Goal: Task Accomplishment & Management: Complete application form

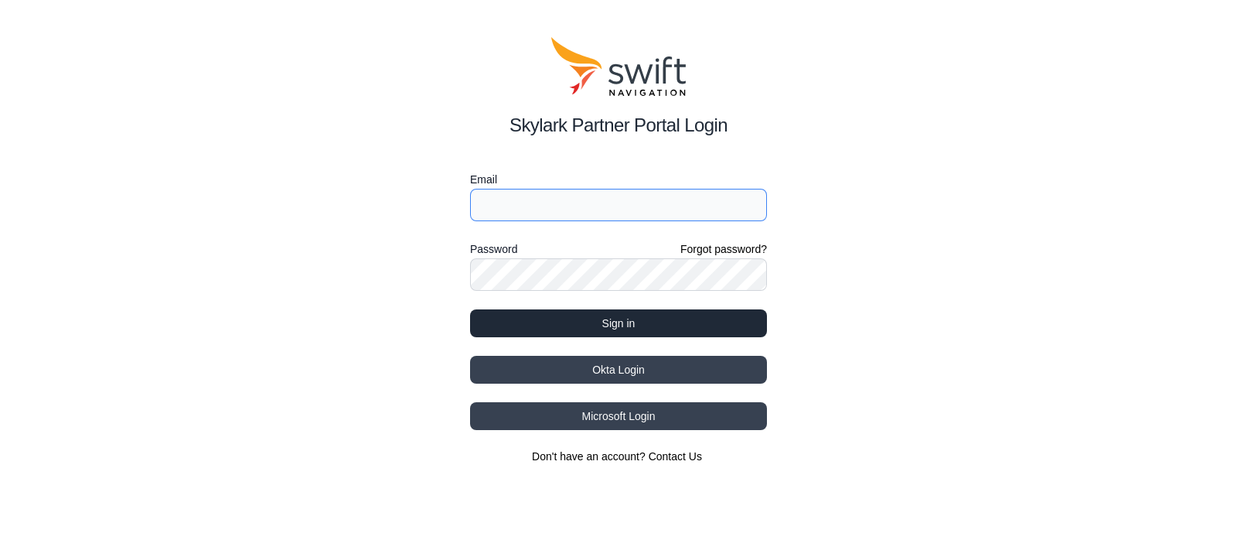
type input "edward.lin@ursrobot.ai"
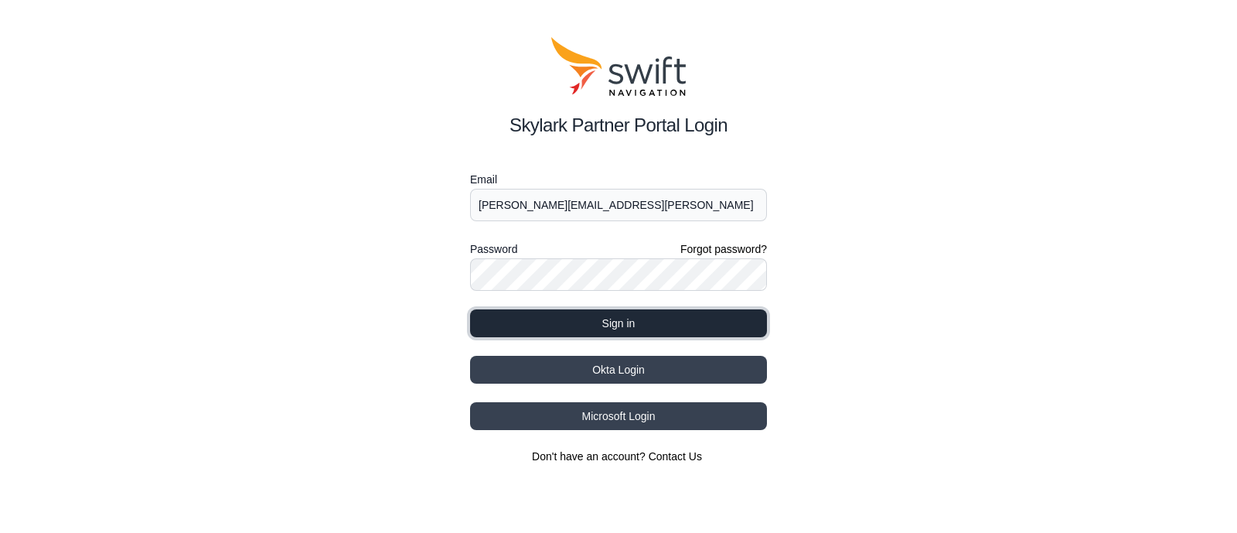
click at [619, 326] on button "Sign in" at bounding box center [618, 323] width 297 height 28
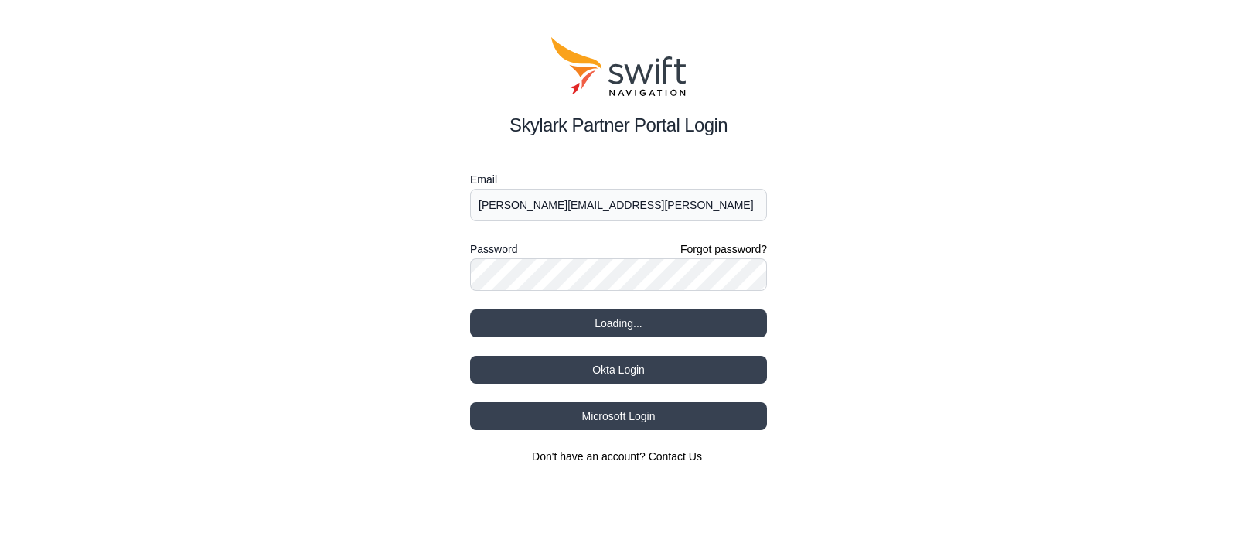
select select
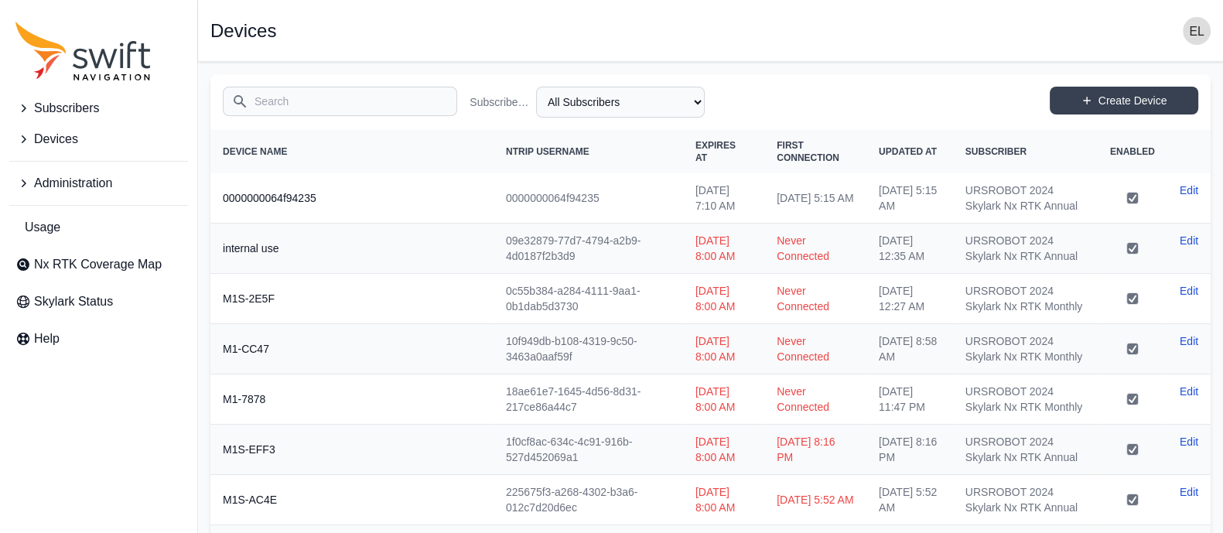
click at [79, 112] on span "Subscribers" at bounding box center [66, 108] width 65 height 19
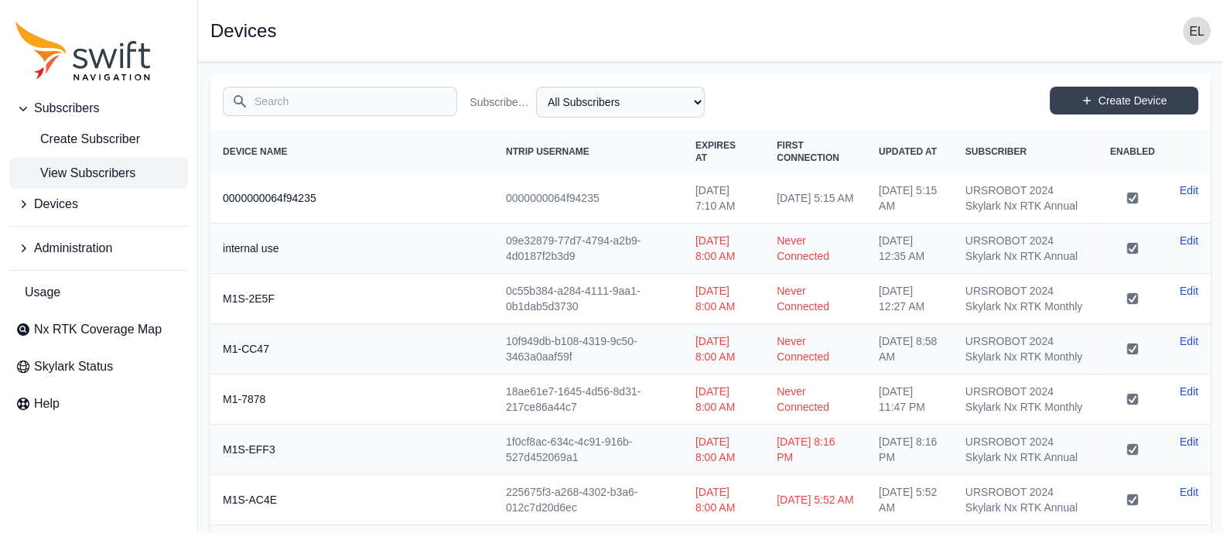
click at [93, 170] on span "View Subscribers" at bounding box center [75, 173] width 120 height 19
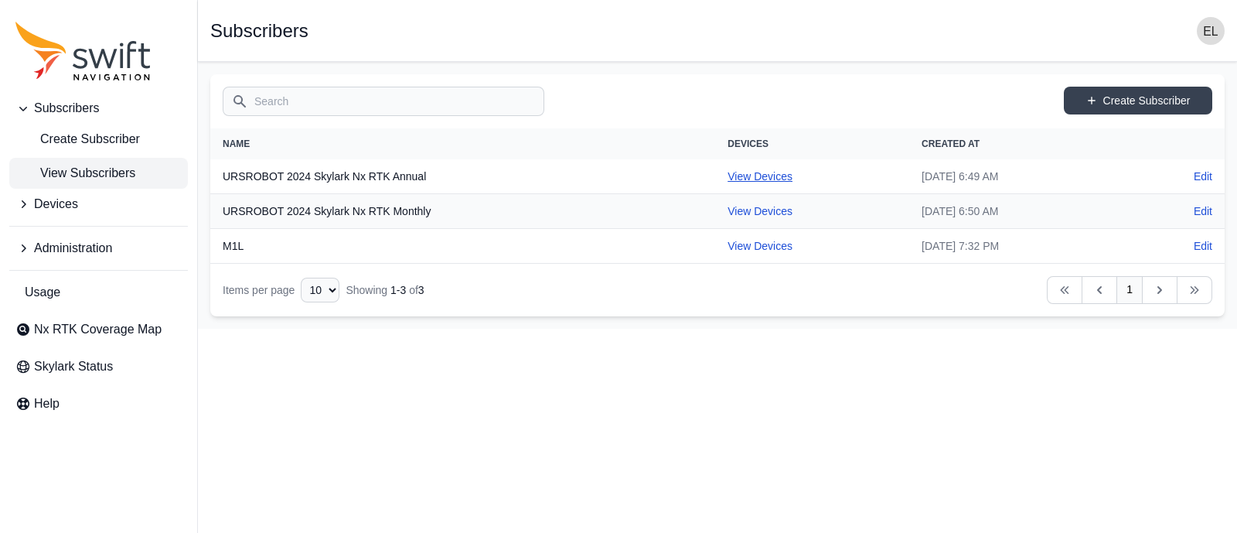
click at [728, 170] on link "View Devices" at bounding box center [760, 176] width 65 height 12
select select "b644441d-e755-4979-866a-1eb00d20fa50"
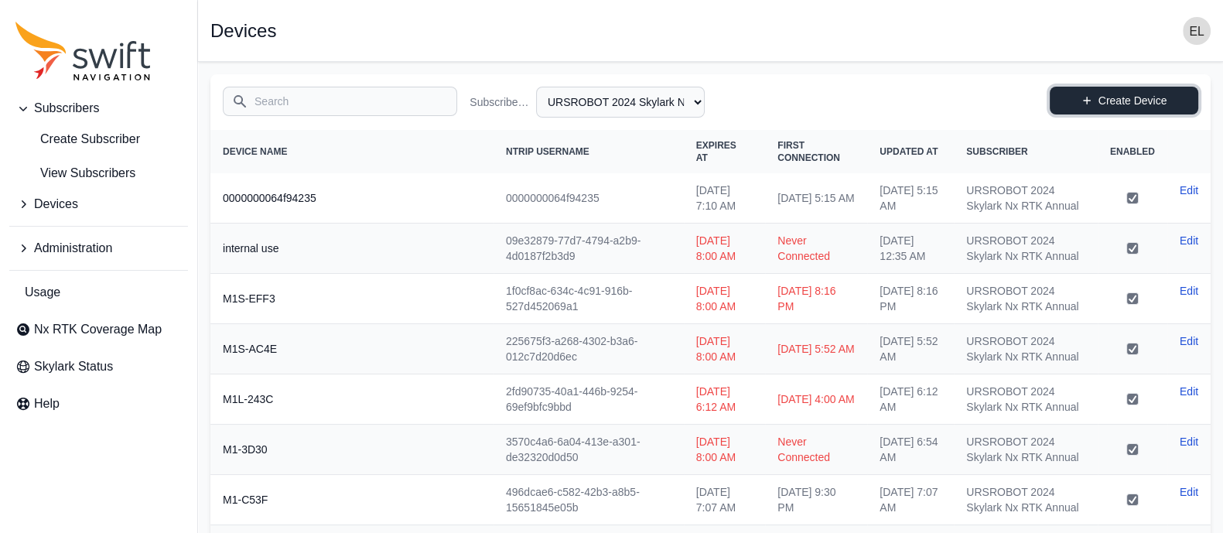
click at [1125, 108] on link "Create Device" at bounding box center [1124, 101] width 148 height 28
select select "b644441d-e755-4979-866a-1eb00d20fa50"
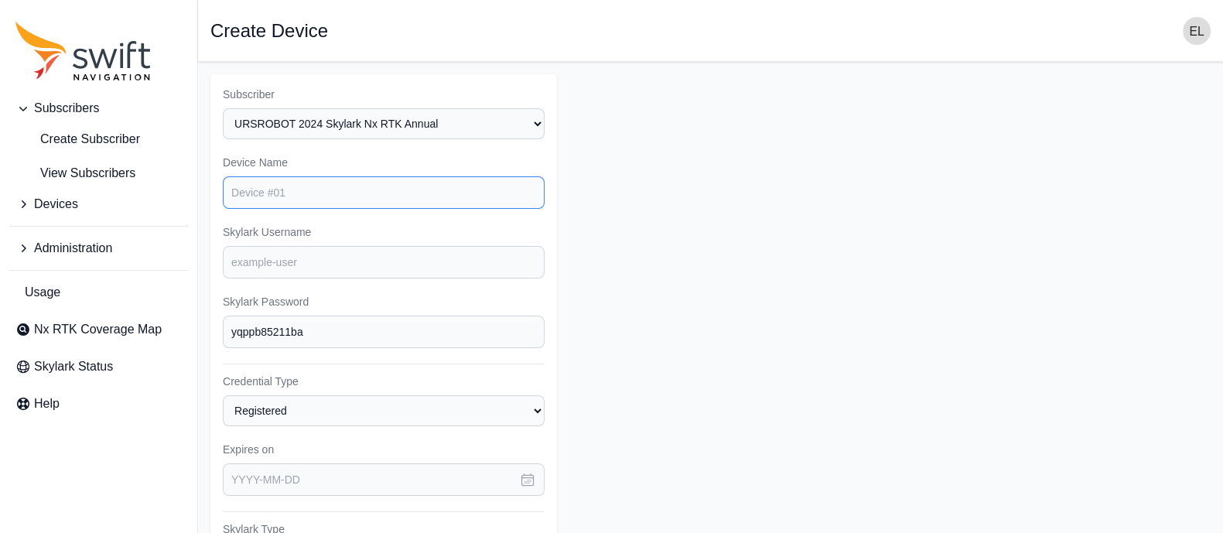
click at [306, 191] on input "Device Name" at bounding box center [384, 192] width 322 height 32
type input "ㄎ"
type input "d"
type input "us01"
click at [266, 254] on input "Skylark Username" at bounding box center [384, 262] width 322 height 32
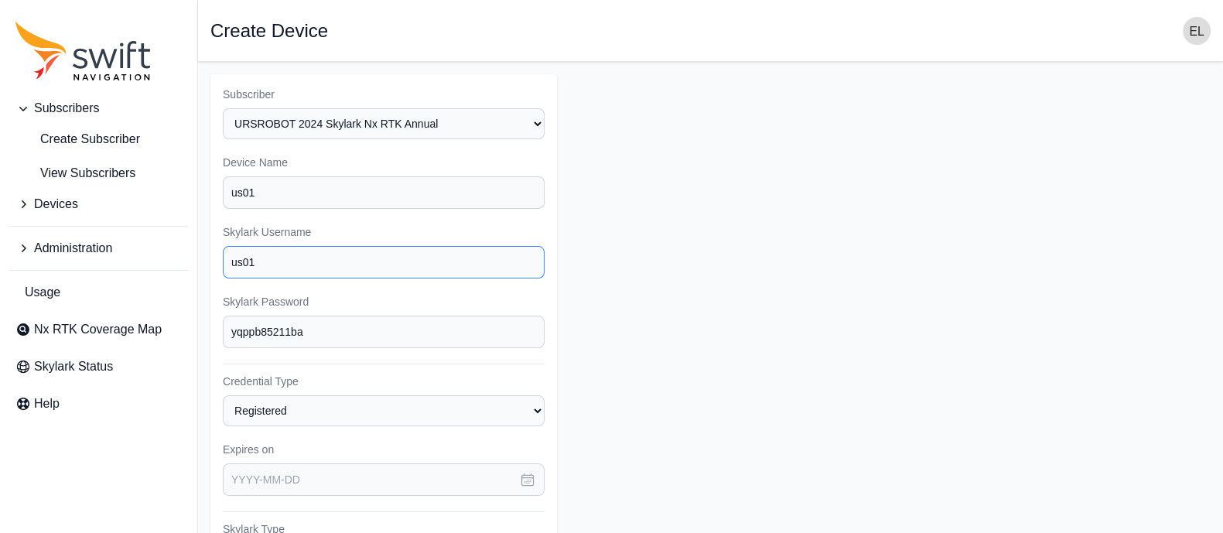
type input "us01"
drag, startPoint x: 354, startPoint y: 323, endPoint x: 184, endPoint y: 323, distance: 170.2
click at [184, 323] on div "Subscribers Create Subscriber View Subscribers Devices Administration Usage Nx …" at bounding box center [611, 465] width 1223 height 806
type input "u"
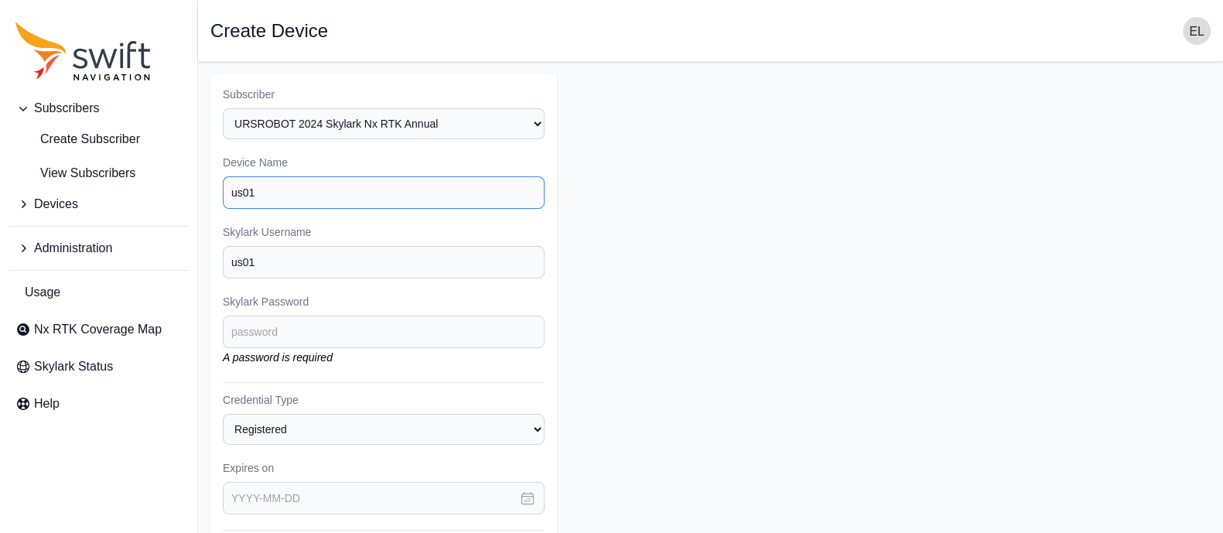
click at [238, 196] on input "us01" at bounding box center [384, 192] width 322 height 32
click at [395, 198] on input "us01" at bounding box center [384, 192] width 322 height 32
click at [298, 319] on input "Skylark Password" at bounding box center [384, 332] width 322 height 32
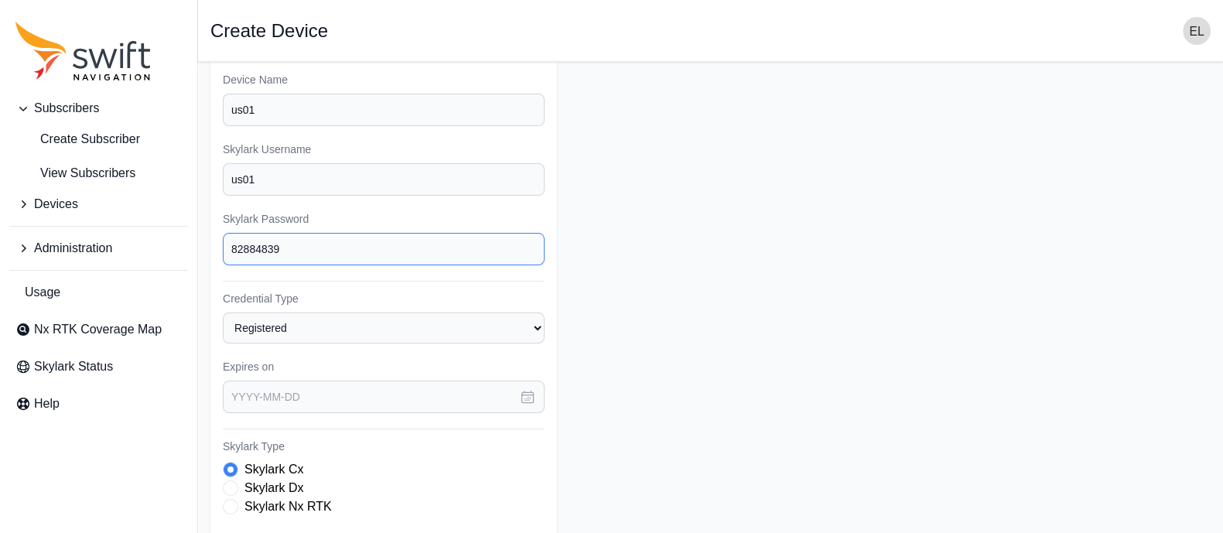
scroll to position [84, 0]
type input "82884839"
click at [524, 398] on icon "button" at bounding box center [528, 396] width 12 height 12
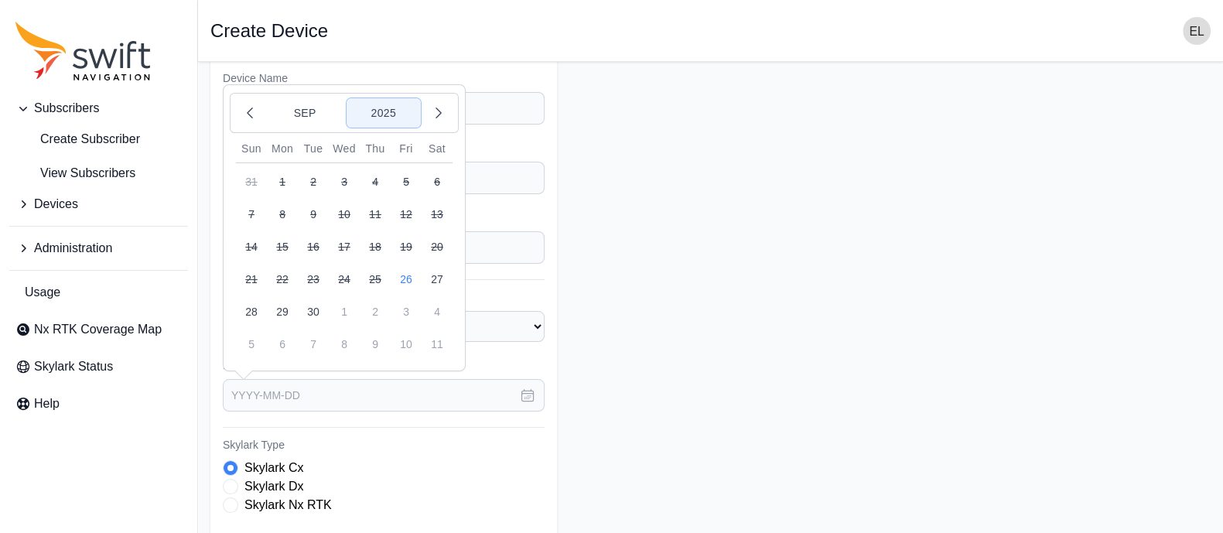
click at [387, 102] on button "2025" at bounding box center [383, 112] width 74 height 29
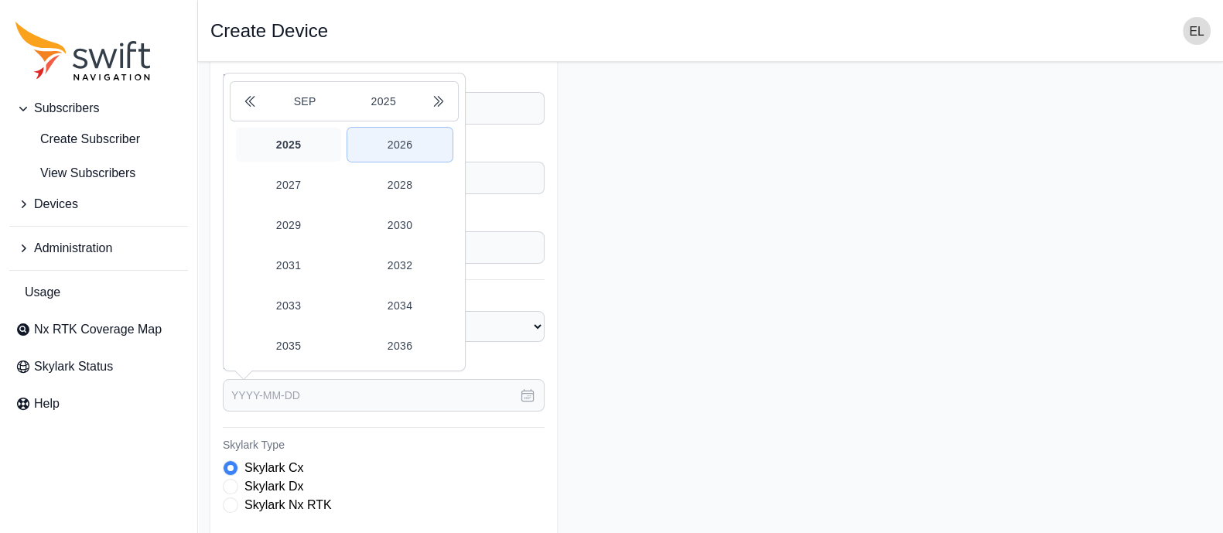
click at [406, 144] on button "2026" at bounding box center [399, 145] width 105 height 34
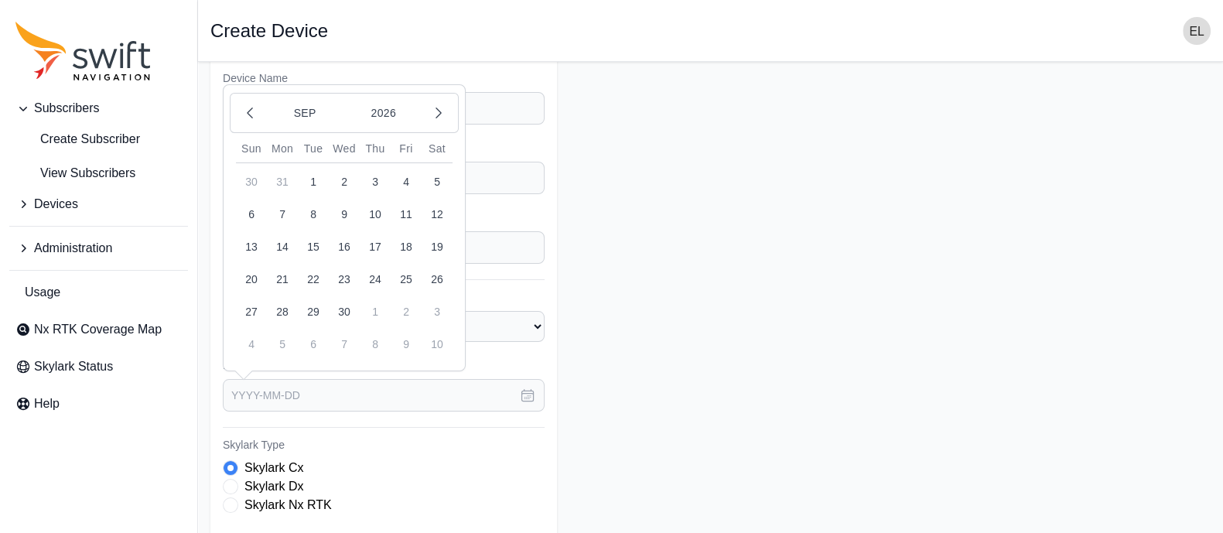
click at [442, 276] on button "26" at bounding box center [437, 279] width 31 height 31
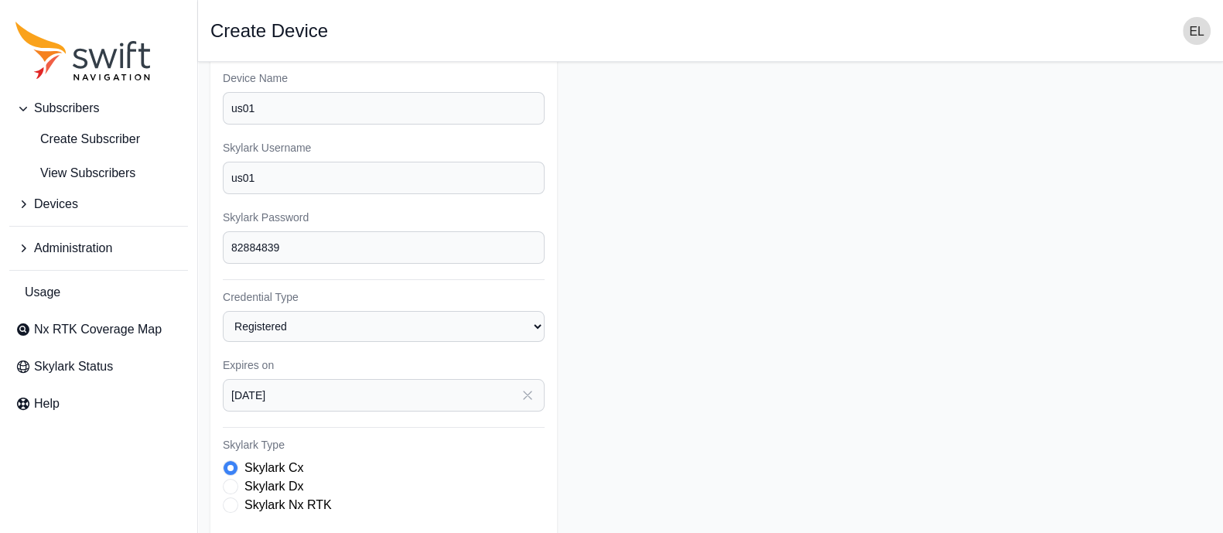
type input "[DATE]"
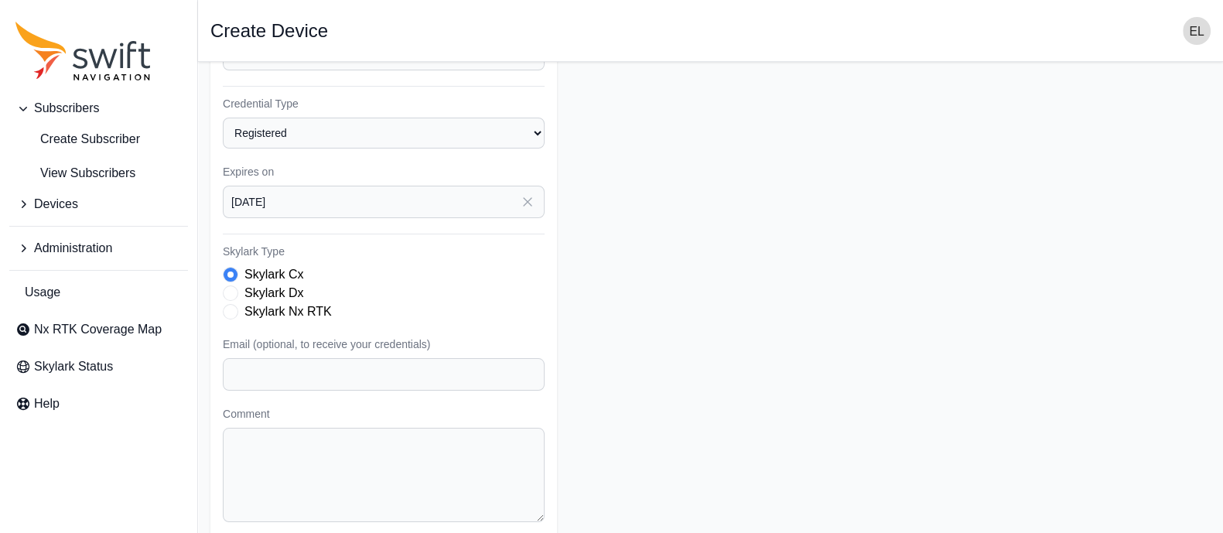
scroll to position [278, 0]
click at [225, 309] on span "Skylark Type" at bounding box center [230, 310] width 15 height 15
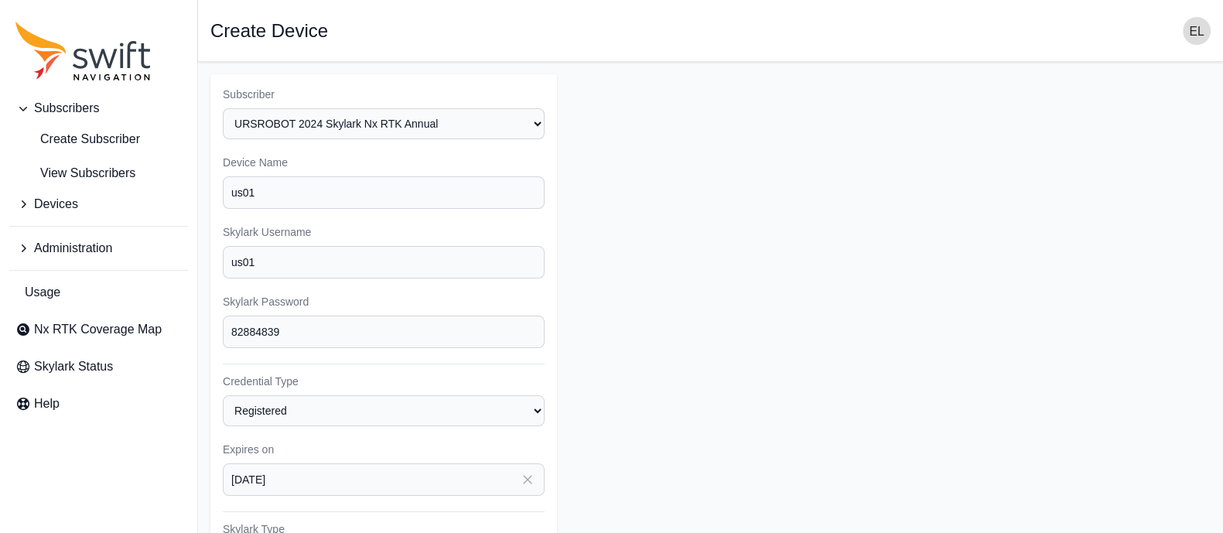
scroll to position [331, 0]
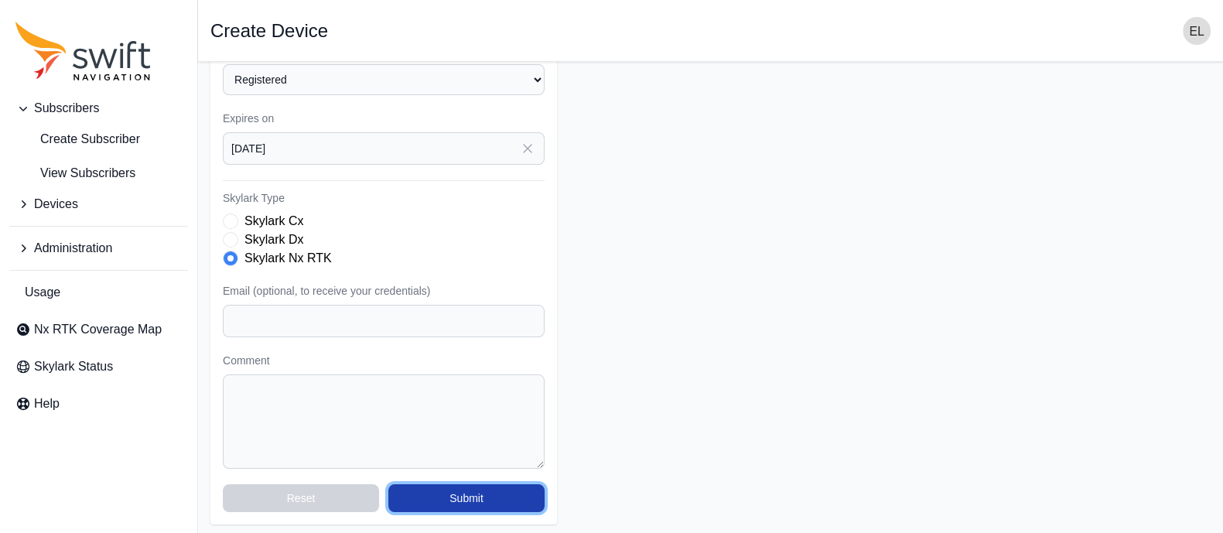
click at [475, 495] on button "Submit" at bounding box center [466, 498] width 156 height 28
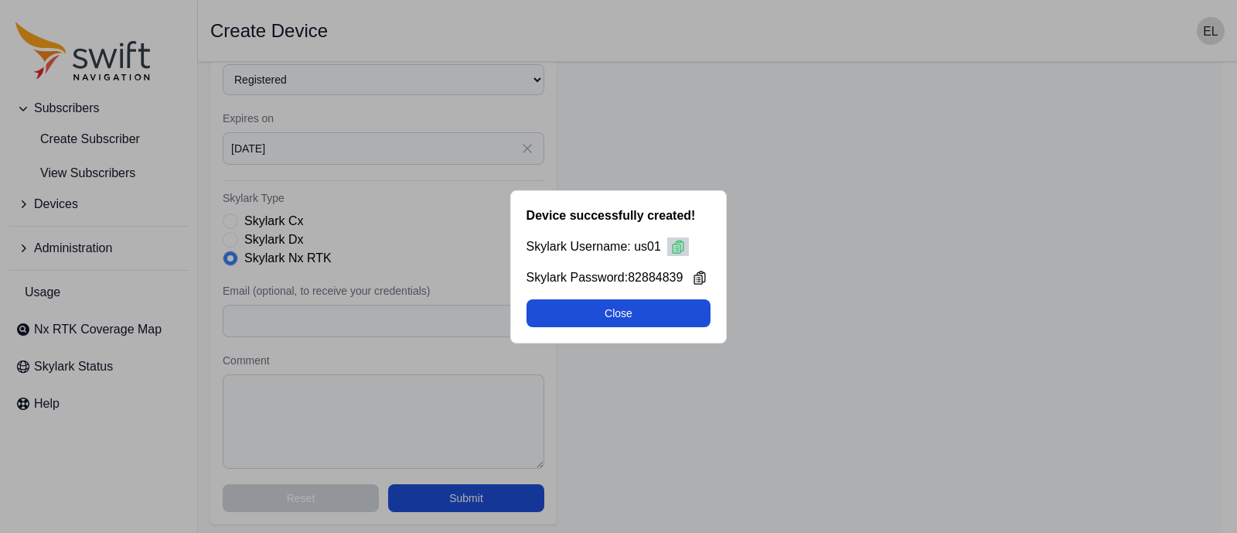
click at [680, 243] on icon at bounding box center [678, 246] width 15 height 15
click at [706, 278] on icon at bounding box center [700, 277] width 11 height 12
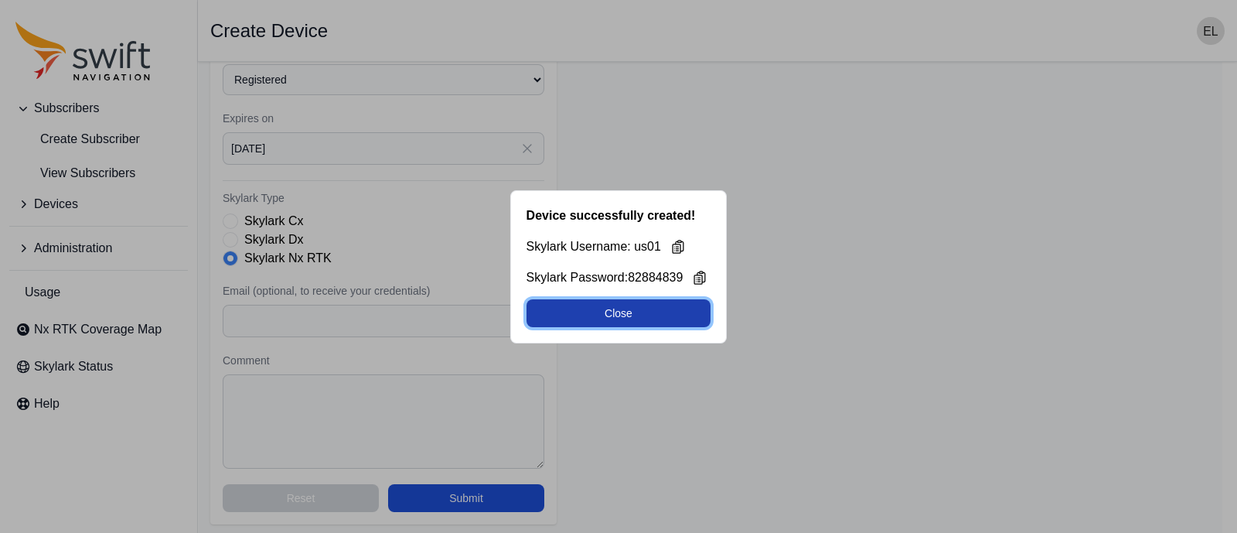
click at [605, 315] on button "Close" at bounding box center [619, 313] width 185 height 28
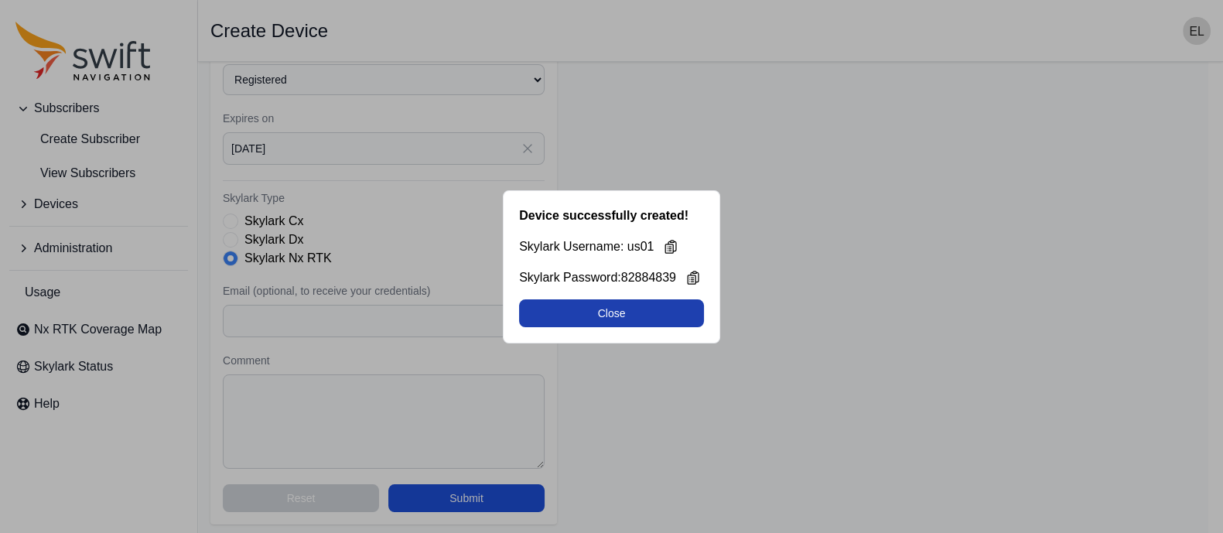
select select "b644441d-e755-4979-866a-1eb00d20fa50"
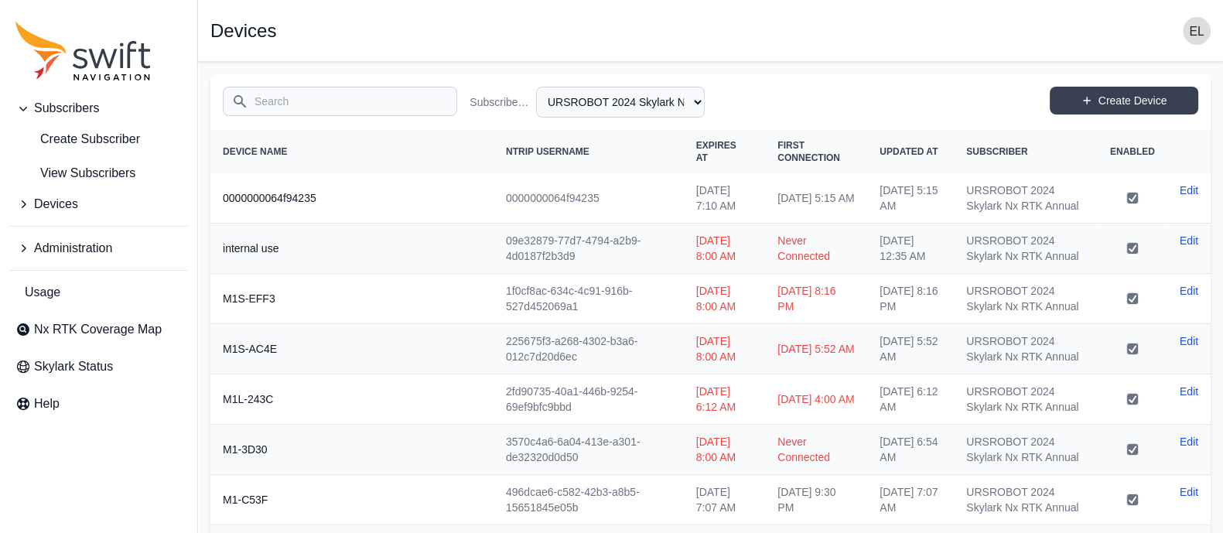
click at [364, 104] on input "Search" at bounding box center [340, 101] width 234 height 29
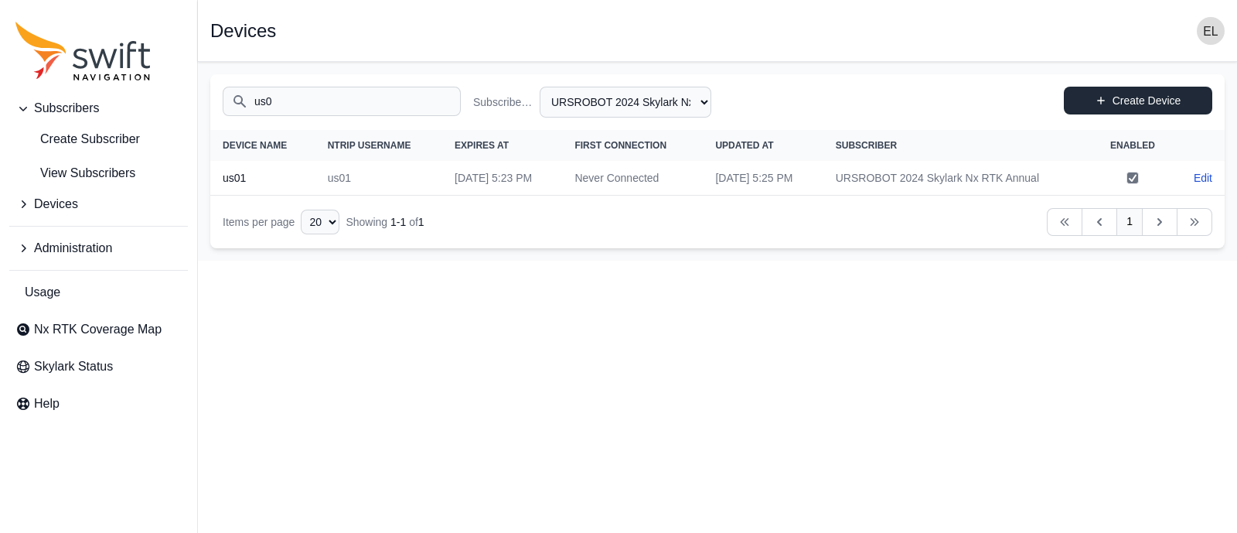
type input "us0"
click at [1098, 105] on icon at bounding box center [1101, 100] width 11 height 11
select select "b644441d-e755-4979-866a-1eb00d20fa50"
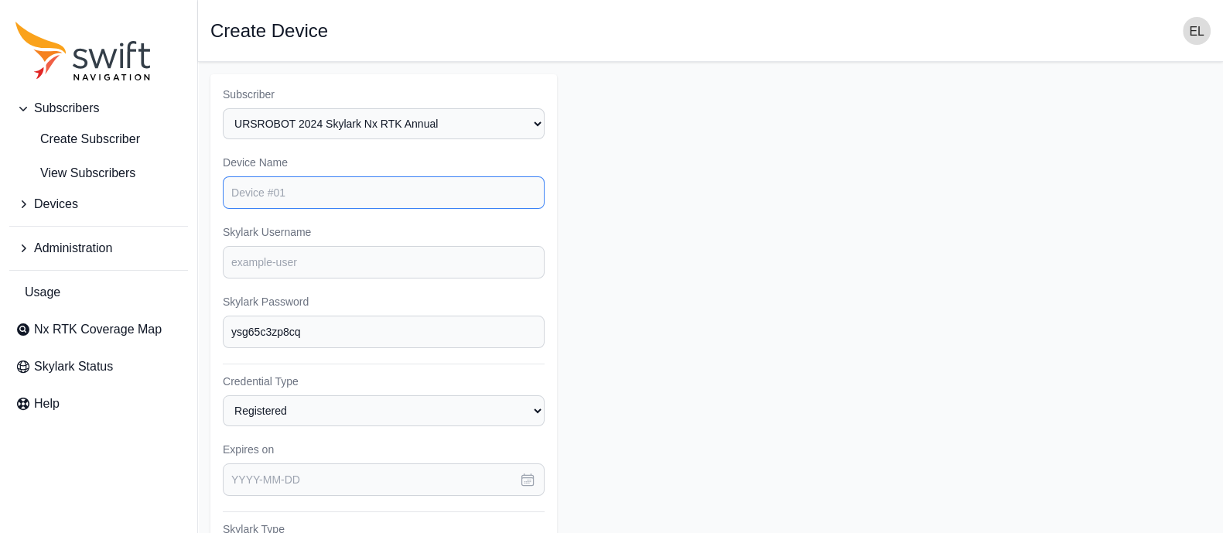
click at [391, 198] on input "Device Name" at bounding box center [384, 192] width 322 height 32
type input "us02"
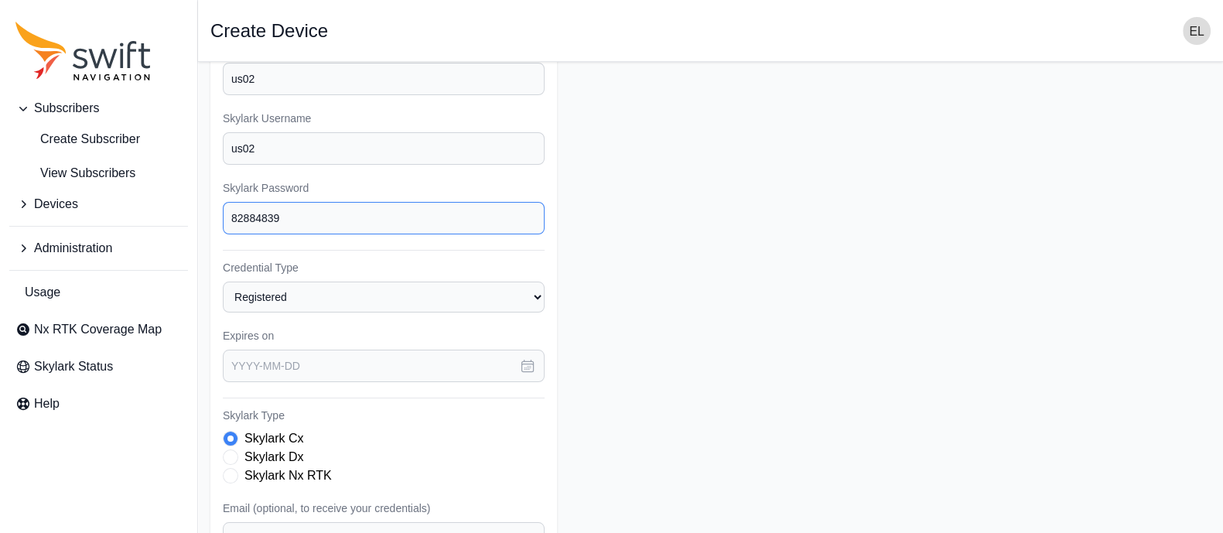
scroll to position [121, 0]
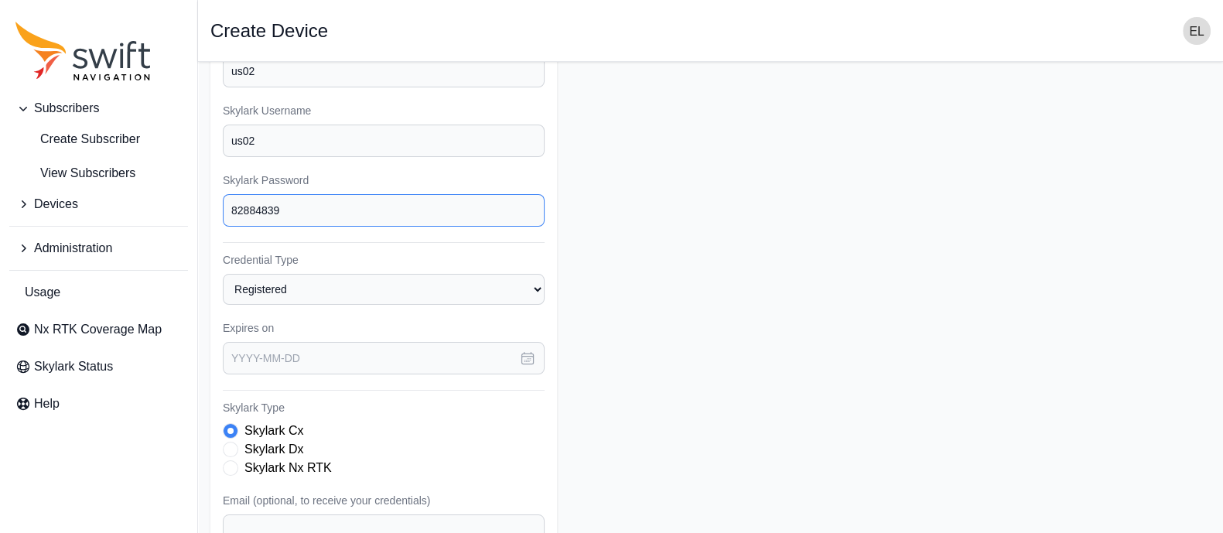
type input "82884839"
click at [525, 350] on icon "button" at bounding box center [527, 357] width 15 height 15
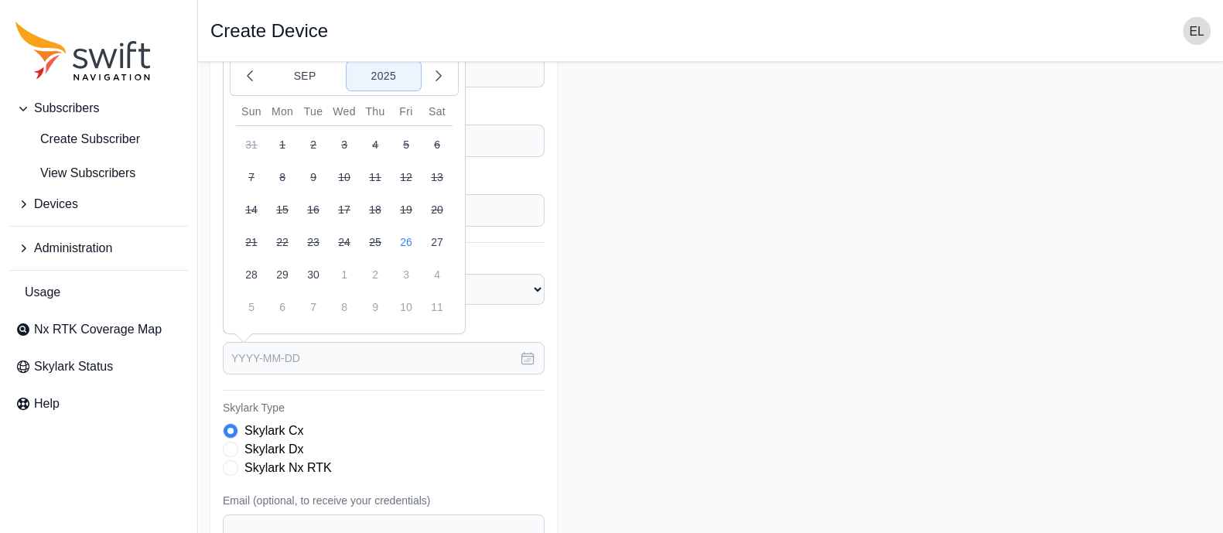
click at [401, 73] on button "2025" at bounding box center [383, 75] width 74 height 29
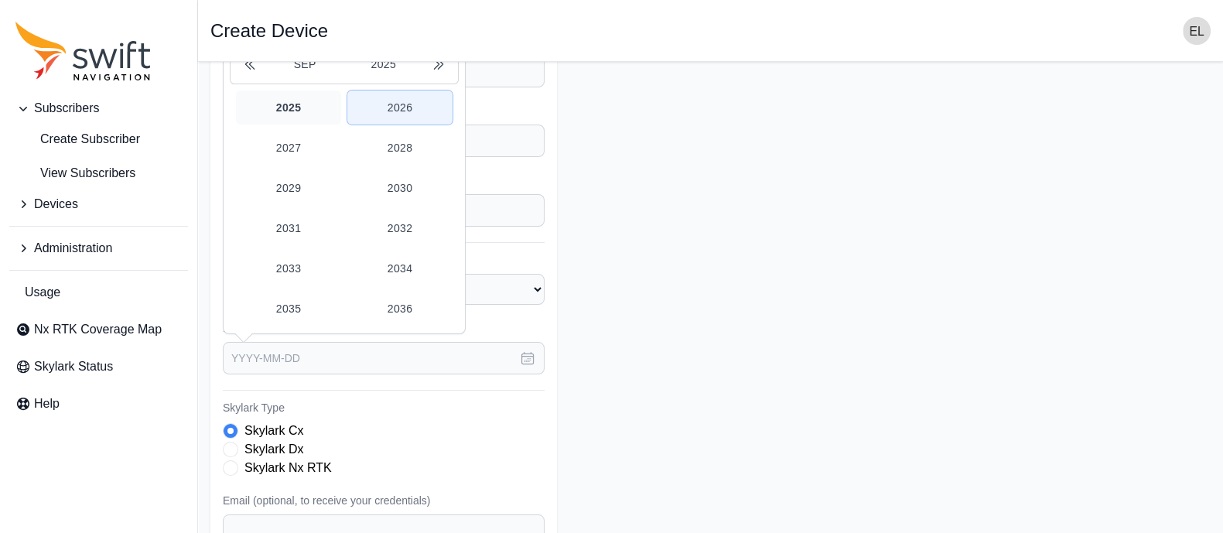
click at [395, 94] on button "2026" at bounding box center [399, 107] width 105 height 34
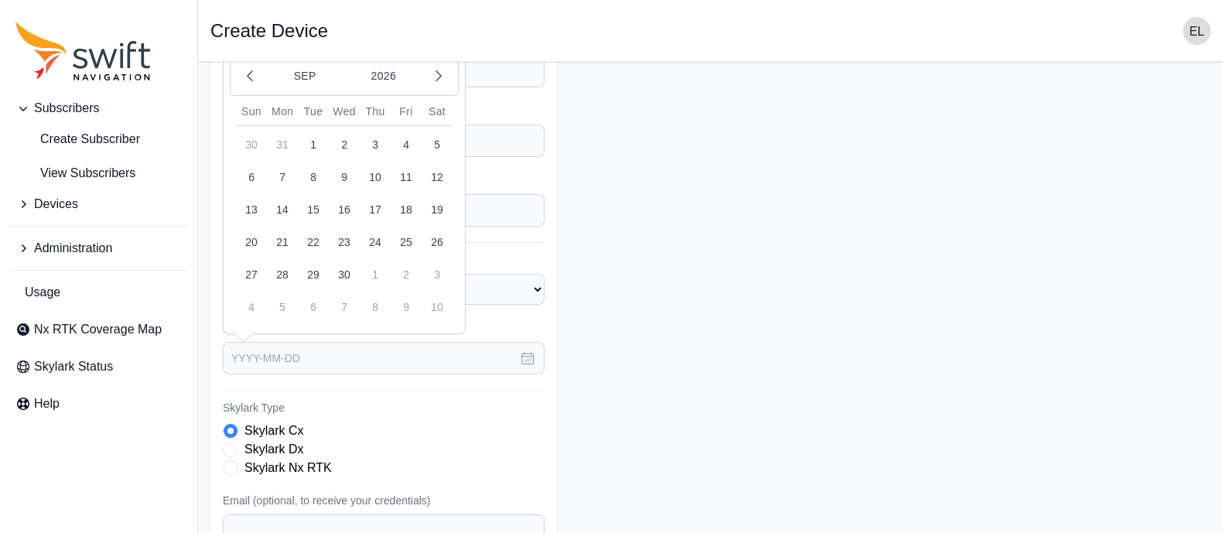
click at [436, 244] on button "26" at bounding box center [437, 242] width 31 height 31
type input "[DATE]"
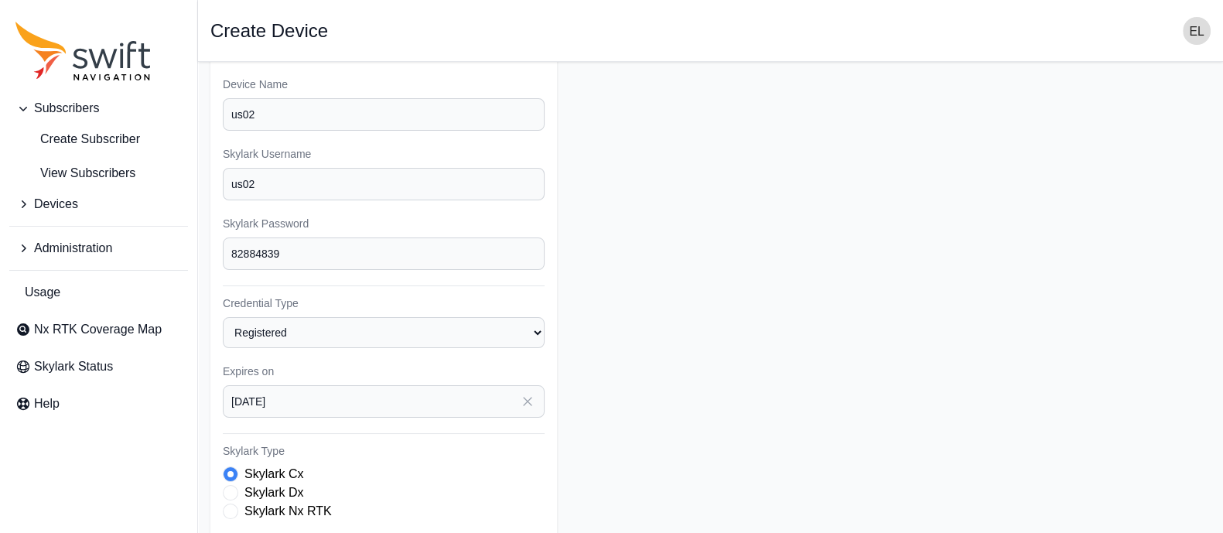
scroll to position [282, 0]
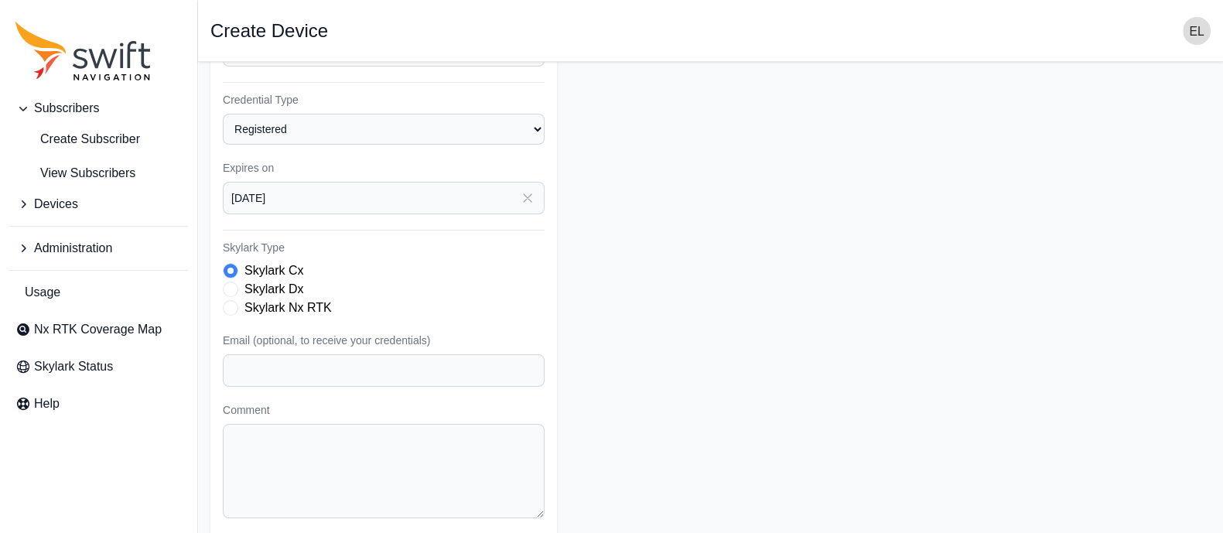
click at [238, 304] on div "Skylark Nx RTK" at bounding box center [384, 308] width 322 height 19
click at [232, 300] on span "Skylark Type" at bounding box center [230, 307] width 15 height 15
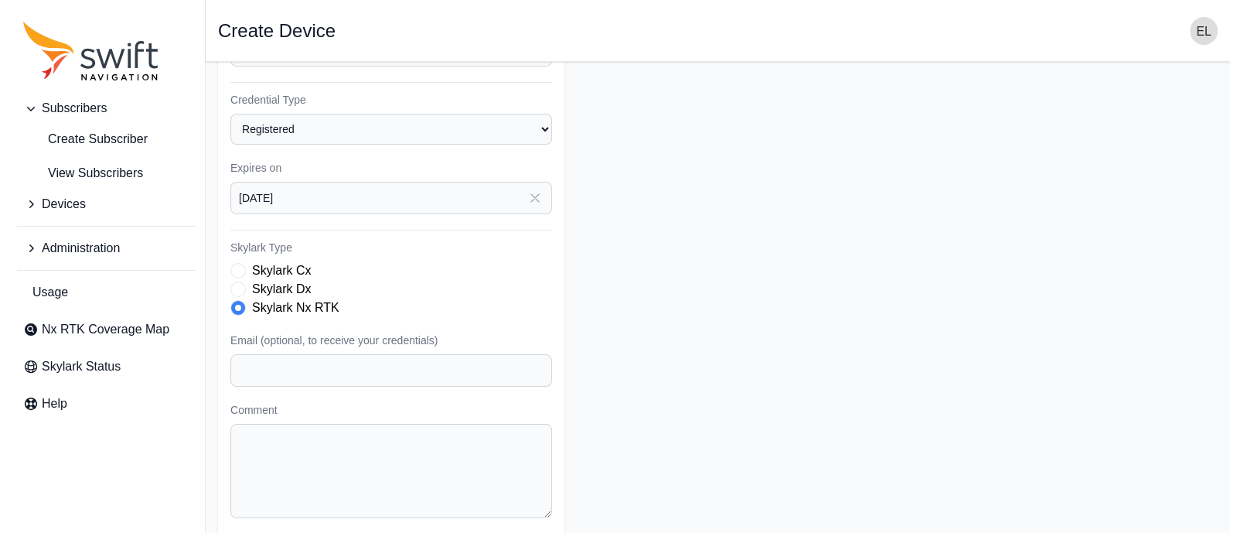
scroll to position [331, 0]
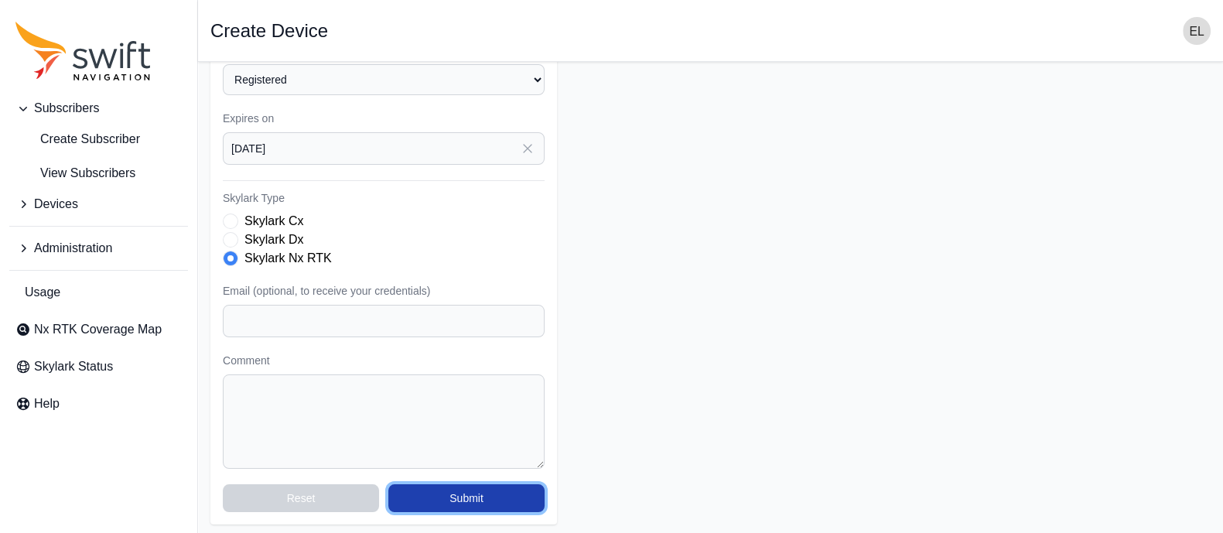
click at [501, 496] on button "Submit" at bounding box center [466, 498] width 156 height 28
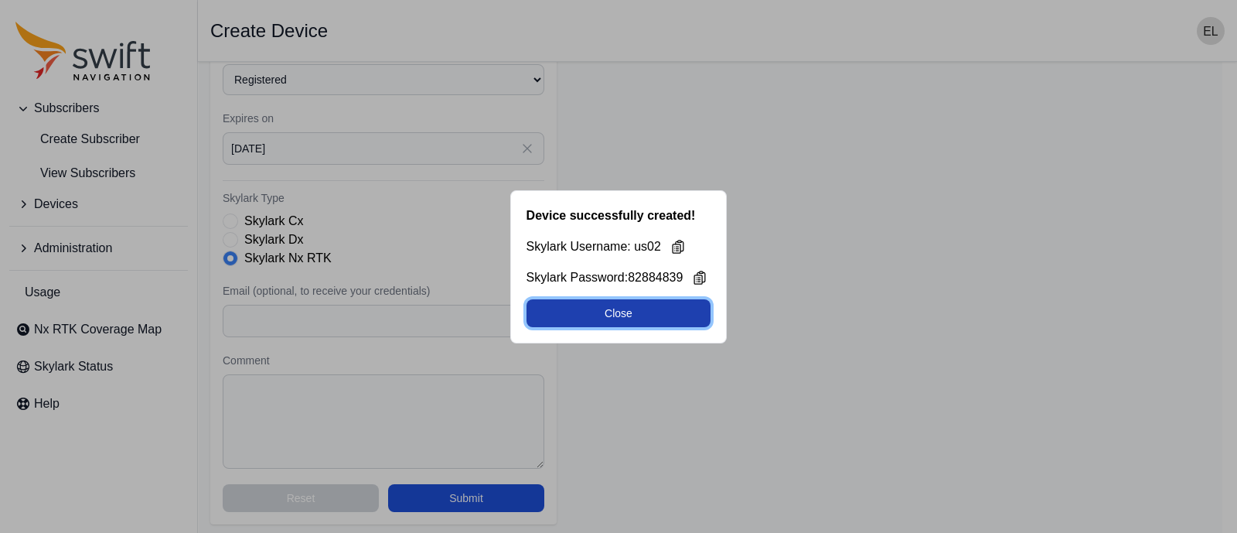
click at [673, 309] on button "Close" at bounding box center [619, 313] width 185 height 28
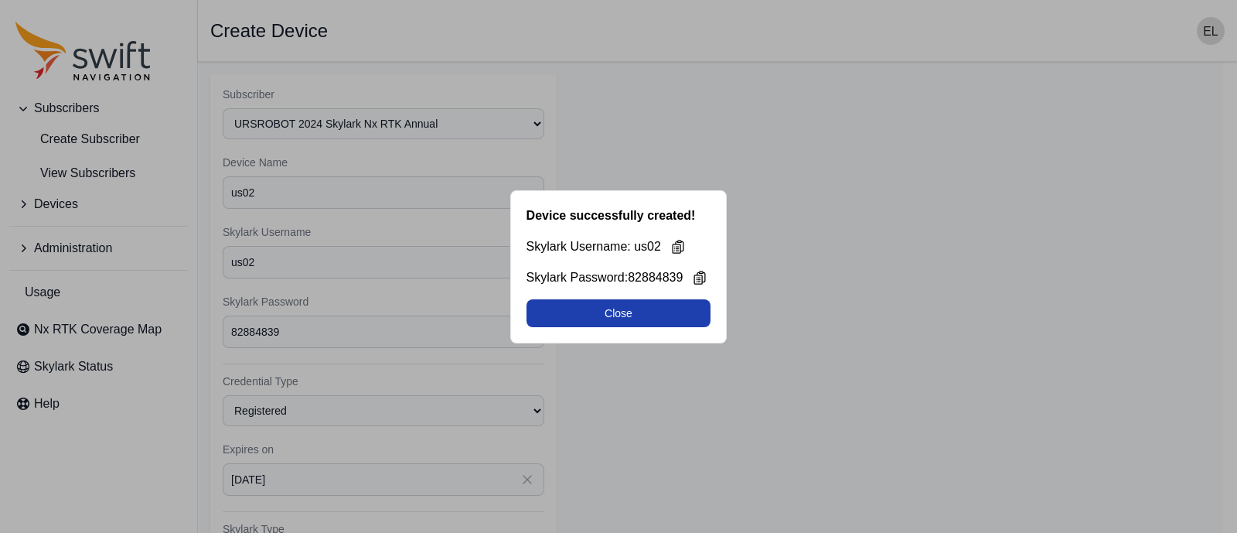
select select "b644441d-e755-4979-866a-1eb00d20fa50"
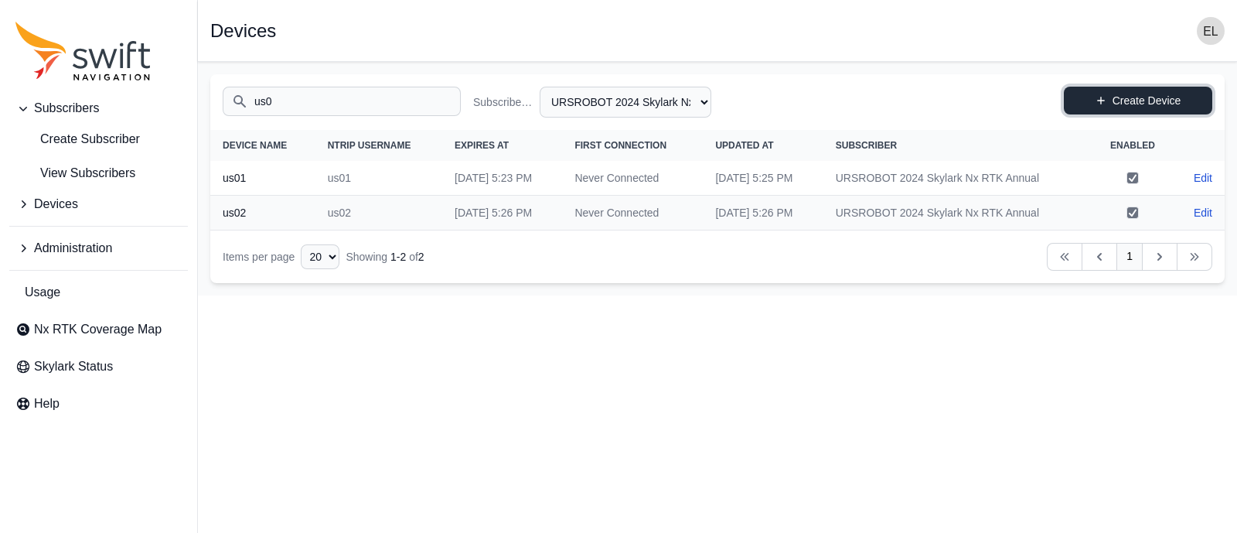
click at [1094, 93] on link "Create Device" at bounding box center [1138, 101] width 148 height 28
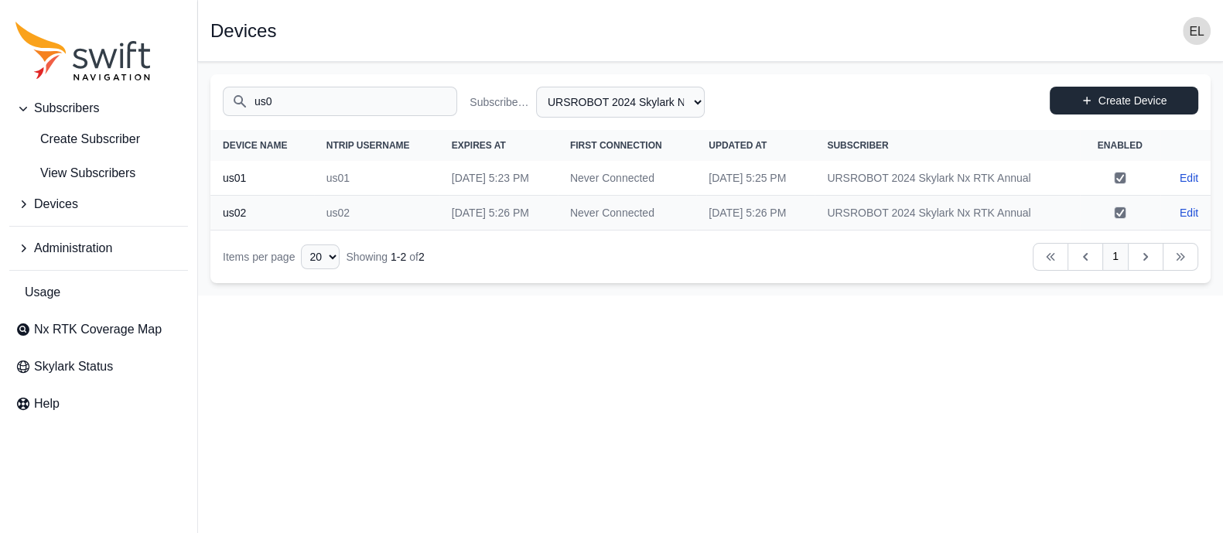
select select "b644441d-e755-4979-866a-1eb00d20fa50"
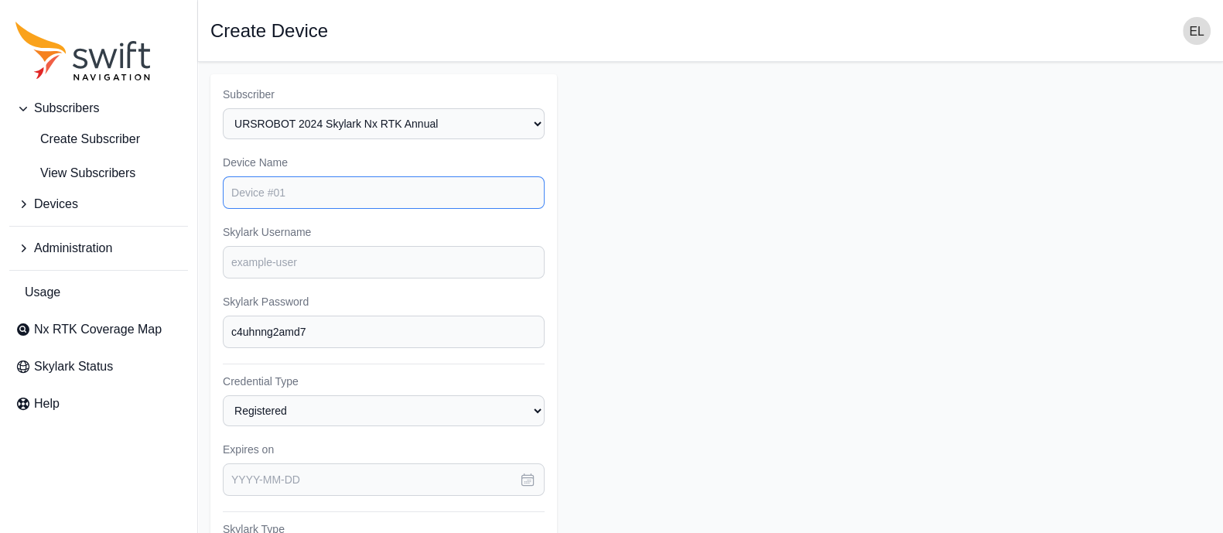
click at [407, 186] on input "Device Name" at bounding box center [384, 192] width 322 height 32
type input "us03"
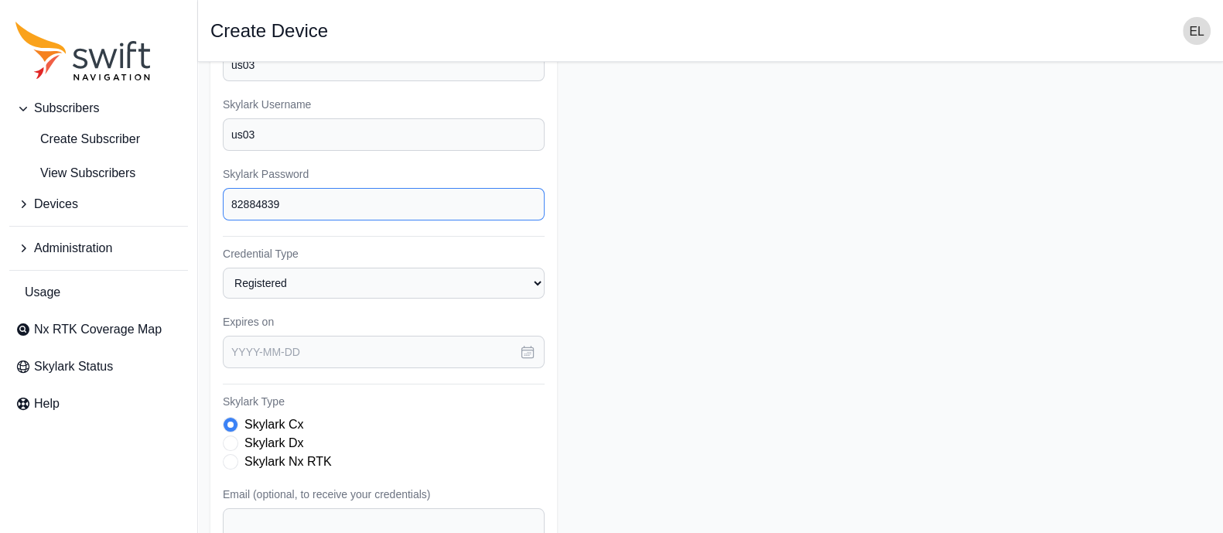
type input "82884839"
click at [531, 351] on icon "button" at bounding box center [527, 351] width 15 height 15
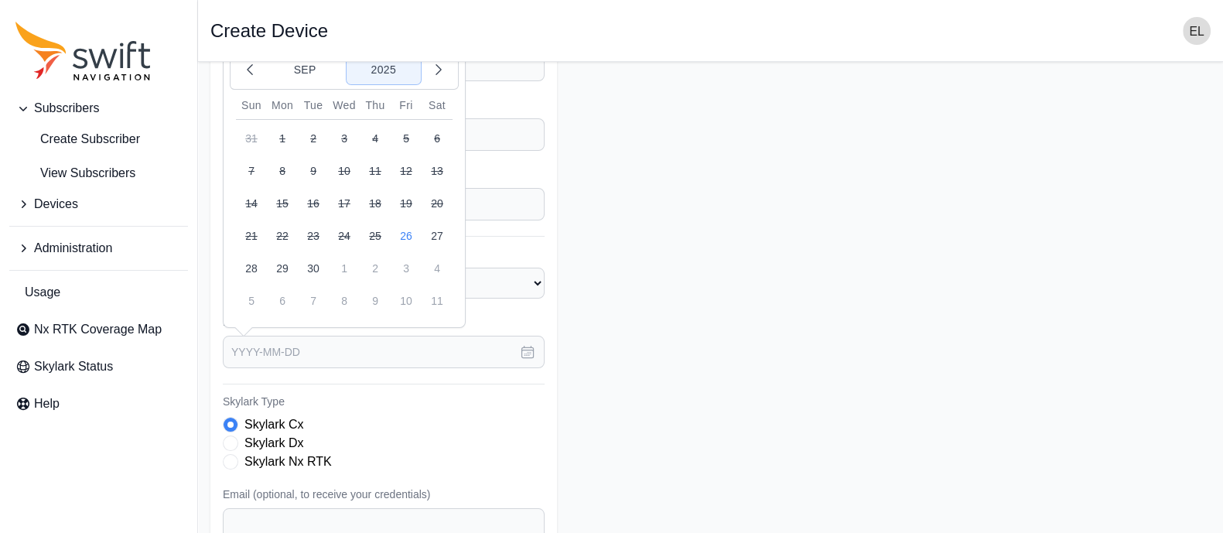
click at [387, 71] on button "2025" at bounding box center [383, 69] width 74 height 29
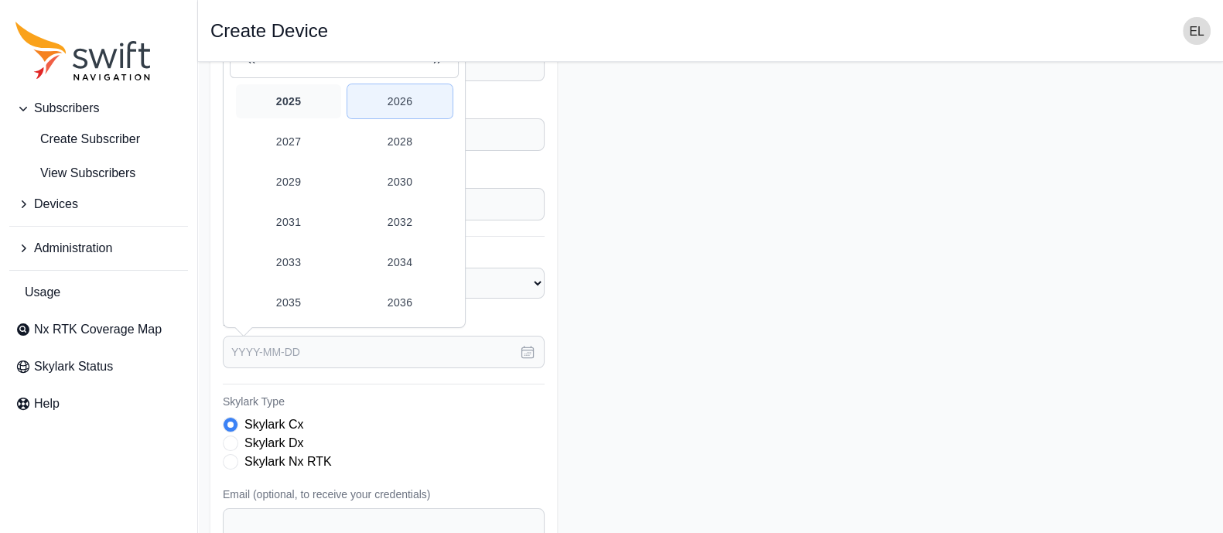
click at [393, 101] on button "2026" at bounding box center [399, 101] width 105 height 34
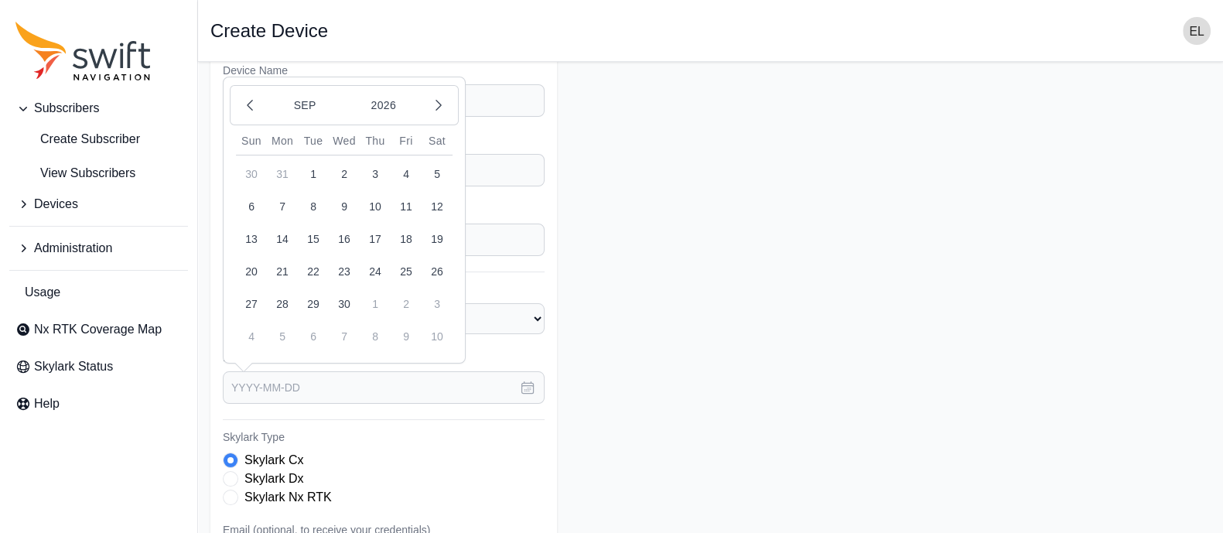
scroll to position [90, 0]
click at [435, 267] on button "26" at bounding box center [437, 273] width 31 height 31
type input "[DATE]"
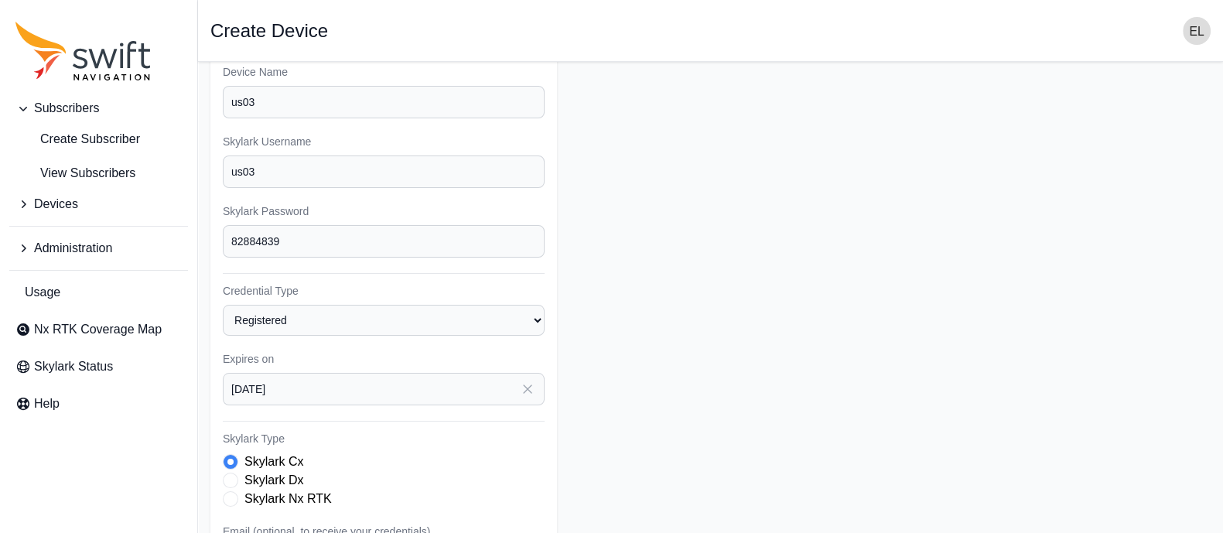
scroll to position [237, 0]
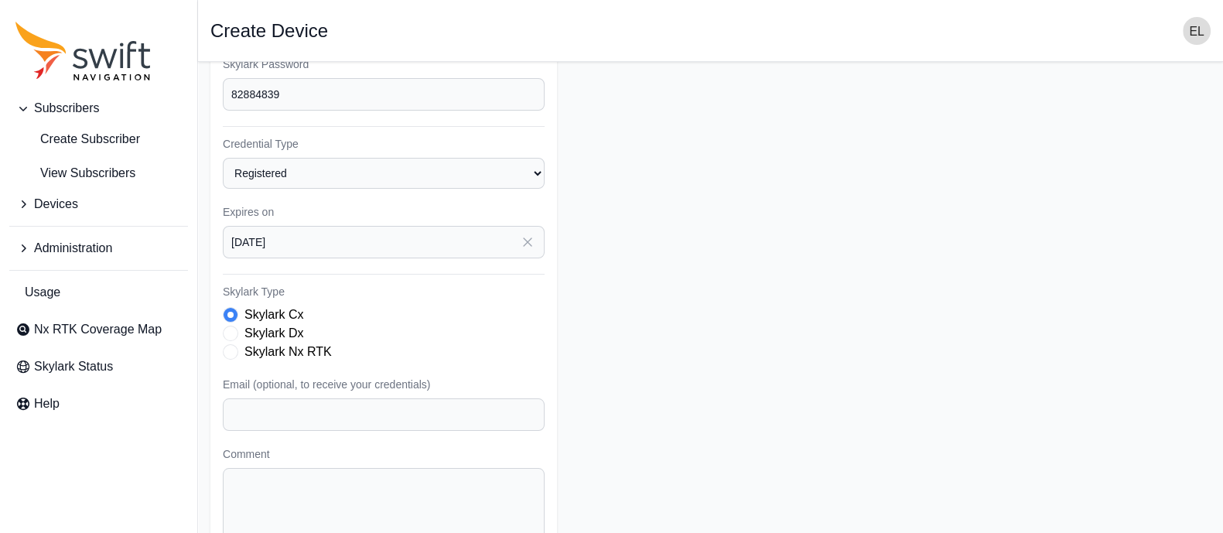
click at [224, 346] on span "Skylark Type" at bounding box center [230, 351] width 15 height 15
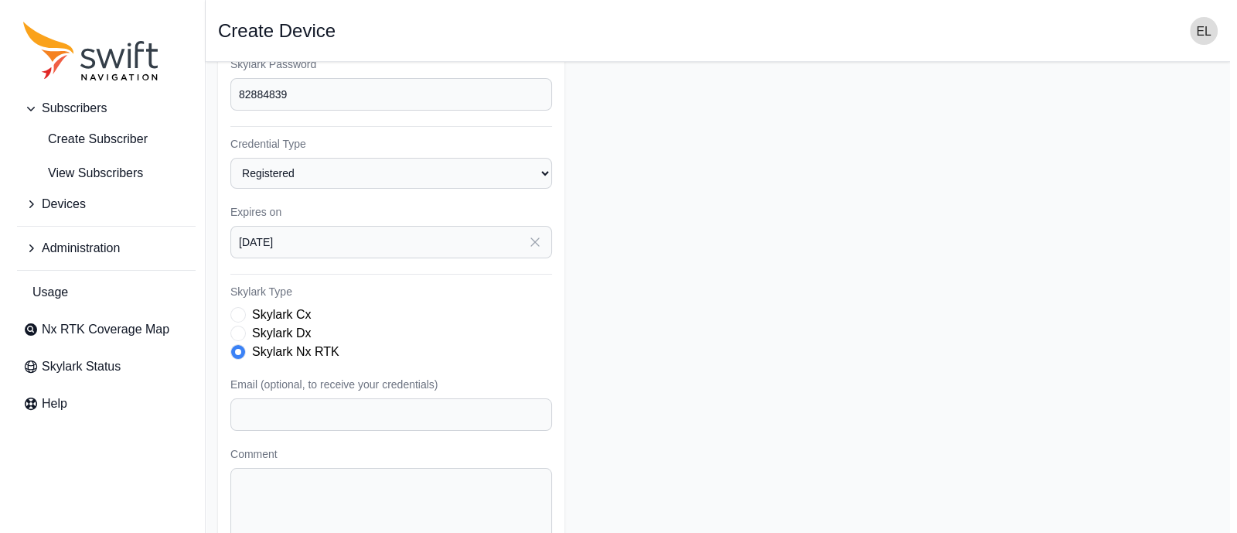
scroll to position [331, 0]
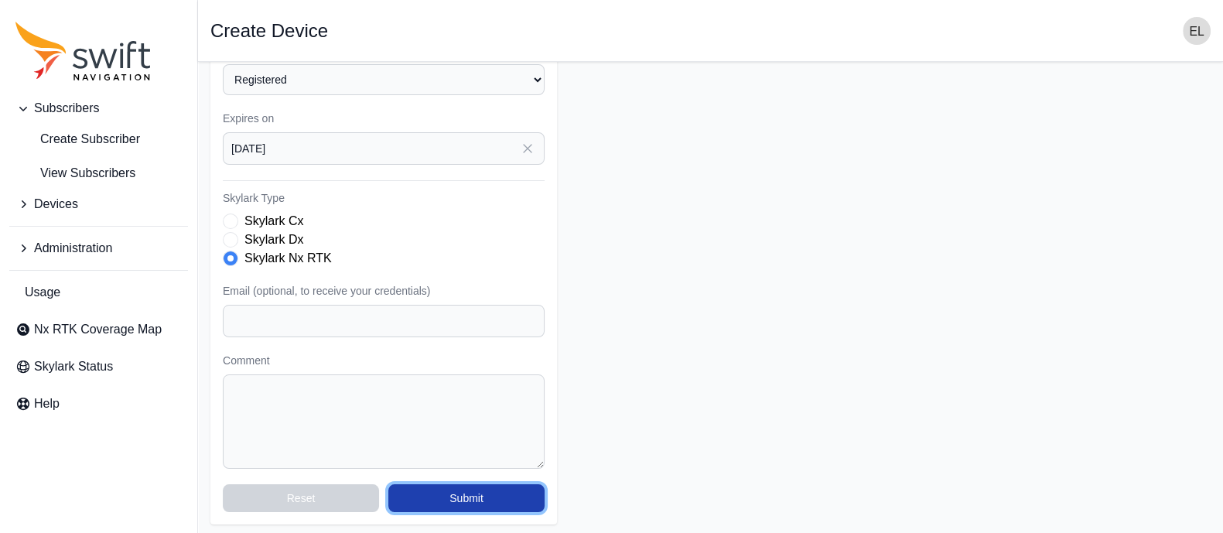
click at [469, 489] on button "Submit" at bounding box center [466, 498] width 156 height 28
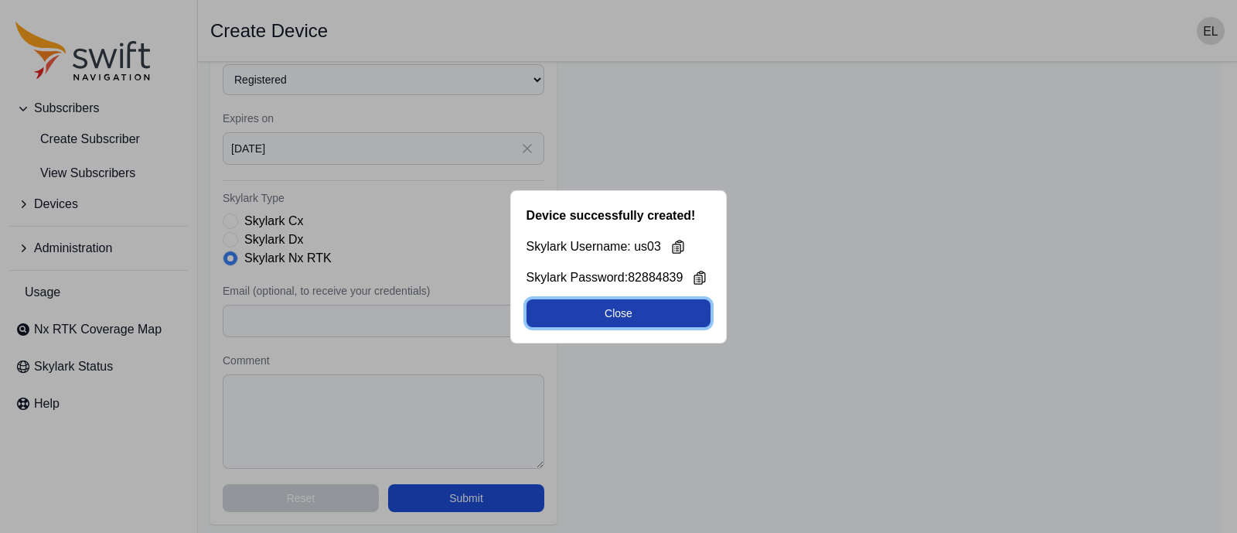
click at [654, 313] on button "Close" at bounding box center [619, 313] width 185 height 28
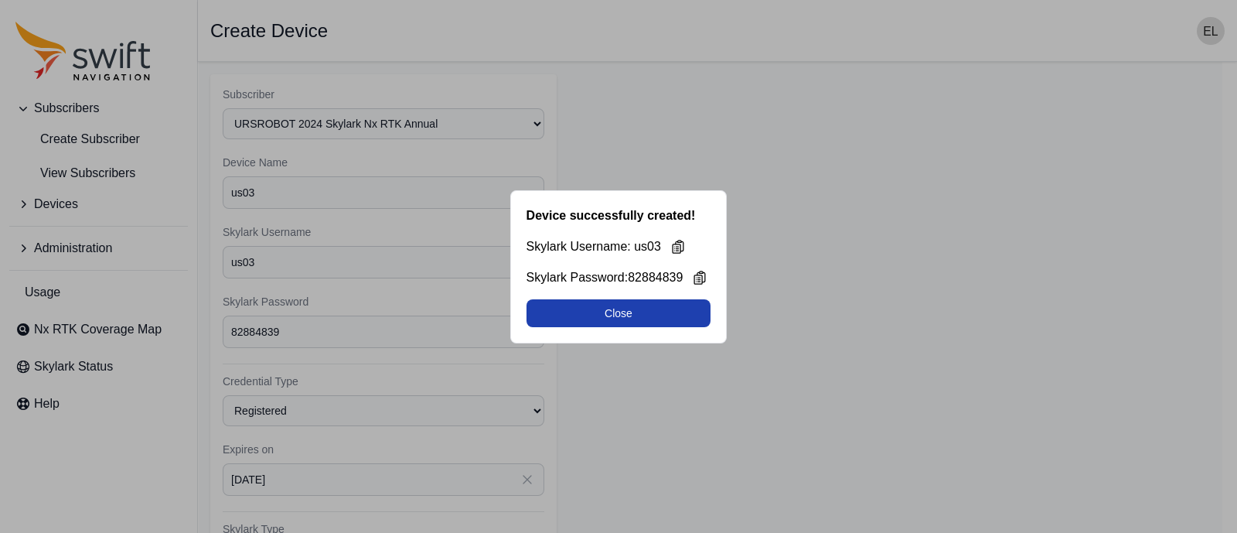
select select "b644441d-e755-4979-866a-1eb00d20fa50"
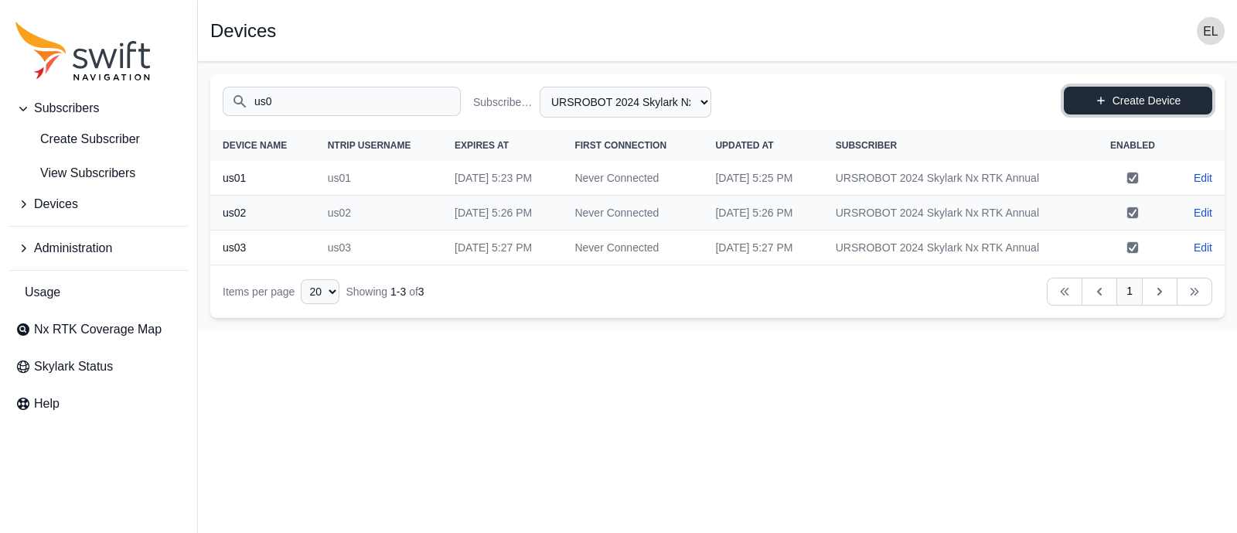
click at [1100, 95] on icon at bounding box center [1101, 100] width 11 height 11
select select "b644441d-e755-4979-866a-1eb00d20fa50"
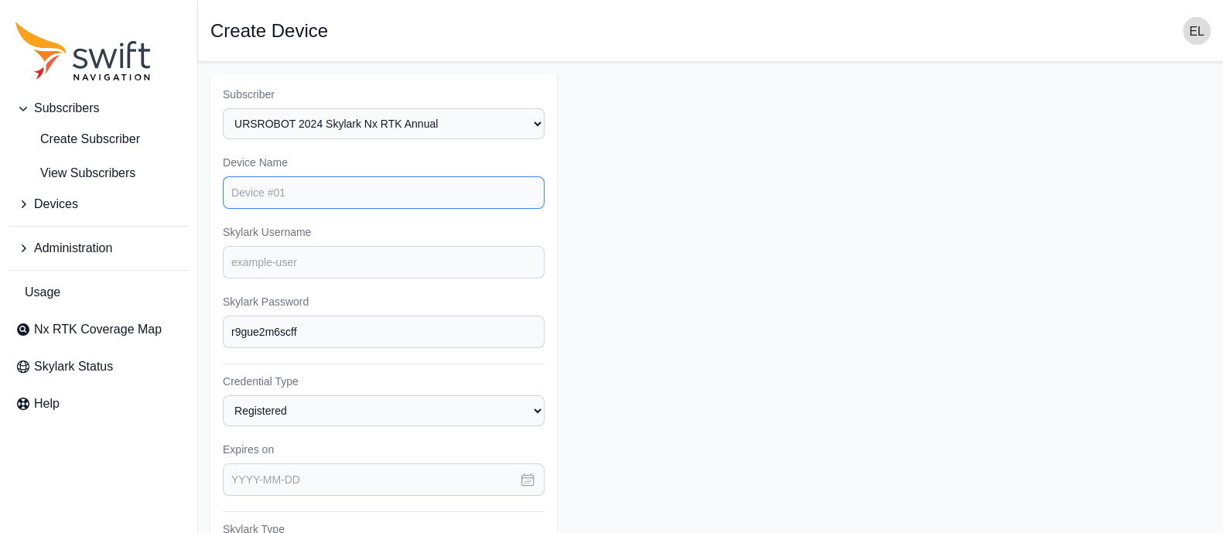
click at [389, 189] on input "Device Name" at bounding box center [384, 192] width 322 height 32
type input "us04"
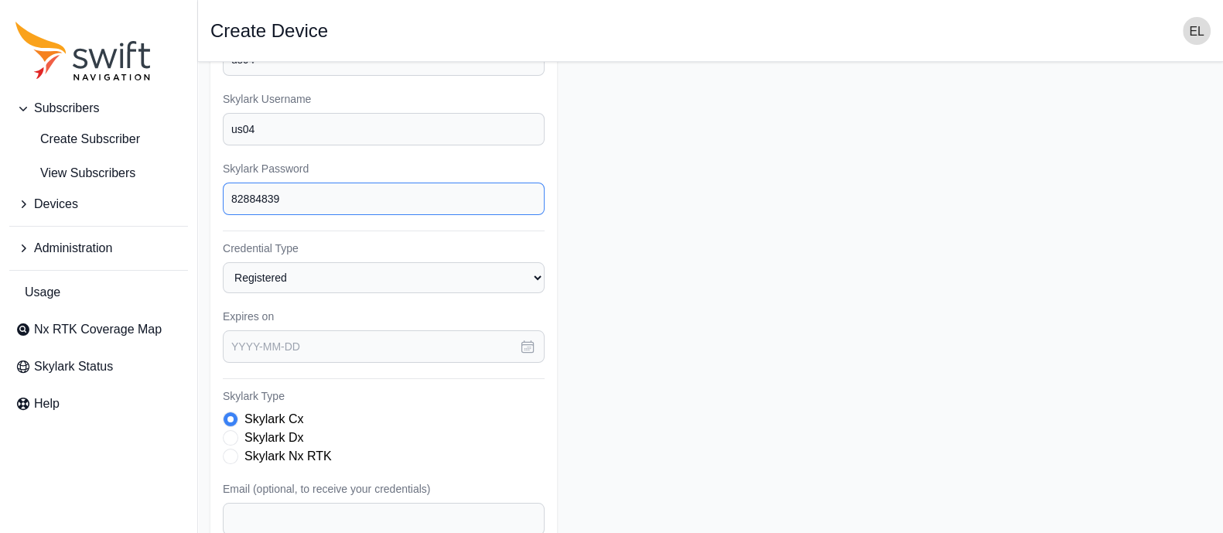
scroll to position [135, 0]
type input "82884839"
click at [529, 344] on icon "button" at bounding box center [527, 343] width 15 height 15
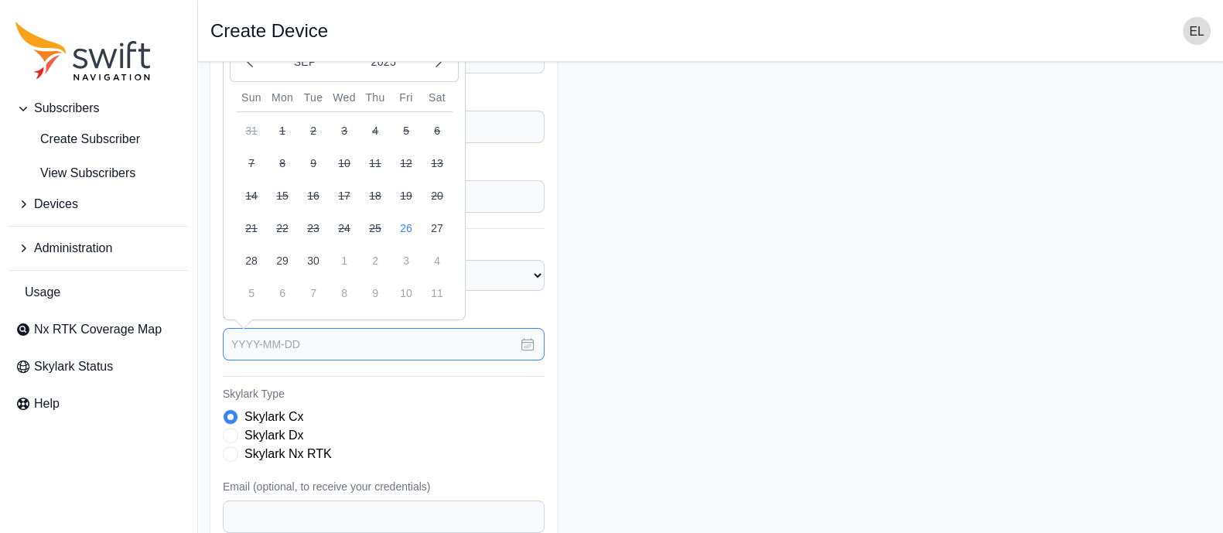
scroll to position [57, 0]
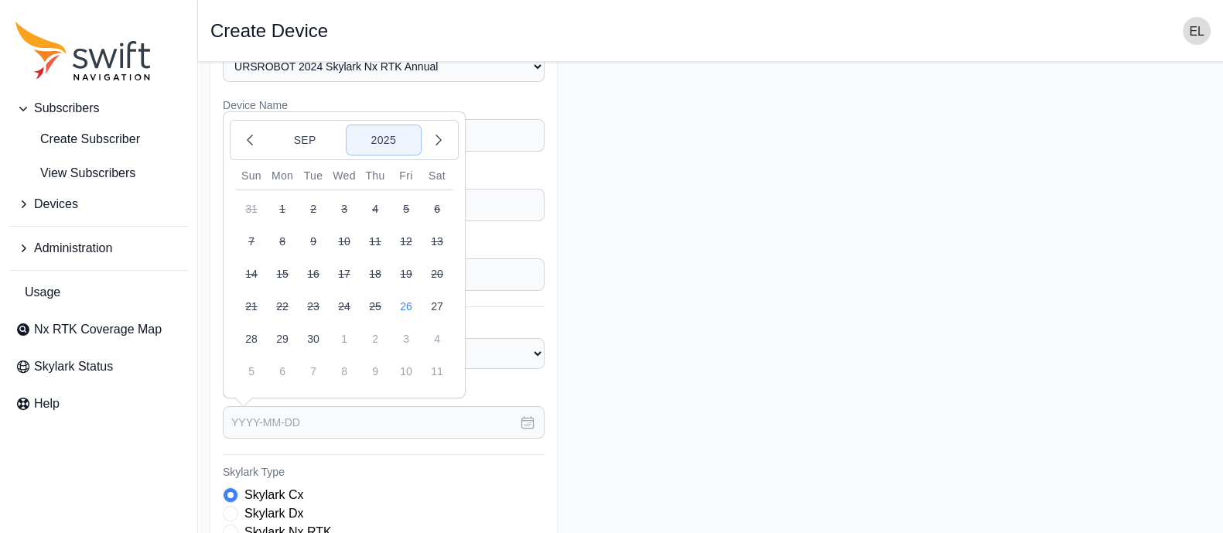
click at [389, 141] on button "2025" at bounding box center [383, 139] width 74 height 29
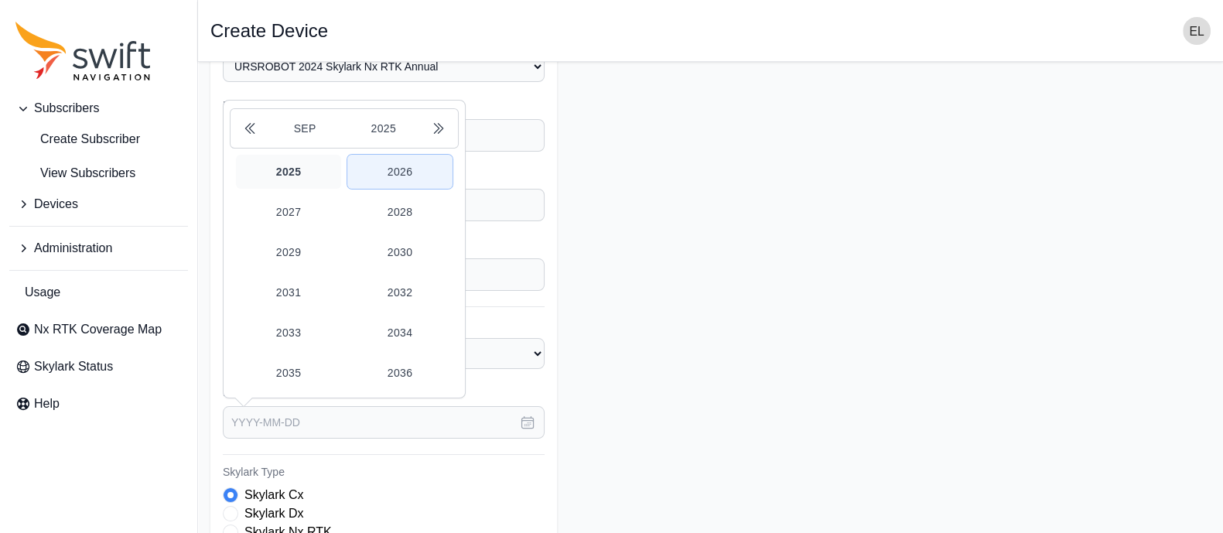
click at [394, 169] on button "2026" at bounding box center [399, 172] width 105 height 34
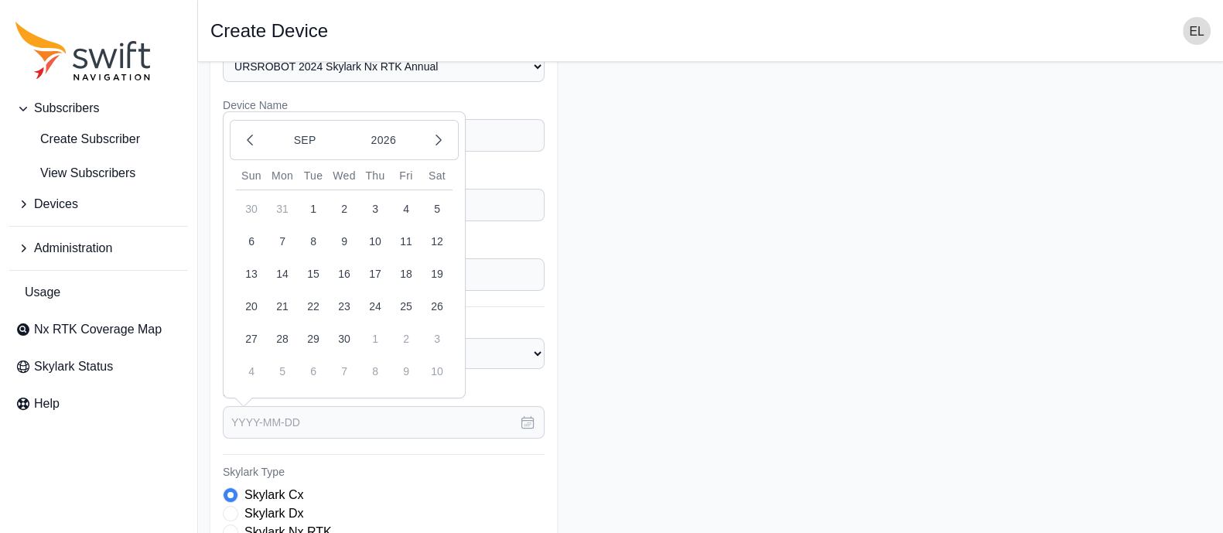
click at [439, 307] on button "26" at bounding box center [437, 306] width 31 height 31
type input "[DATE]"
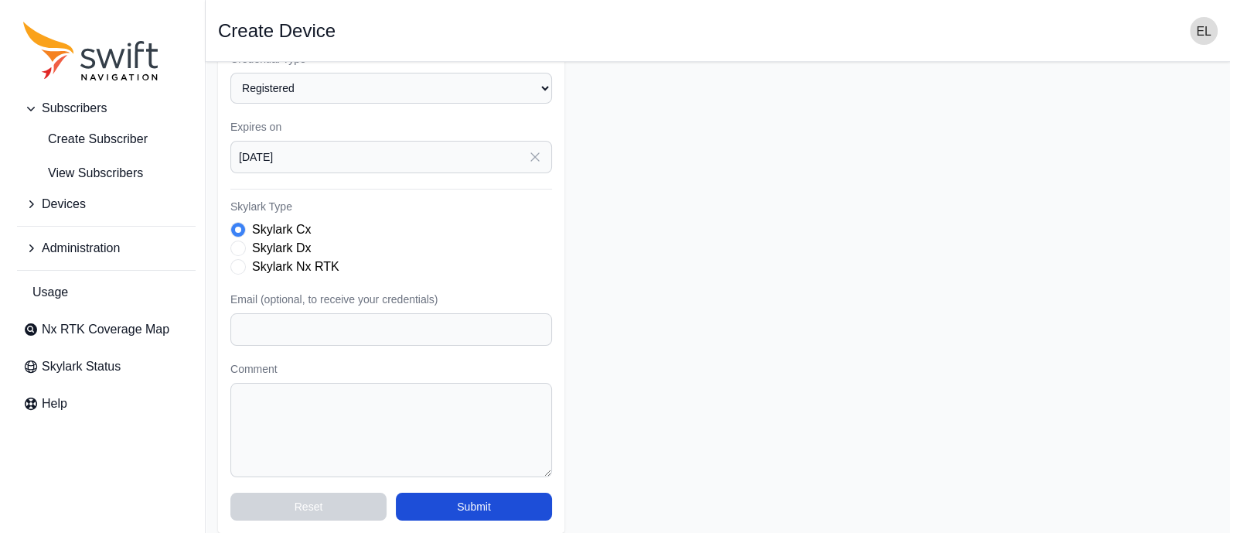
scroll to position [331, 0]
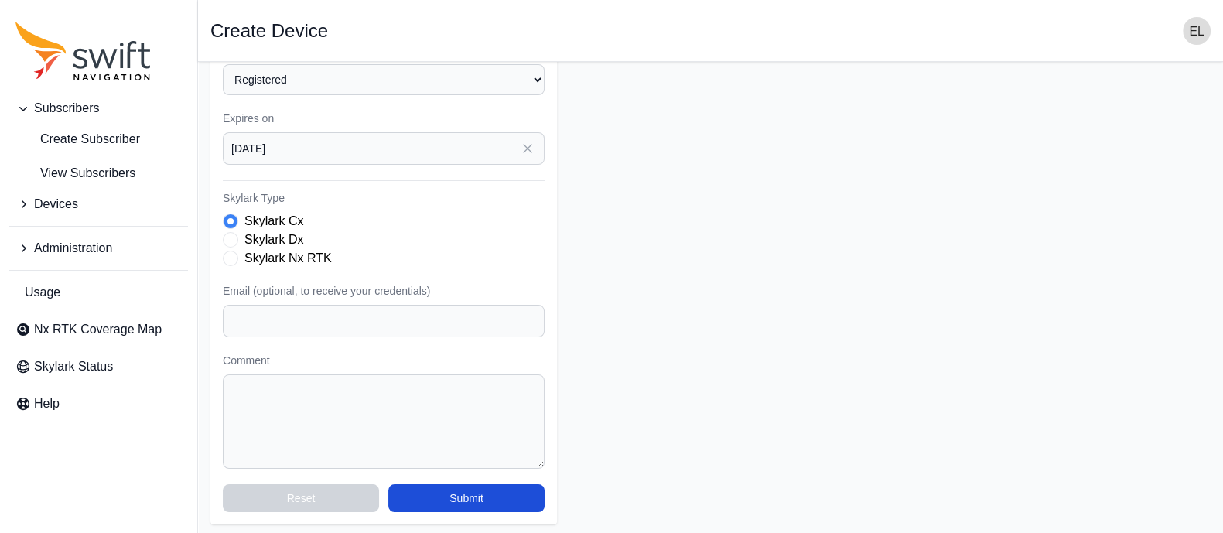
click at [236, 254] on span "Skylark Type" at bounding box center [230, 258] width 15 height 15
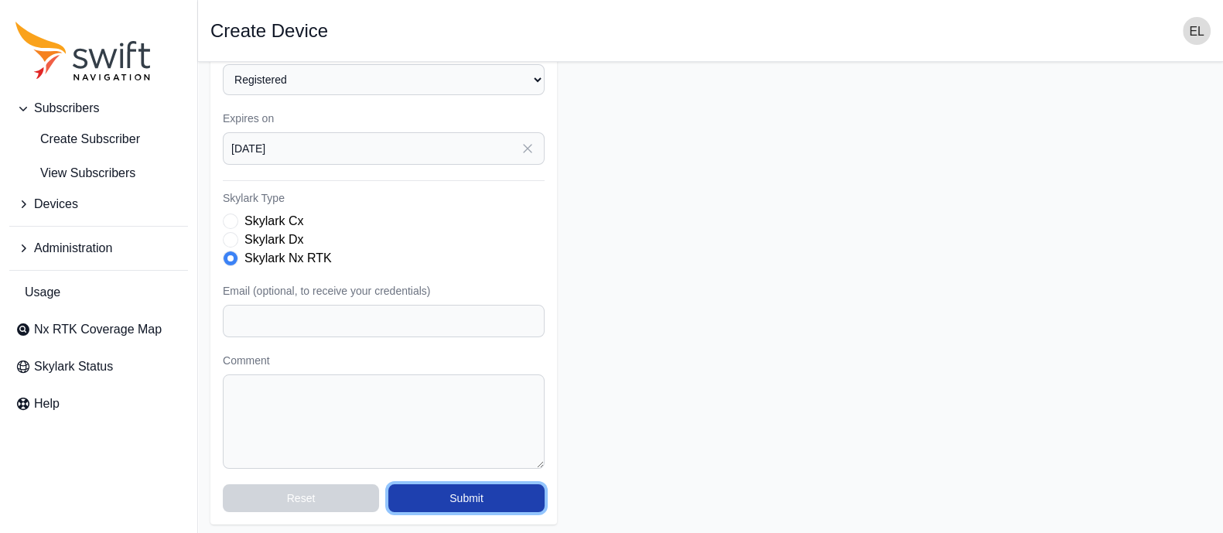
click at [443, 496] on button "Submit" at bounding box center [466, 498] width 156 height 28
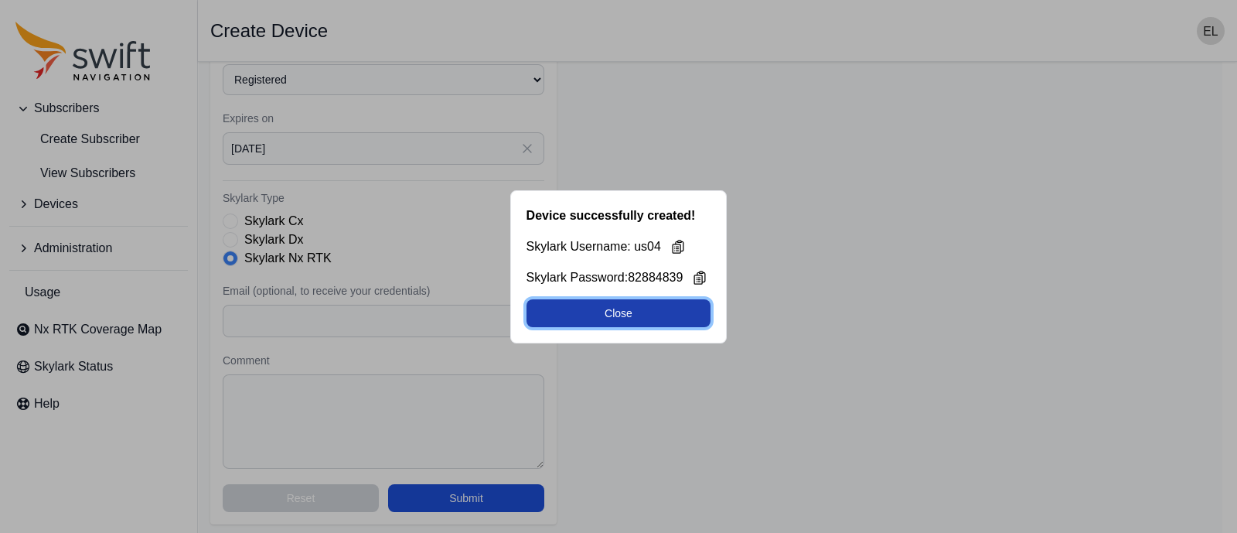
click at [654, 307] on button "Close" at bounding box center [619, 313] width 185 height 28
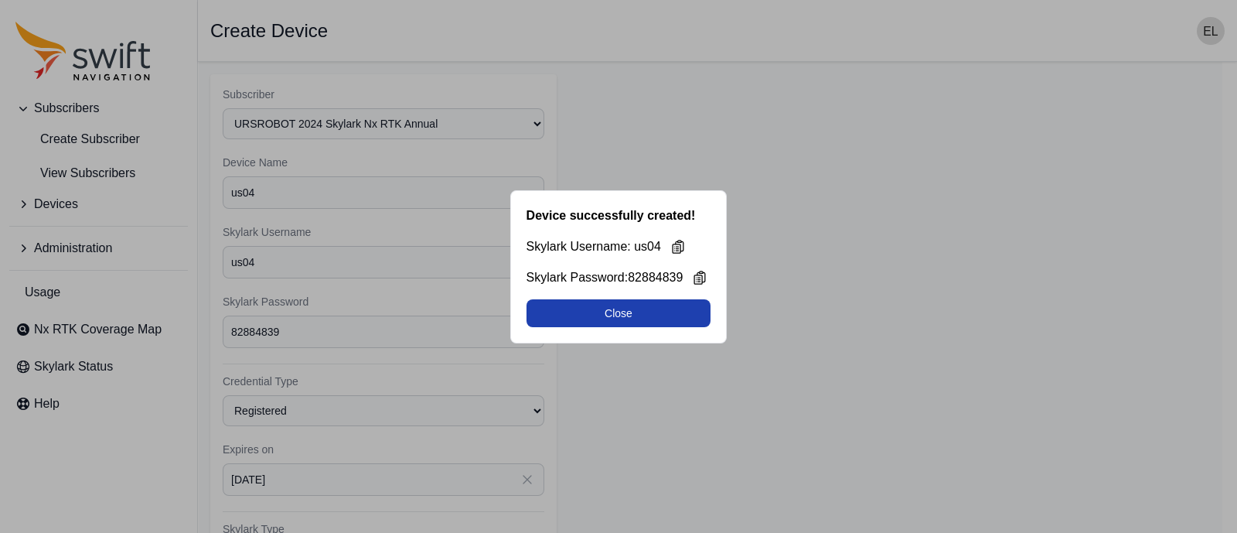
select select "b644441d-e755-4979-866a-1eb00d20fa50"
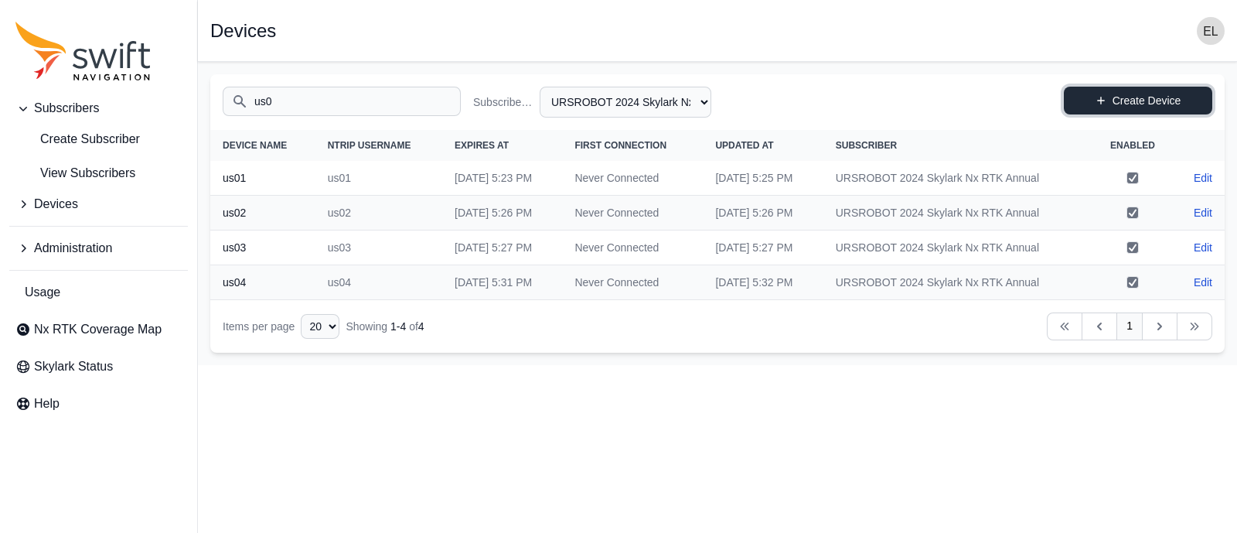
click at [1091, 100] on link "Create Device" at bounding box center [1138, 101] width 148 height 28
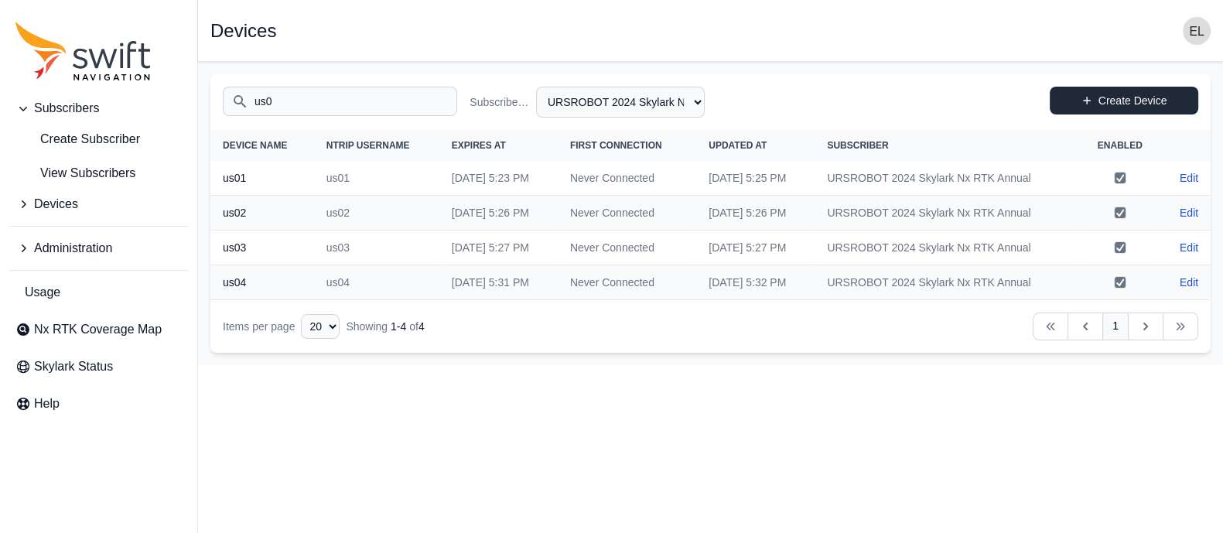
select select "b644441d-e755-4979-866a-1eb00d20fa50"
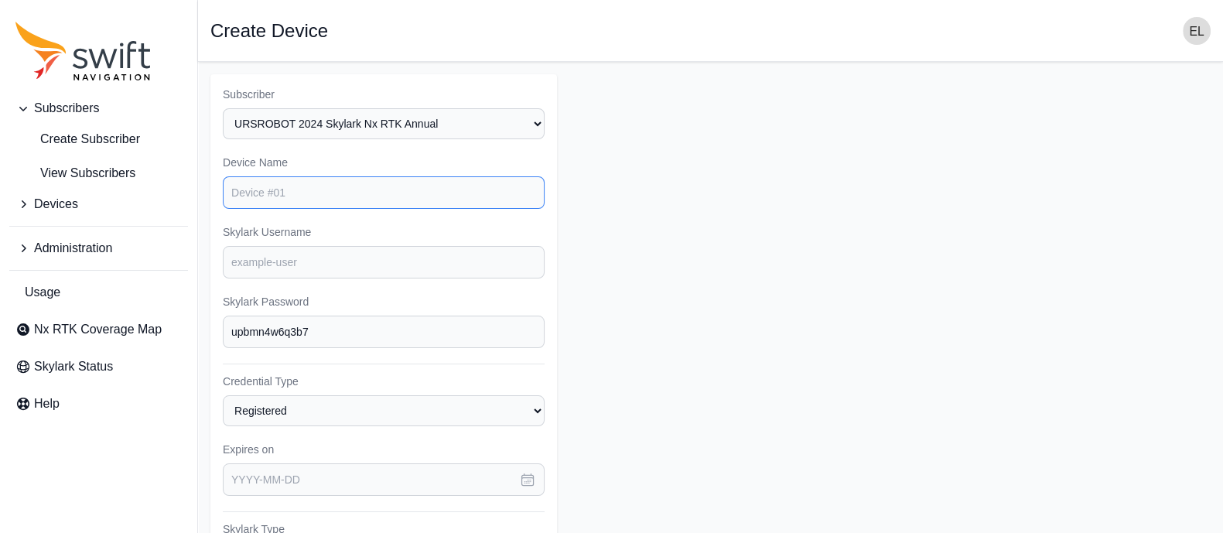
click at [428, 185] on input "Device Name" at bounding box center [384, 192] width 322 height 32
type input "us05"
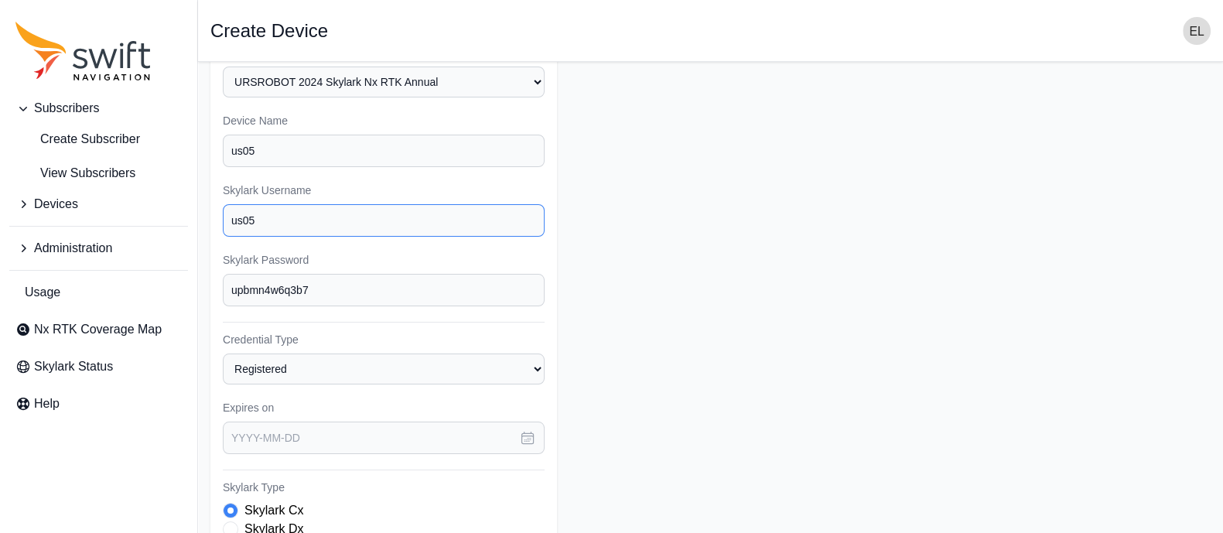
scroll to position [42, 0]
type input "us05"
drag, startPoint x: 348, startPoint y: 288, endPoint x: 185, endPoint y: 282, distance: 163.3
click at [185, 282] on div "Subscribers Create Subscriber View Subscribers Devices Administration Usage Nx …" at bounding box center [611, 423] width 1223 height 806
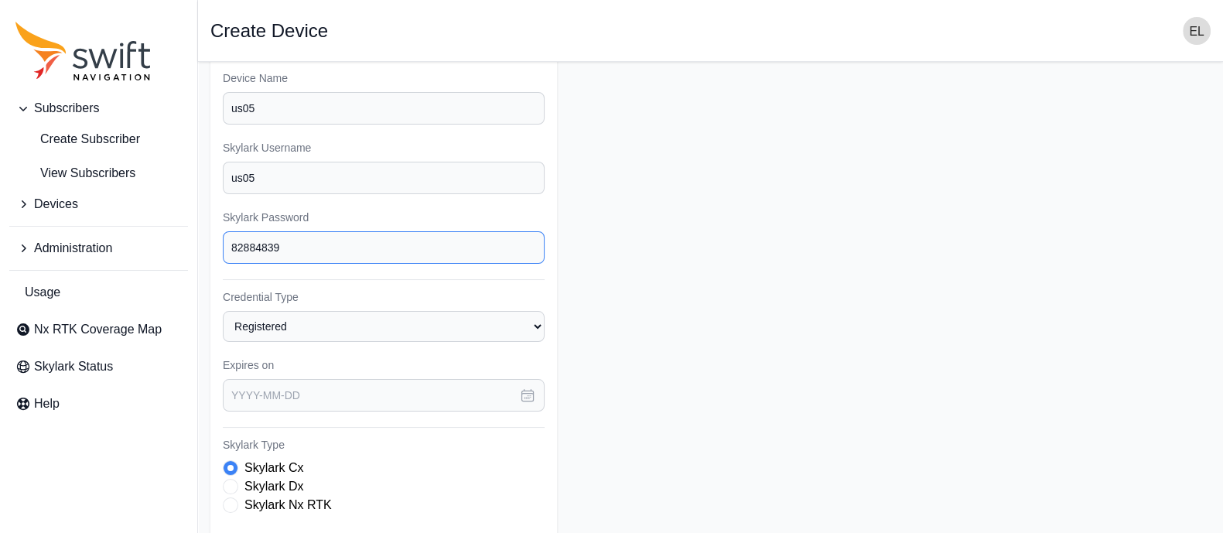
scroll to position [94, 0]
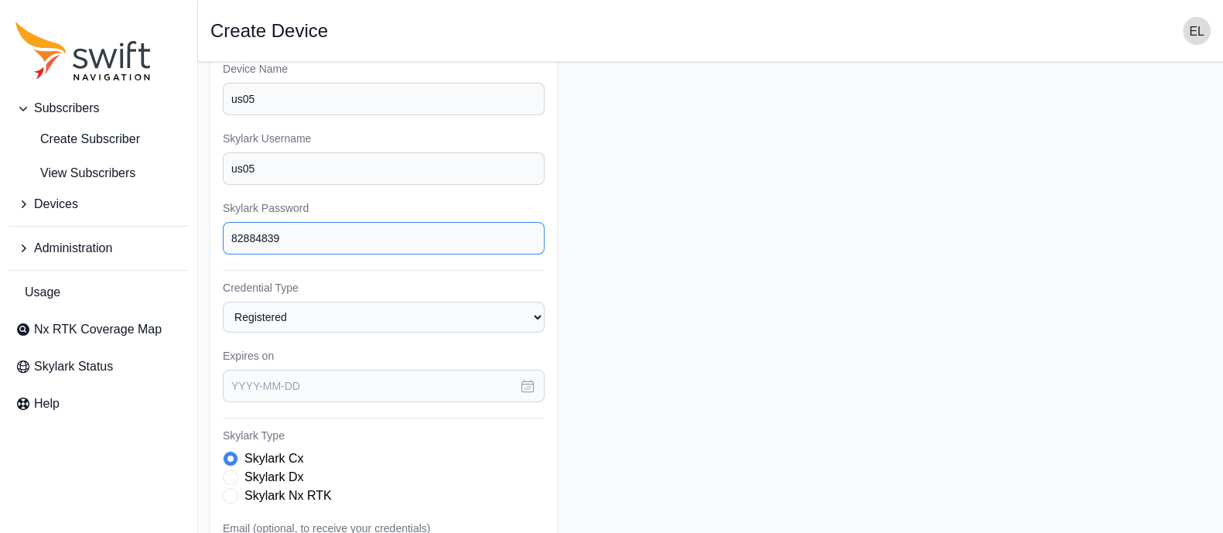
type input "82884839"
click at [524, 378] on icon "button" at bounding box center [527, 385] width 15 height 15
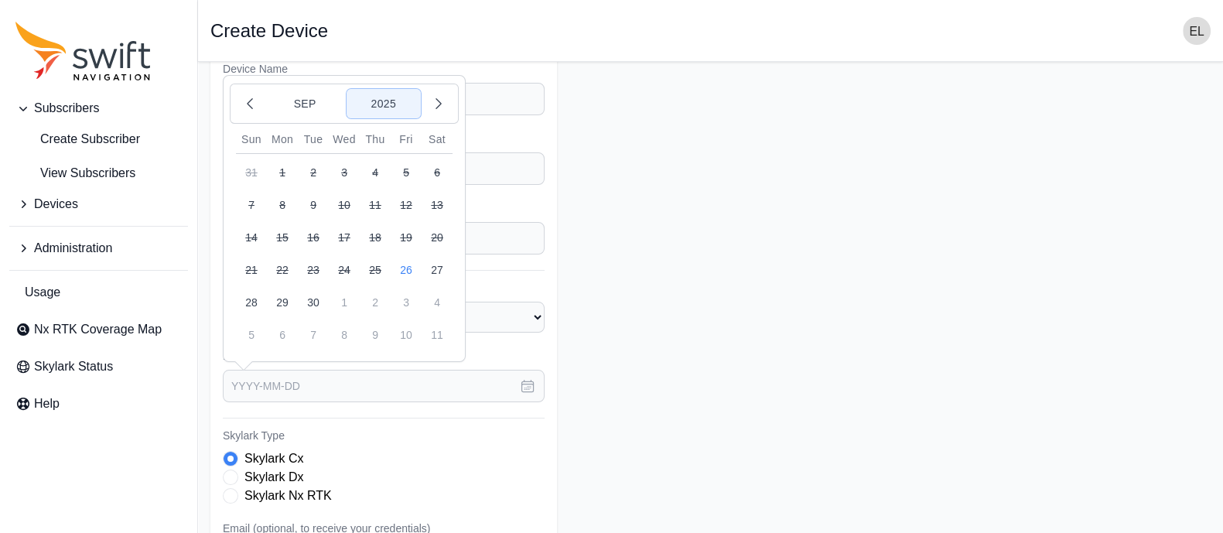
click at [401, 102] on button "2025" at bounding box center [383, 103] width 74 height 29
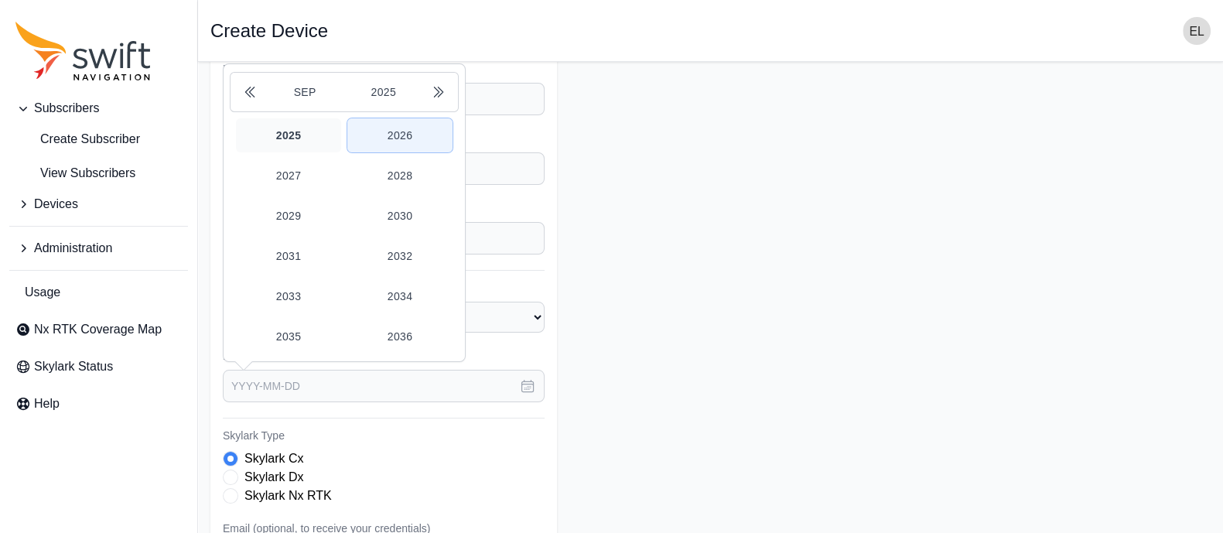
click at [394, 131] on button "2026" at bounding box center [399, 135] width 105 height 34
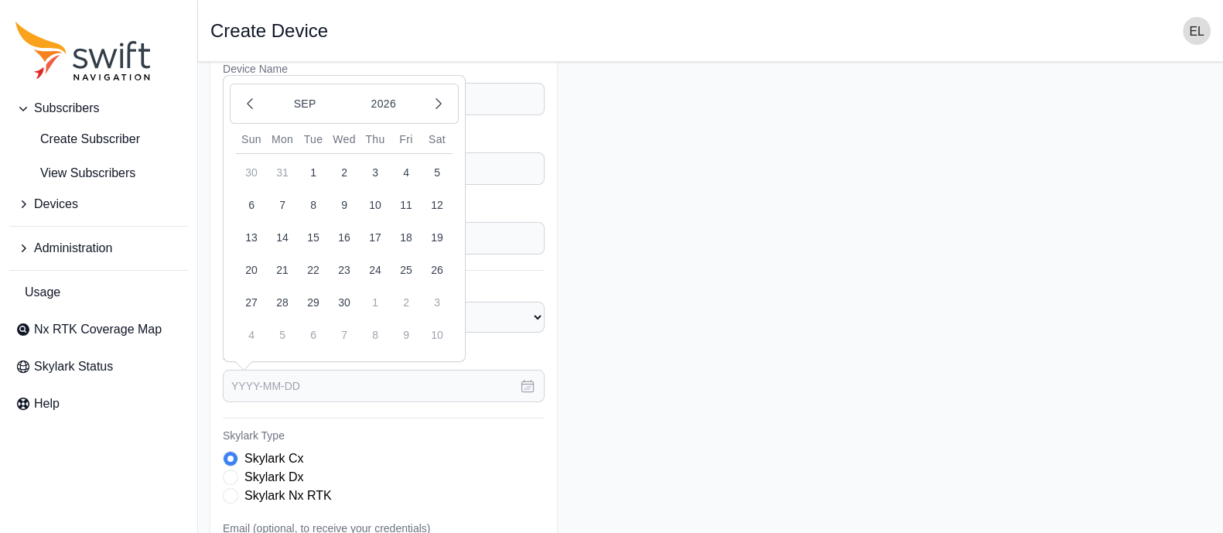
click at [445, 265] on button "26" at bounding box center [437, 269] width 31 height 31
type input "[DATE]"
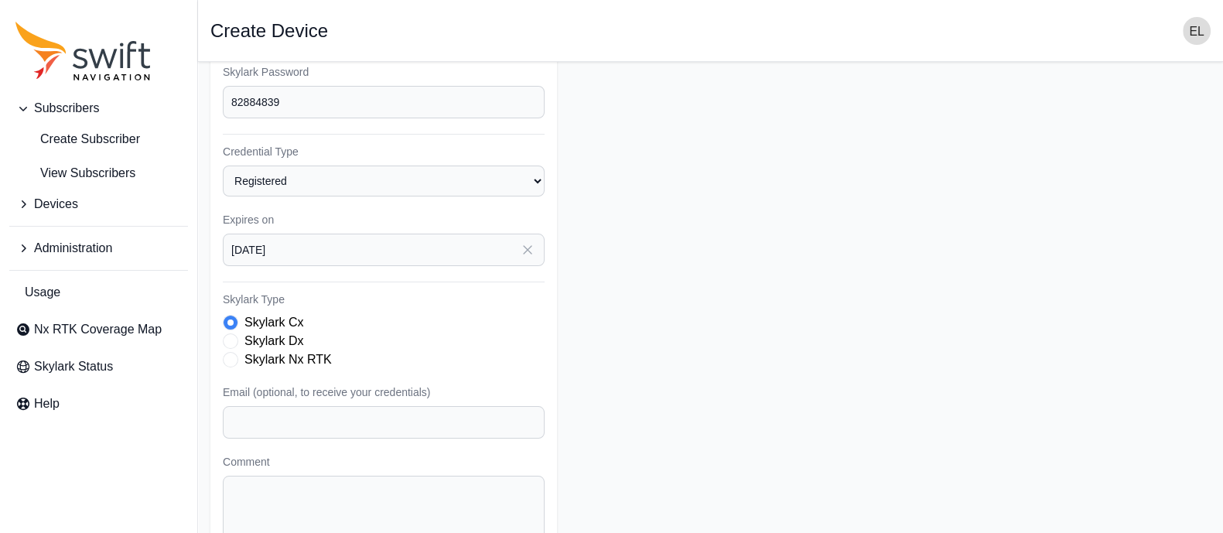
scroll to position [280, 0]
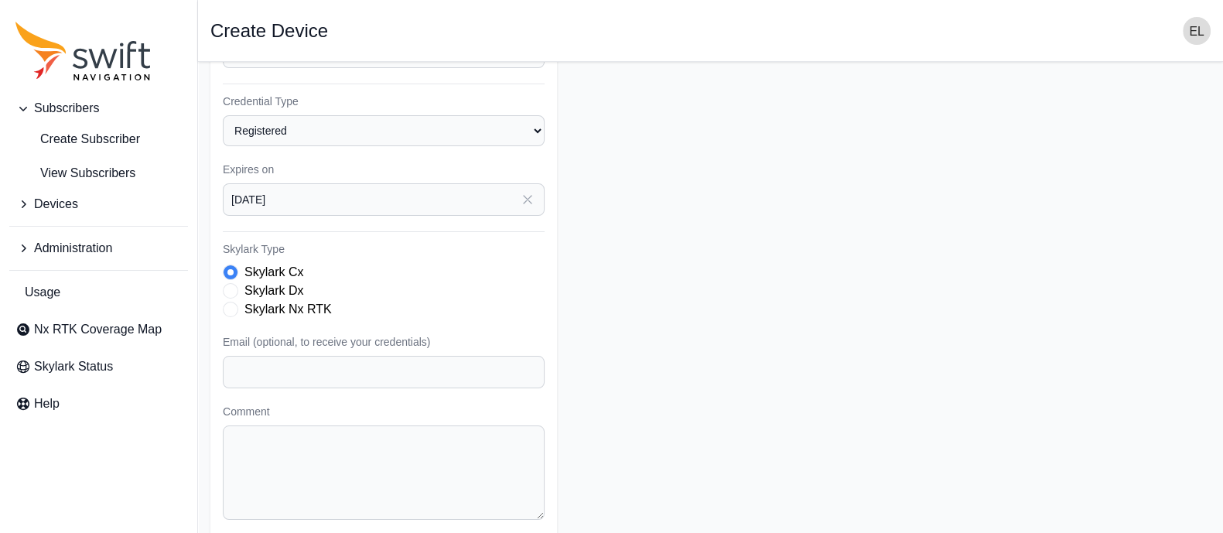
click at [228, 308] on span "Skylark Type" at bounding box center [230, 309] width 15 height 15
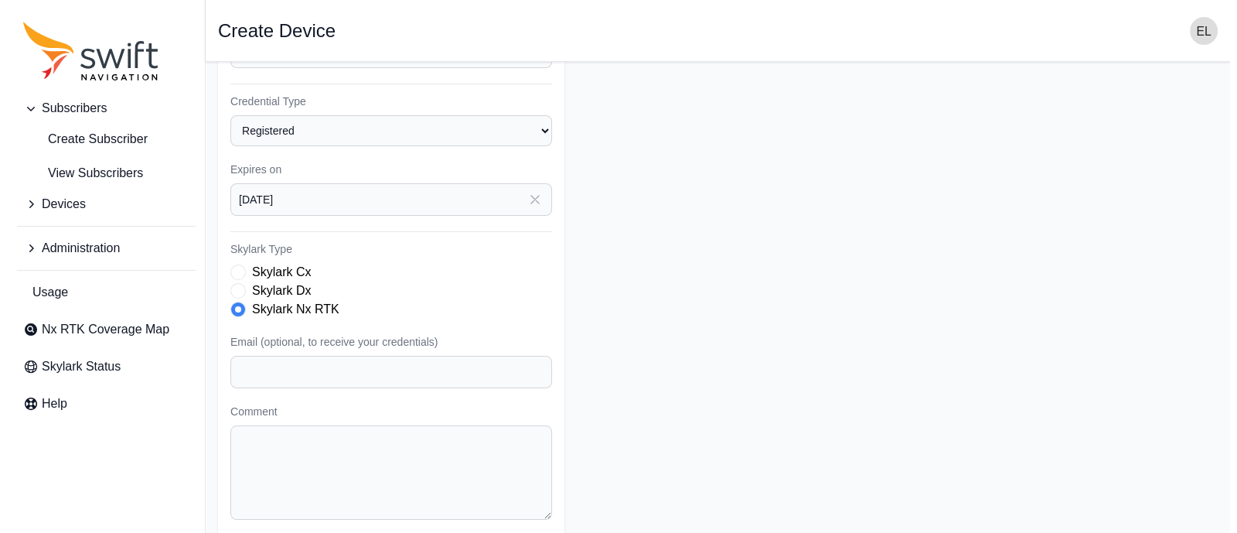
scroll to position [331, 0]
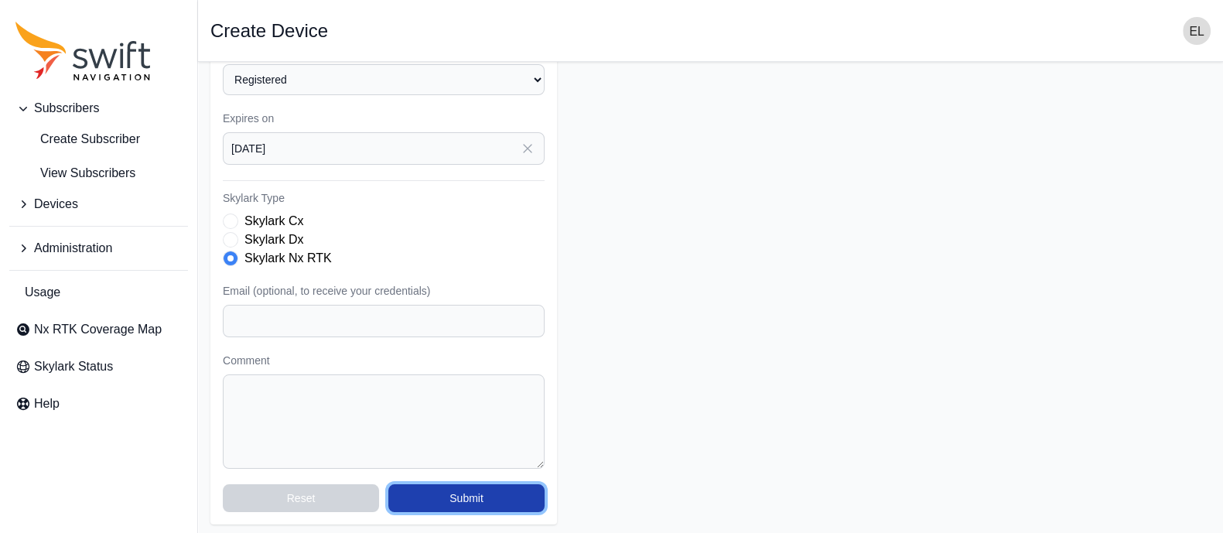
click at [477, 494] on button "Submit" at bounding box center [466, 498] width 156 height 28
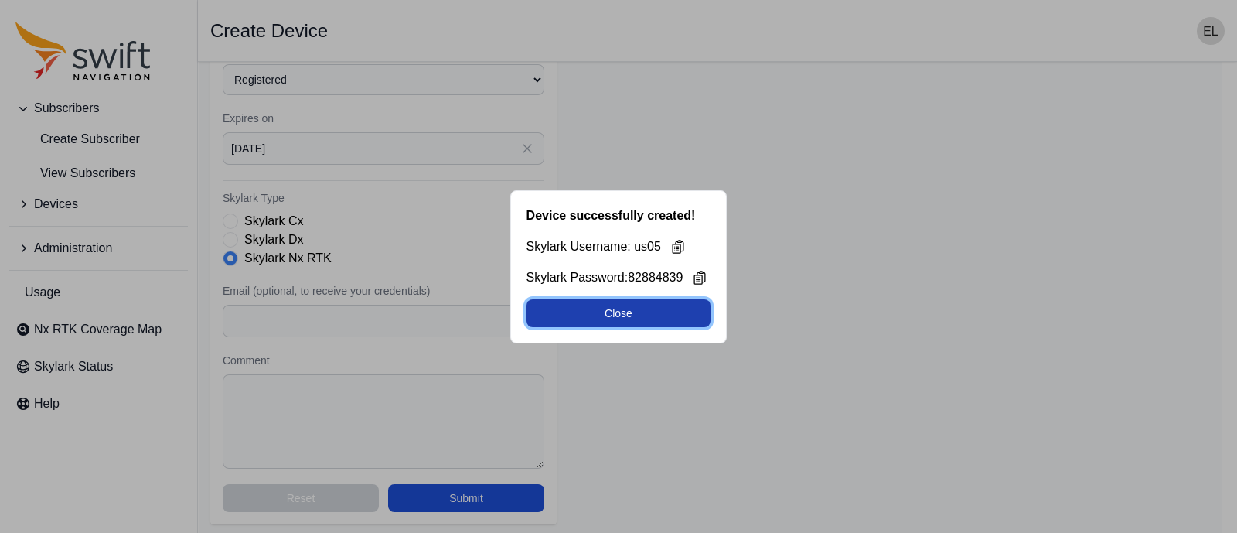
click at [655, 303] on button "Close" at bounding box center [619, 313] width 185 height 28
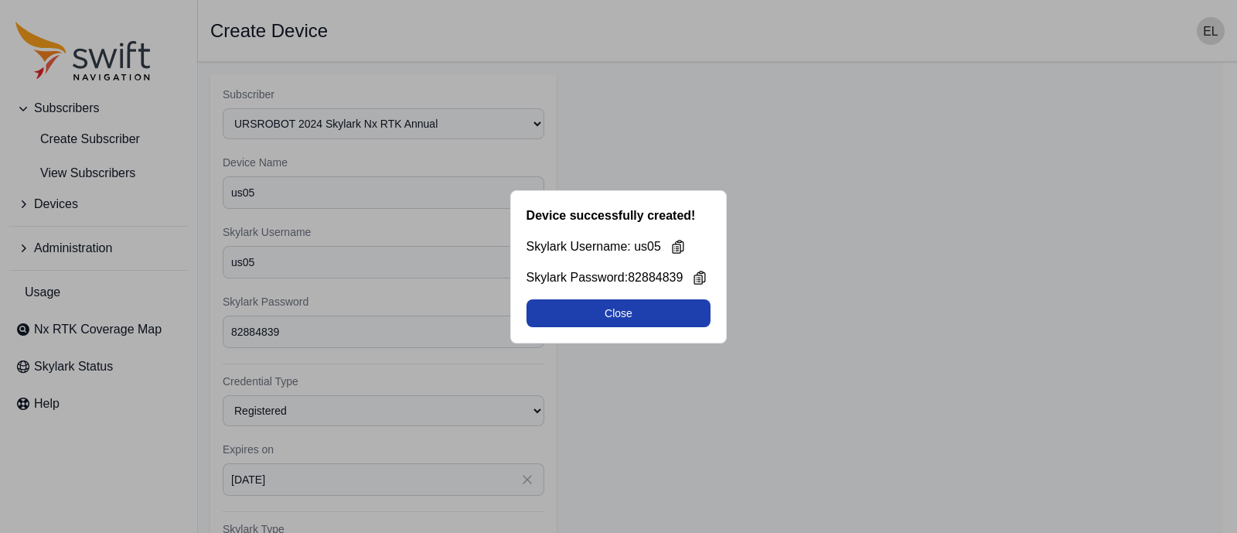
select select "b644441d-e755-4979-866a-1eb00d20fa50"
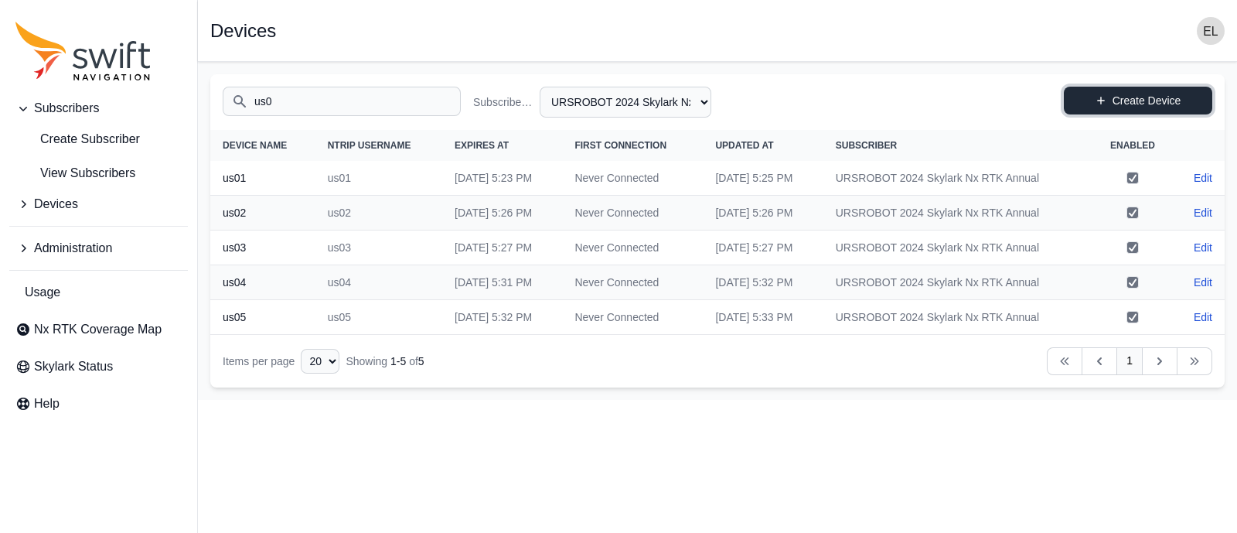
click at [1090, 89] on link "Create Device" at bounding box center [1138, 101] width 148 height 28
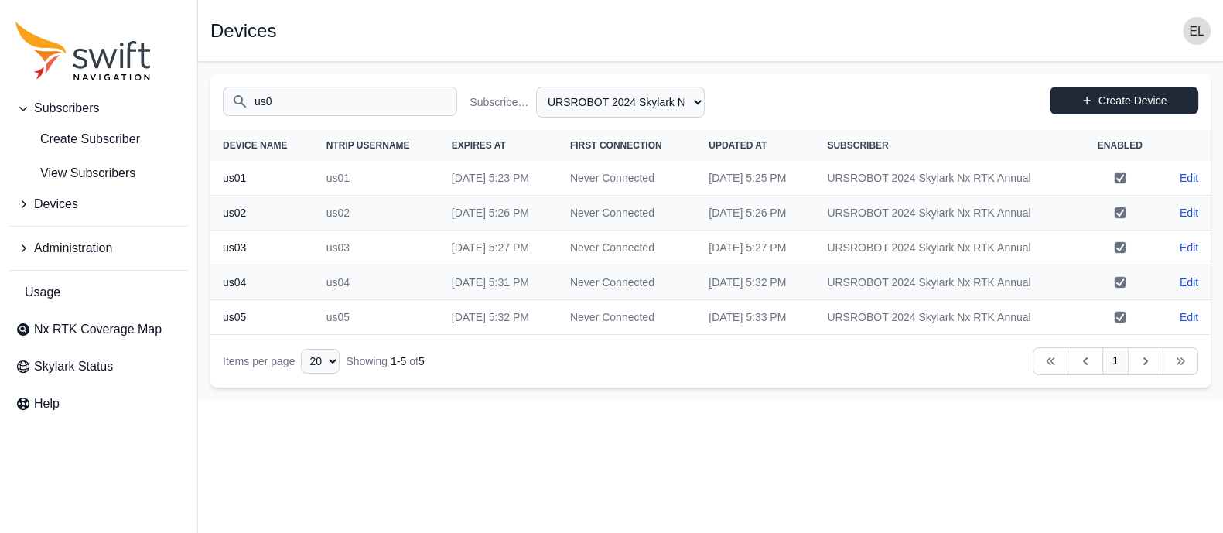
select select "b644441d-e755-4979-866a-1eb00d20fa50"
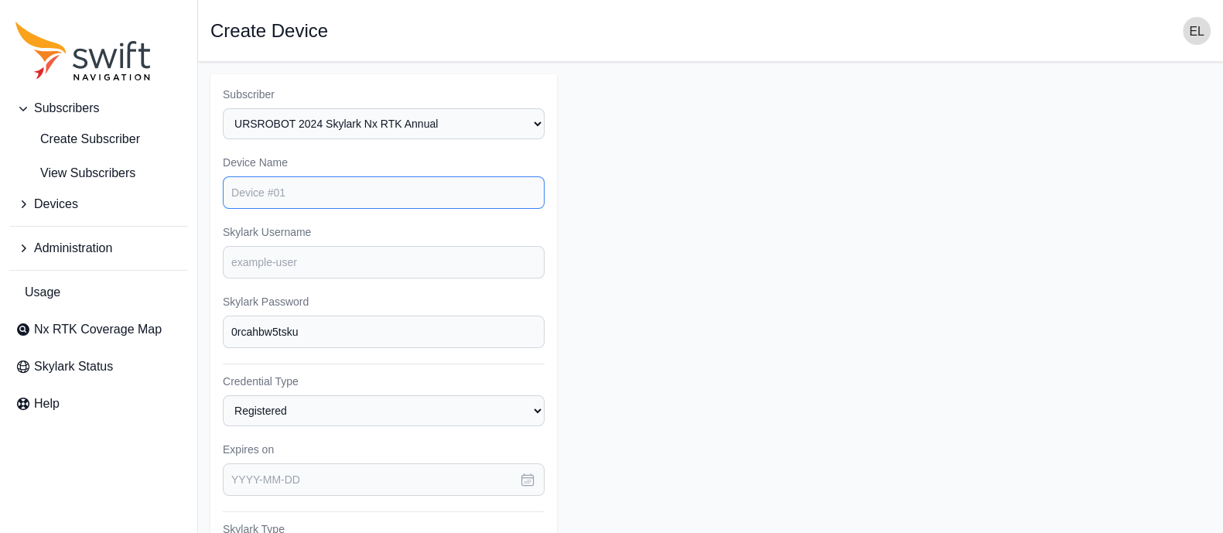
click at [396, 186] on input "Device Name" at bounding box center [384, 192] width 322 height 32
type input "us06"
type input "82884839"
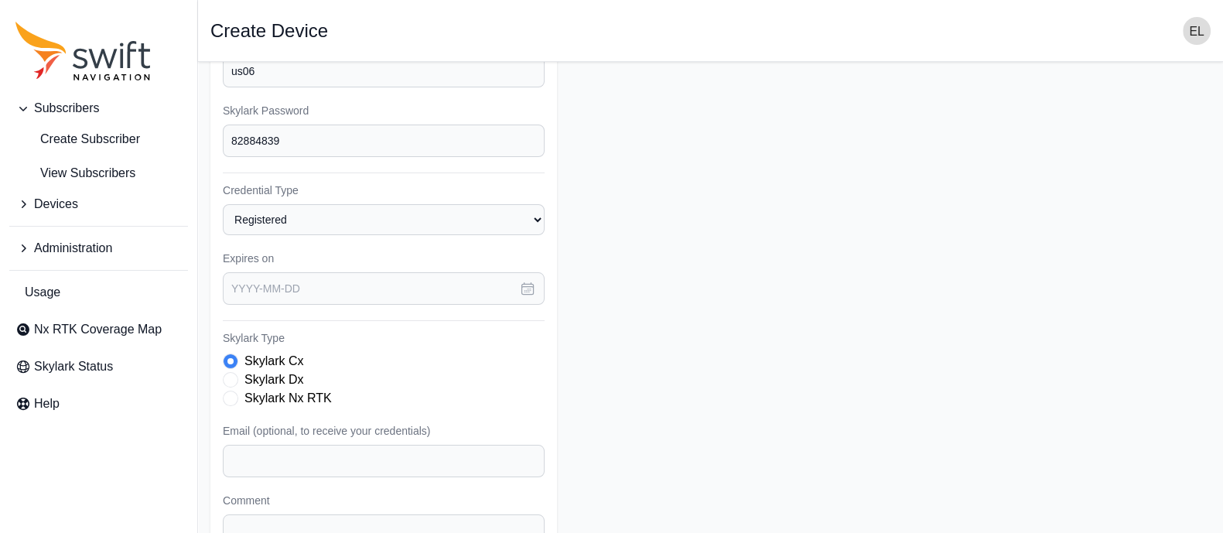
click at [525, 288] on icon "button" at bounding box center [527, 288] width 15 height 15
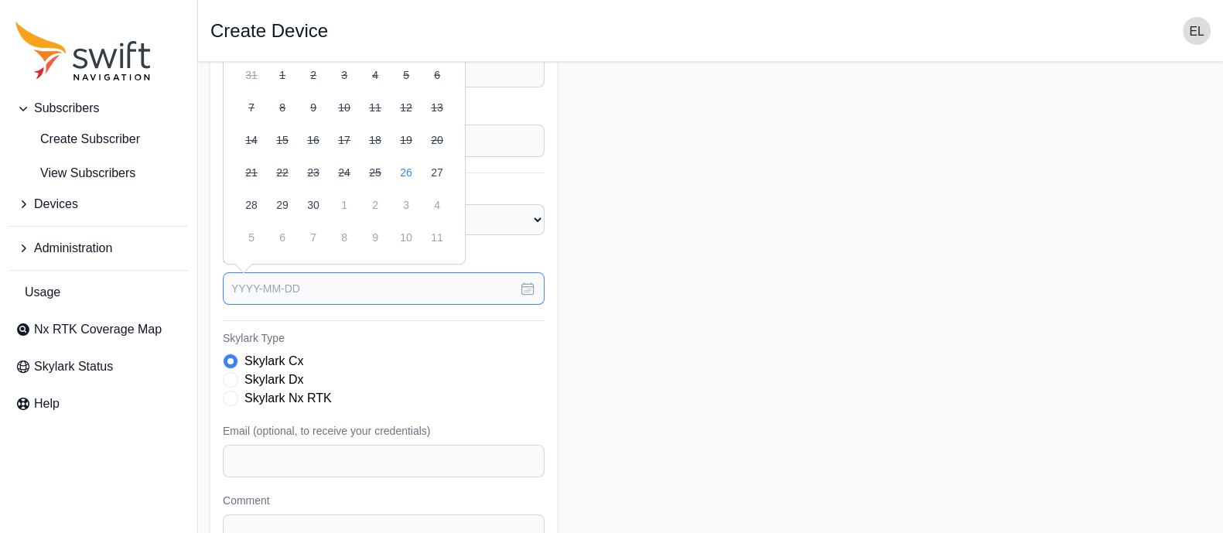
scroll to position [36, 0]
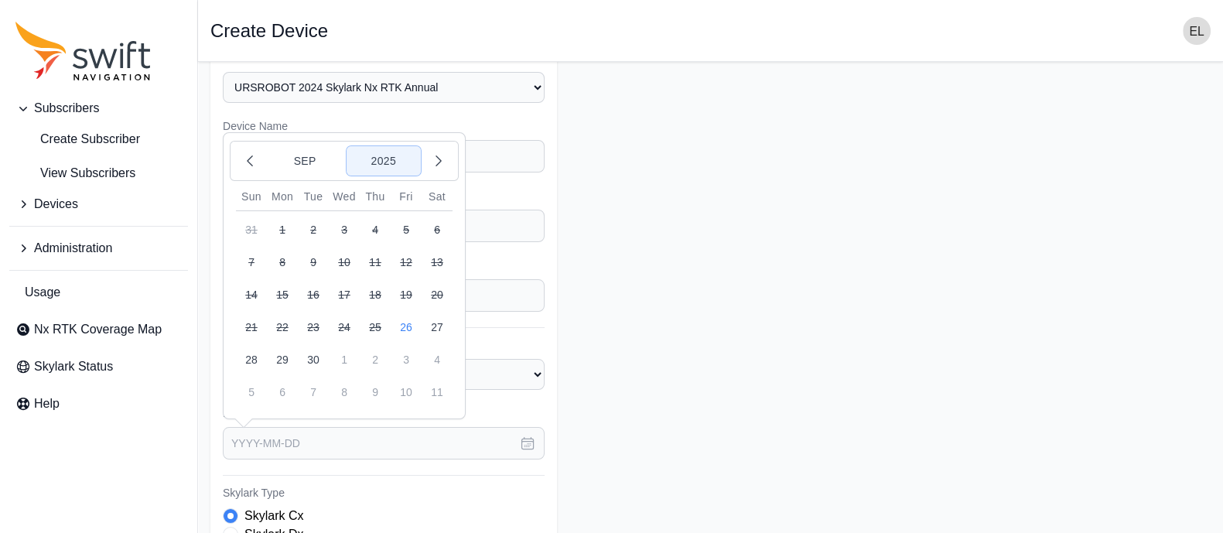
click at [391, 154] on button "2025" at bounding box center [383, 160] width 74 height 29
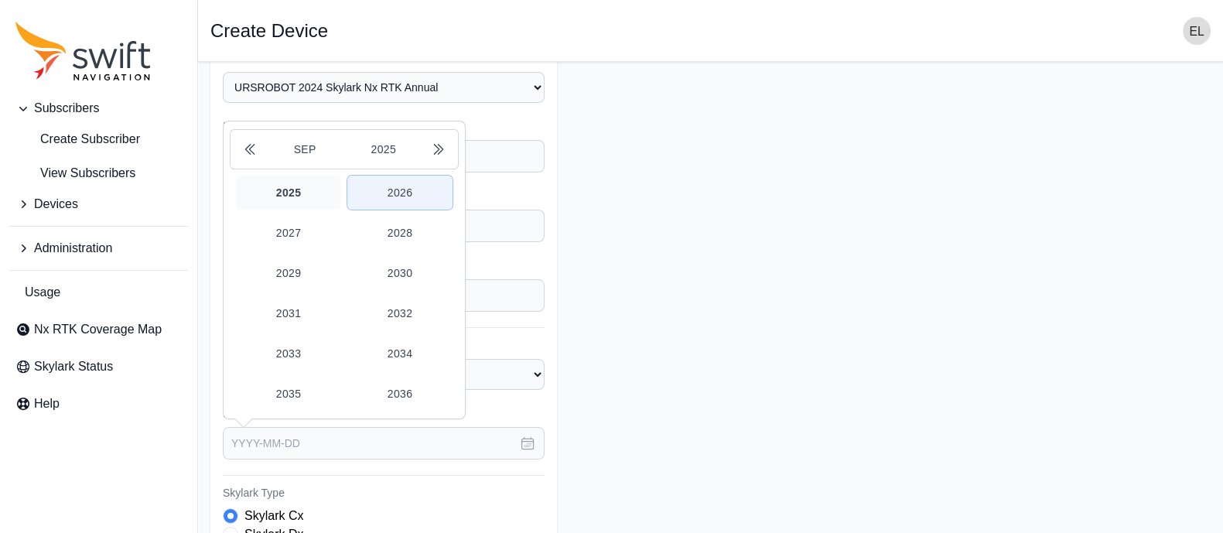
click at [396, 193] on button "2026" at bounding box center [399, 193] width 105 height 34
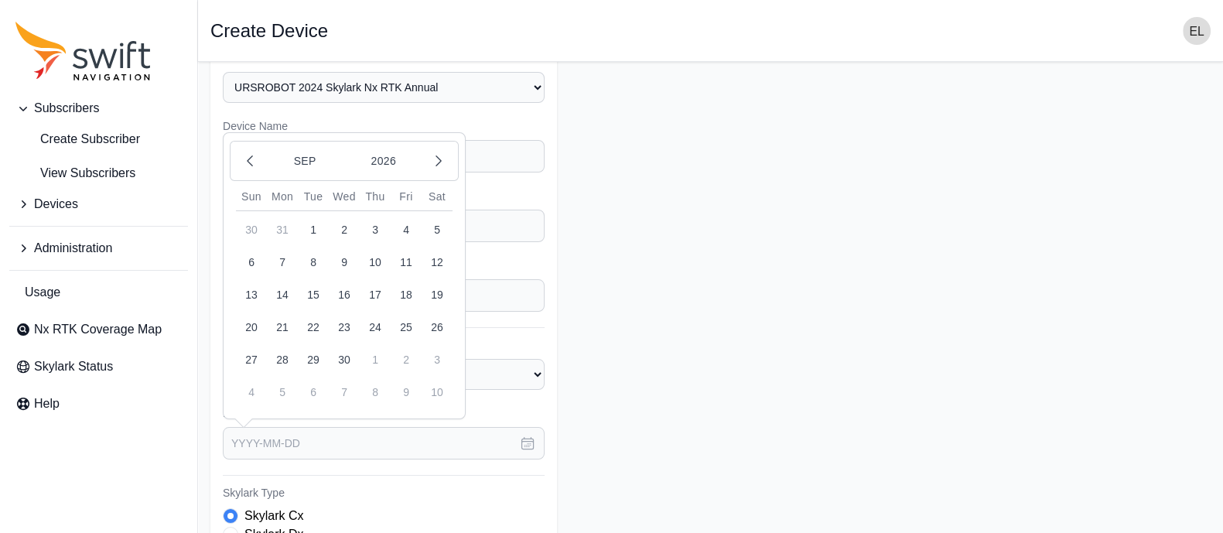
click at [439, 324] on button "26" at bounding box center [437, 327] width 31 height 31
type input "[DATE]"
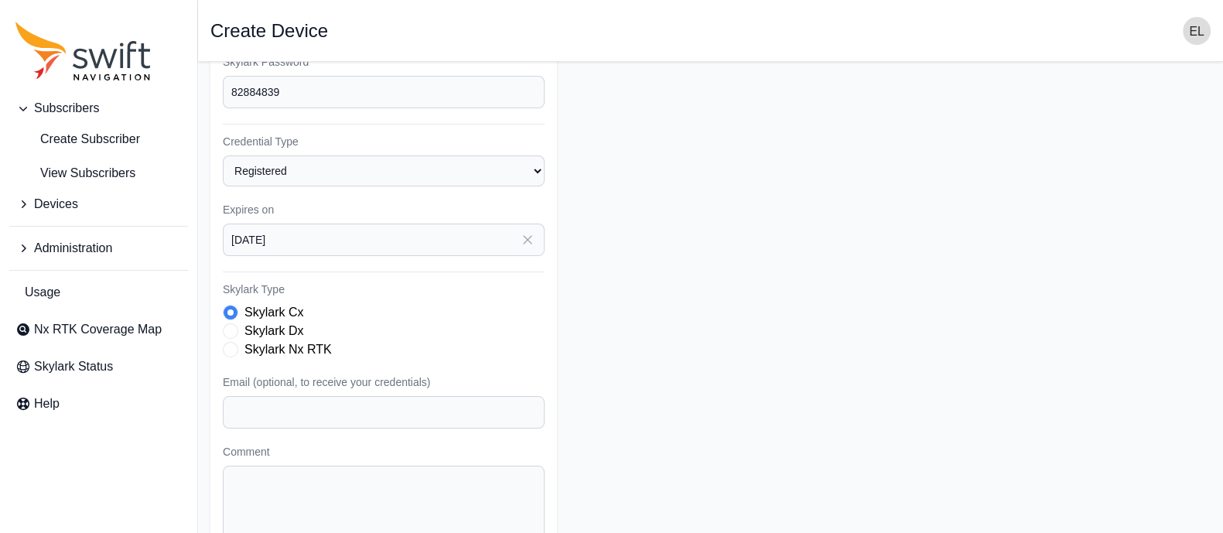
scroll to position [241, 0]
click at [237, 346] on span "Skylark Type" at bounding box center [230, 347] width 15 height 15
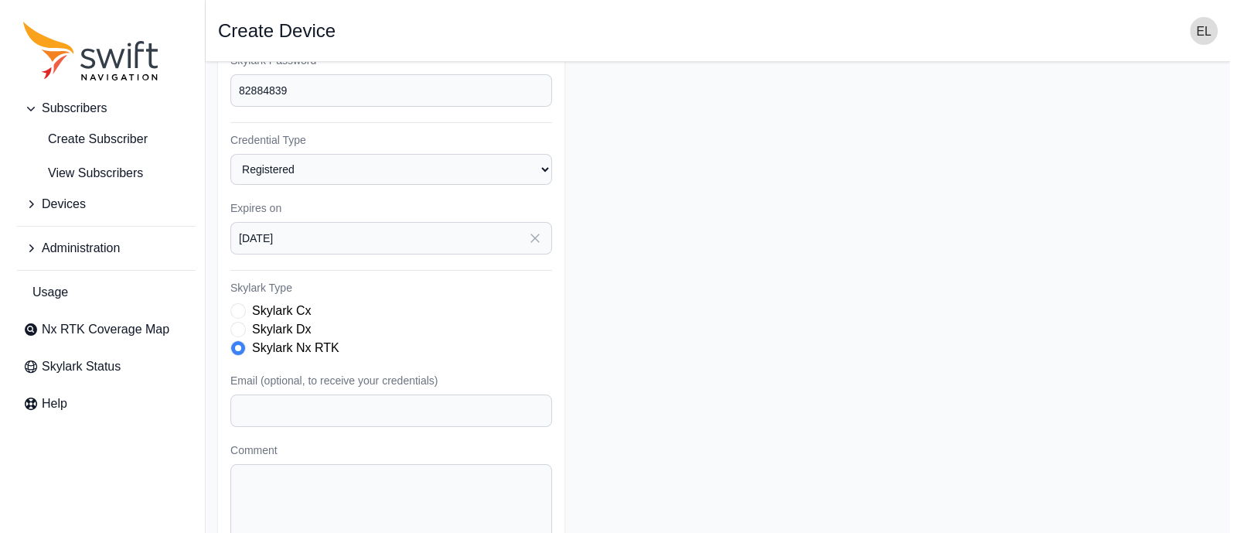
scroll to position [331, 0]
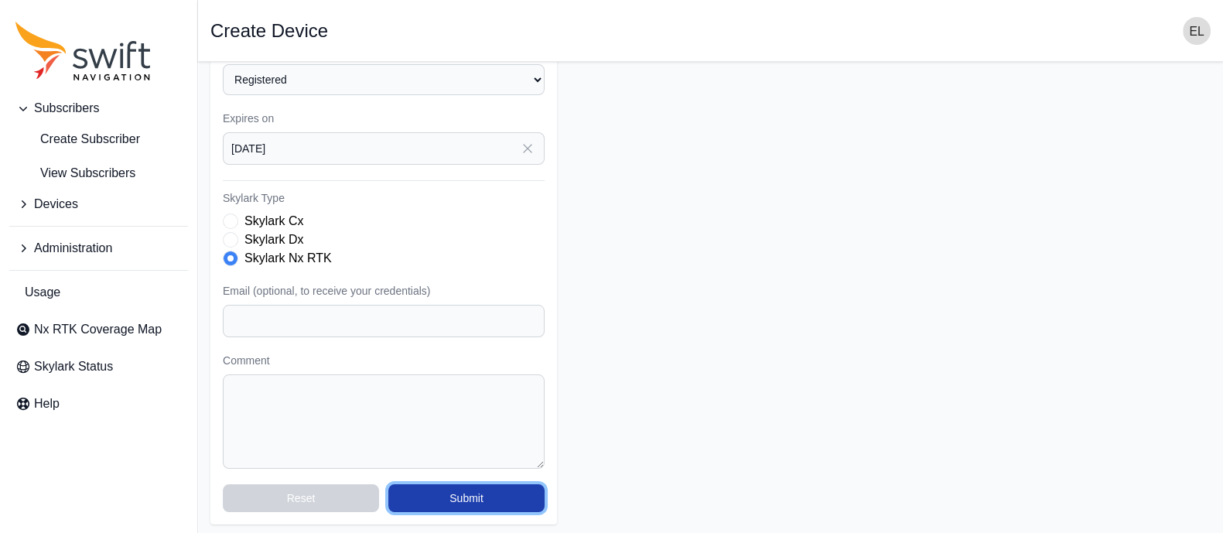
click at [462, 498] on button "Submit" at bounding box center [466, 498] width 156 height 28
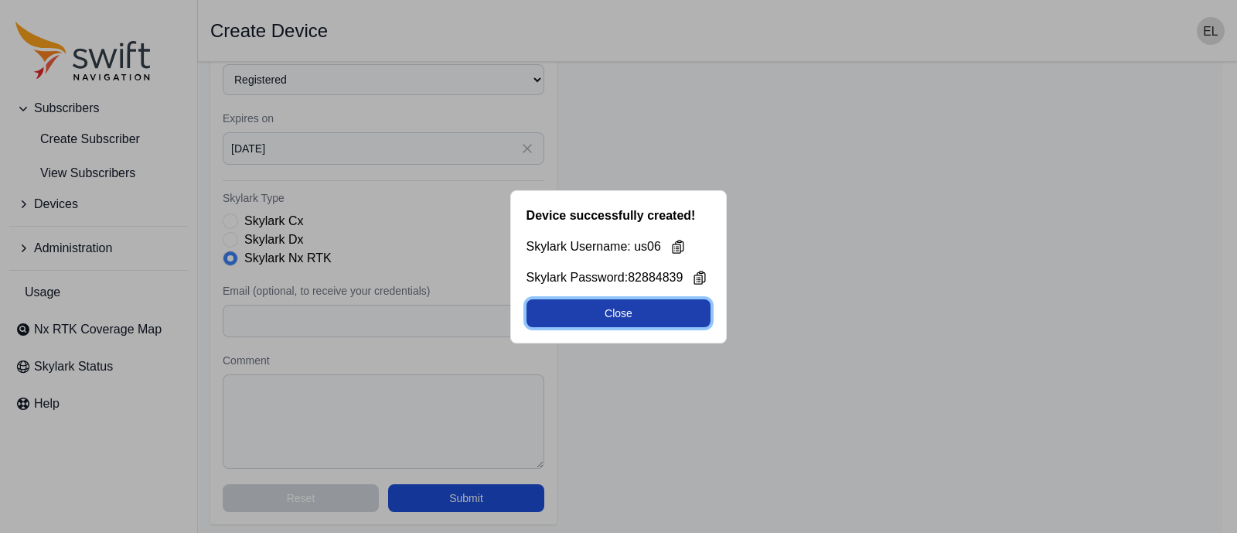
click at [678, 313] on button "Close" at bounding box center [619, 313] width 185 height 28
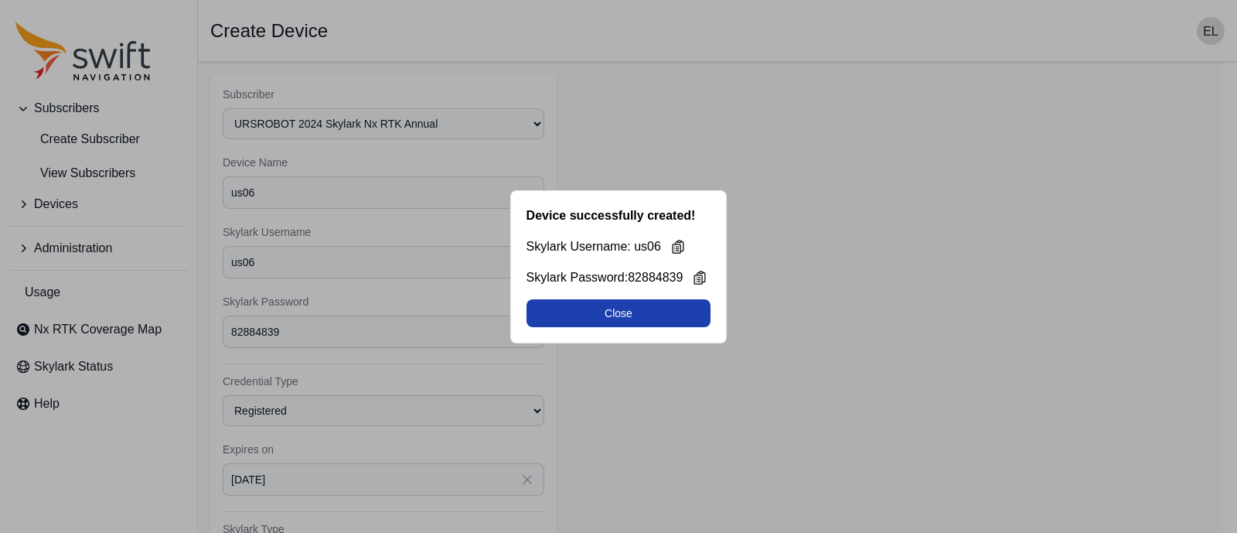
select select "b644441d-e755-4979-866a-1eb00d20fa50"
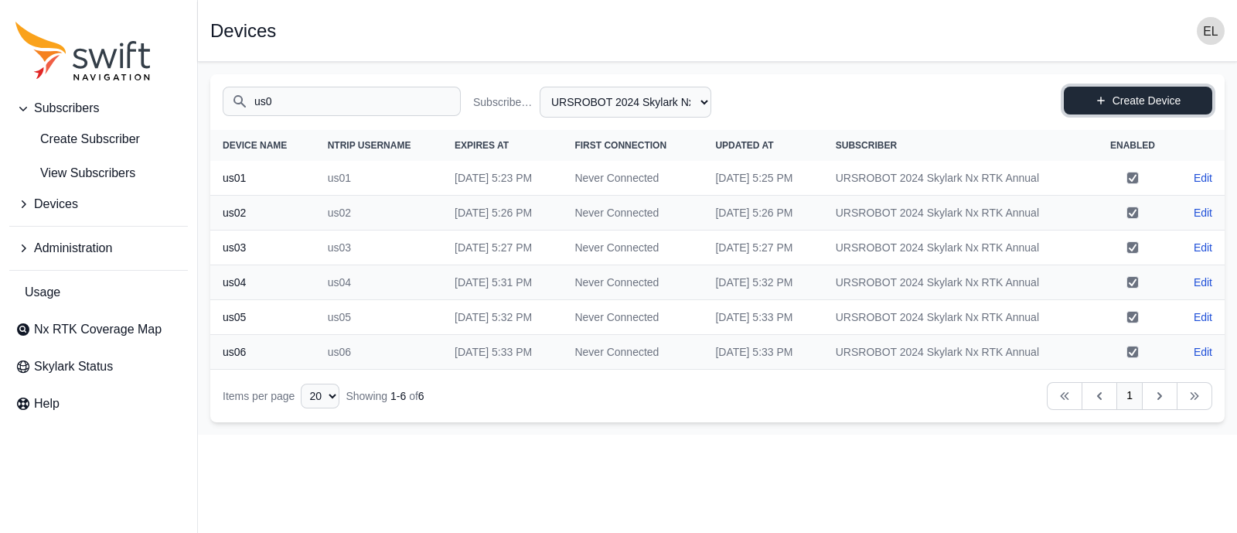
click at [1096, 98] on icon at bounding box center [1101, 100] width 11 height 11
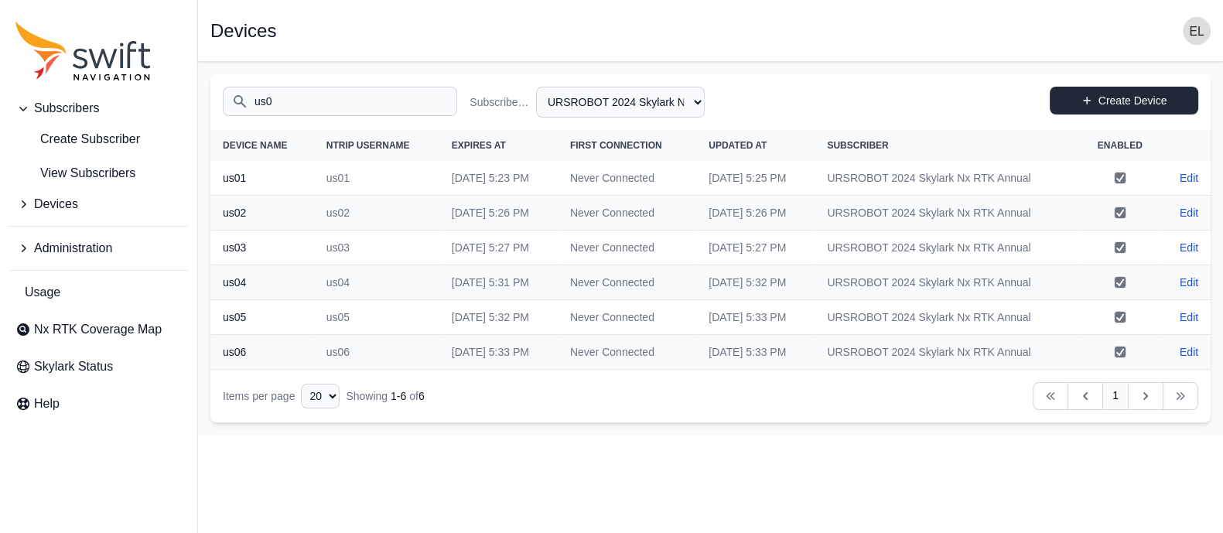
select select "b644441d-e755-4979-866a-1eb00d20fa50"
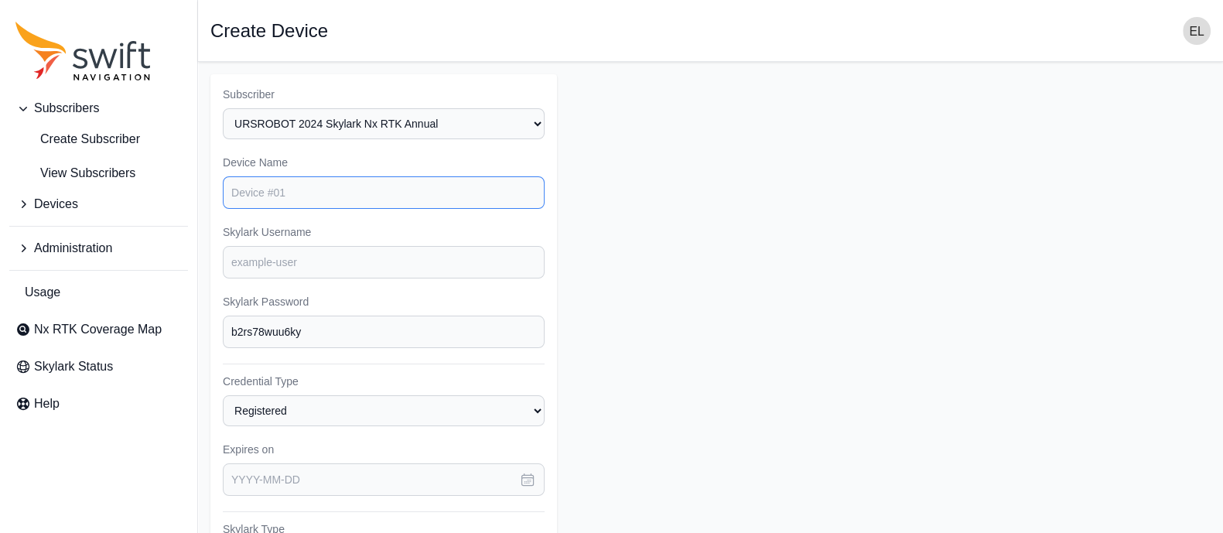
click at [438, 188] on input "Device Name" at bounding box center [384, 192] width 322 height 32
type input "us07"
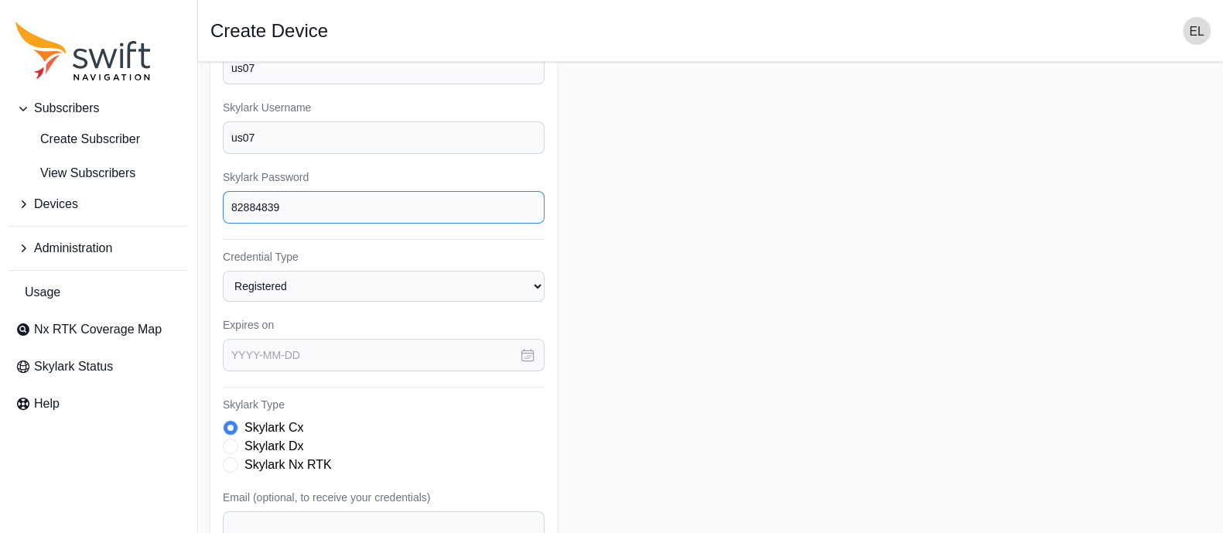
scroll to position [128, 0]
type input "82884839"
click at [527, 349] on icon "button" at bounding box center [527, 351] width 15 height 15
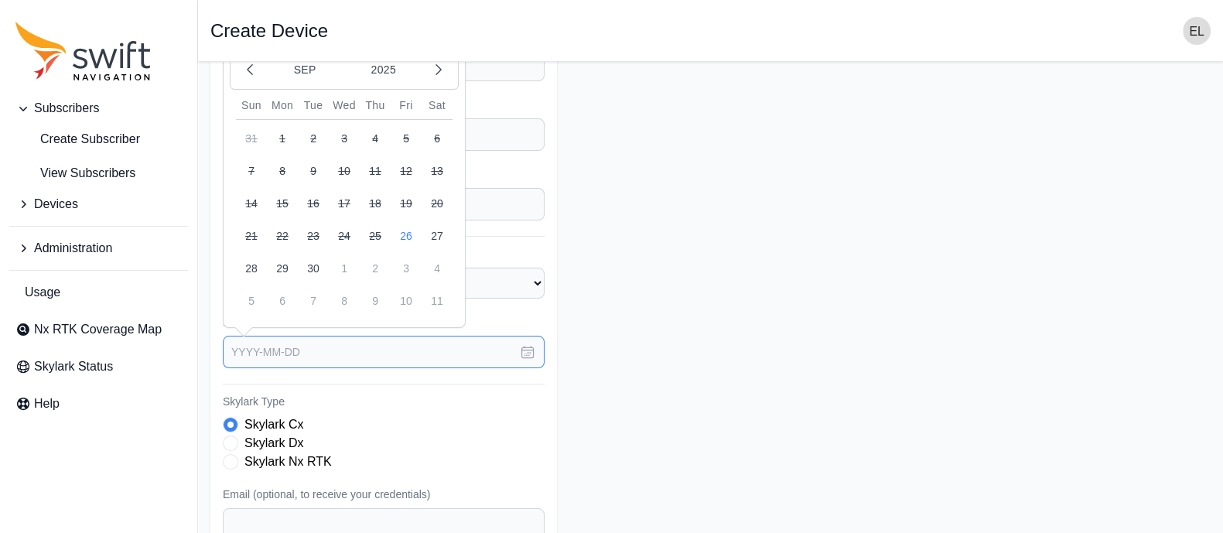
scroll to position [108, 0]
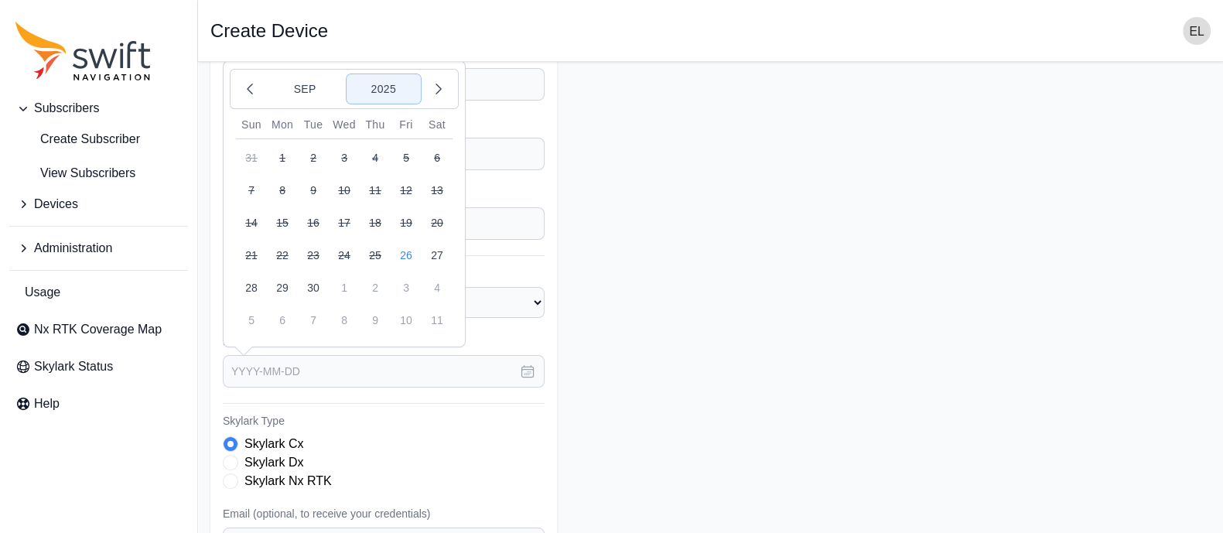
click at [384, 92] on button "2025" at bounding box center [383, 88] width 74 height 29
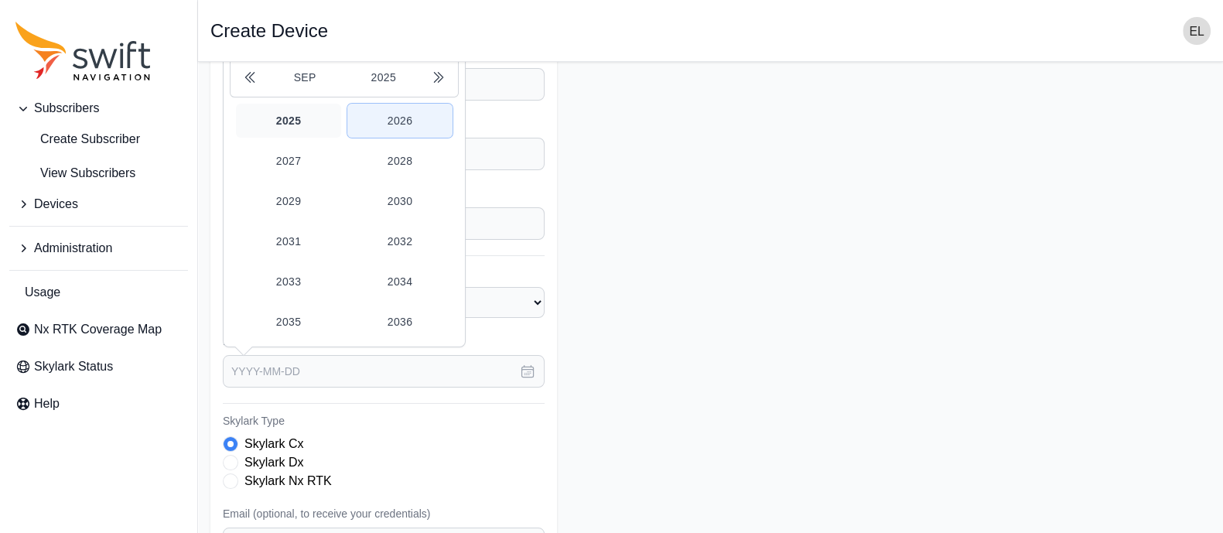
click at [401, 121] on button "2026" at bounding box center [399, 121] width 105 height 34
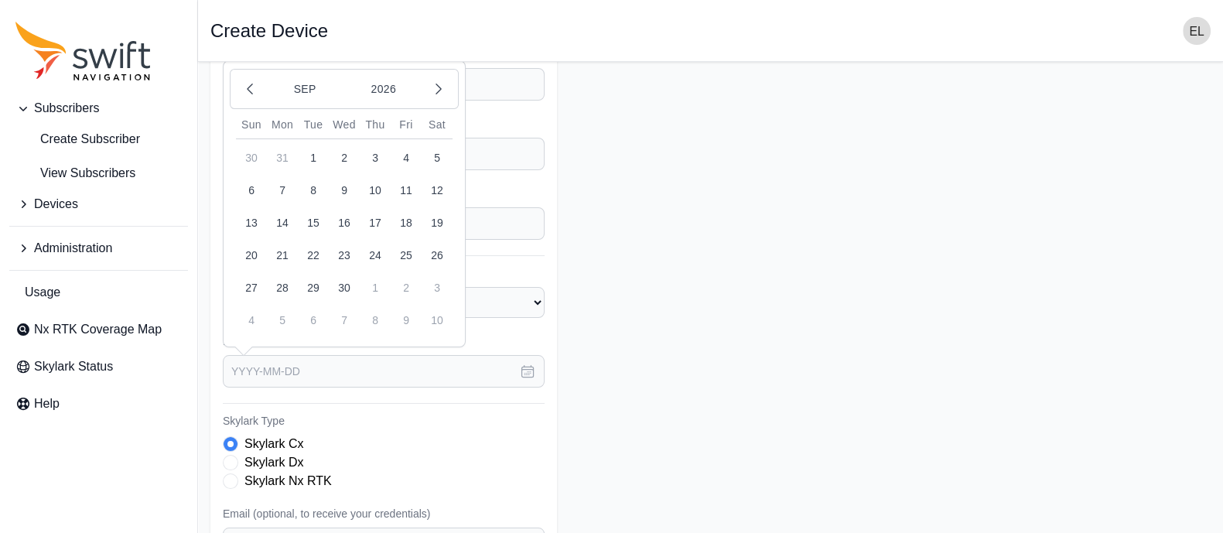
click at [443, 249] on button "26" at bounding box center [437, 255] width 31 height 31
type input "[DATE]"
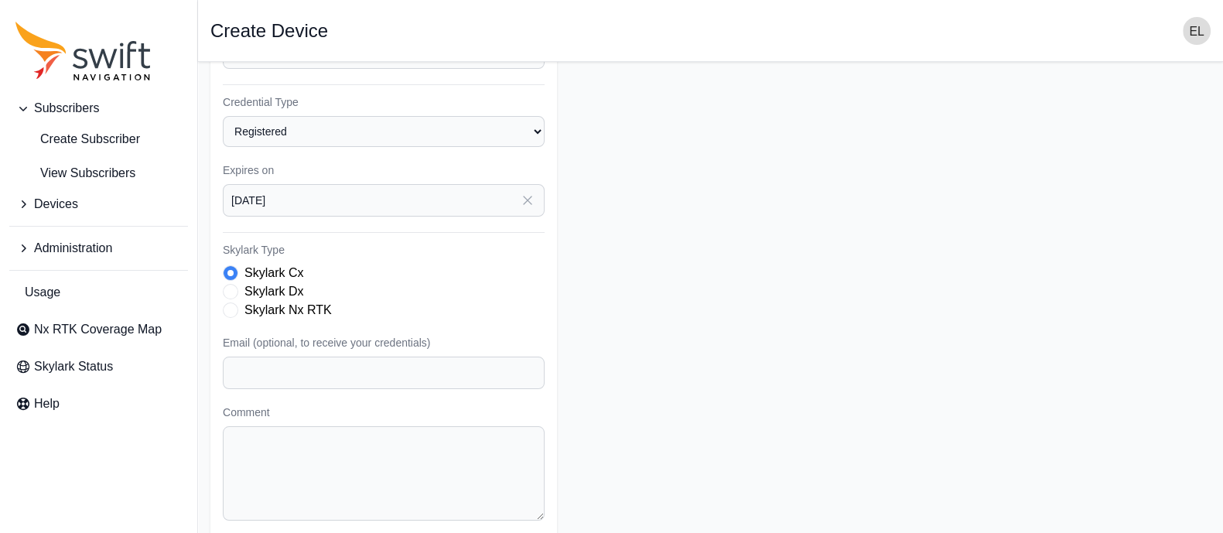
scroll to position [280, 0]
click at [234, 307] on span "Skylark Type" at bounding box center [230, 309] width 15 height 15
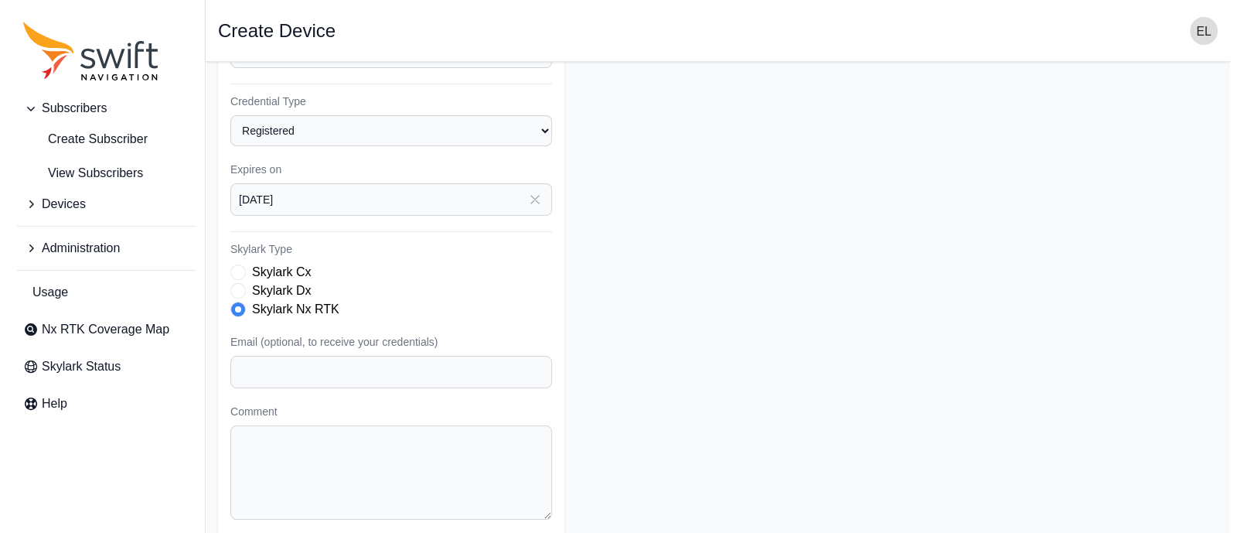
scroll to position [331, 0]
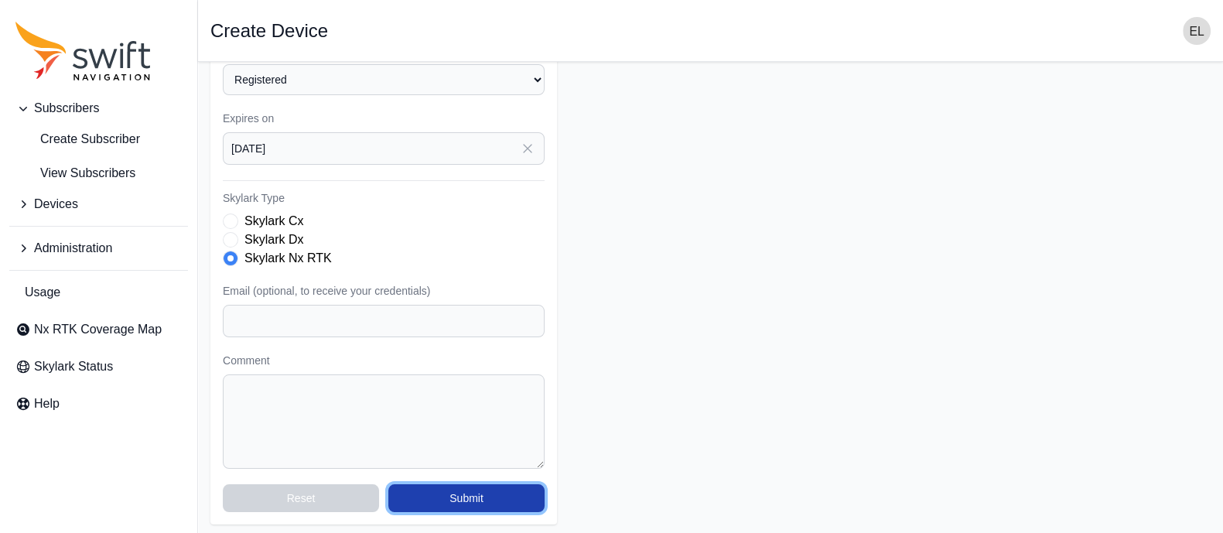
click at [469, 497] on button "Submit" at bounding box center [466, 498] width 156 height 28
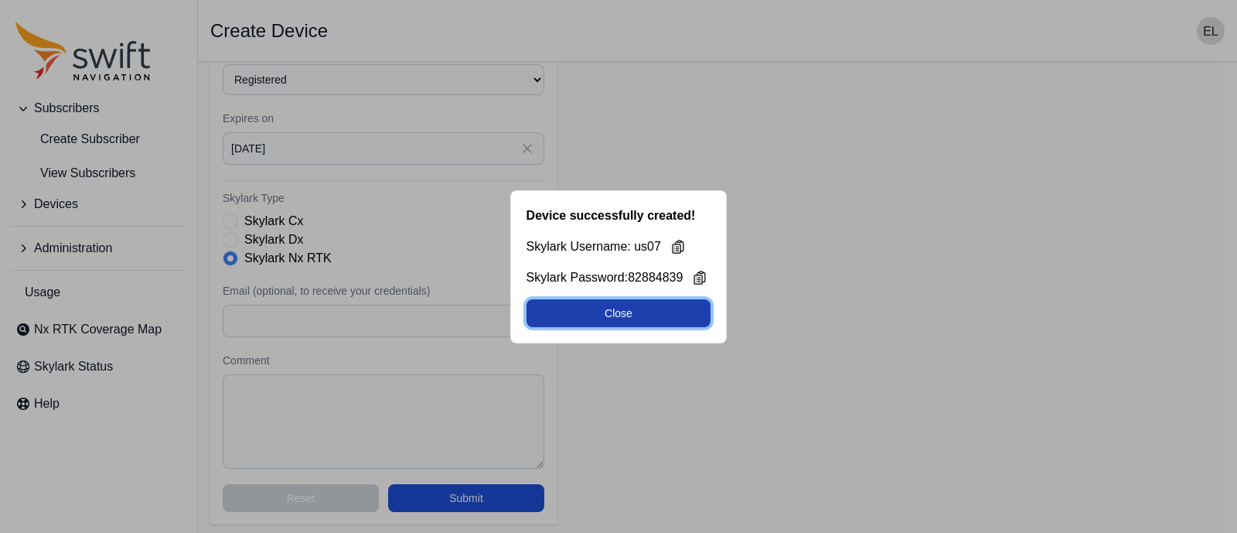
click at [616, 316] on button "Close" at bounding box center [619, 313] width 185 height 28
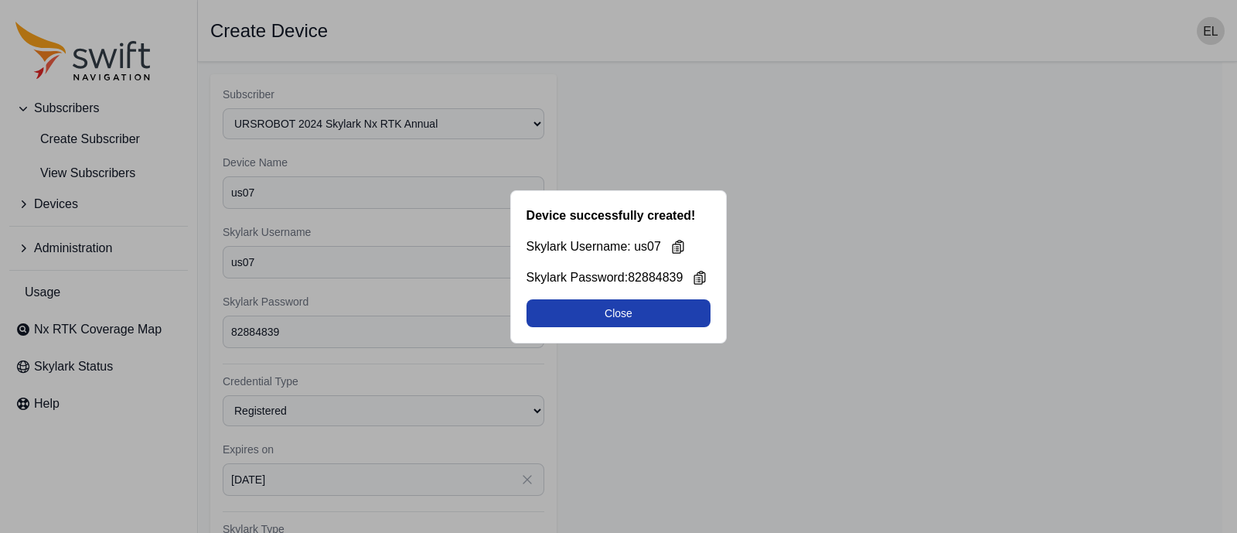
select select "b644441d-e755-4979-866a-1eb00d20fa50"
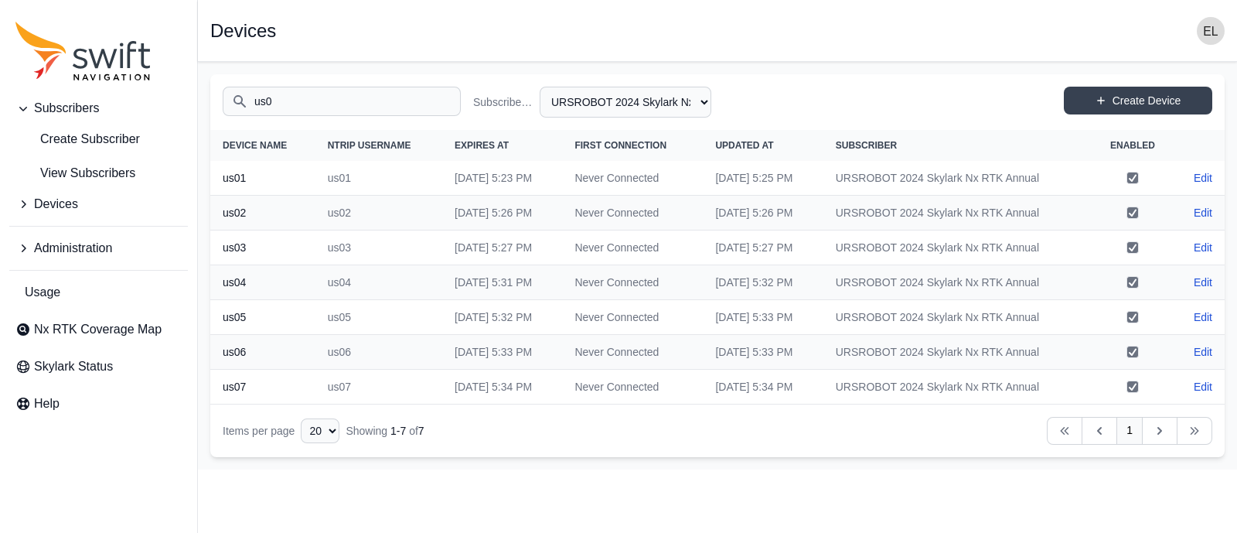
click at [320, 108] on input "us0" at bounding box center [342, 101] width 238 height 29
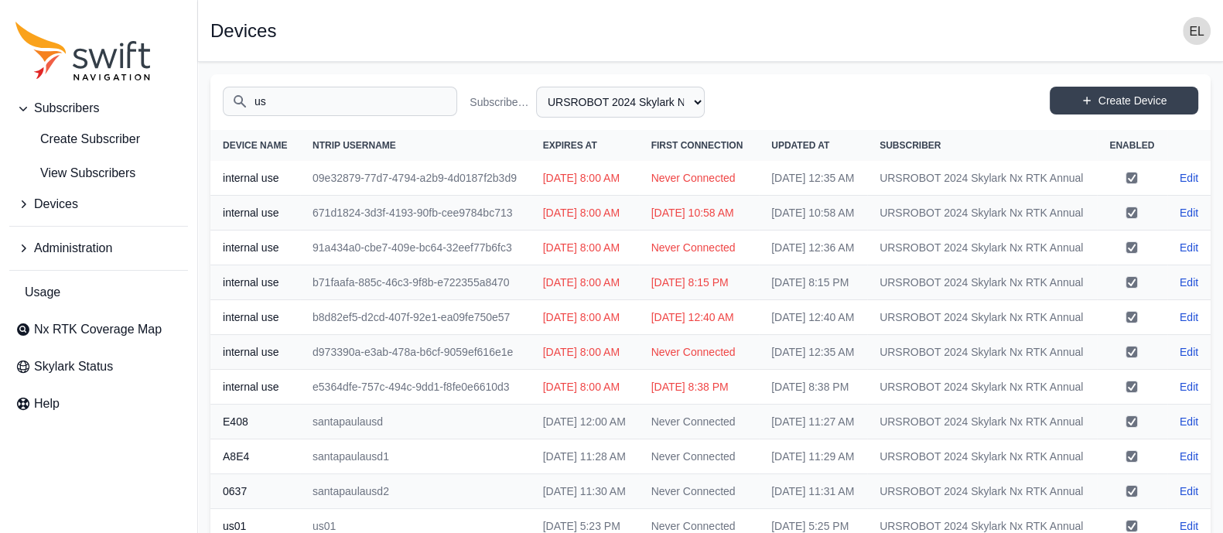
type input "u"
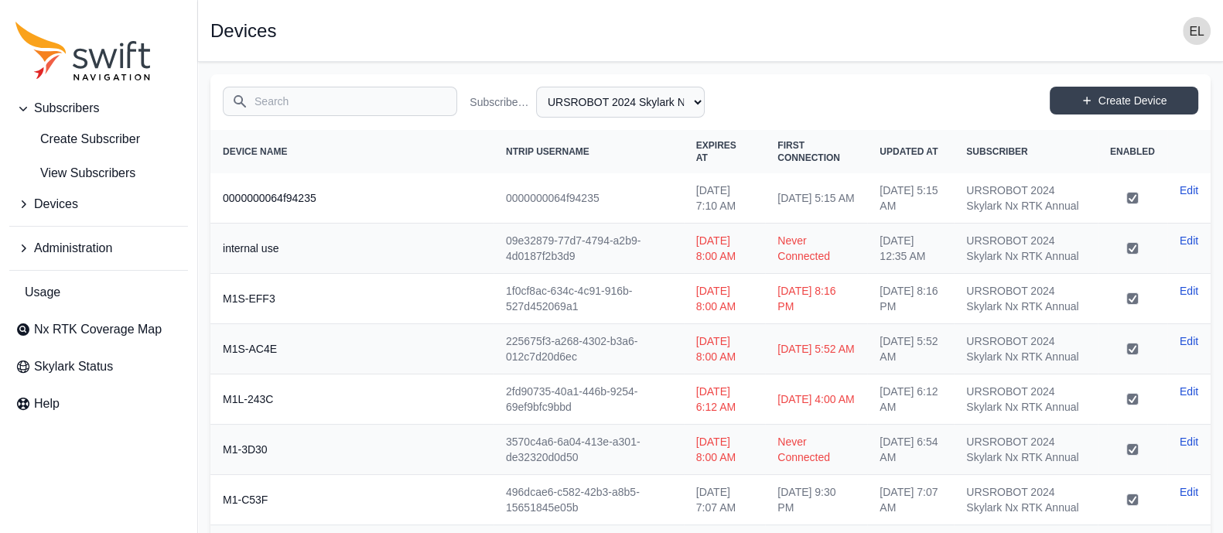
scroll to position [1, 0]
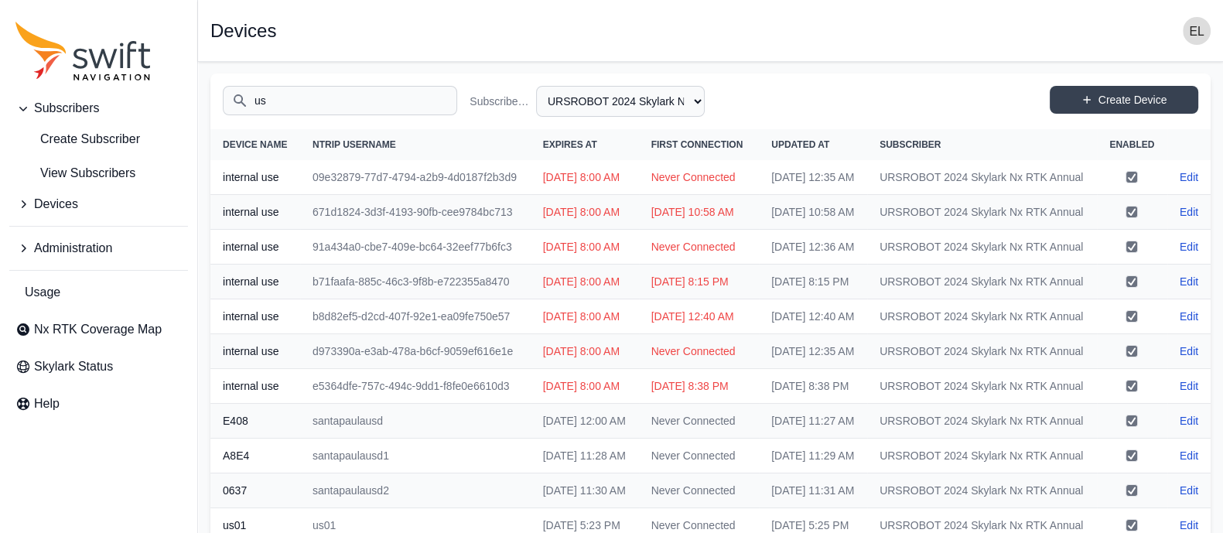
type input "us0"
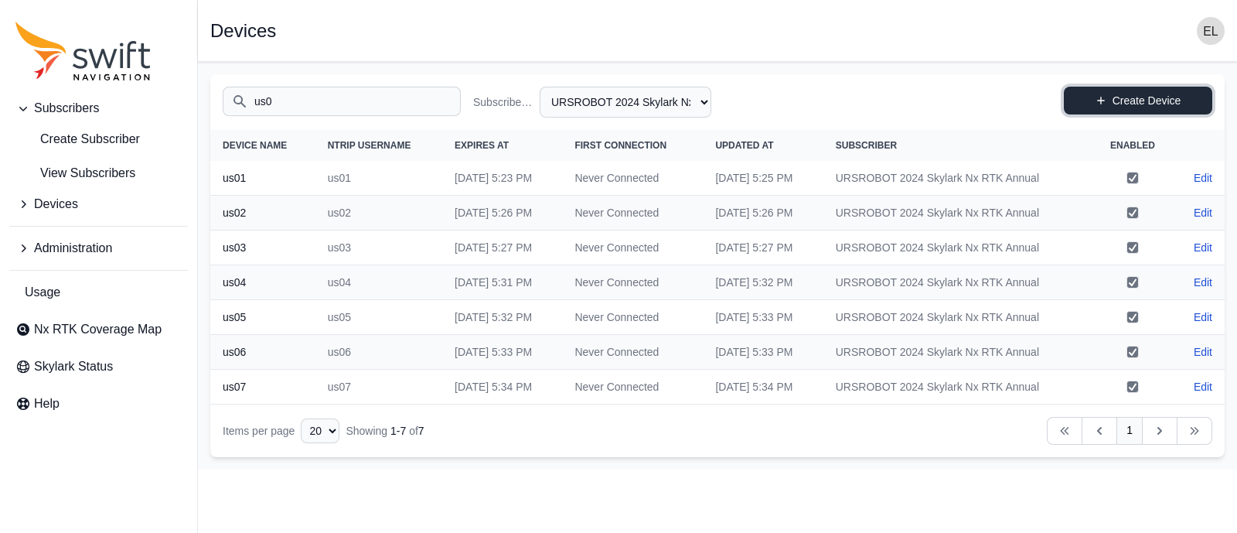
click at [1104, 102] on icon at bounding box center [1101, 100] width 11 height 11
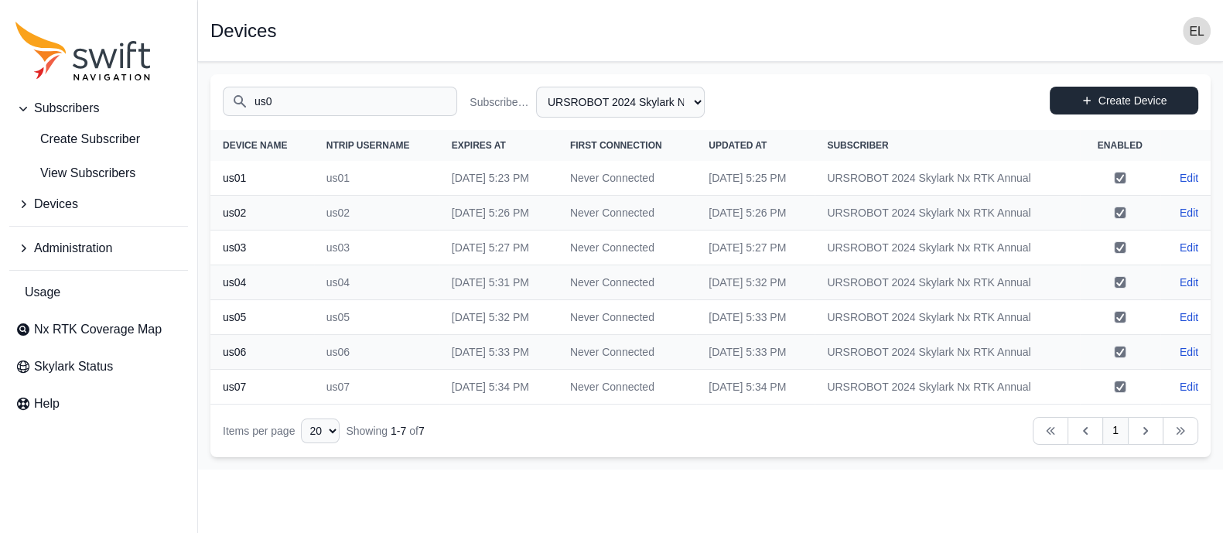
select select "b644441d-e755-4979-866a-1eb00d20fa50"
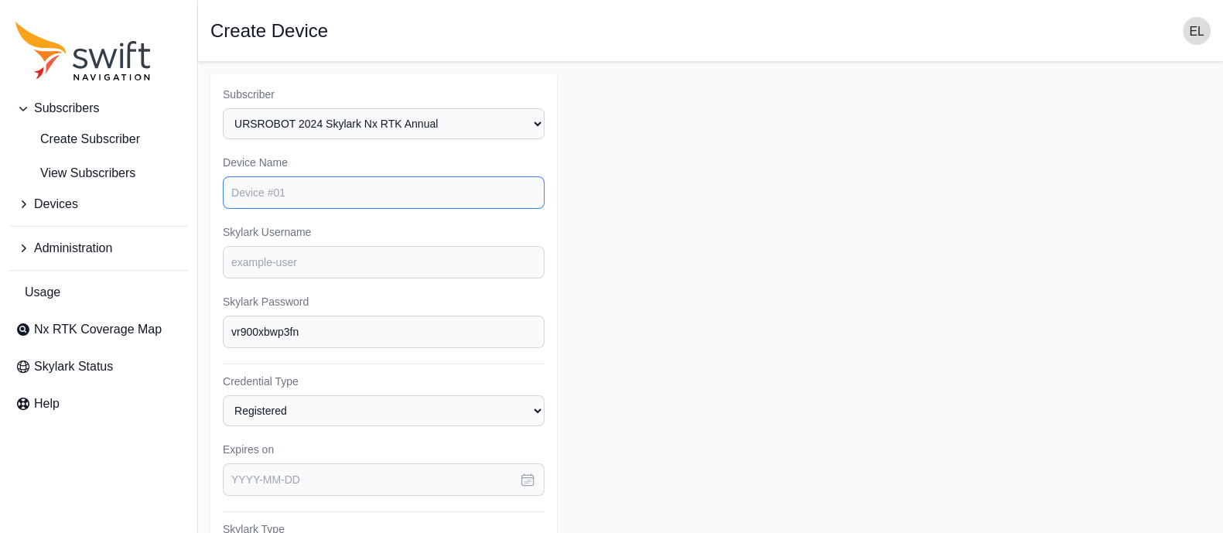
click at [344, 191] on input "Device Name" at bounding box center [384, 192] width 322 height 32
type input "u"
click at [107, 169] on span "View Subscribers" at bounding box center [75, 173] width 120 height 19
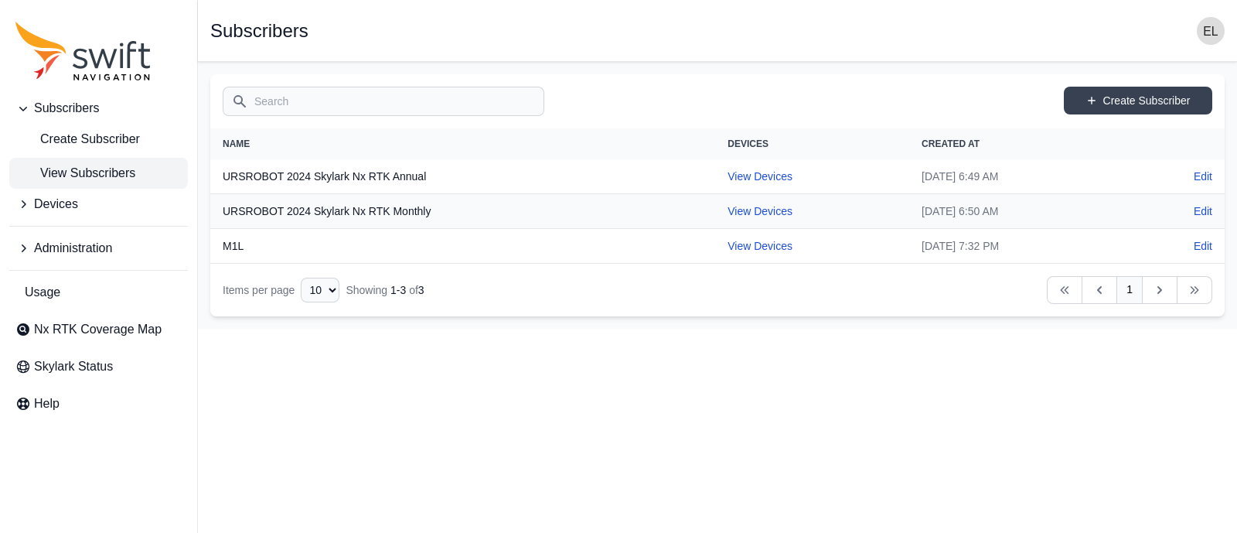
click at [360, 96] on input "Search" at bounding box center [384, 101] width 322 height 29
click at [728, 175] on link "View Devices" at bounding box center [760, 176] width 65 height 12
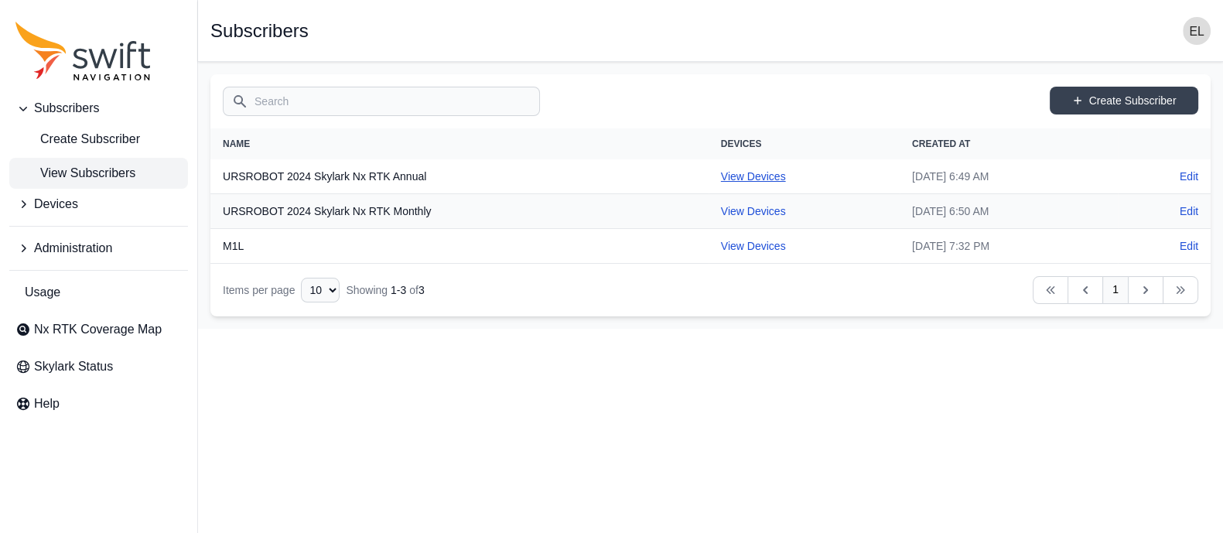
select select "b644441d-e755-4979-866a-1eb00d20fa50"
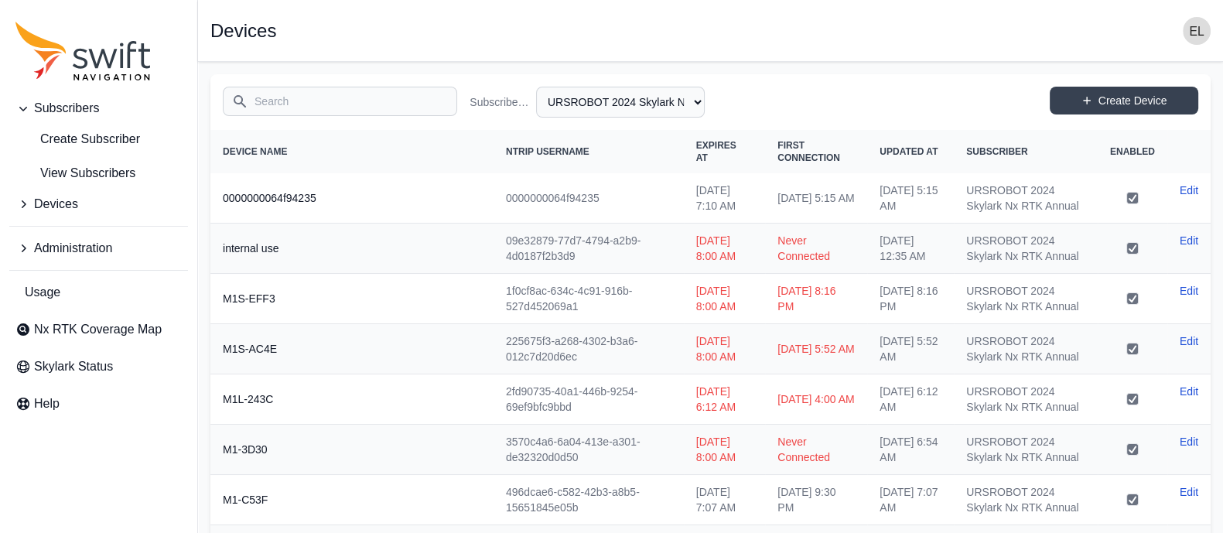
click at [409, 100] on input "Search" at bounding box center [340, 101] width 234 height 29
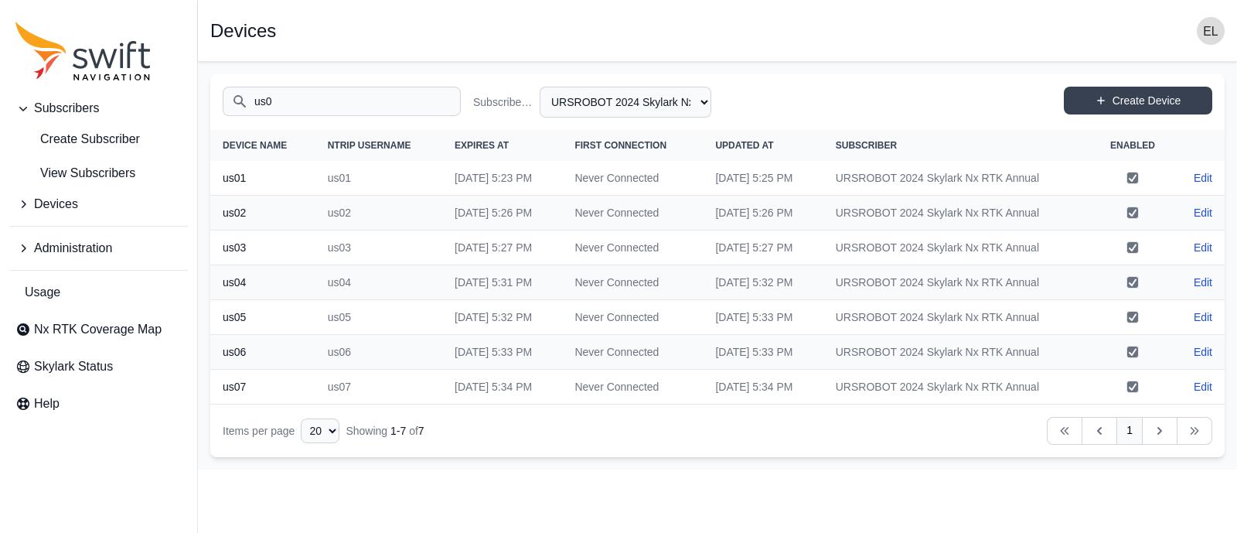
type input "us0"
click at [1093, 106] on link "Create Device" at bounding box center [1138, 101] width 148 height 28
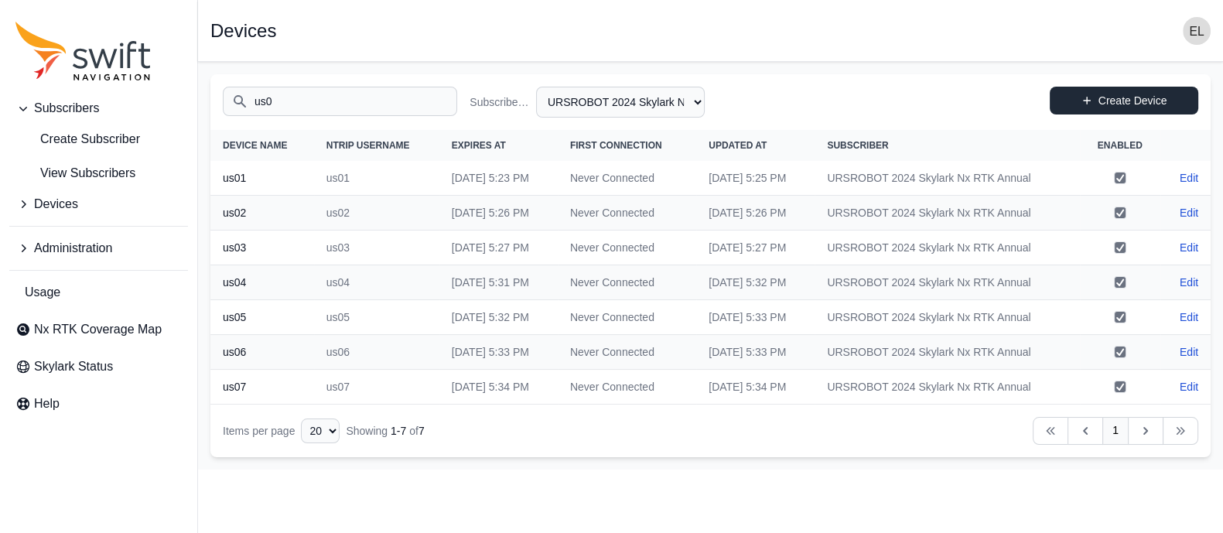
select select "b644441d-e755-4979-866a-1eb00d20fa50"
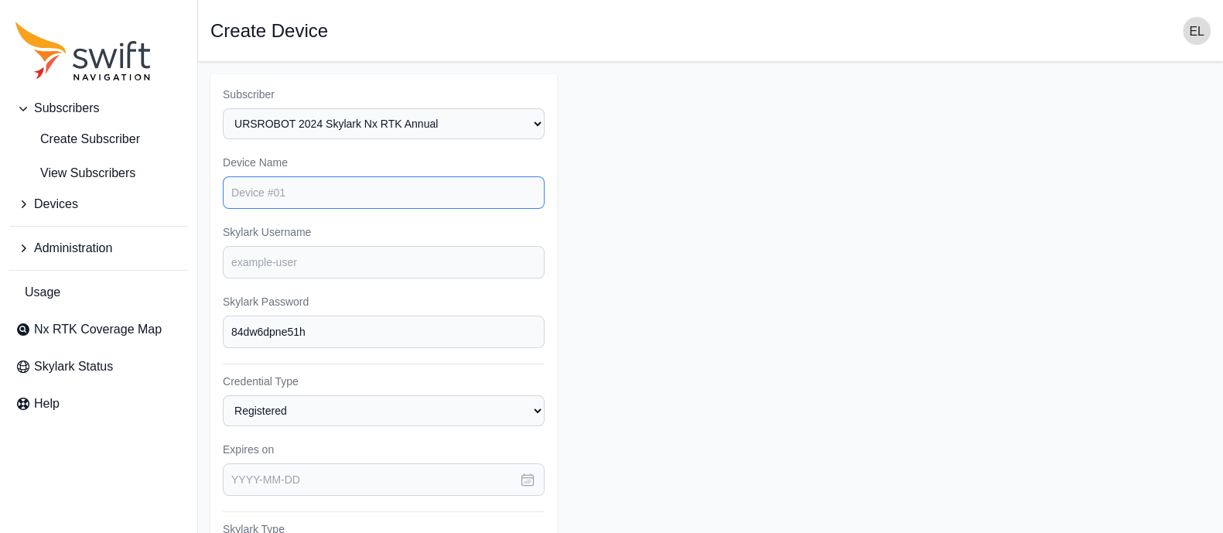
click at [413, 196] on input "Device Name" at bounding box center [384, 192] width 322 height 32
type input "us08"
drag, startPoint x: 418, startPoint y: 319, endPoint x: 224, endPoint y: 316, distance: 194.2
click at [224, 316] on input "84dw6dpne51h" at bounding box center [384, 332] width 322 height 32
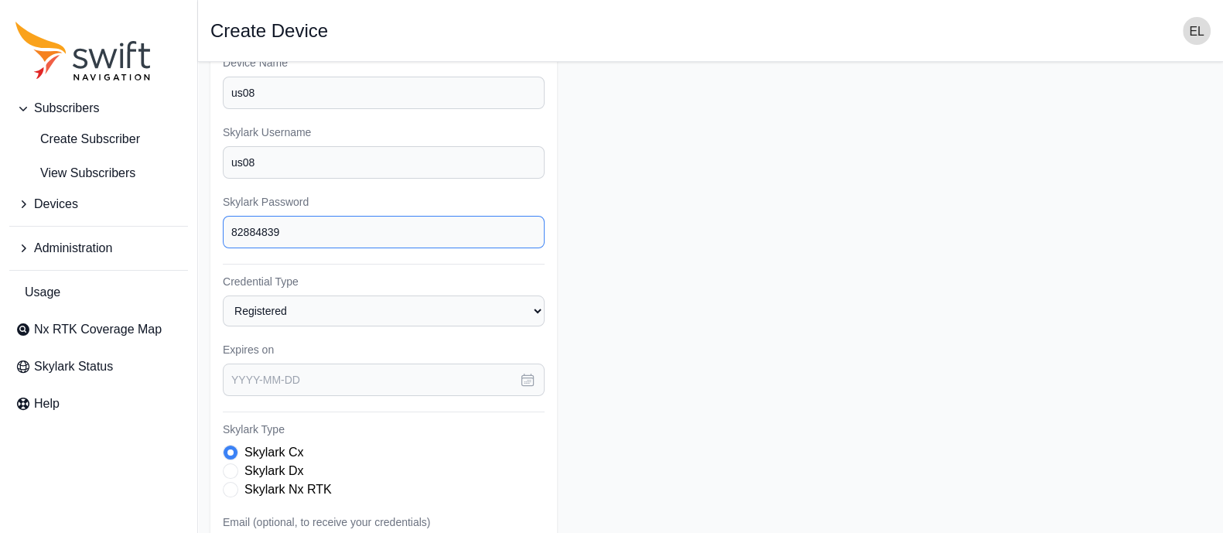
scroll to position [101, 0]
type input "82884839"
click at [527, 373] on icon "button" at bounding box center [527, 378] width 15 height 15
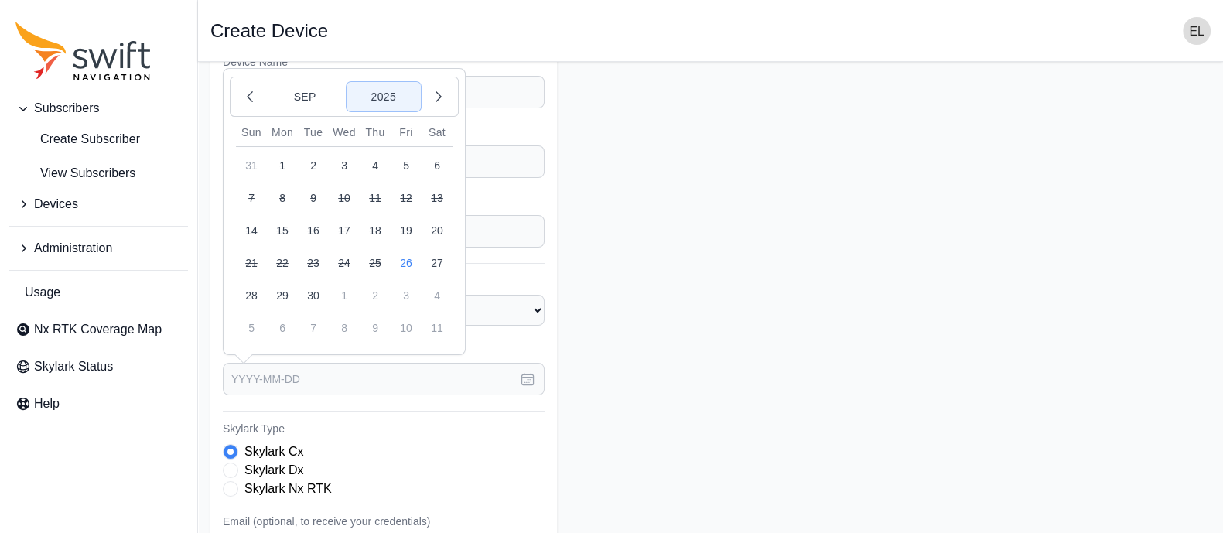
click at [390, 90] on button "2025" at bounding box center [383, 96] width 74 height 29
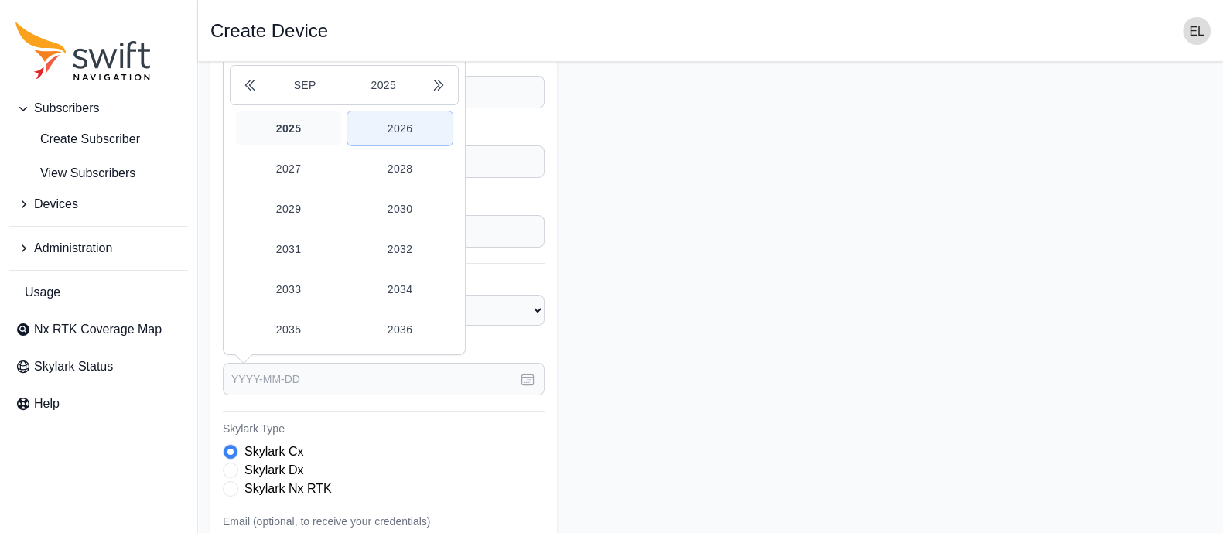
click at [401, 121] on button "2026" at bounding box center [399, 128] width 105 height 34
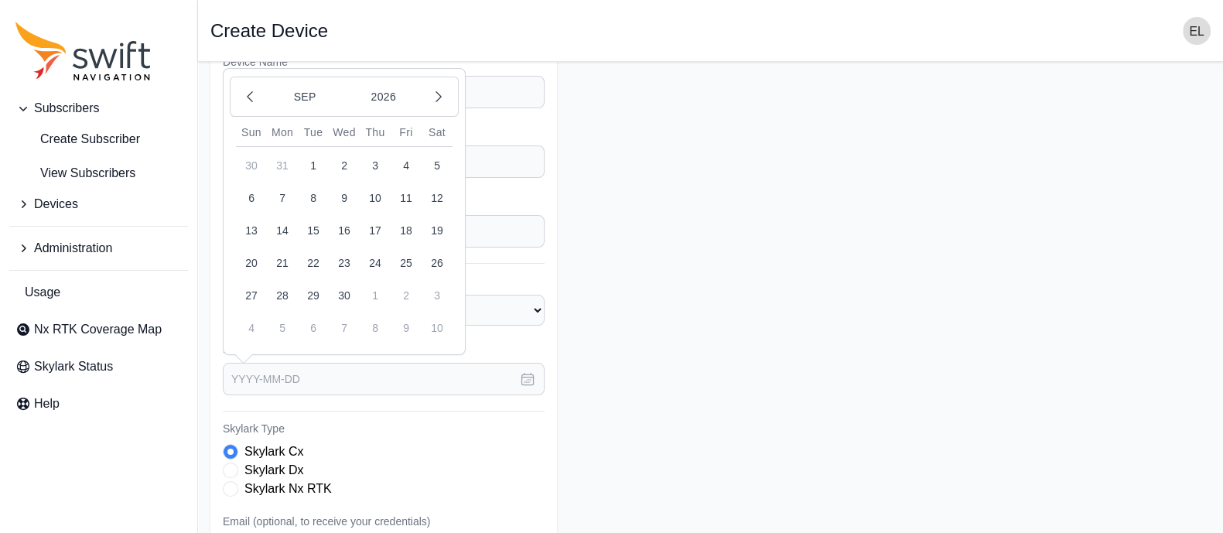
click at [437, 266] on button "26" at bounding box center [437, 262] width 31 height 31
type input "[DATE]"
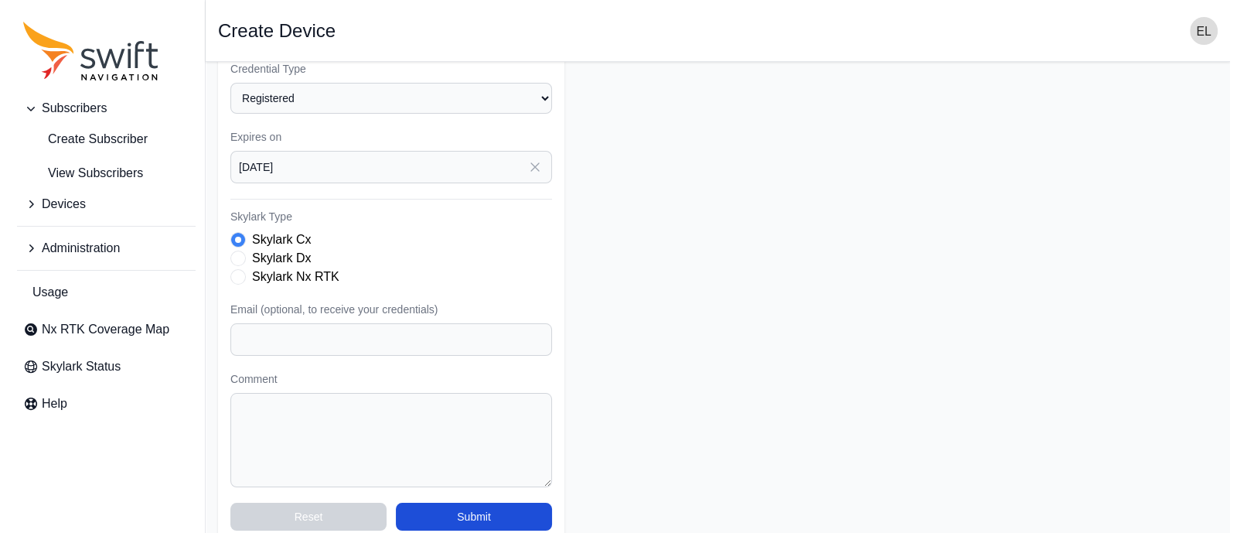
scroll to position [312, 0]
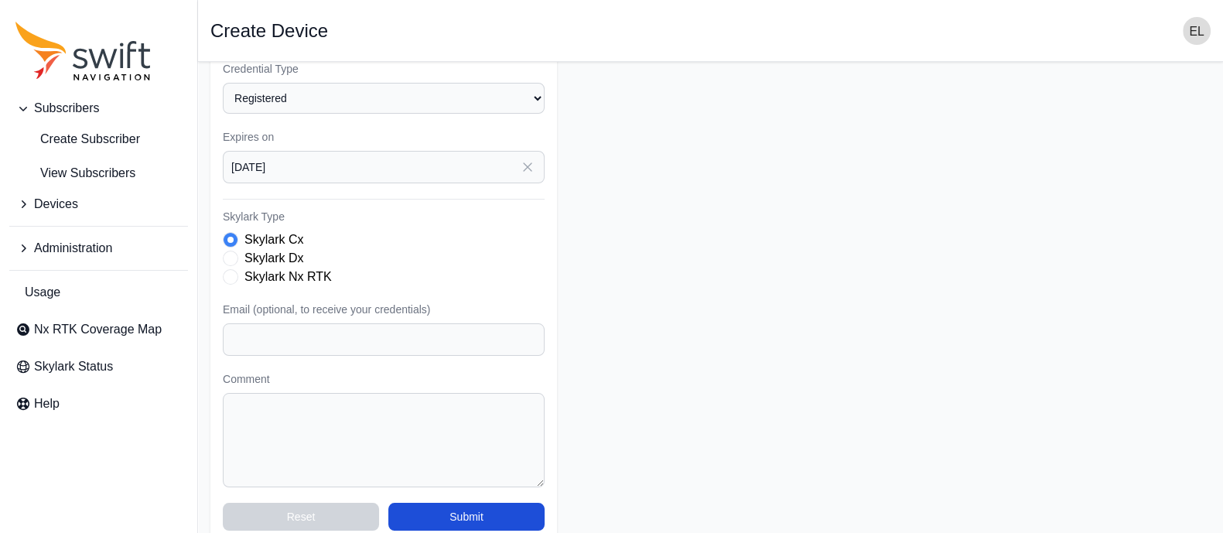
click at [235, 280] on div "Skylark Nx RTK" at bounding box center [384, 277] width 322 height 19
click at [232, 275] on span "Skylark Type" at bounding box center [230, 276] width 15 height 15
click at [442, 512] on button "Submit" at bounding box center [466, 517] width 156 height 28
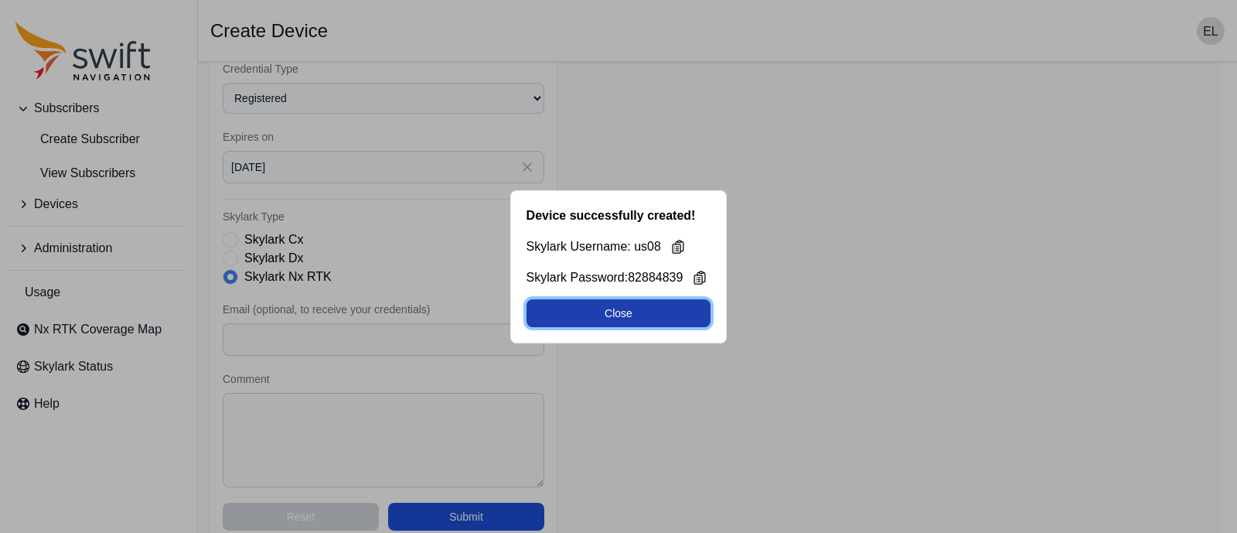
click at [664, 320] on button "Close" at bounding box center [619, 313] width 185 height 28
select select "b644441d-e755-4979-866a-1eb00d20fa50"
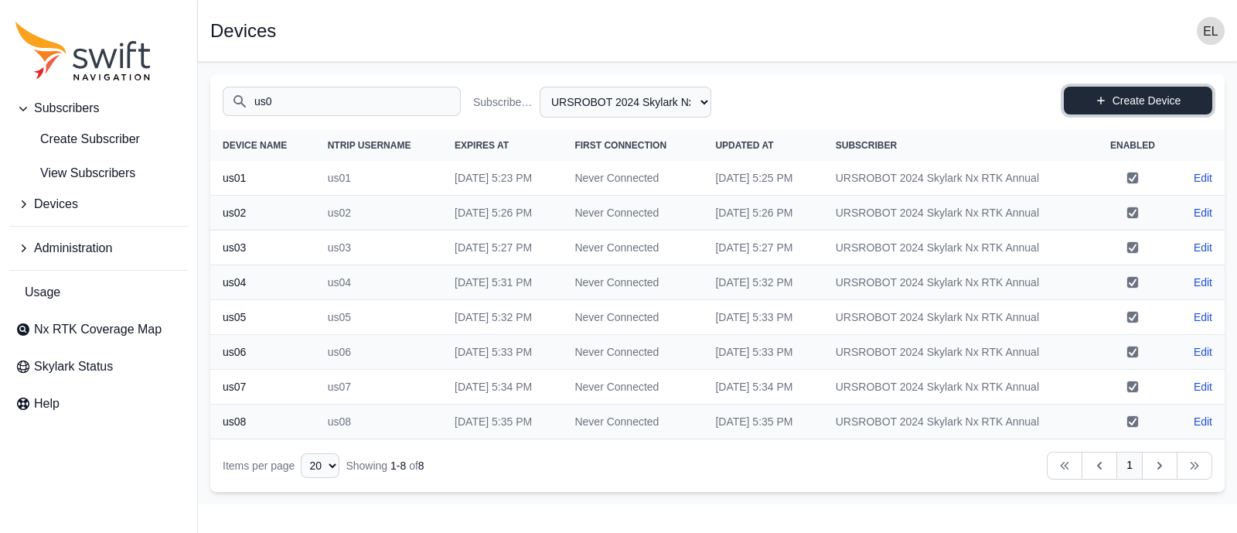
click at [1108, 101] on link "Create Device" at bounding box center [1138, 101] width 148 height 28
select select "b644441d-e755-4979-866a-1eb00d20fa50"
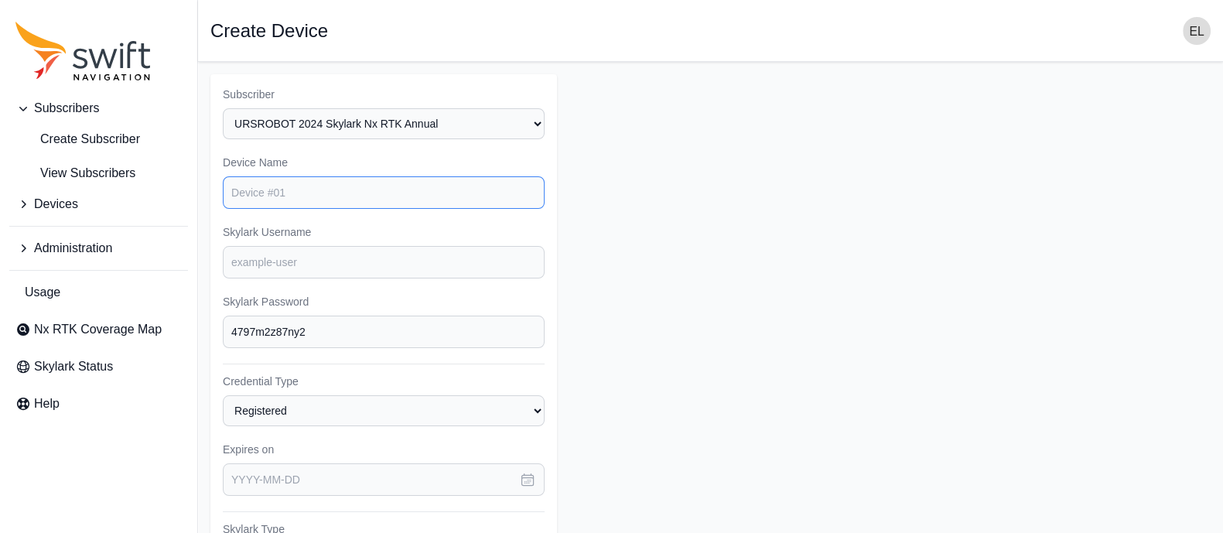
click at [374, 199] on input "Device Name" at bounding box center [384, 192] width 322 height 32
type input "us09"
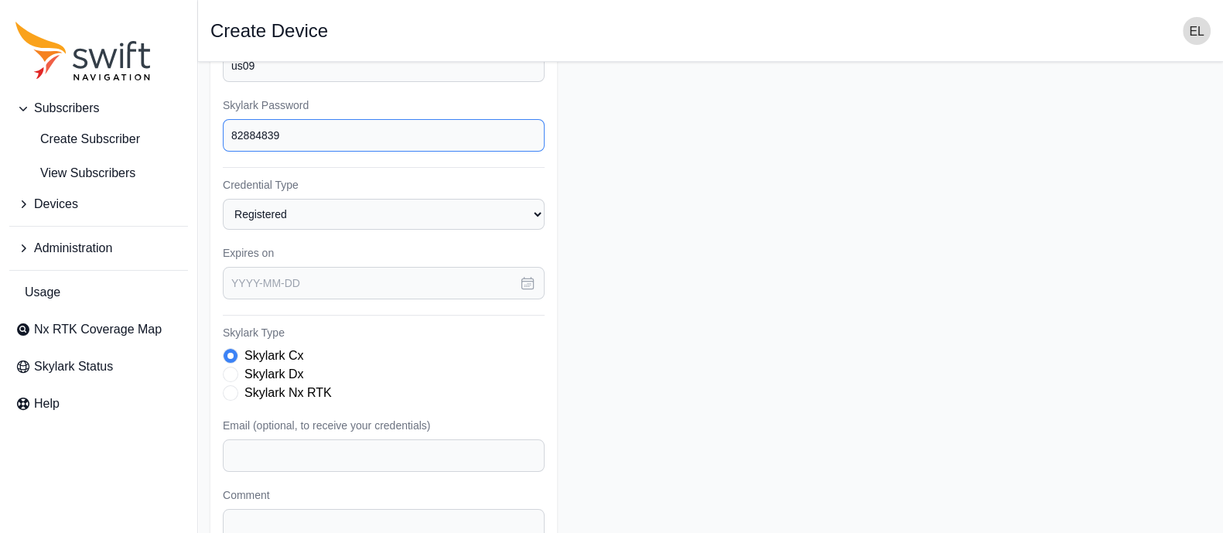
scroll to position [195, 0]
type input "82884839"
click at [527, 279] on icon "button" at bounding box center [528, 285] width 12 height 12
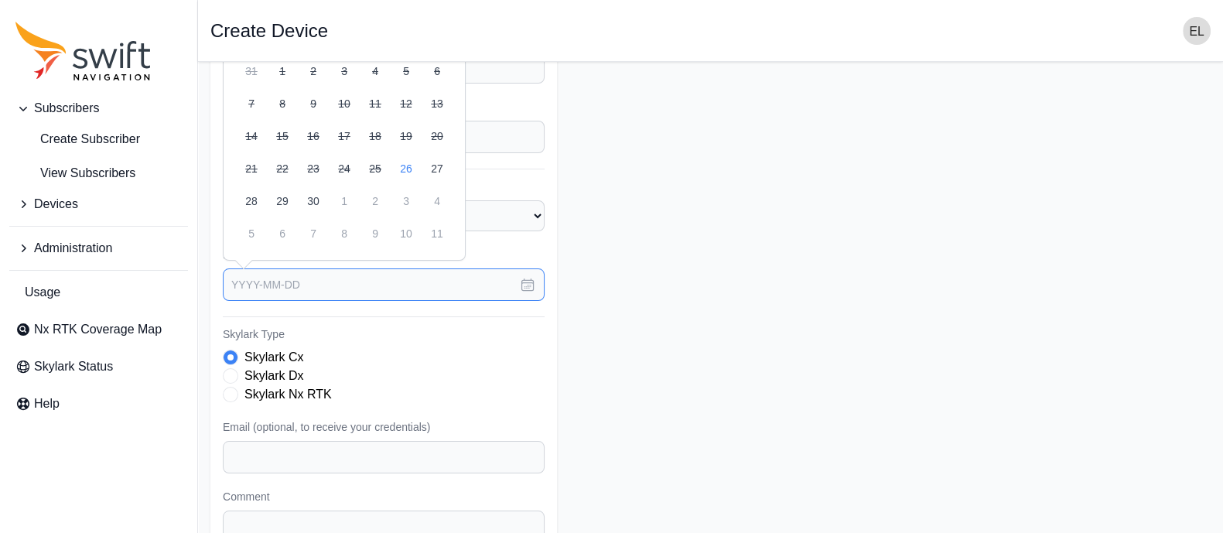
scroll to position [0, 0]
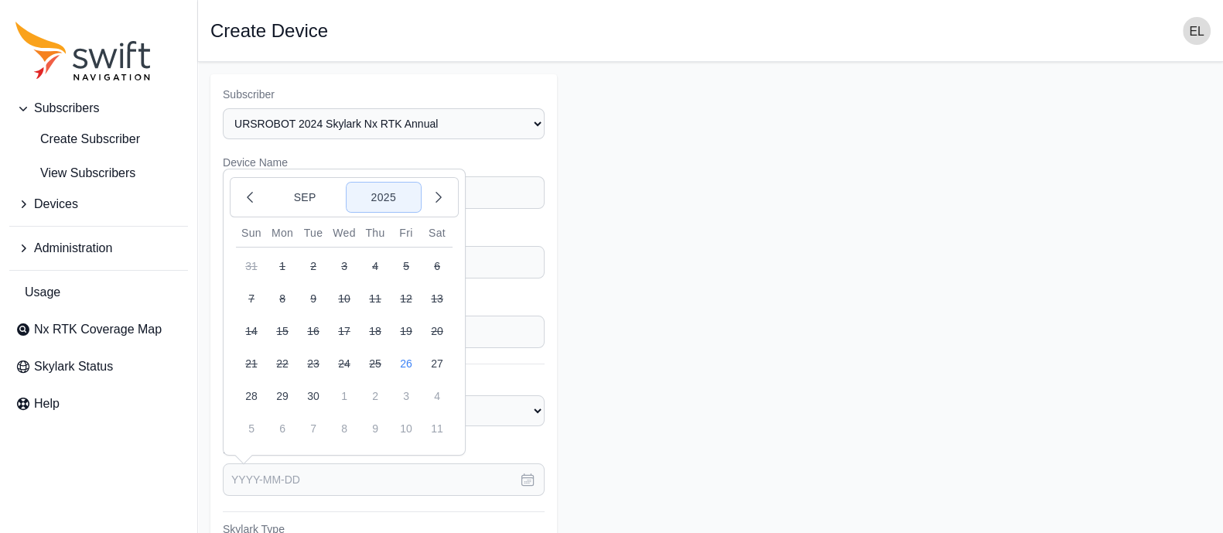
click at [396, 191] on button "2025" at bounding box center [383, 197] width 74 height 29
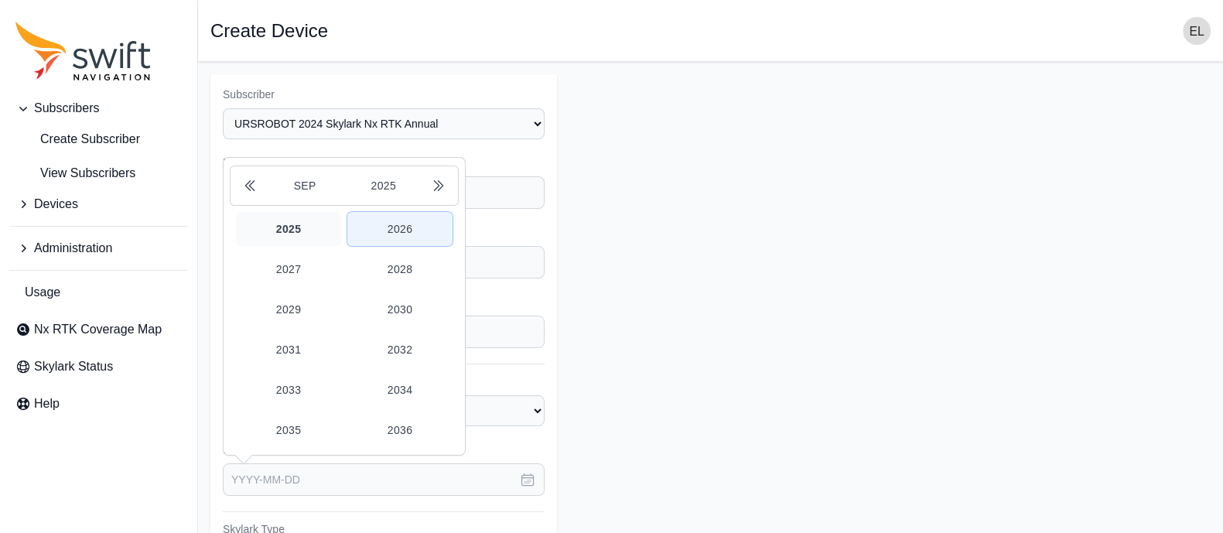
click at [396, 229] on button "2026" at bounding box center [399, 229] width 105 height 34
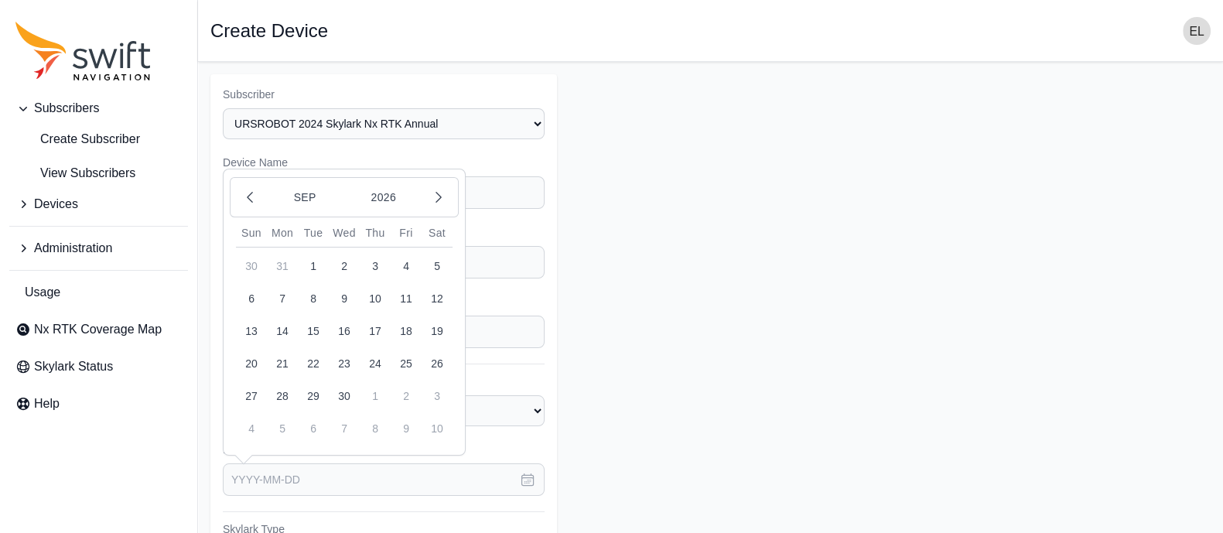
click at [436, 358] on button "26" at bounding box center [437, 363] width 31 height 31
type input "[DATE]"
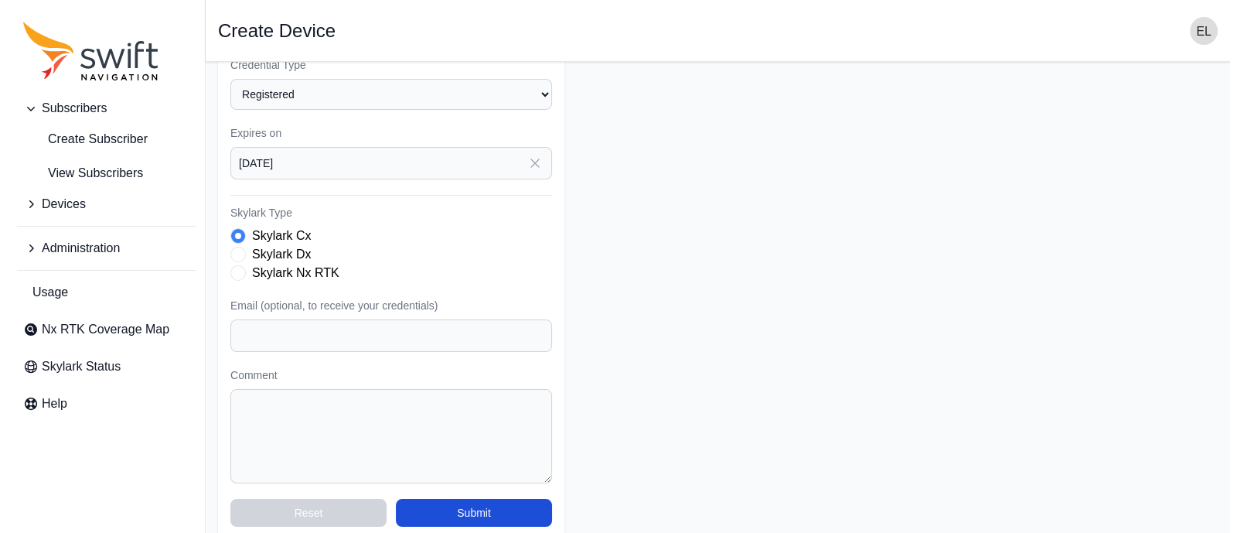
scroll to position [331, 0]
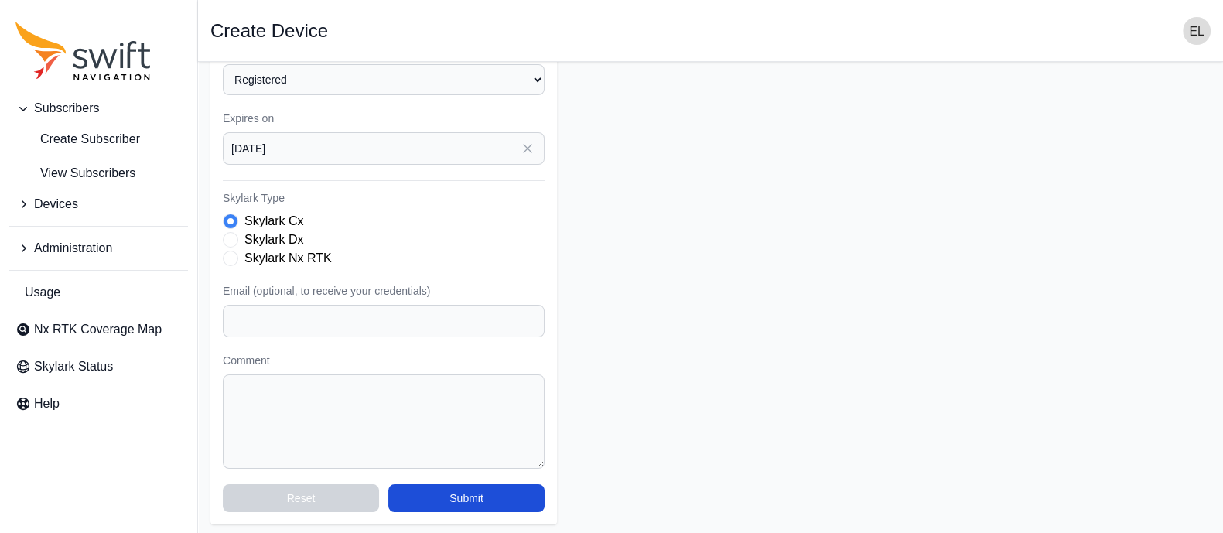
click at [233, 255] on span "Skylark Type" at bounding box center [230, 258] width 15 height 15
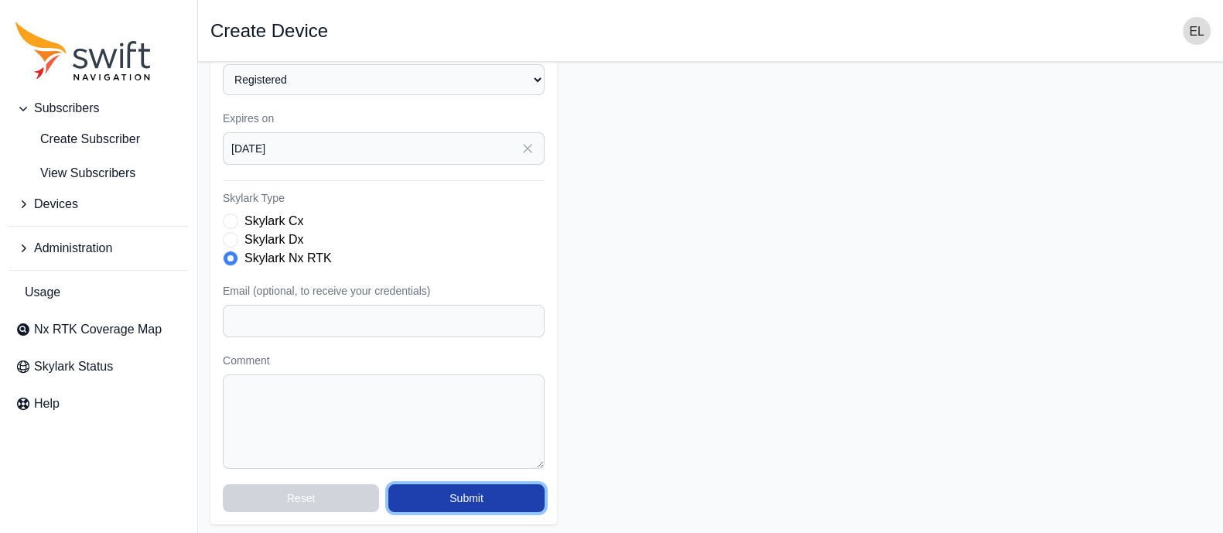
click at [441, 504] on button "Submit" at bounding box center [466, 498] width 156 height 28
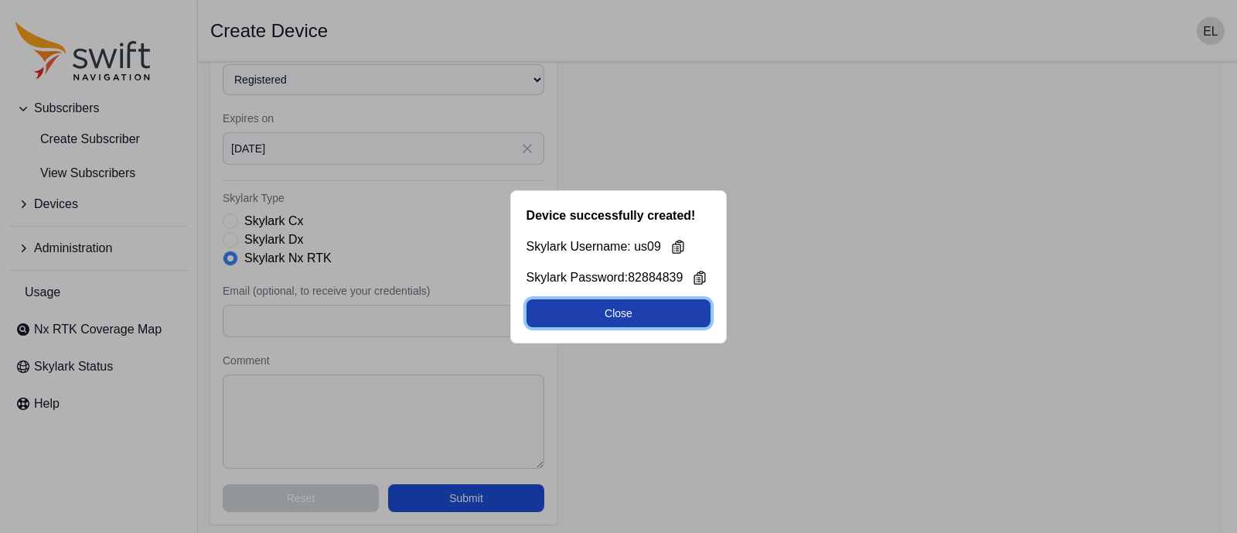
click at [621, 315] on button "Close" at bounding box center [619, 313] width 185 height 28
select select "b644441d-e755-4979-866a-1eb00d20fa50"
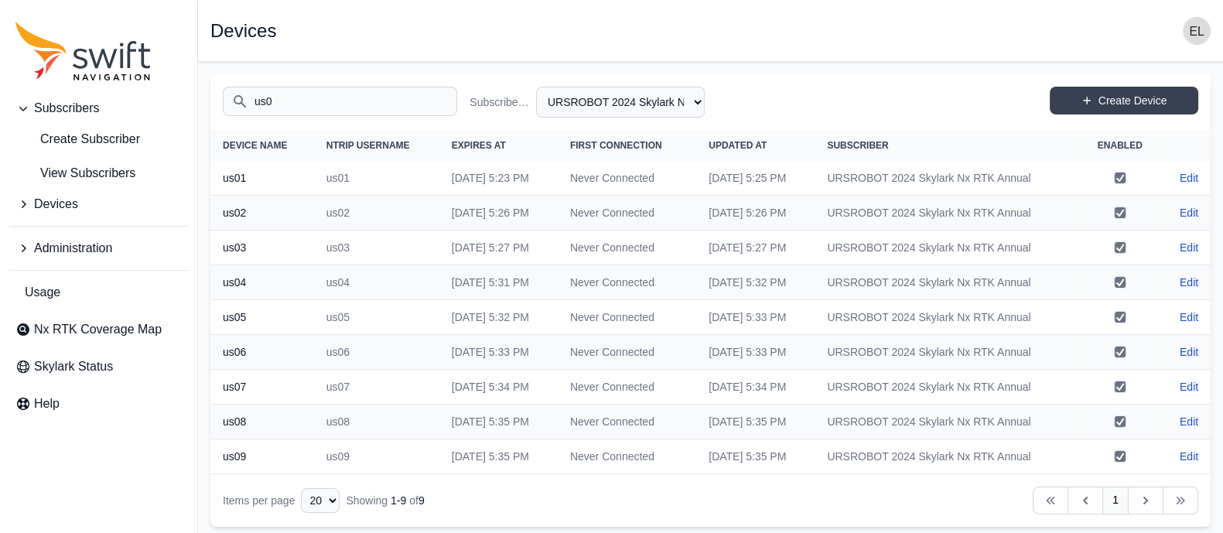
scroll to position [3, 0]
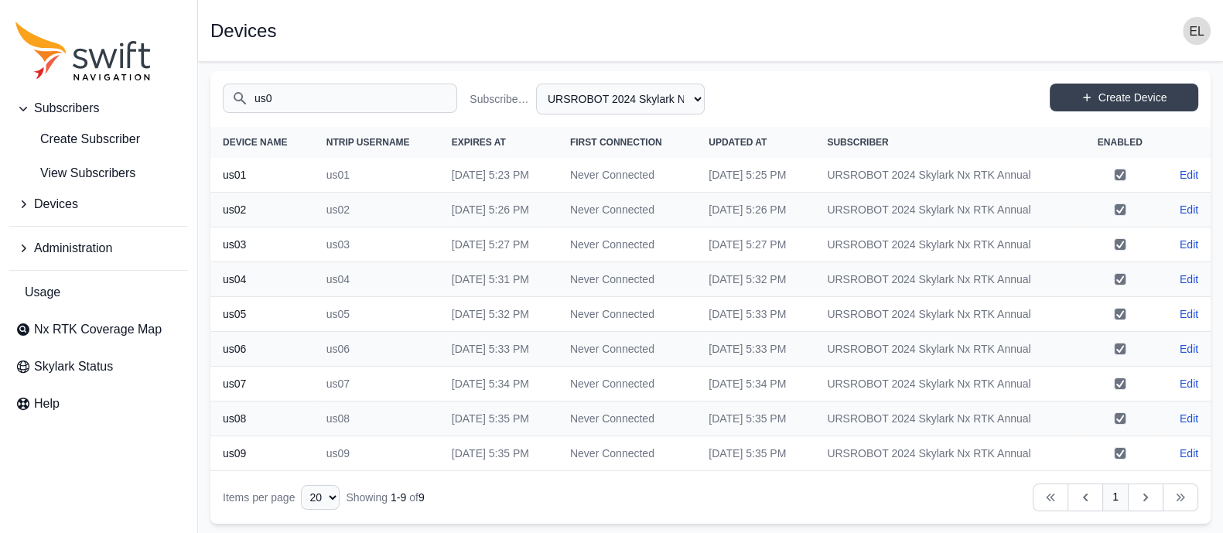
click at [314, 97] on input "us0" at bounding box center [340, 98] width 234 height 29
click at [1090, 103] on link "Create Device" at bounding box center [1124, 98] width 148 height 28
select select "b644441d-e755-4979-866a-1eb00d20fa50"
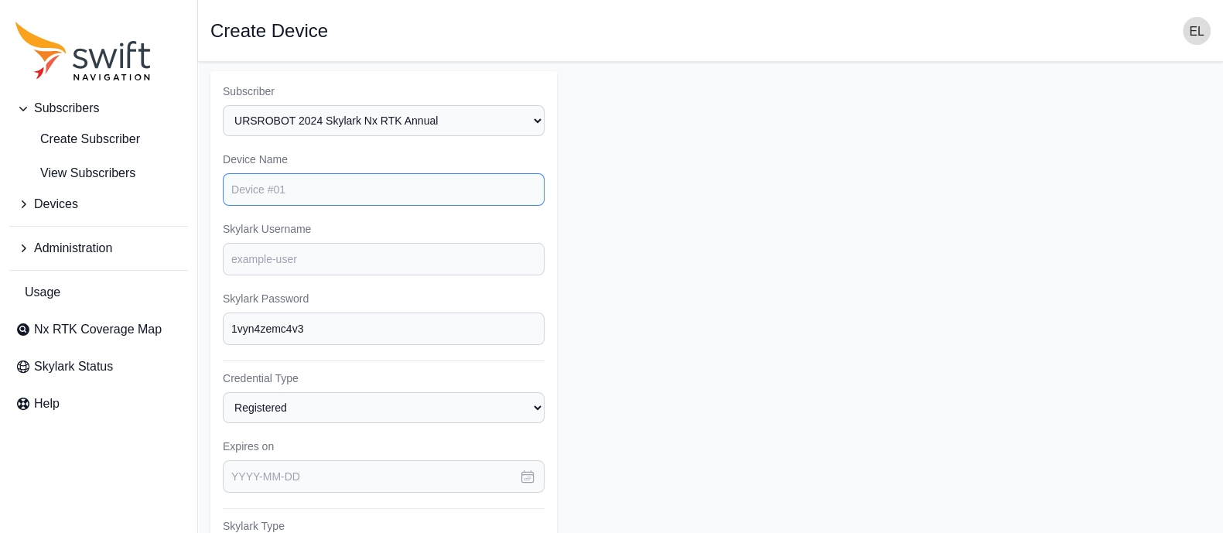
click at [397, 187] on input "Device Name" at bounding box center [384, 189] width 322 height 32
type input "us10"
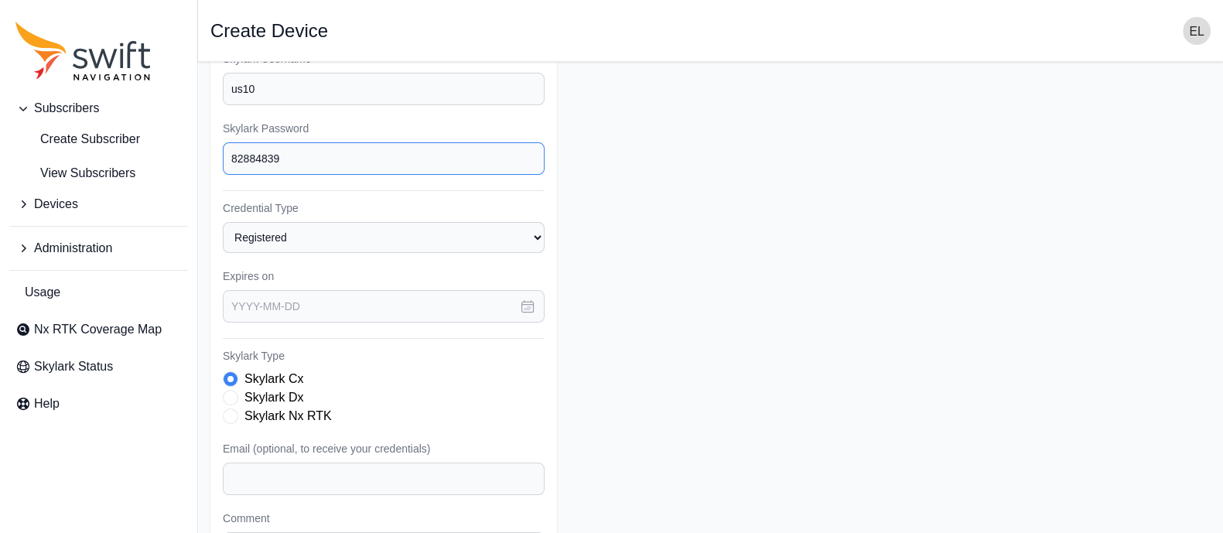
type input "82884839"
click at [524, 299] on icon "button" at bounding box center [527, 306] width 15 height 15
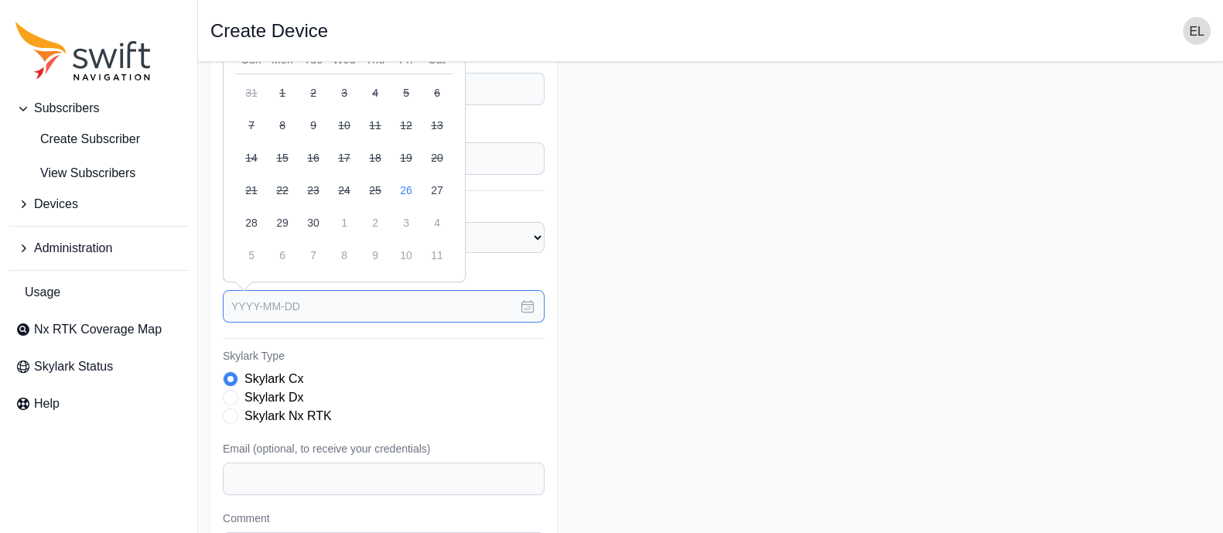
scroll to position [0, 0]
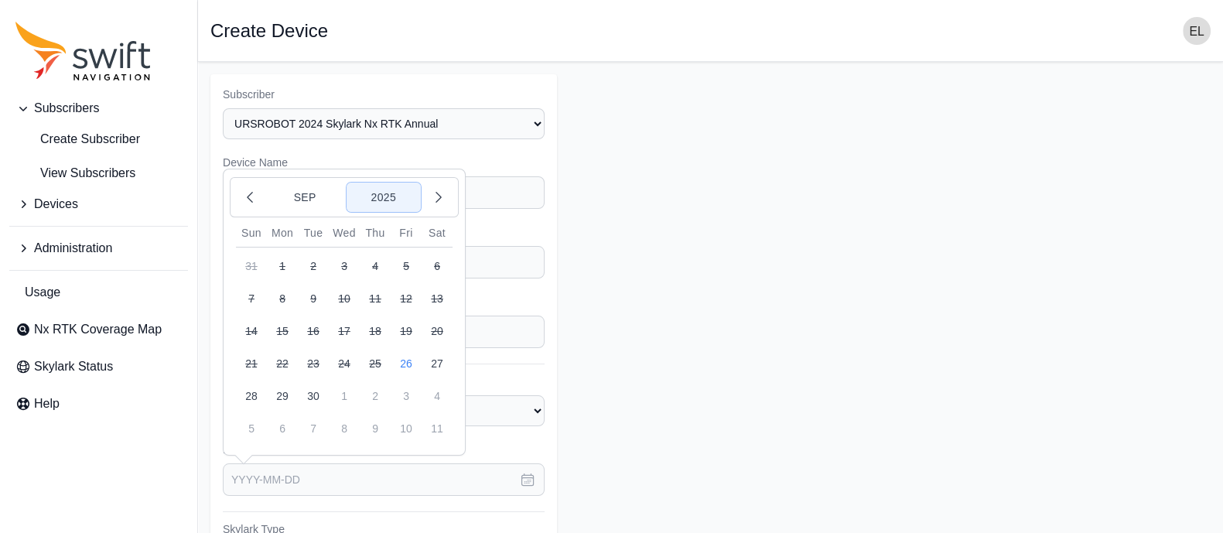
click at [399, 186] on button "2025" at bounding box center [383, 197] width 74 height 29
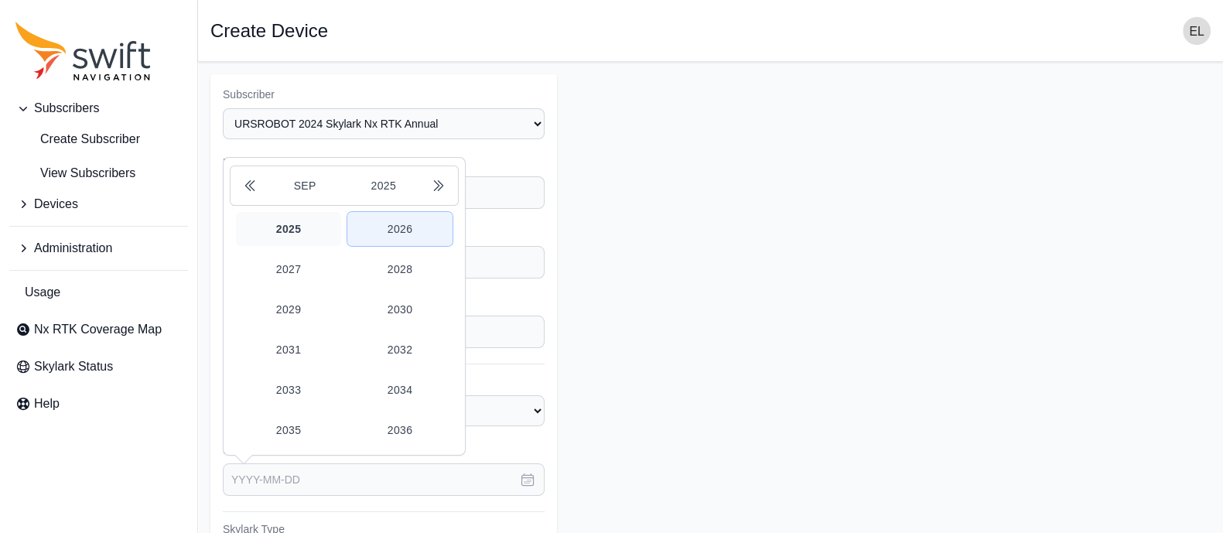
click at [407, 231] on button "2026" at bounding box center [399, 229] width 105 height 34
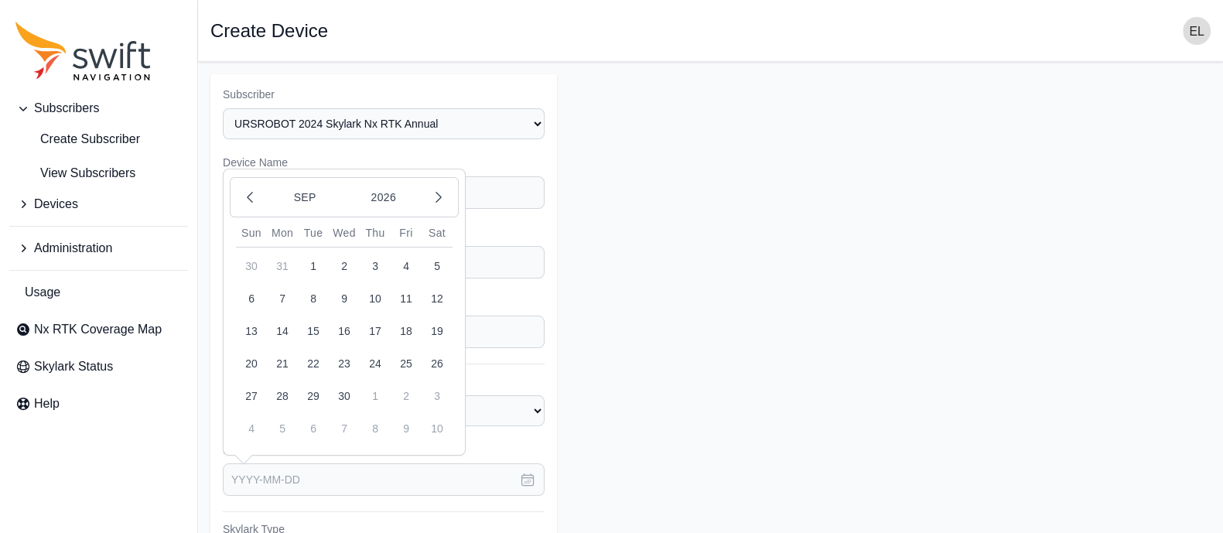
click at [435, 360] on button "26" at bounding box center [437, 363] width 31 height 31
type input "[DATE]"
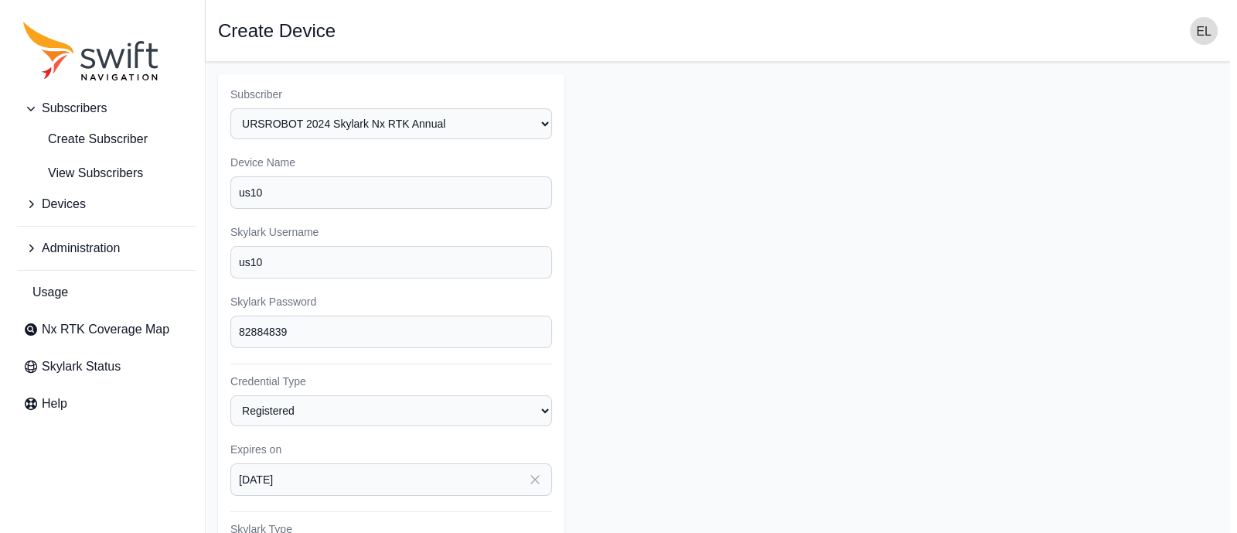
scroll to position [331, 0]
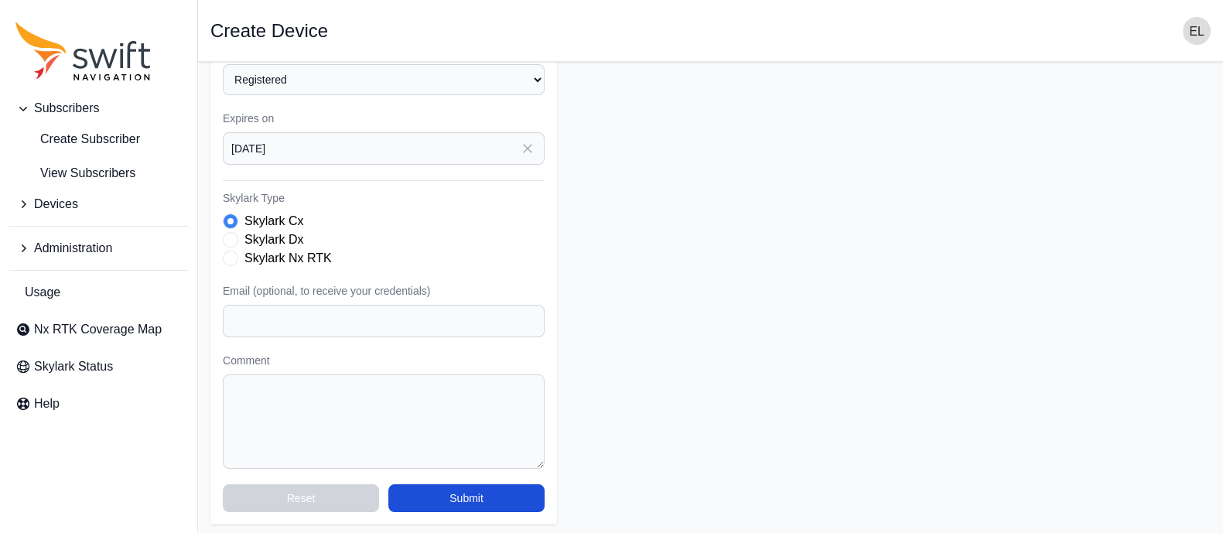
click at [230, 258] on span "Skylark Type" at bounding box center [230, 258] width 15 height 15
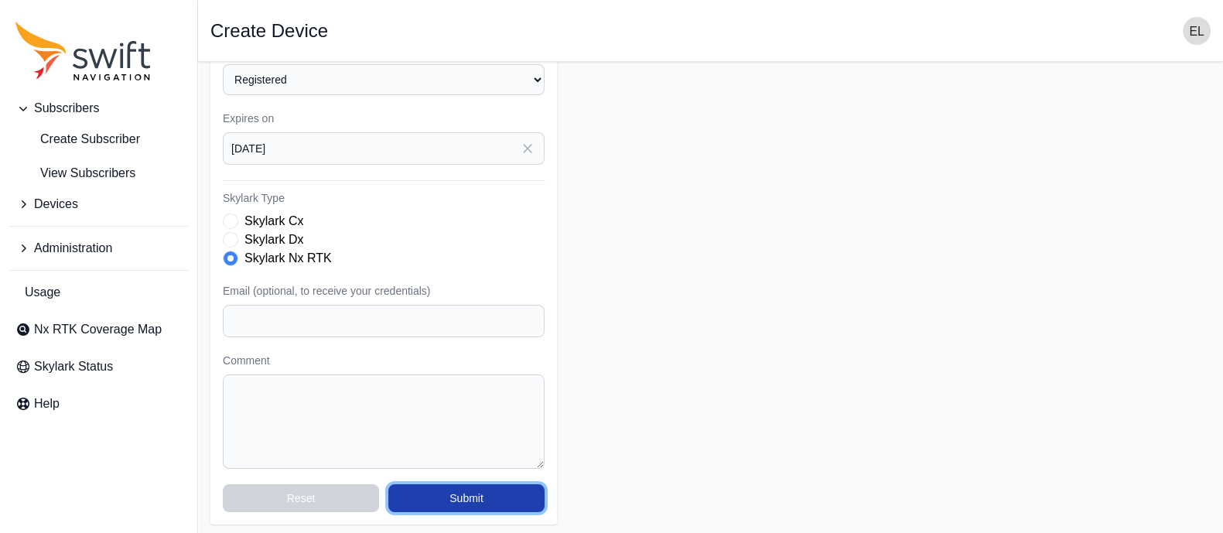
click at [428, 493] on button "Submit" at bounding box center [466, 498] width 156 height 28
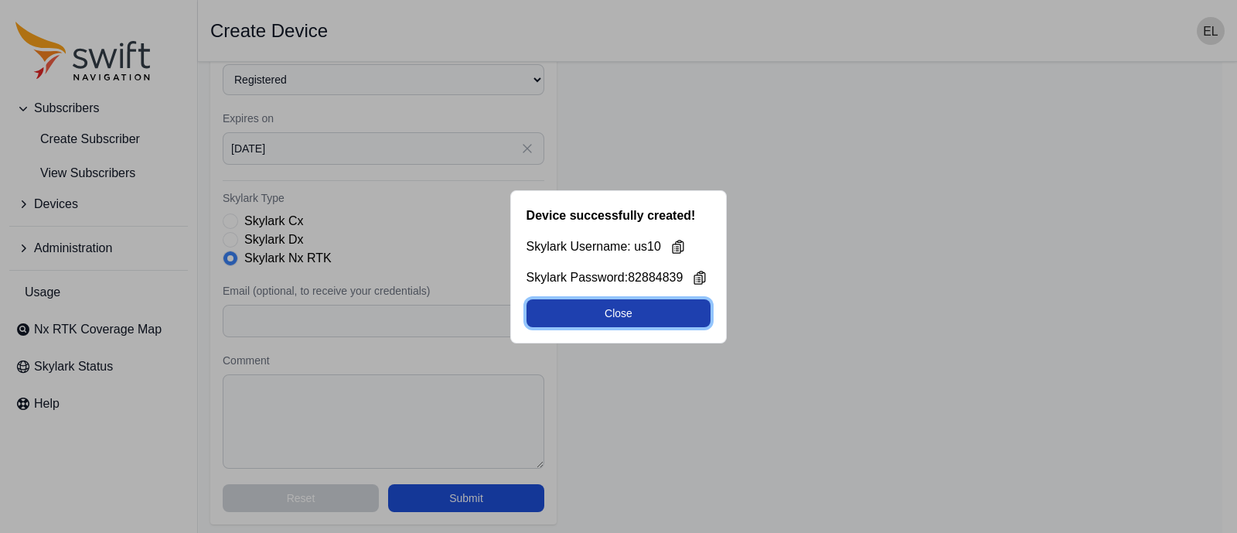
click at [673, 316] on button "Close" at bounding box center [619, 313] width 185 height 28
select select "b644441d-e755-4979-866a-1eb00d20fa50"
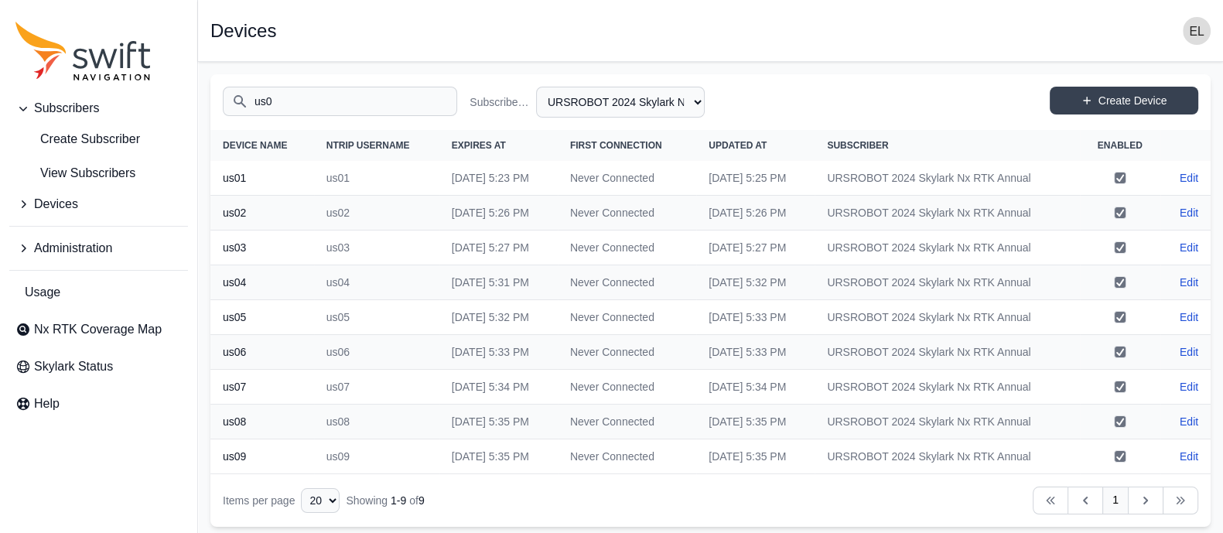
scroll to position [3, 0]
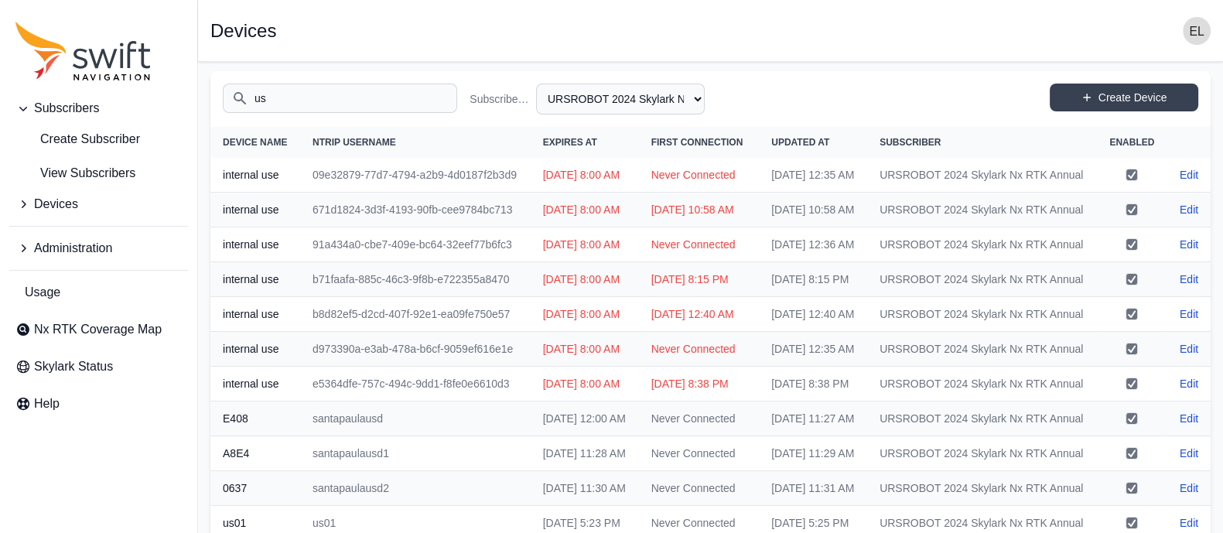
click at [395, 91] on input "us" at bounding box center [340, 98] width 234 height 29
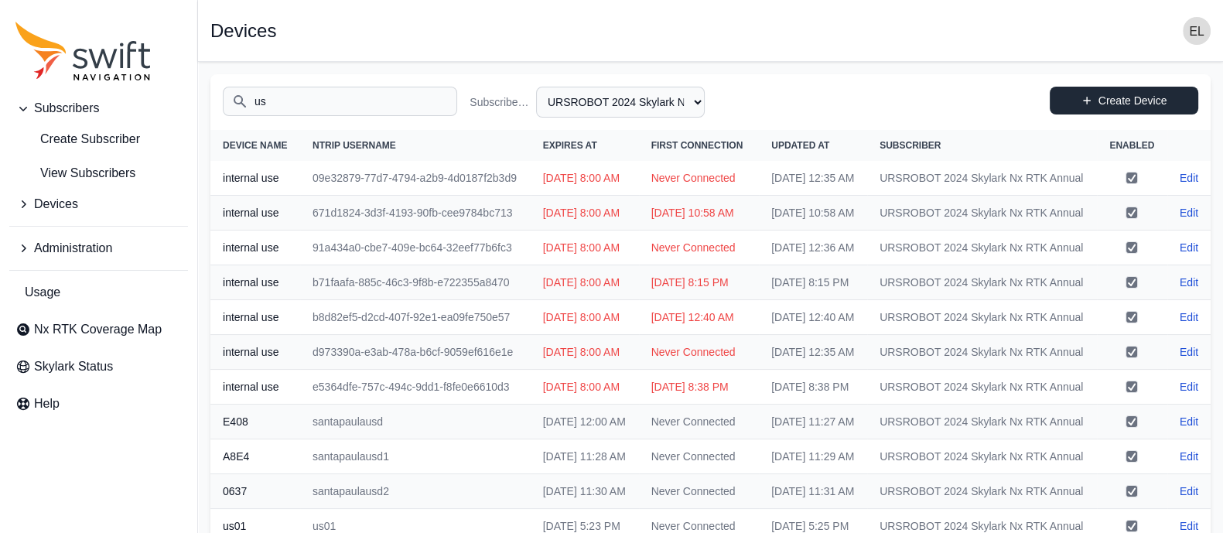
type input "us"
click at [1115, 102] on link "Create Device" at bounding box center [1124, 101] width 148 height 28
select select "b644441d-e755-4979-866a-1eb00d20fa50"
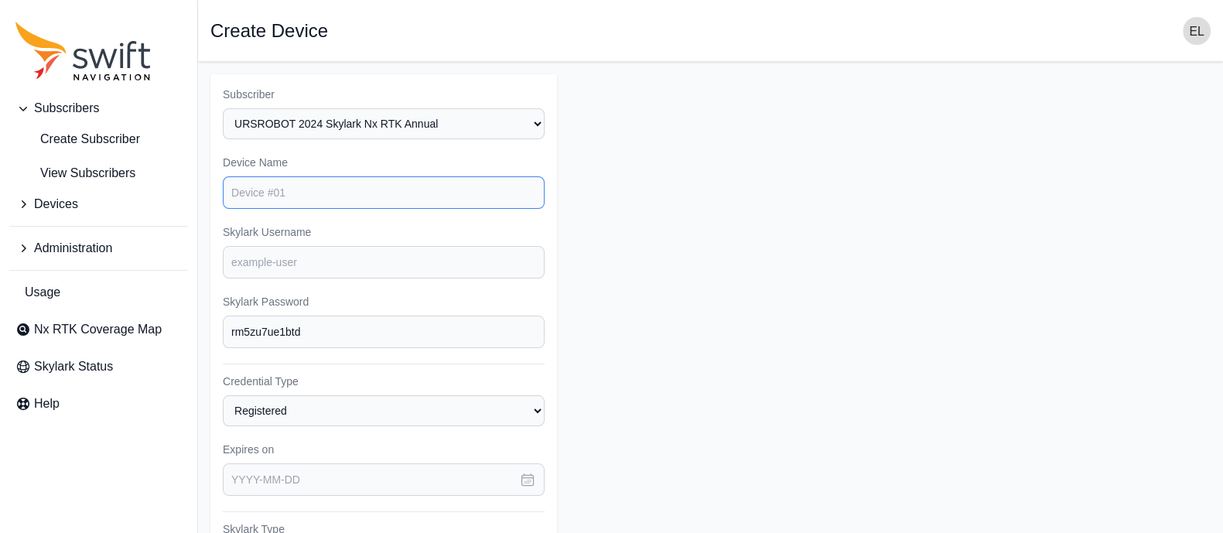
click at [414, 198] on input "Device Name" at bounding box center [384, 192] width 322 height 32
type input "us11"
type input "82884839"
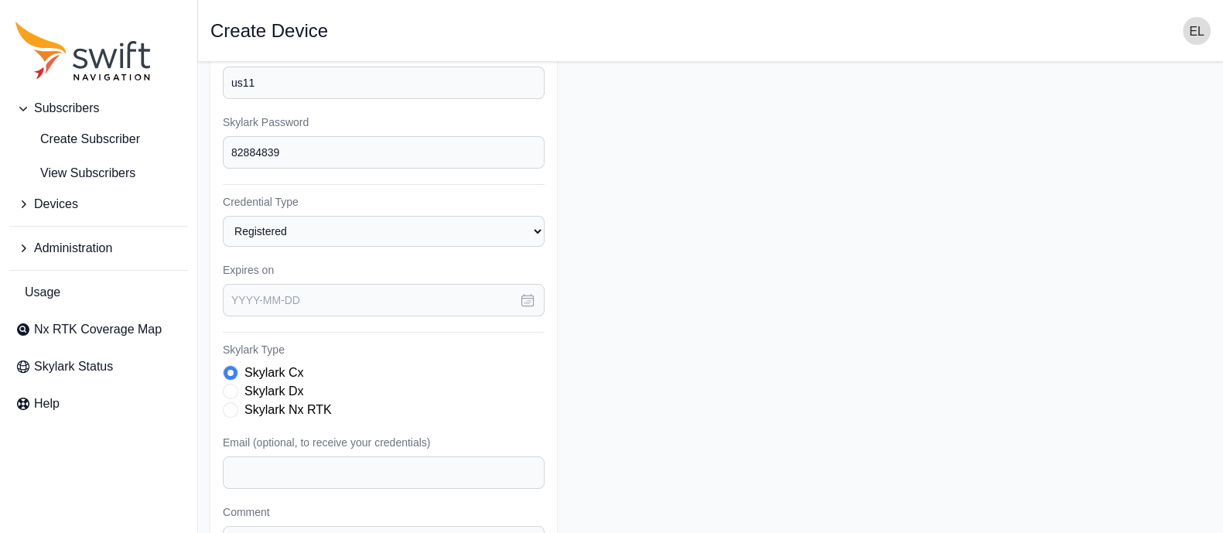
click at [522, 297] on icon "button" at bounding box center [528, 301] width 12 height 12
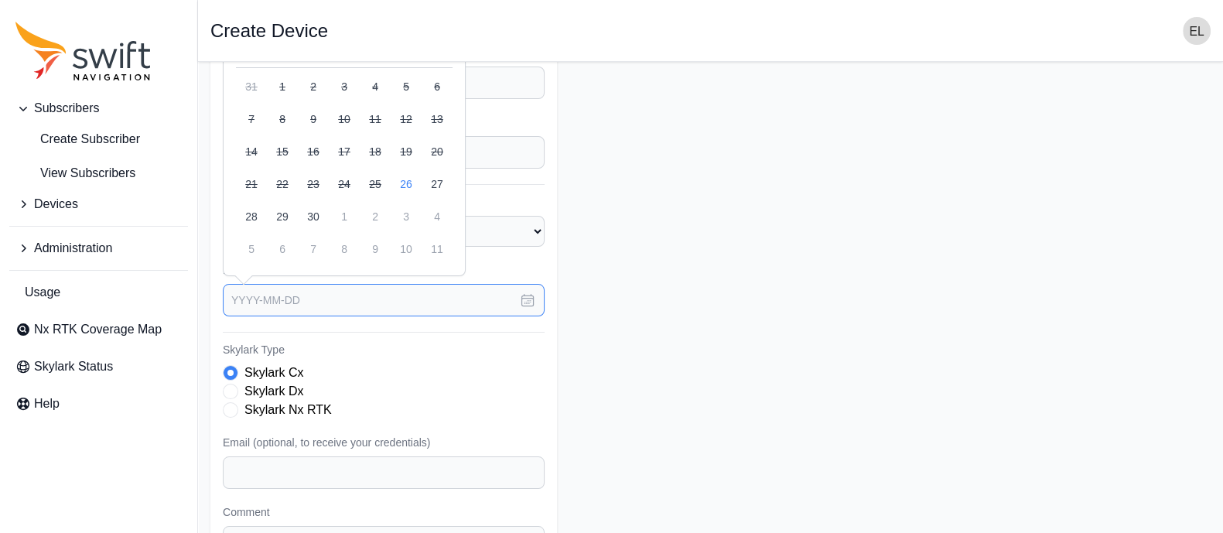
scroll to position [0, 0]
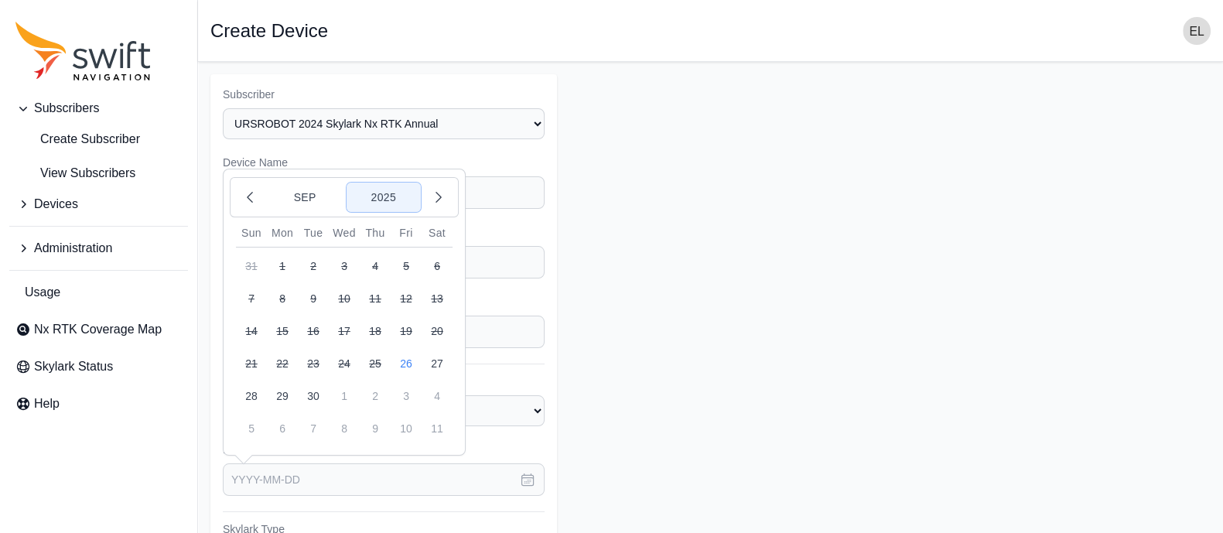
click at [391, 193] on button "2025" at bounding box center [383, 197] width 74 height 29
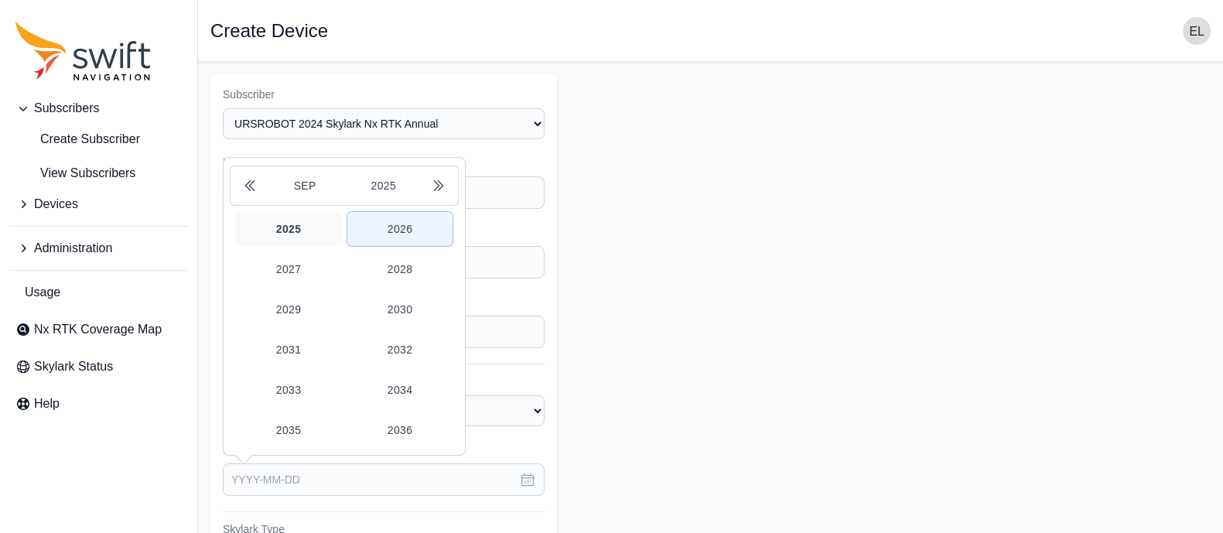
click at [410, 230] on button "2026" at bounding box center [399, 229] width 105 height 34
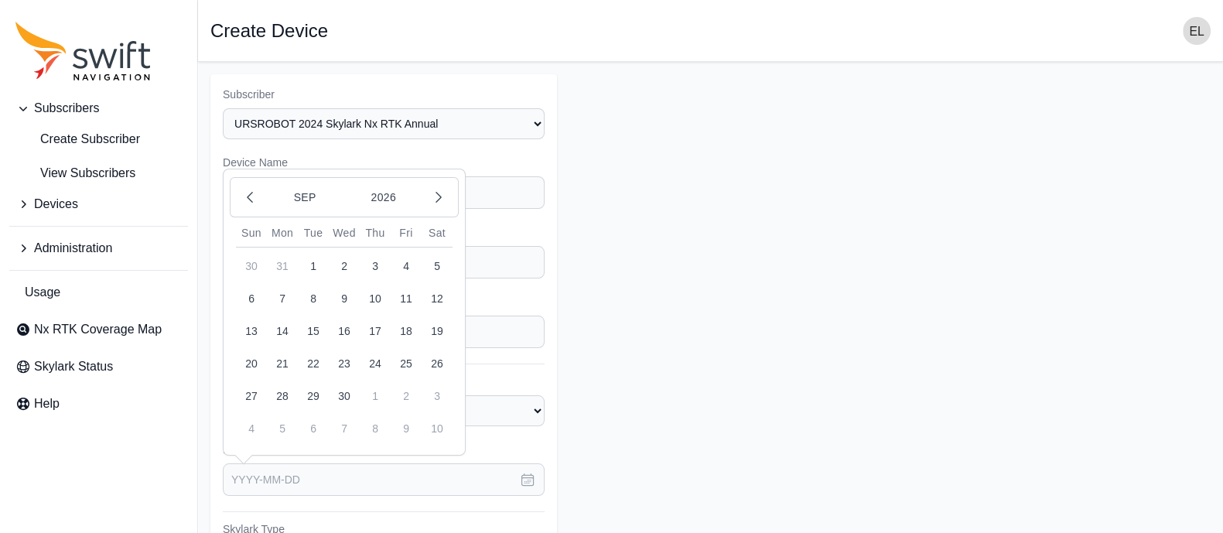
click at [441, 359] on button "26" at bounding box center [437, 363] width 31 height 31
type input "[DATE]"
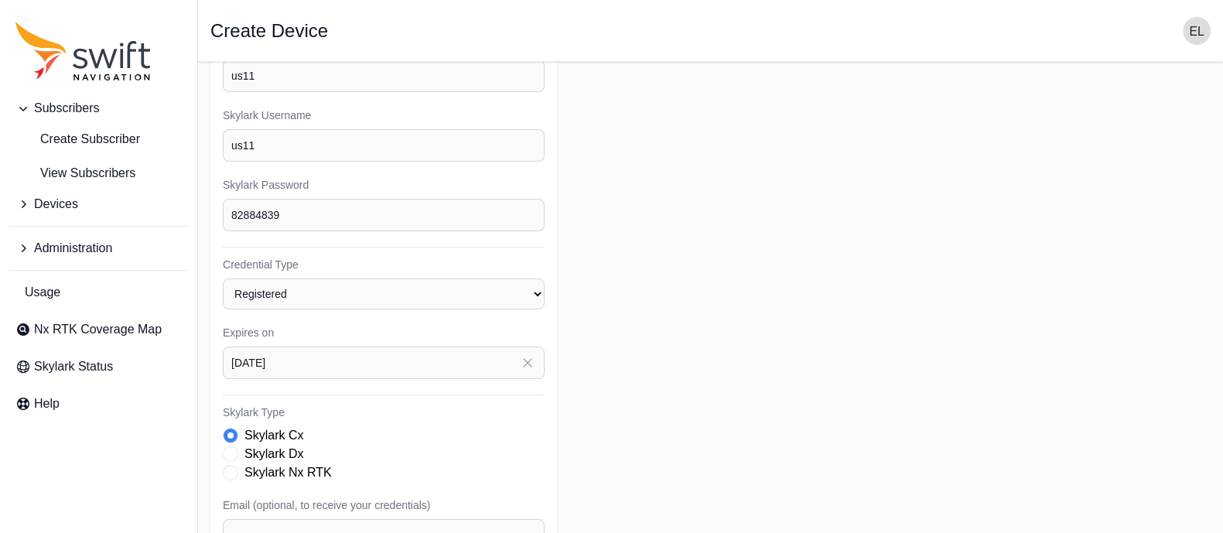
scroll to position [118, 0]
click at [226, 464] on span "Skylark Type" at bounding box center [230, 471] width 15 height 15
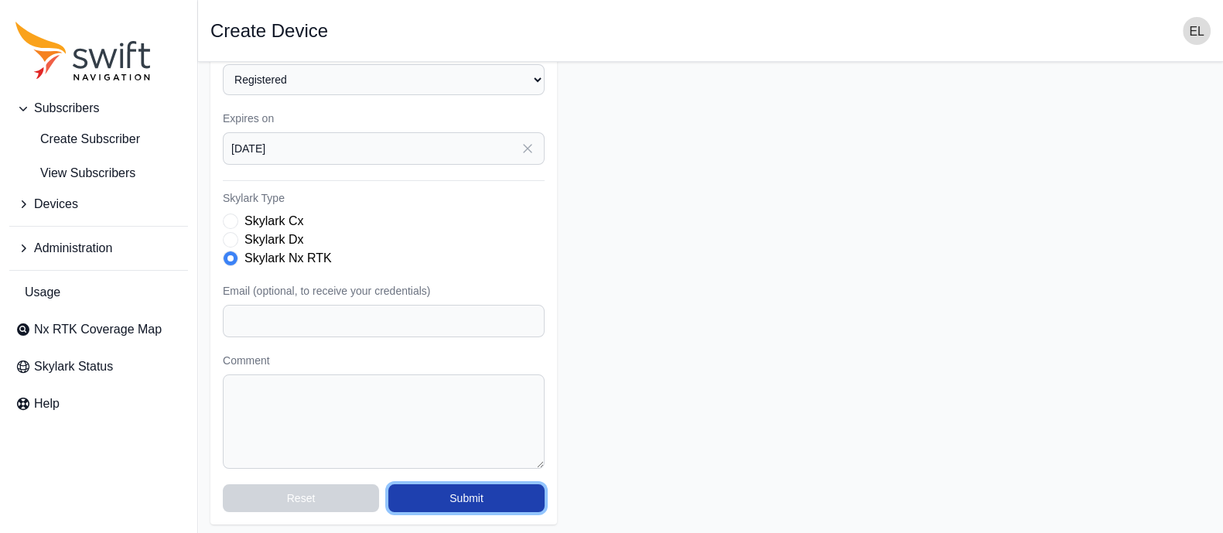
click at [502, 497] on button "Submit" at bounding box center [466, 498] width 156 height 28
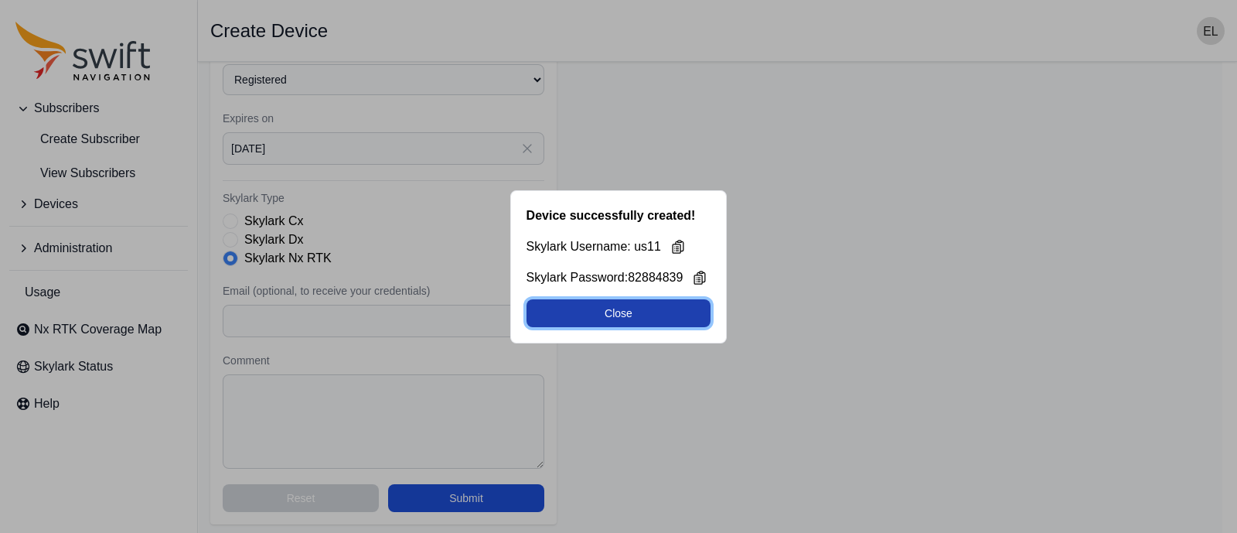
click at [595, 306] on button "Close" at bounding box center [619, 313] width 185 height 28
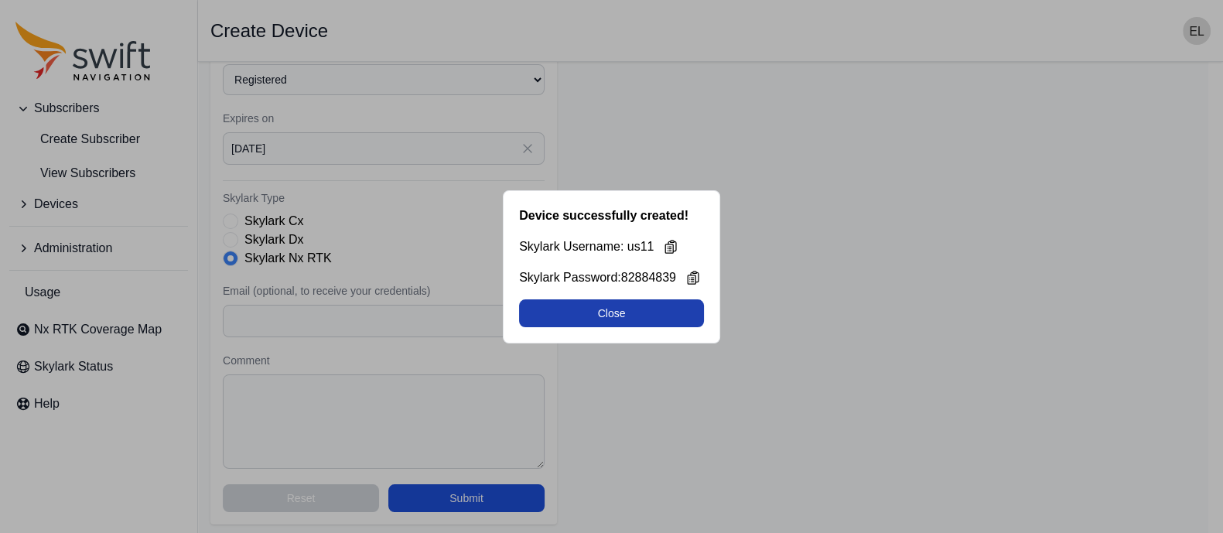
select select "b644441d-e755-4979-866a-1eb00d20fa50"
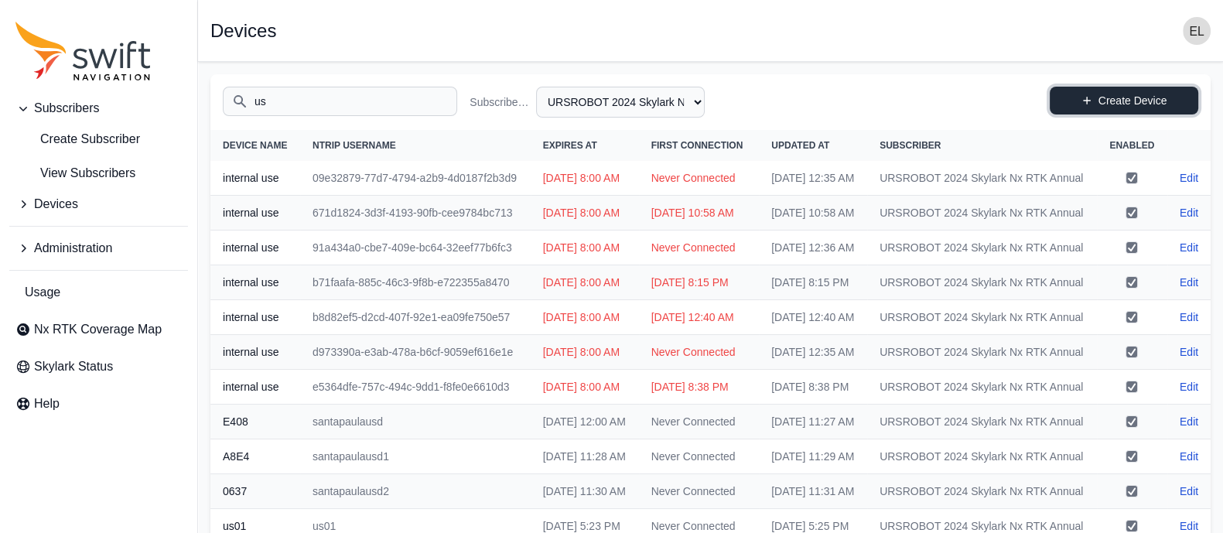
click at [1086, 101] on icon at bounding box center [1087, 101] width 8 height 8
select select "b644441d-e755-4979-866a-1eb00d20fa50"
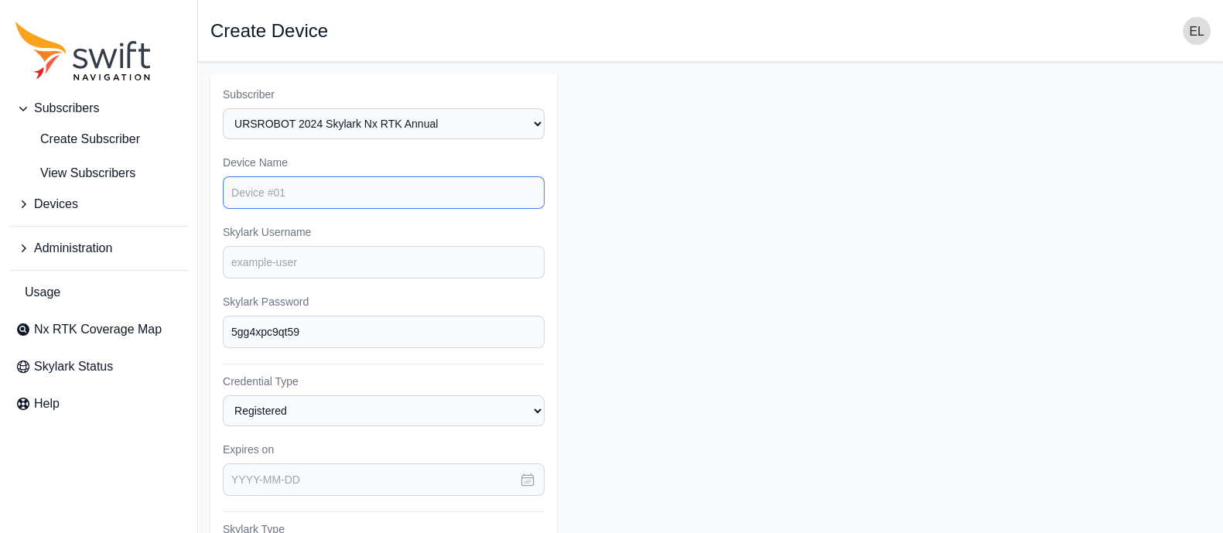
click at [387, 190] on input "Device Name" at bounding box center [384, 192] width 322 height 32
type input "us12"
type input "82884839"
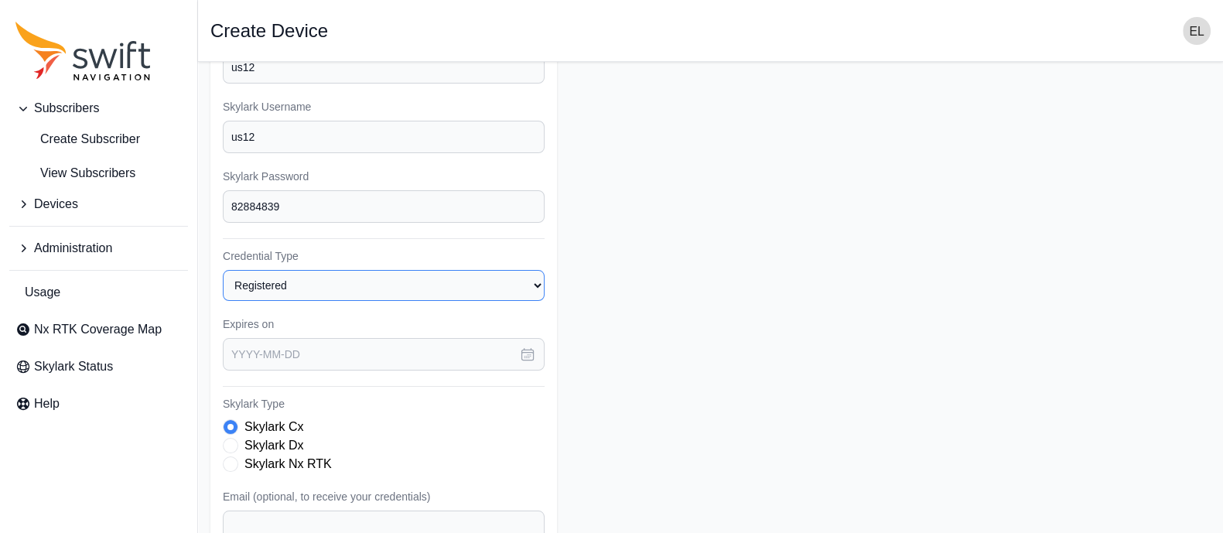
scroll to position [141, 0]
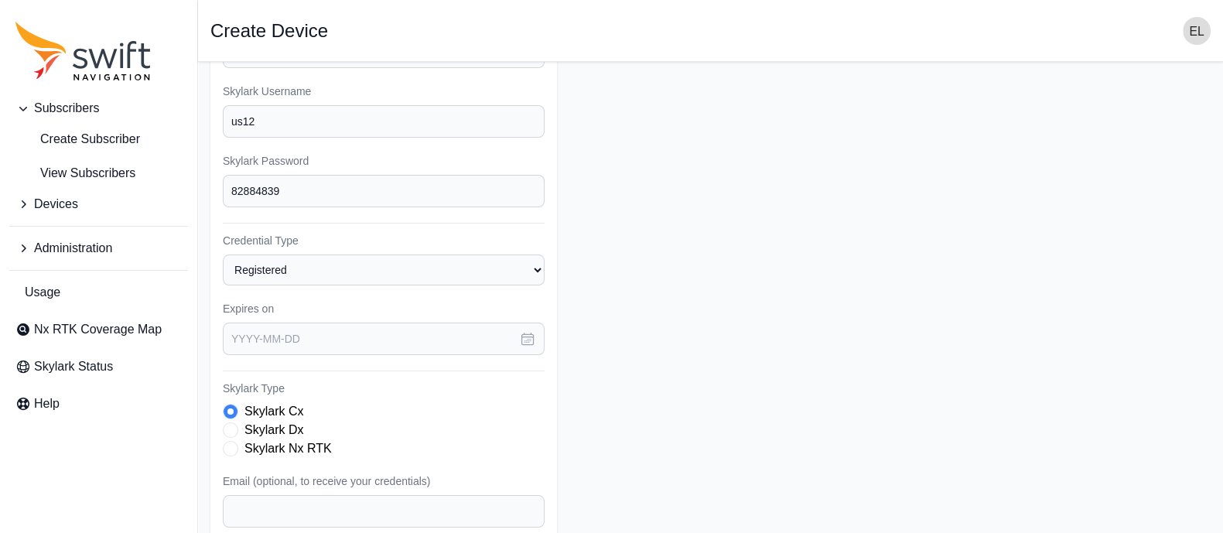
click at [531, 333] on icon "button" at bounding box center [528, 339] width 12 height 12
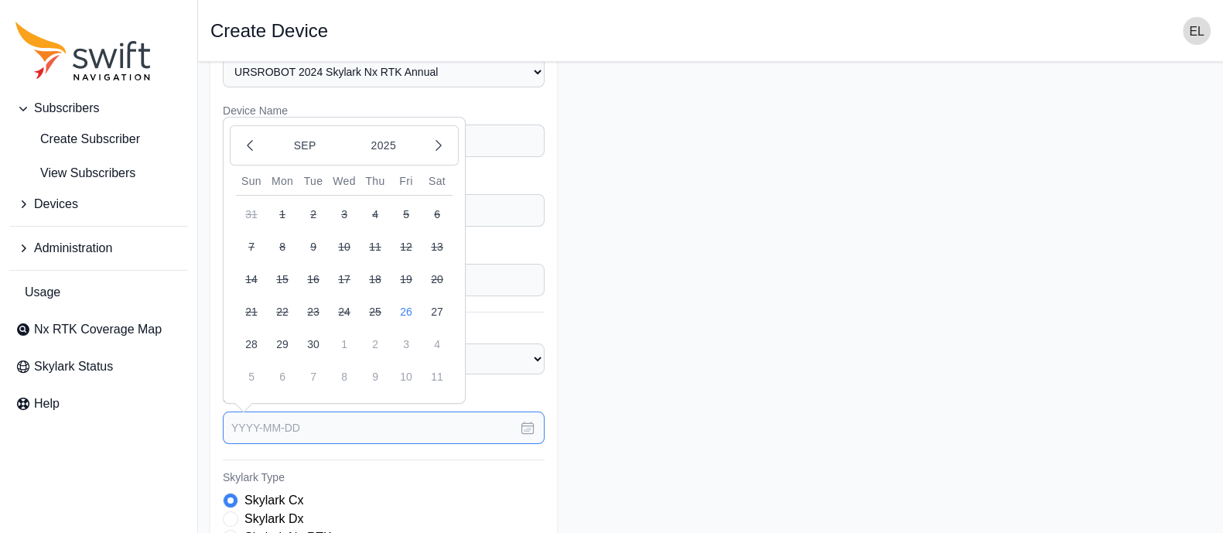
scroll to position [51, 0]
click at [387, 137] on button "2025" at bounding box center [383, 145] width 74 height 29
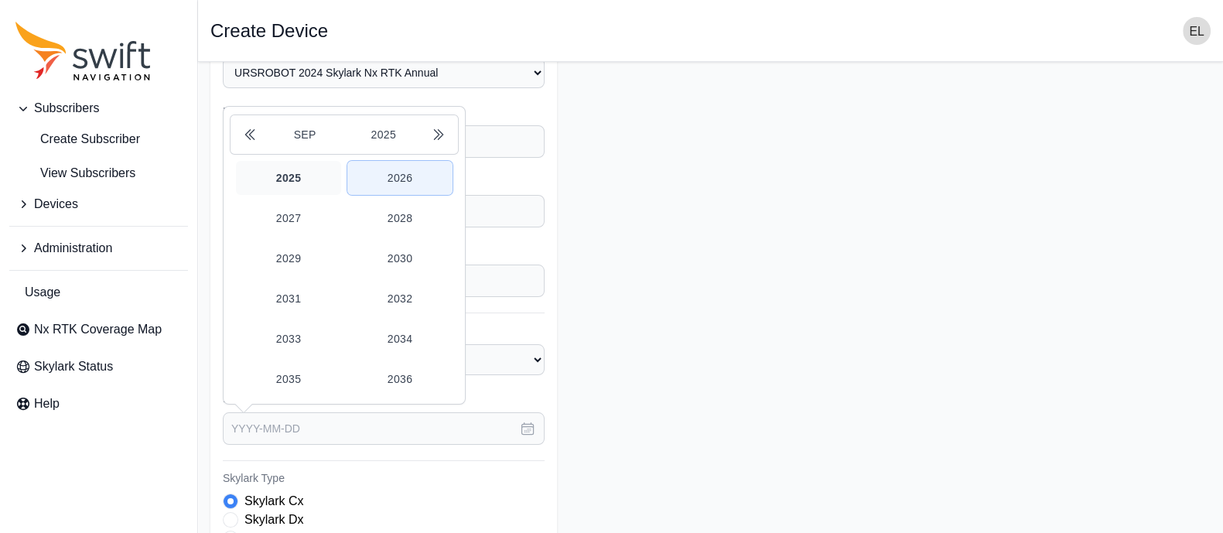
click at [406, 176] on button "2026" at bounding box center [399, 178] width 105 height 34
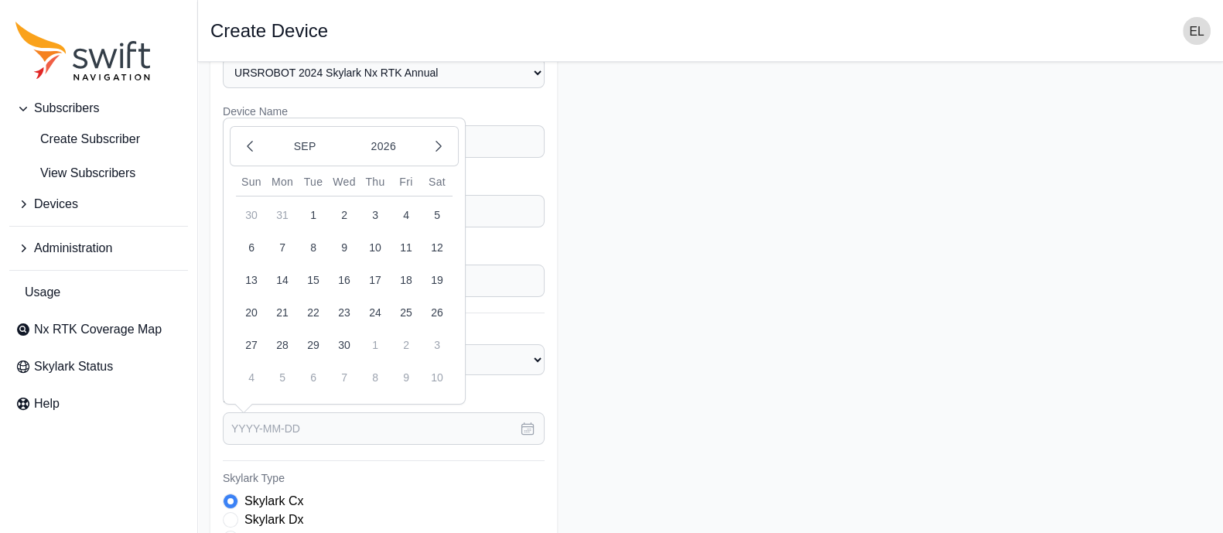
click at [437, 308] on button "26" at bounding box center [437, 312] width 31 height 31
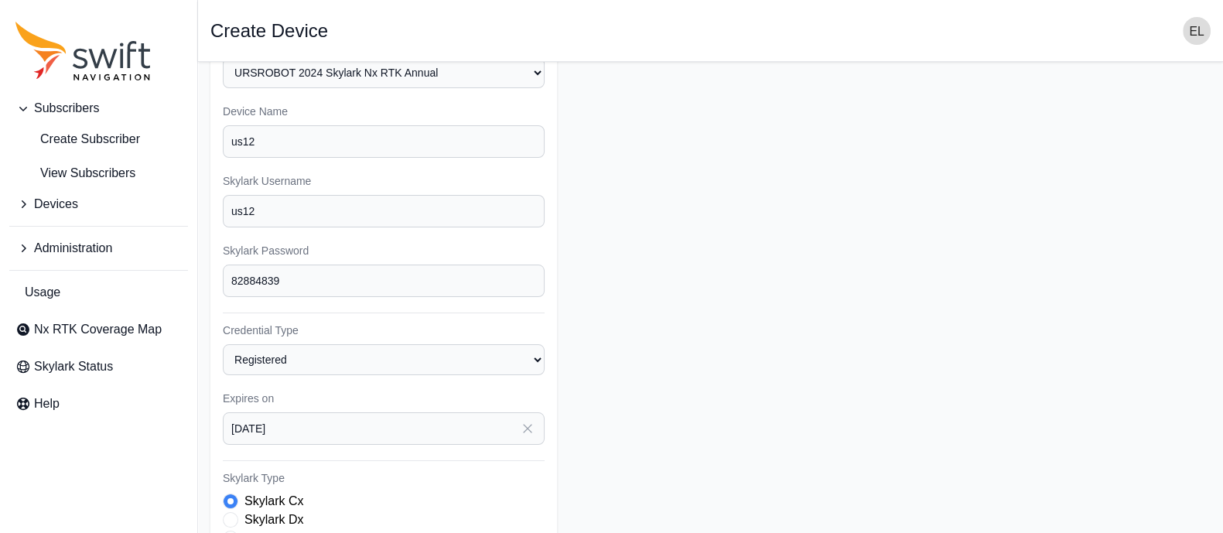
type input "[DATE]"
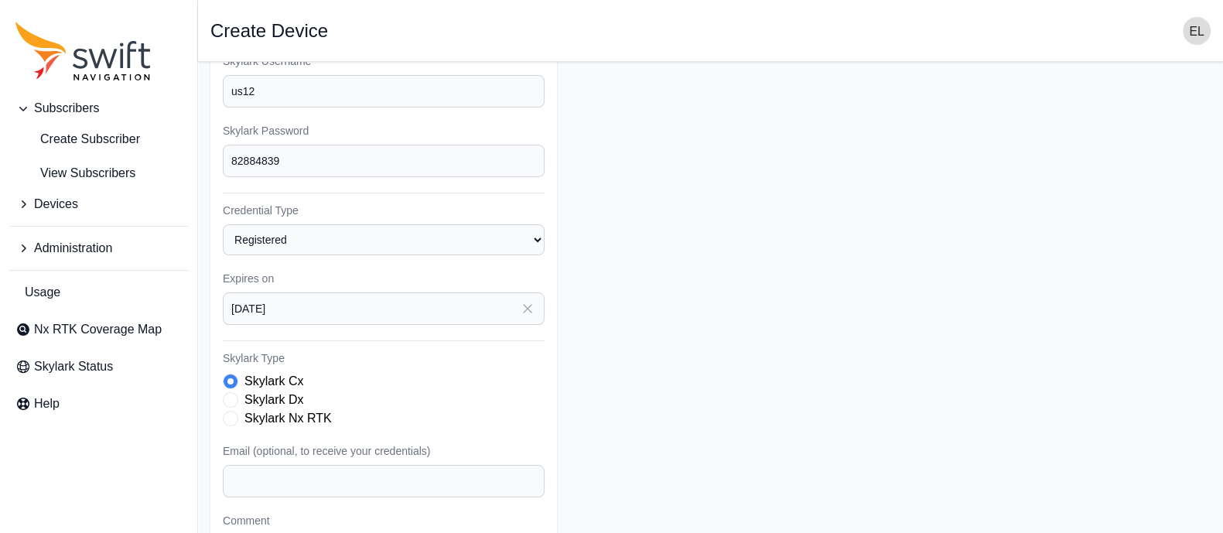
scroll to position [173, 0]
click at [230, 411] on span "Skylark Type" at bounding box center [230, 415] width 15 height 15
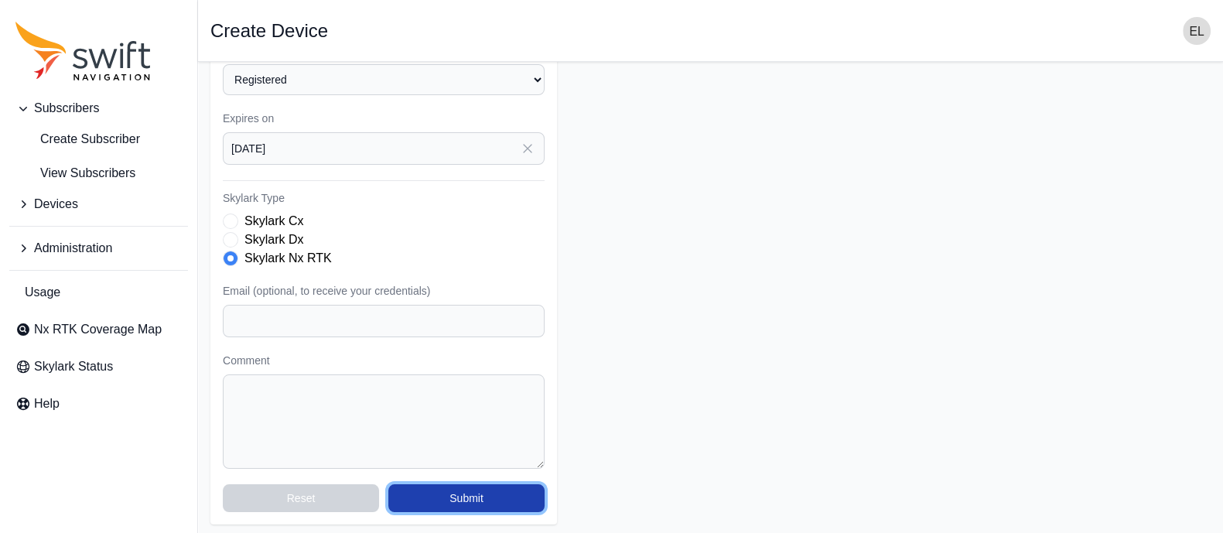
click at [483, 499] on button "Submit" at bounding box center [466, 498] width 156 height 28
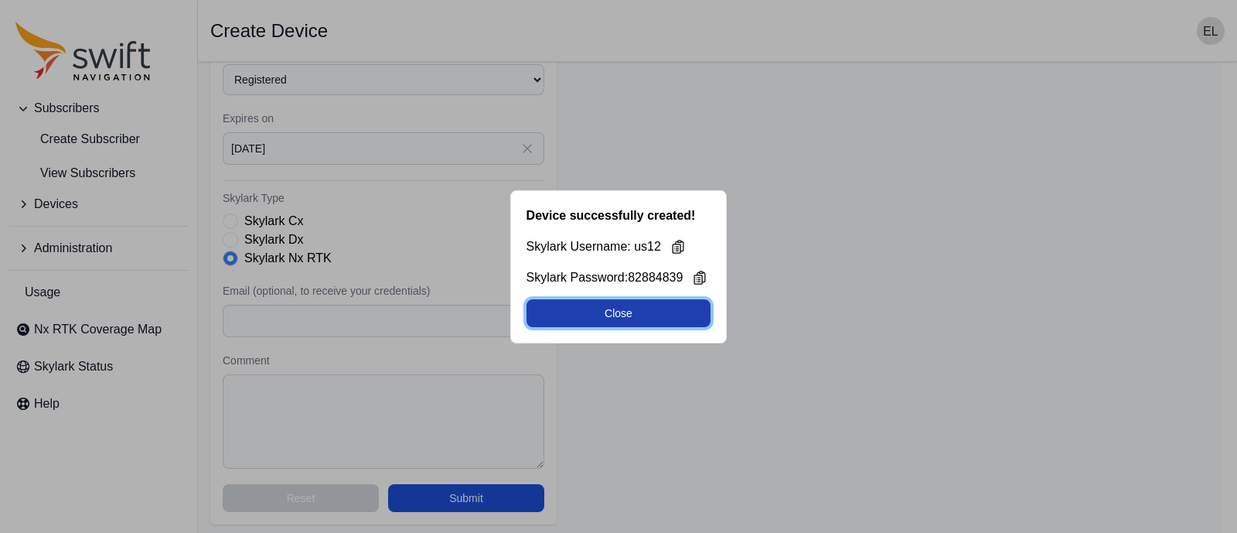
click at [661, 318] on button "Close" at bounding box center [619, 313] width 185 height 28
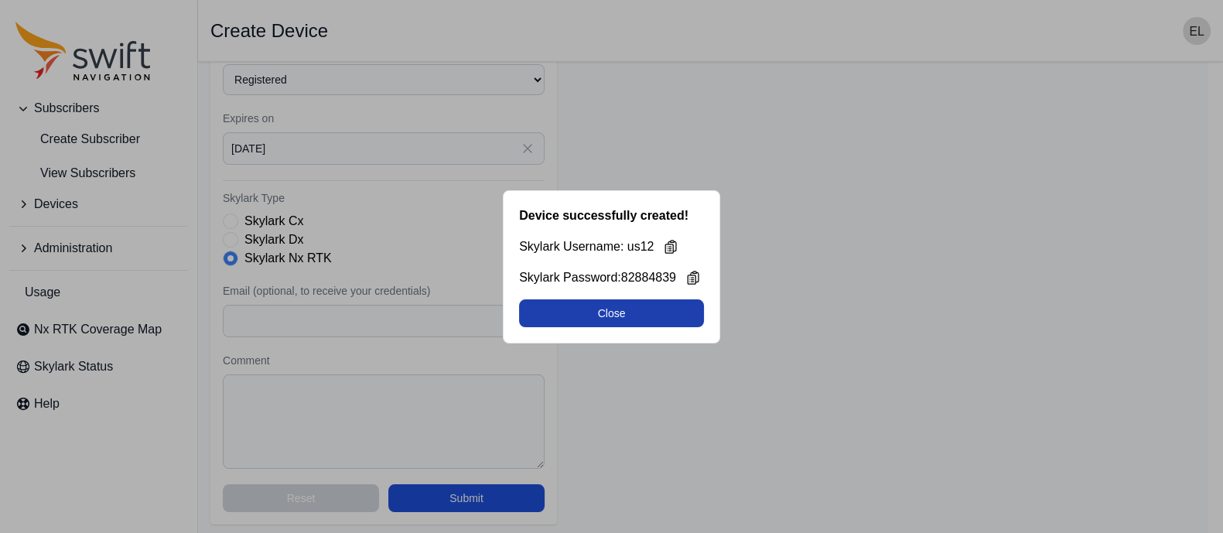
select select "b644441d-e755-4979-866a-1eb00d20fa50"
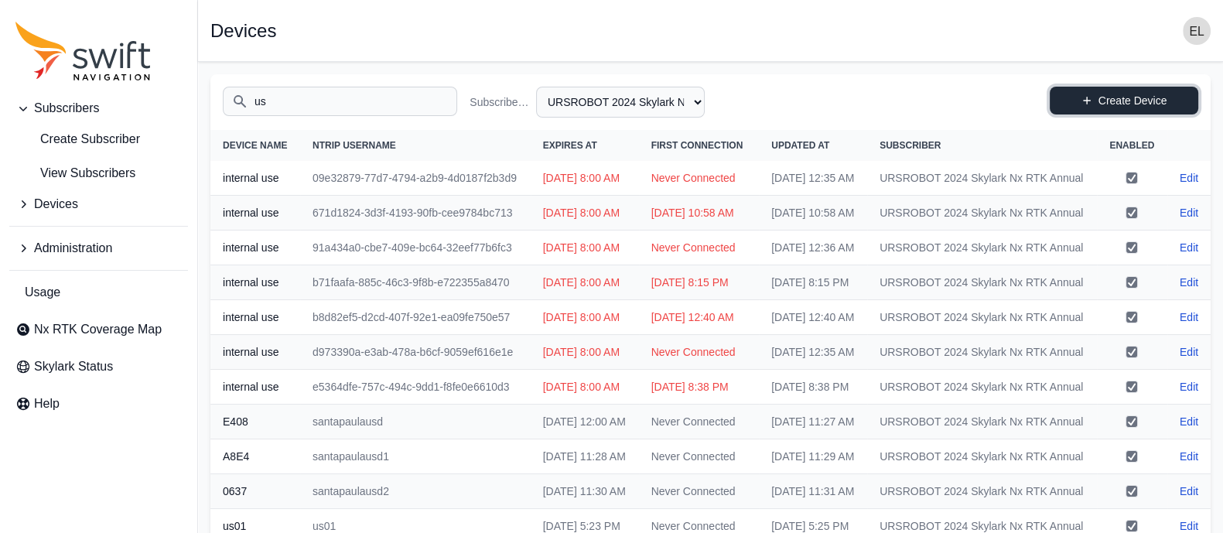
click at [1079, 98] on link "Create Device" at bounding box center [1124, 101] width 148 height 28
select select "b644441d-e755-4979-866a-1eb00d20fa50"
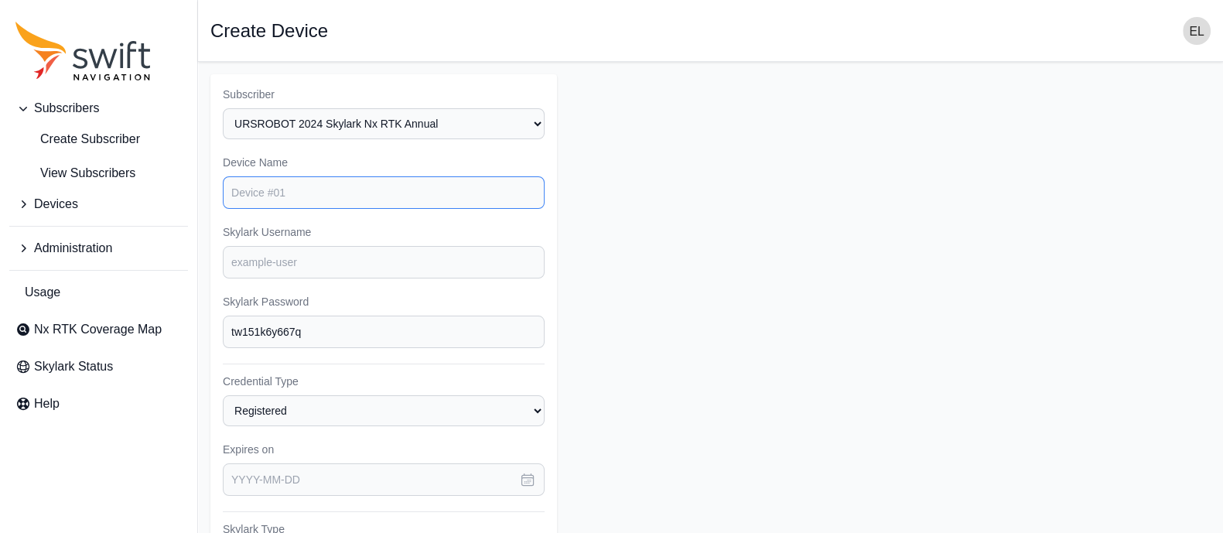
click at [412, 191] on input "Device Name" at bounding box center [384, 192] width 322 height 32
type input "us13"
type input "82884839"
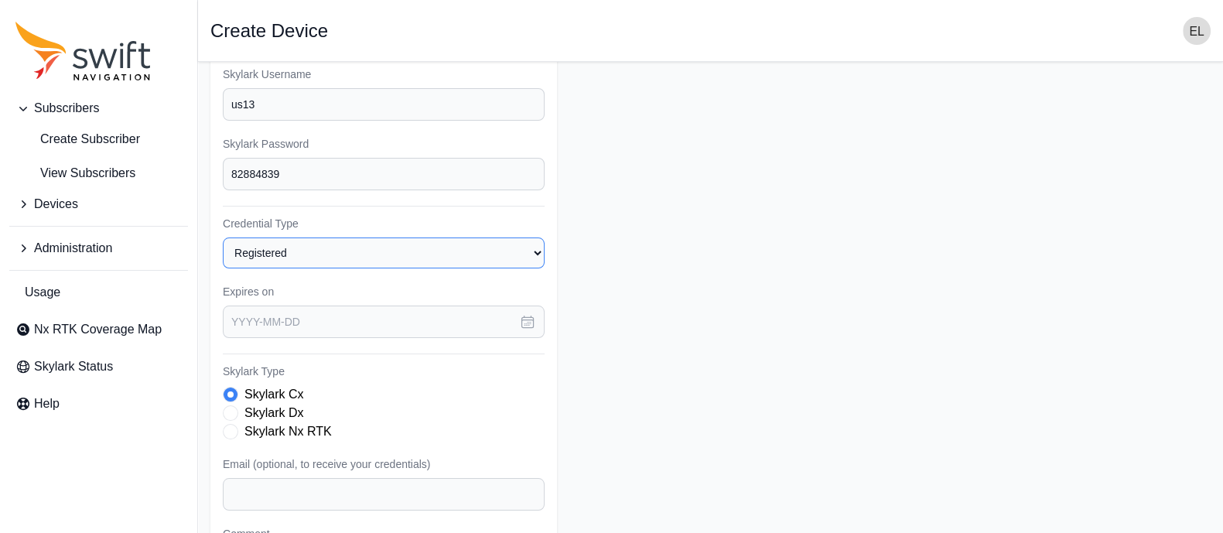
scroll to position [158, 0]
click at [524, 320] on icon "button" at bounding box center [528, 322] width 12 height 12
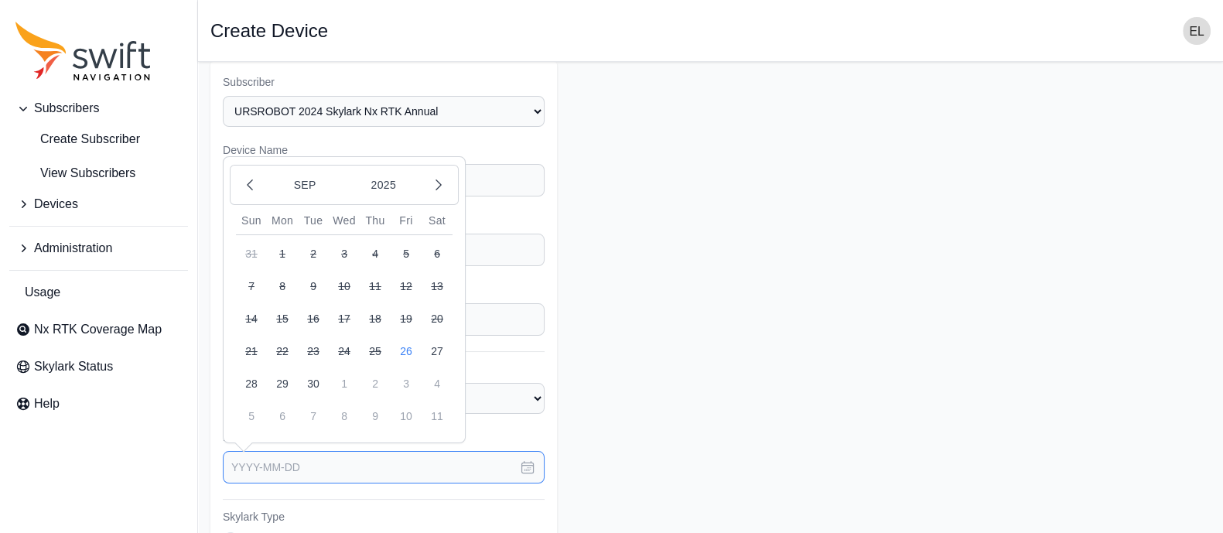
scroll to position [5, 0]
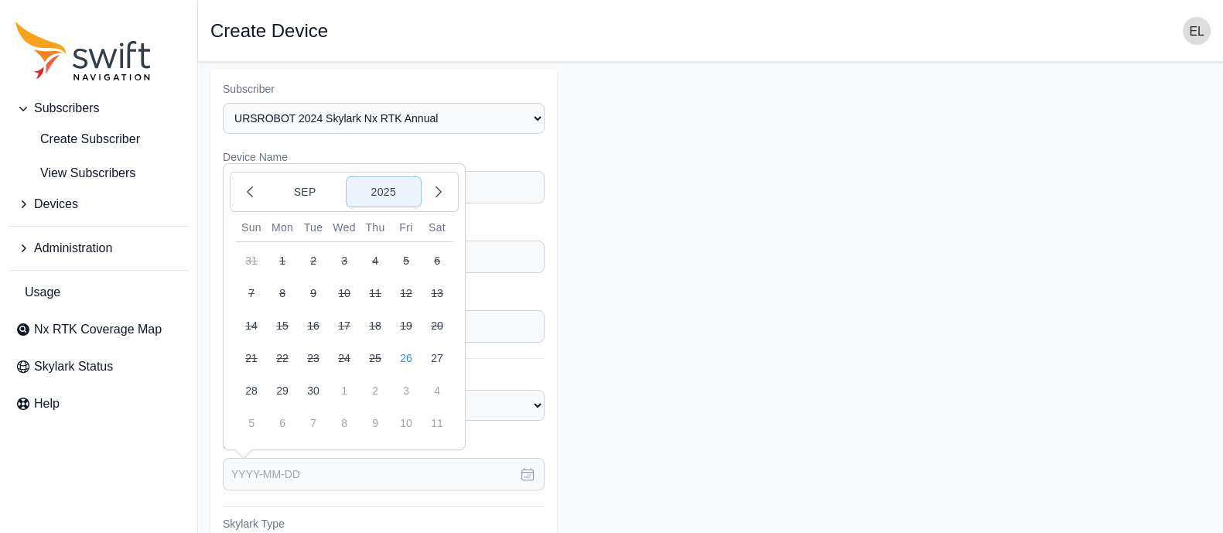
click at [402, 183] on button "2025" at bounding box center [383, 191] width 74 height 29
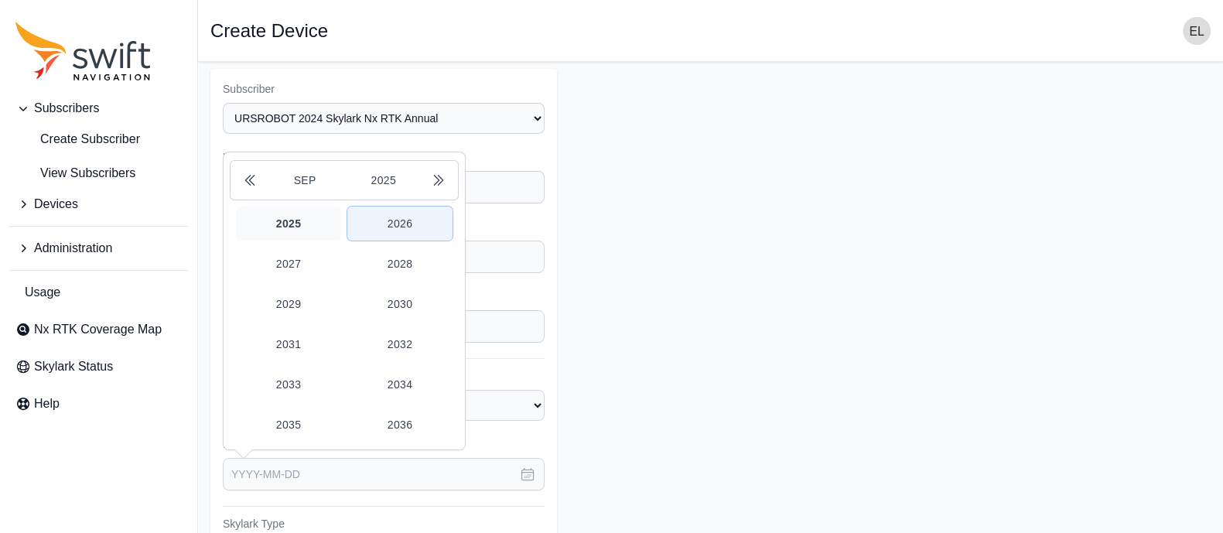
click at [411, 222] on button "2026" at bounding box center [399, 224] width 105 height 34
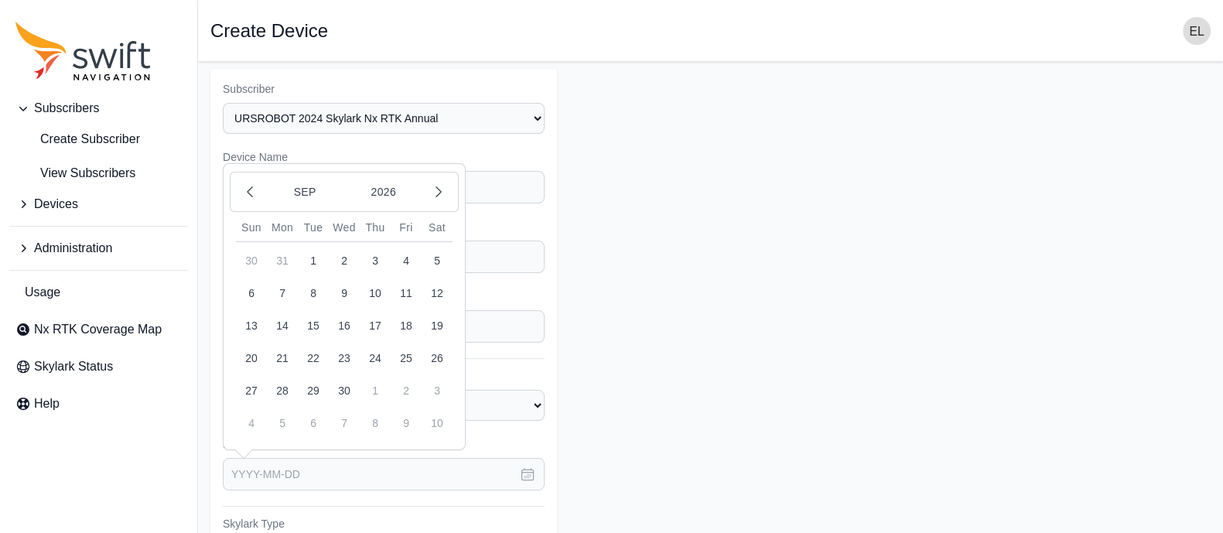
click at [437, 354] on button "26" at bounding box center [437, 358] width 31 height 31
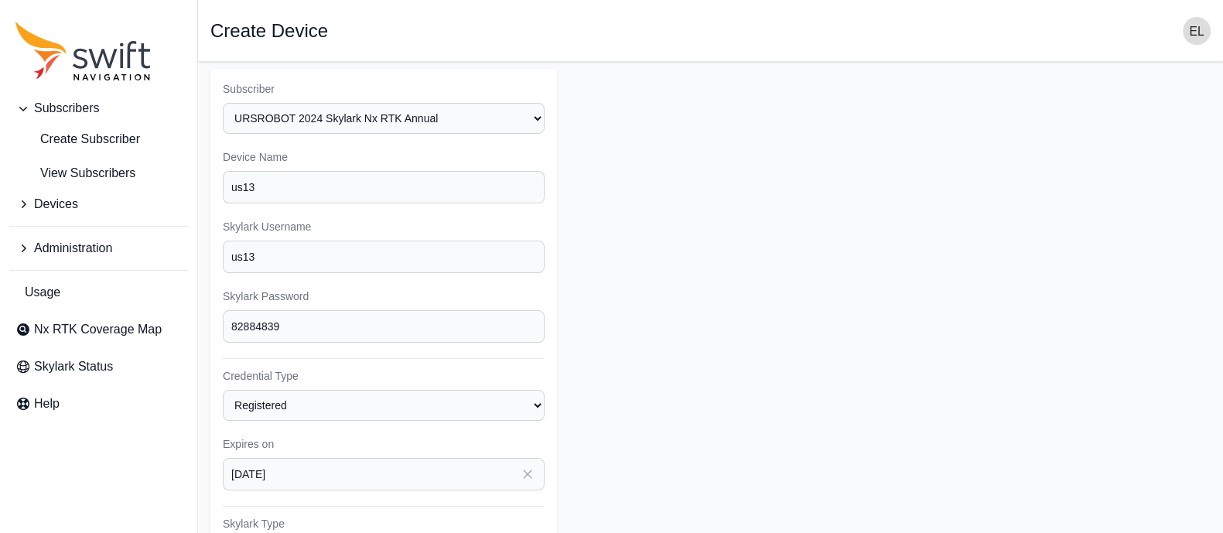
type input "[DATE]"
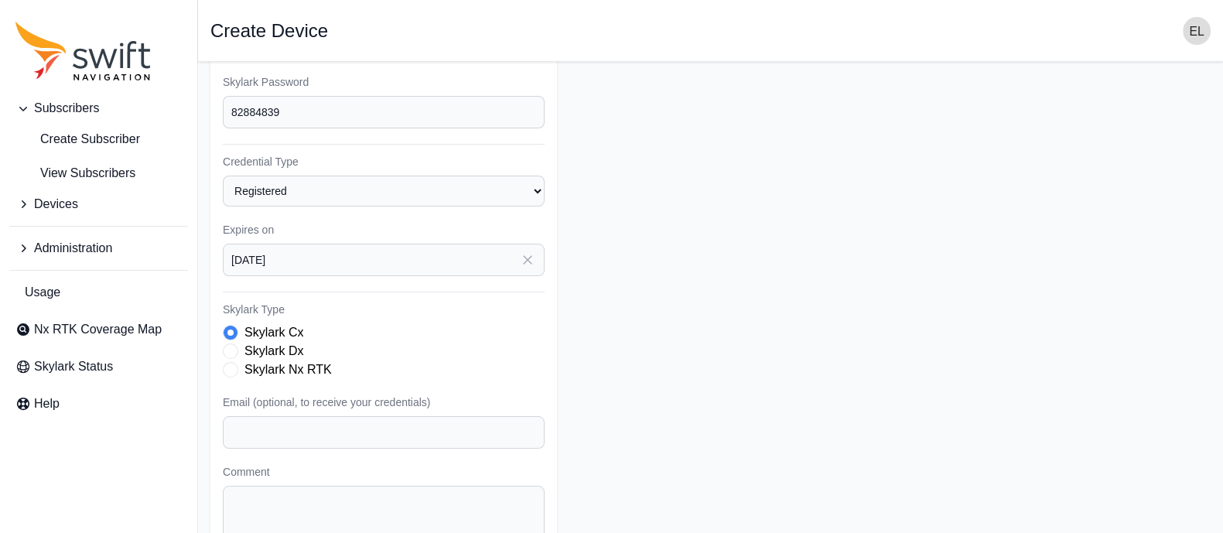
scroll to position [220, 0]
click at [232, 365] on span "Skylark Type" at bounding box center [230, 368] width 15 height 15
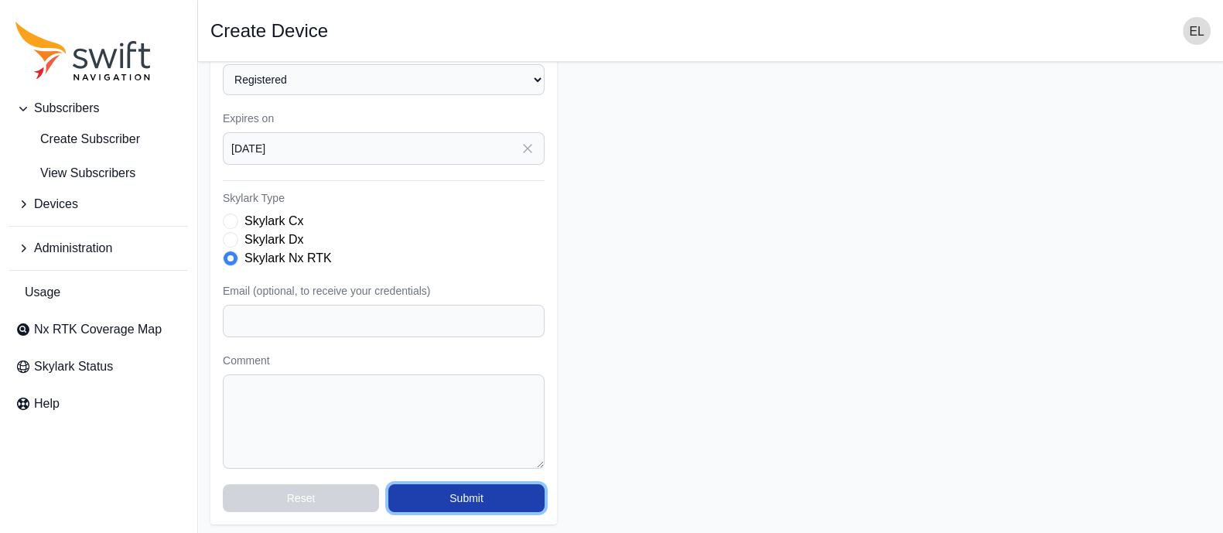
click at [471, 490] on button "Submit" at bounding box center [466, 498] width 156 height 28
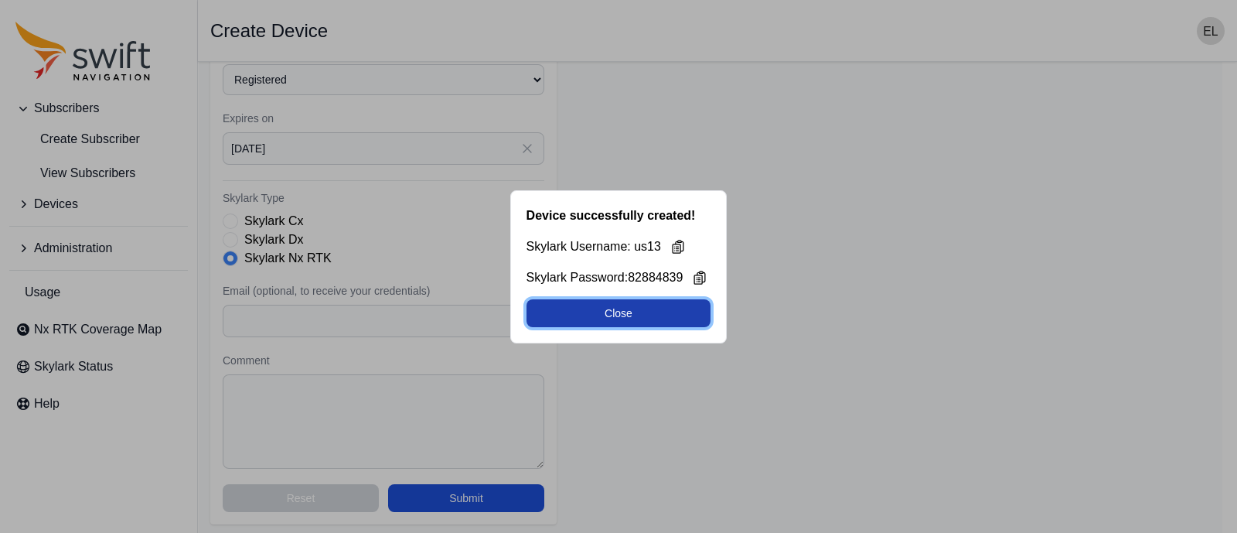
click at [673, 305] on button "Close" at bounding box center [619, 313] width 185 height 28
select select "b644441d-e755-4979-866a-1eb00d20fa50"
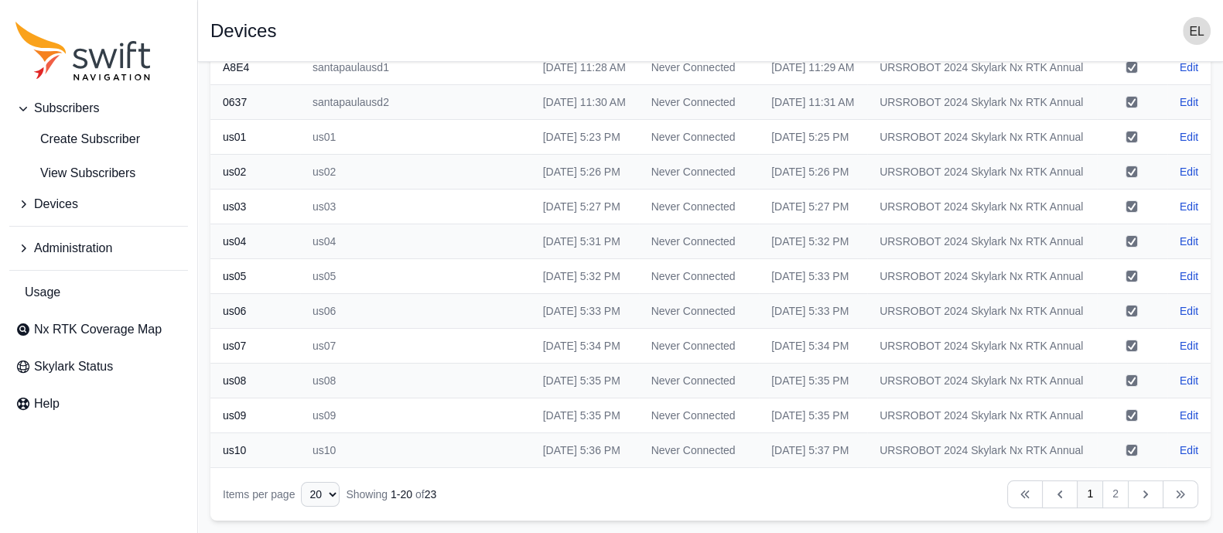
scroll to position [706, 0]
click at [1109, 490] on link "2" at bounding box center [1115, 494] width 26 height 28
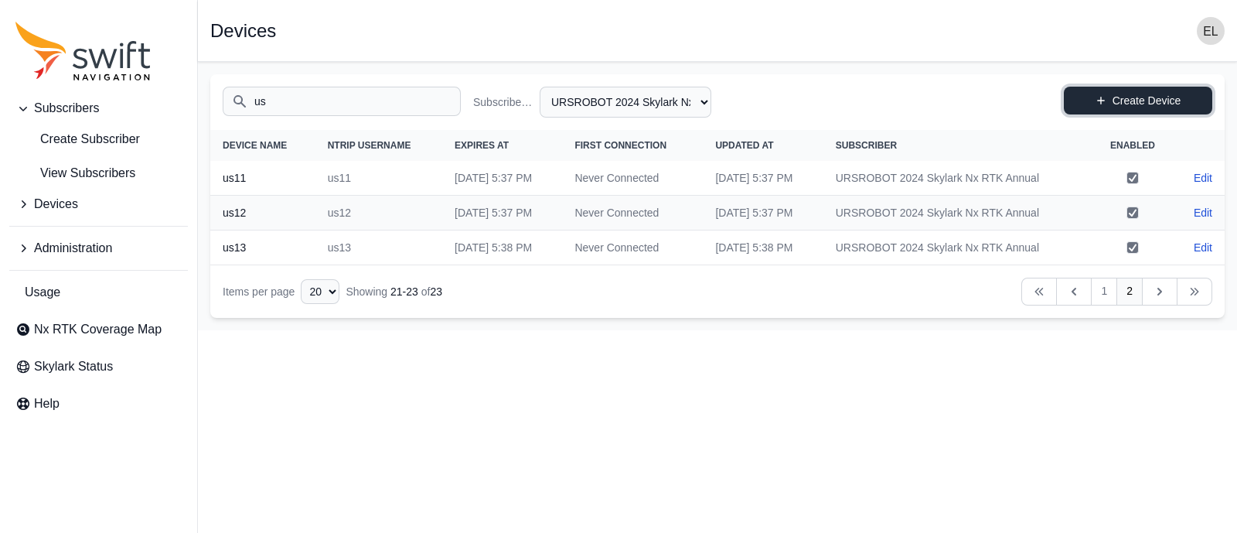
click at [1121, 108] on link "Create Device" at bounding box center [1138, 101] width 148 height 28
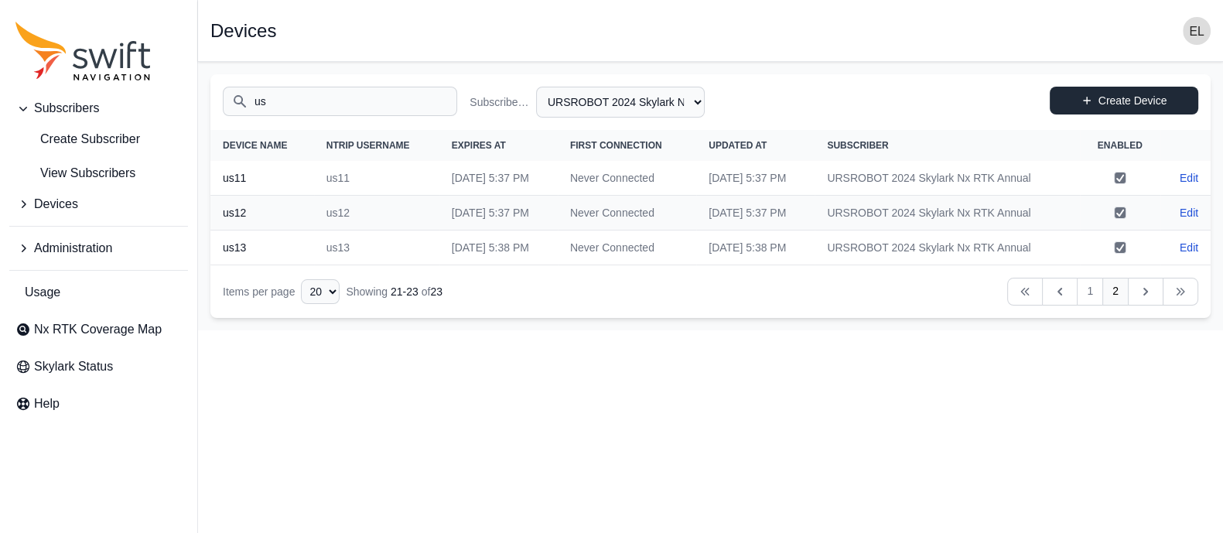
select select "b644441d-e755-4979-866a-1eb00d20fa50"
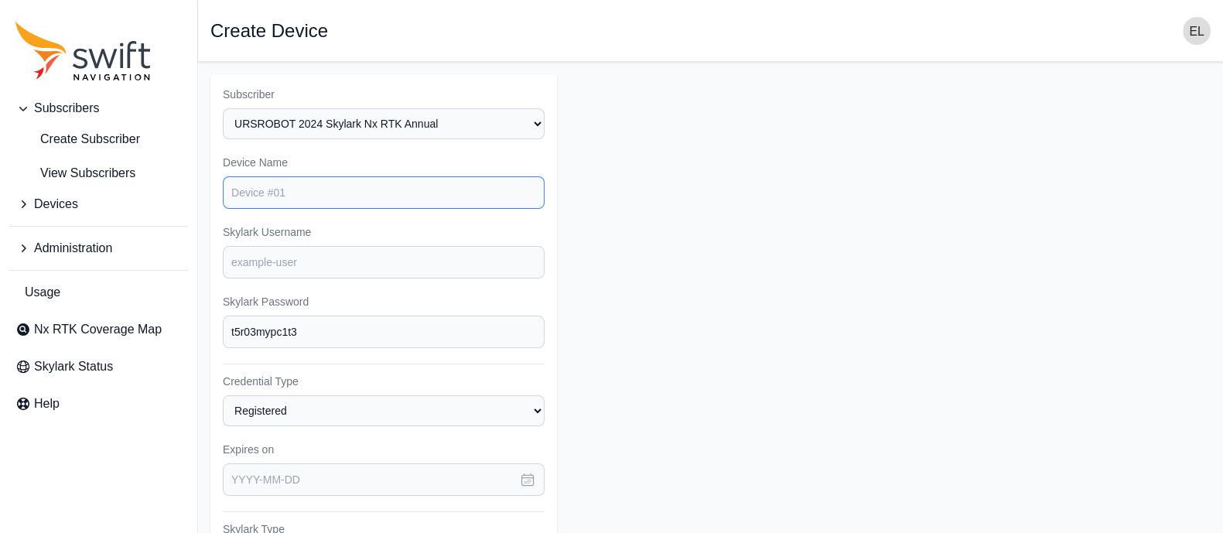
click at [369, 187] on input "Device Name" at bounding box center [384, 192] width 322 height 32
type input "us14"
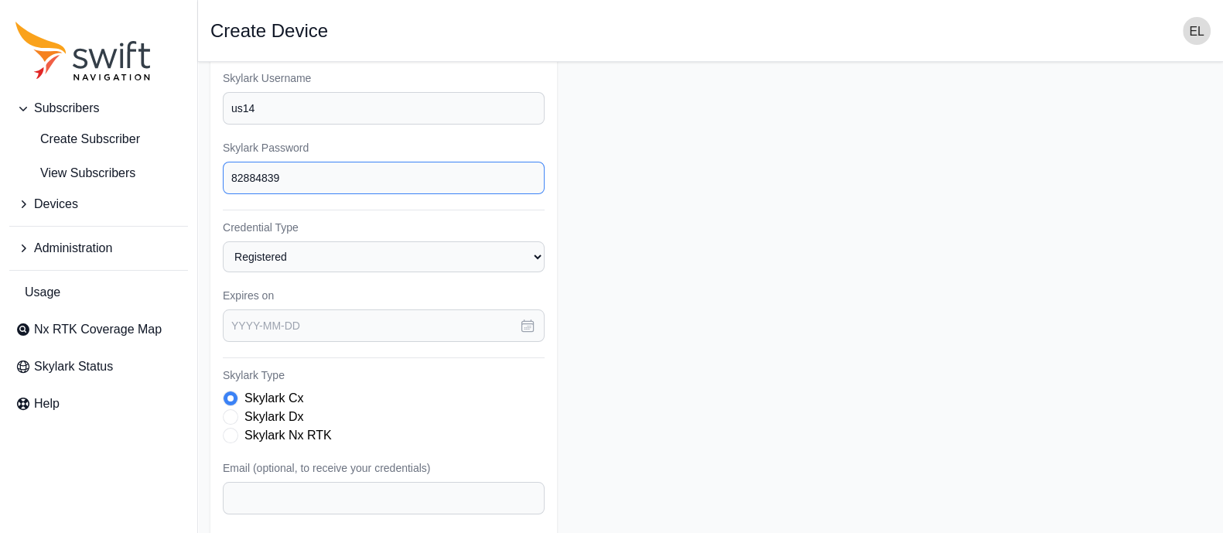
scroll to position [155, 0]
type input "82884839"
click at [527, 319] on icon "button" at bounding box center [527, 323] width 15 height 15
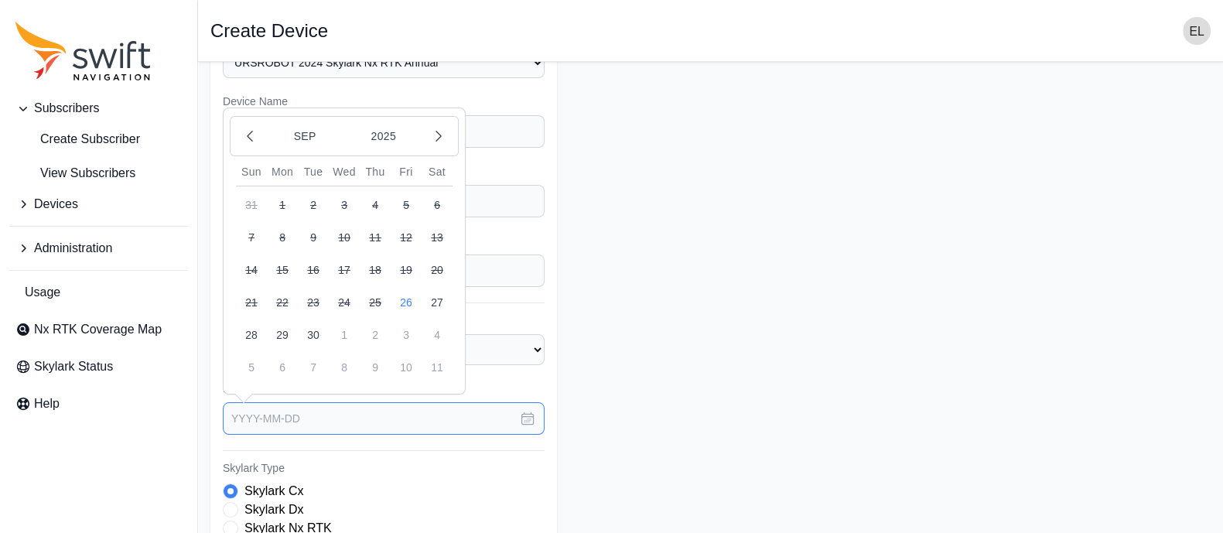
scroll to position [56, 0]
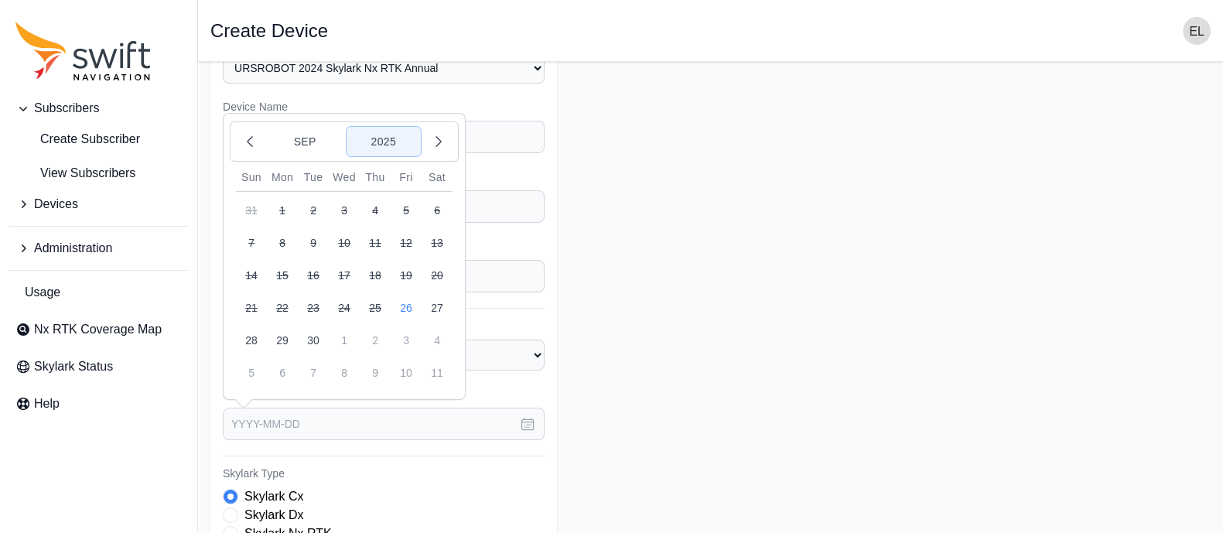
click at [386, 137] on button "2025" at bounding box center [383, 141] width 74 height 29
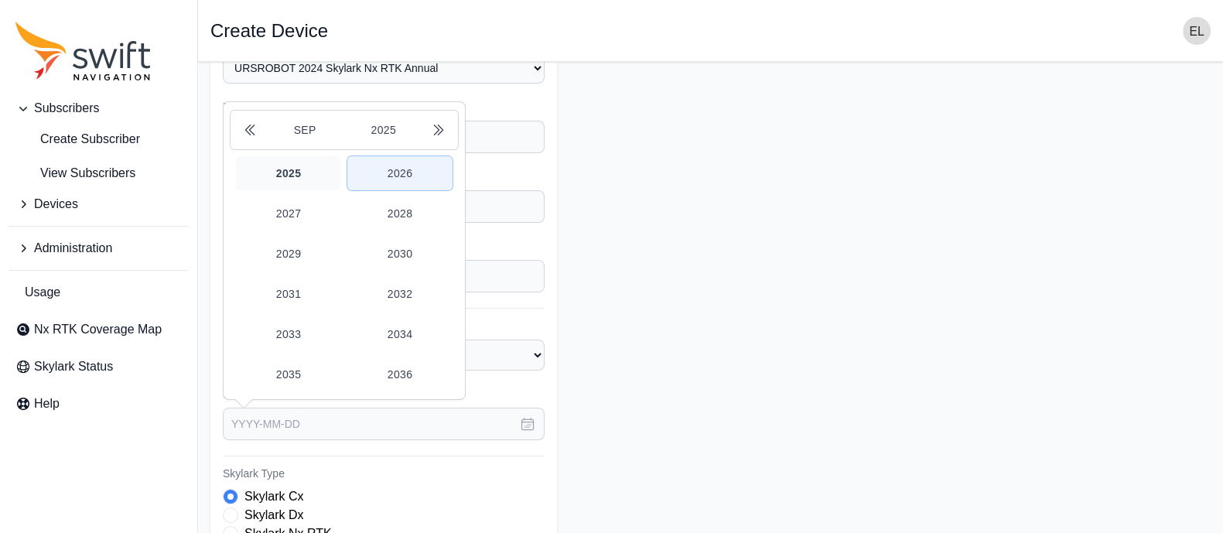
click at [403, 172] on button "2026" at bounding box center [399, 173] width 105 height 34
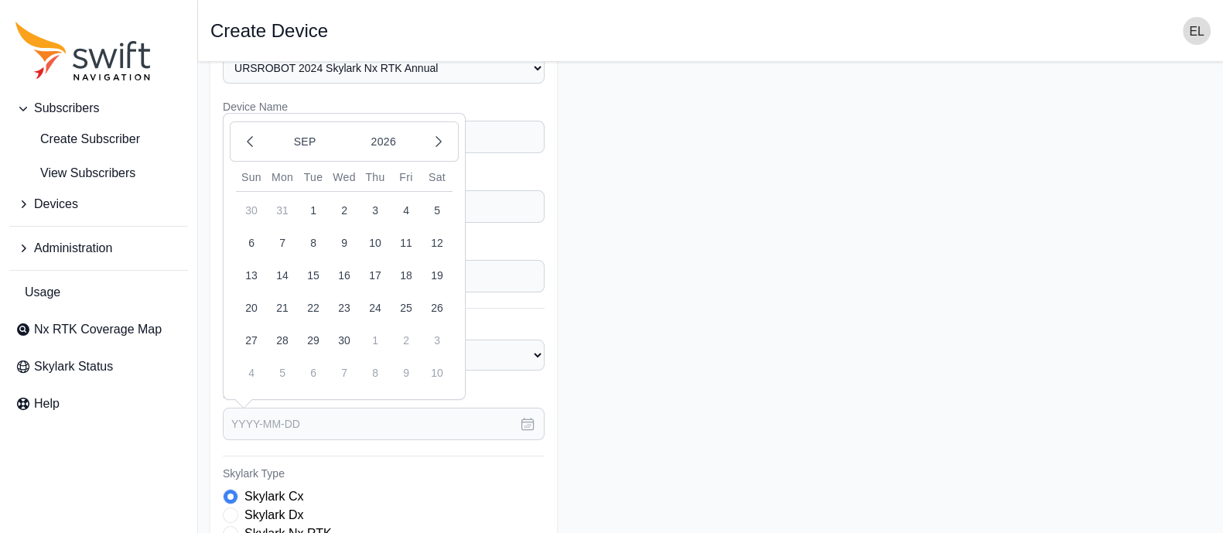
click at [434, 304] on button "26" at bounding box center [437, 307] width 31 height 31
type input "[DATE]"
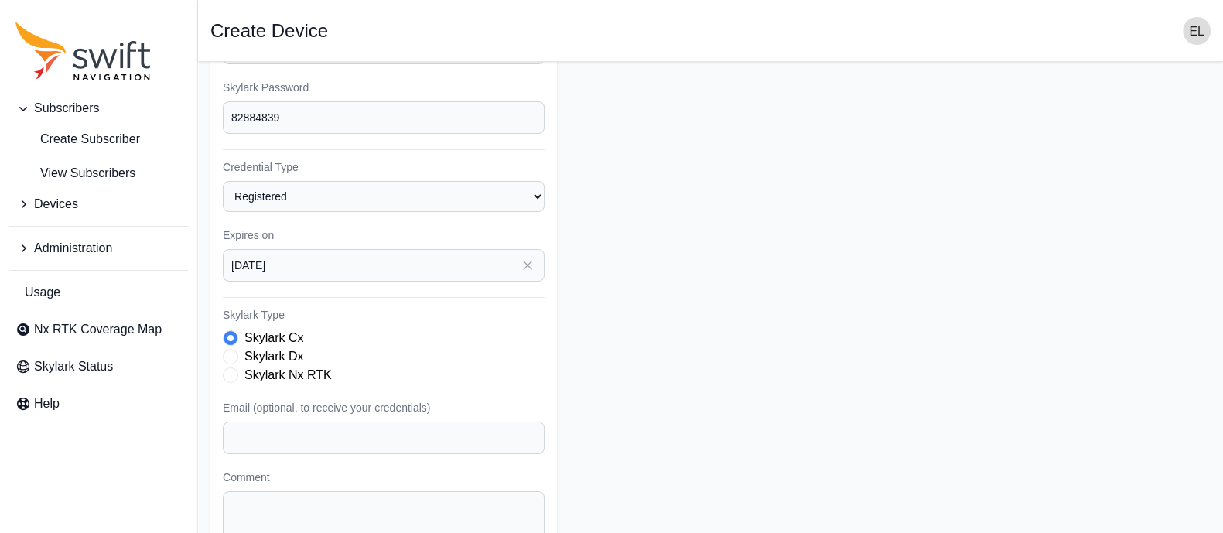
scroll to position [216, 0]
click at [234, 367] on span "Skylark Type" at bounding box center [230, 373] width 15 height 15
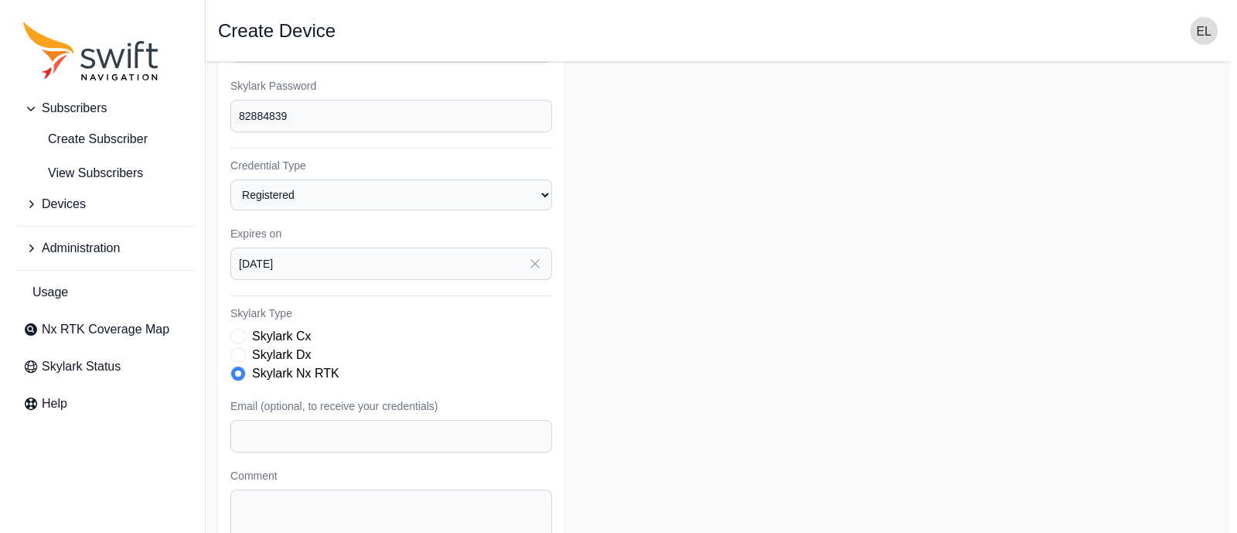
scroll to position [331, 0]
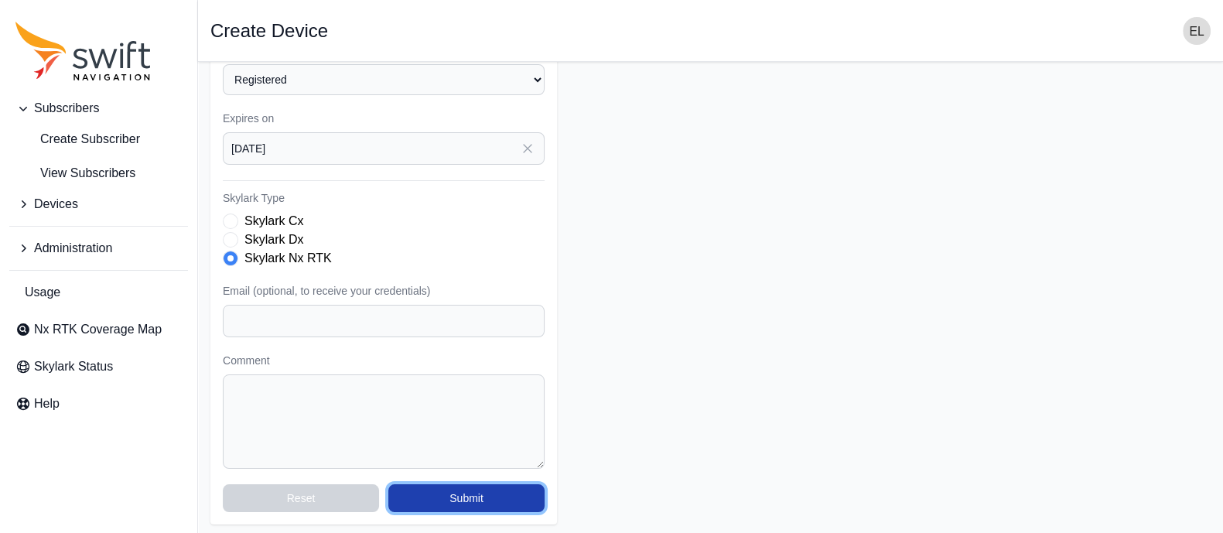
click at [466, 497] on button "Submit" at bounding box center [466, 498] width 156 height 28
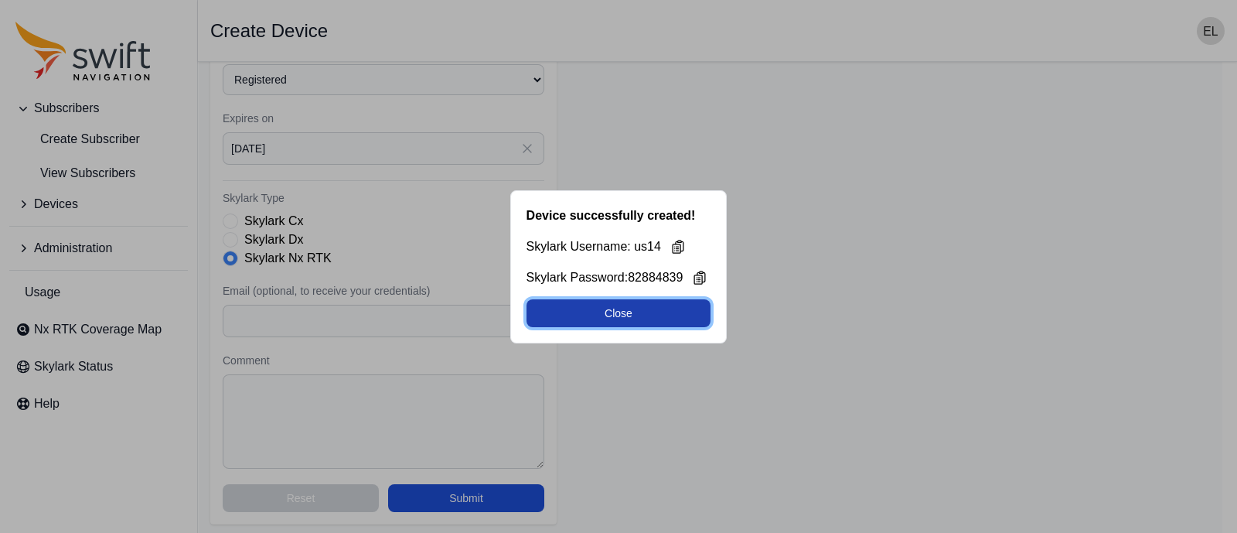
click at [638, 310] on button "Close" at bounding box center [619, 313] width 185 height 28
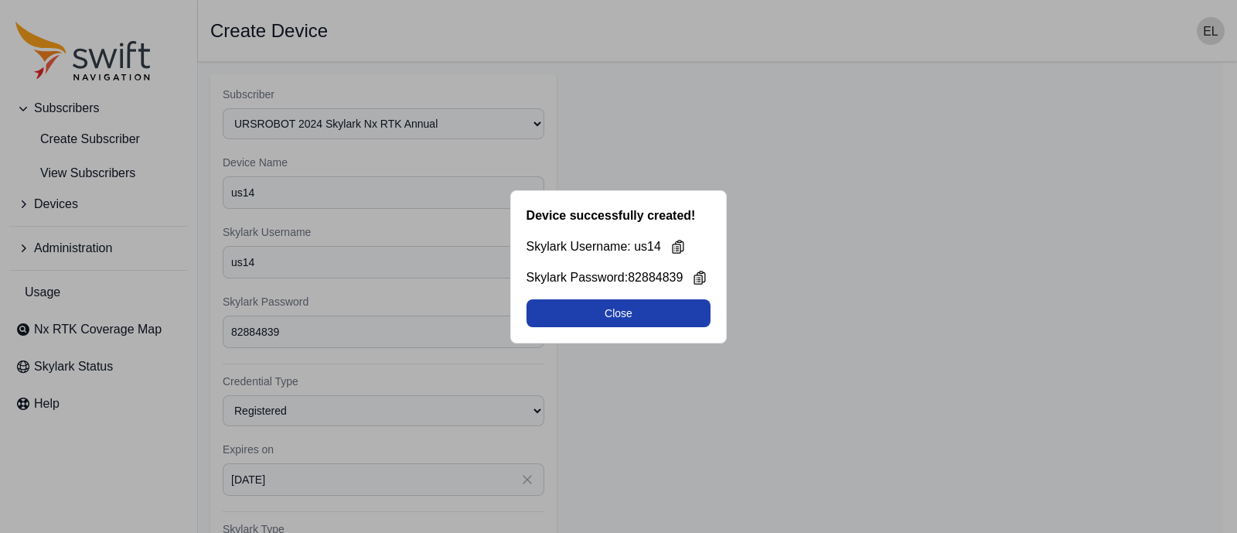
select select "b644441d-e755-4979-866a-1eb00d20fa50"
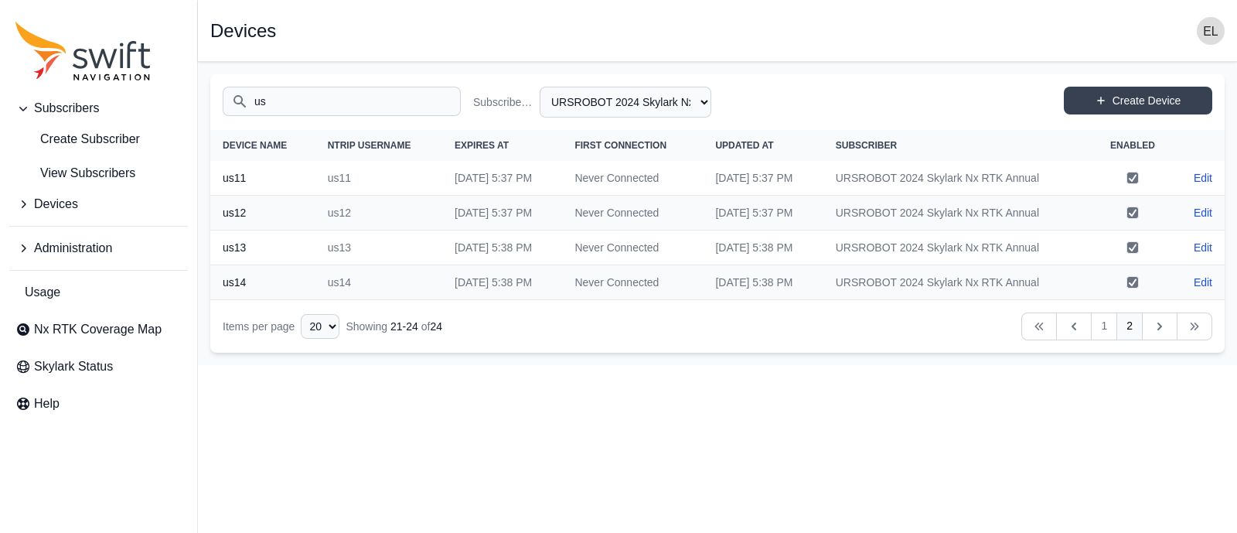
drag, startPoint x: 333, startPoint y: 98, endPoint x: 108, endPoint y: 101, distance: 225.1
click at [108, 101] on div "Subscribers Create Subscriber View Subscribers Devices Administration Usage Nx …" at bounding box center [618, 213] width 1237 height 303
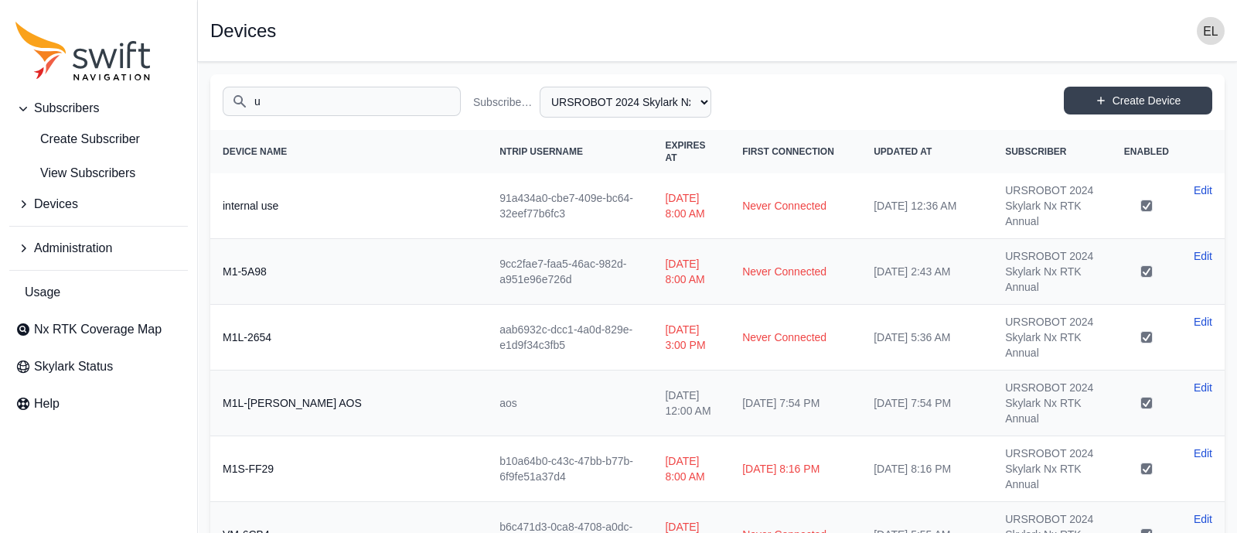
type input "us"
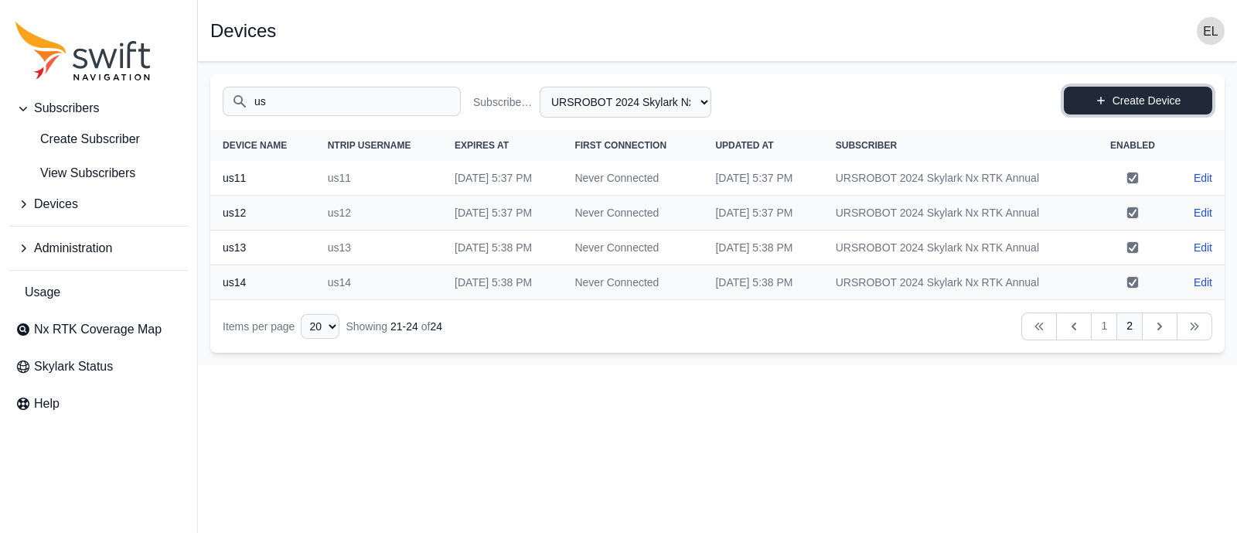
click at [1115, 90] on link "Create Device" at bounding box center [1138, 101] width 148 height 28
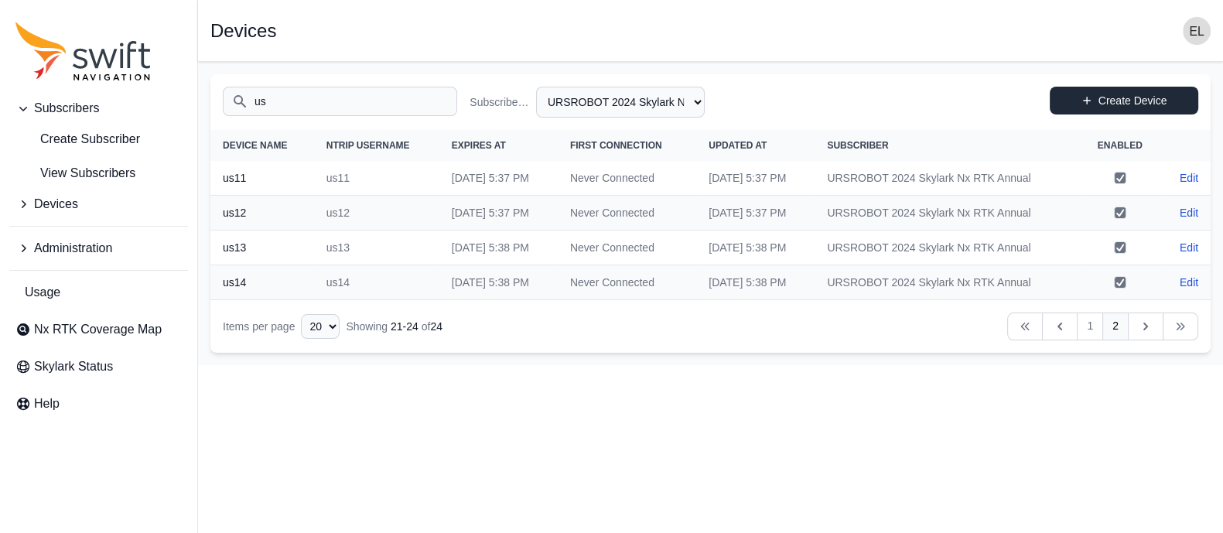
select select "b644441d-e755-4979-866a-1eb00d20fa50"
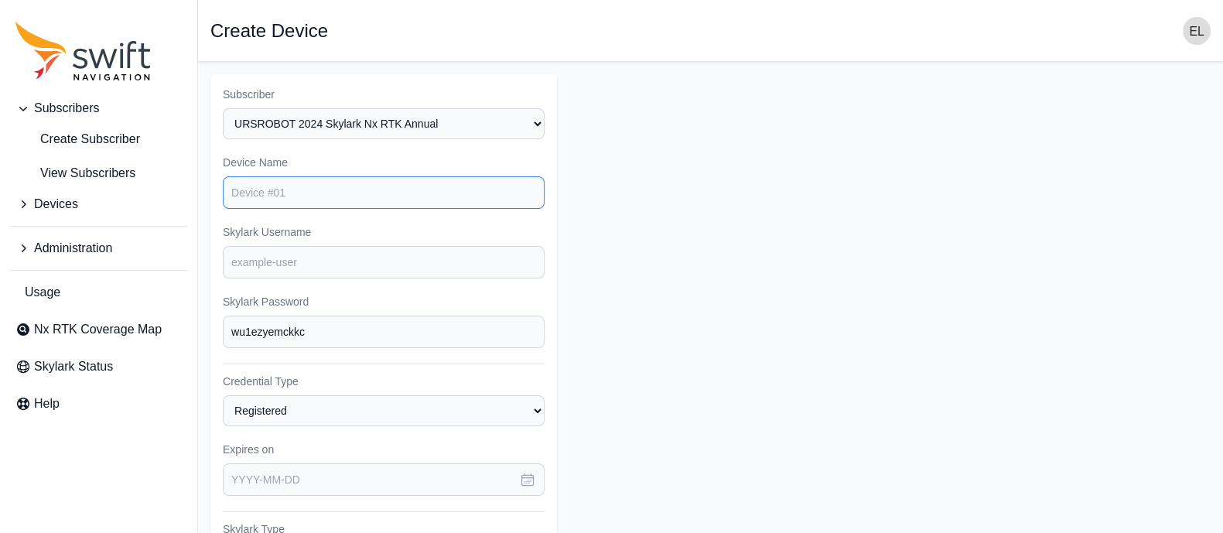
click at [364, 187] on input "Device Name" at bounding box center [384, 192] width 322 height 32
type input "us15"
type input "82884839"
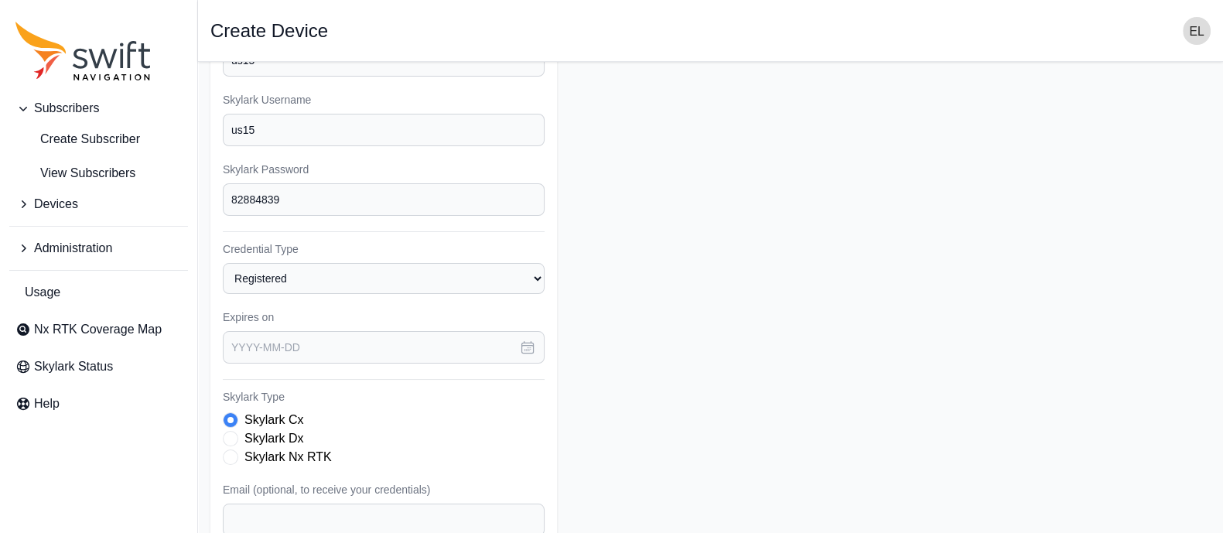
click at [520, 342] on icon "button" at bounding box center [527, 347] width 15 height 15
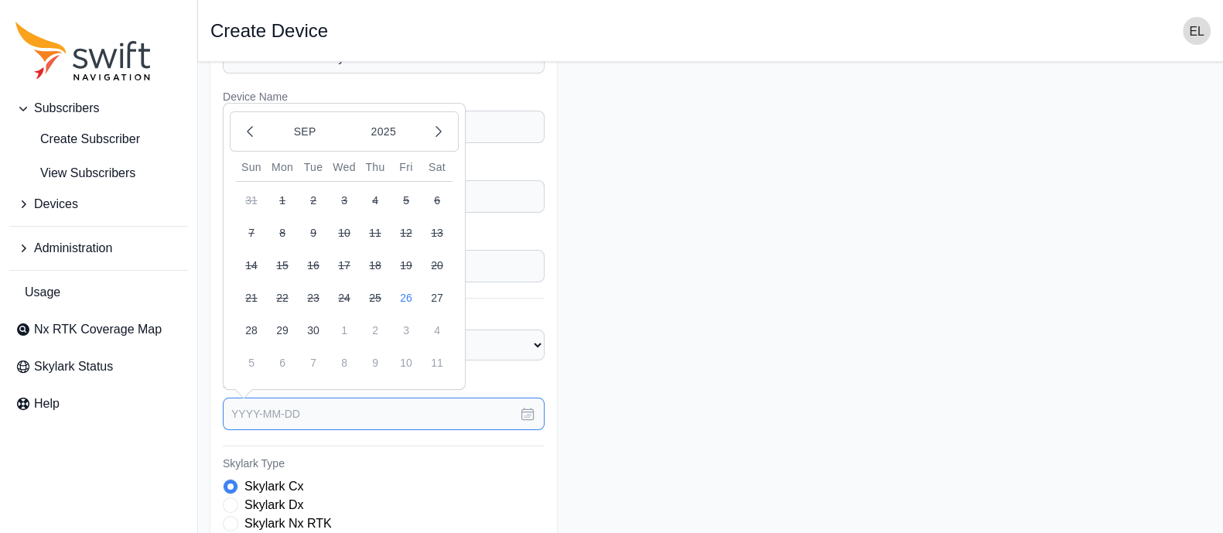
scroll to position [57, 0]
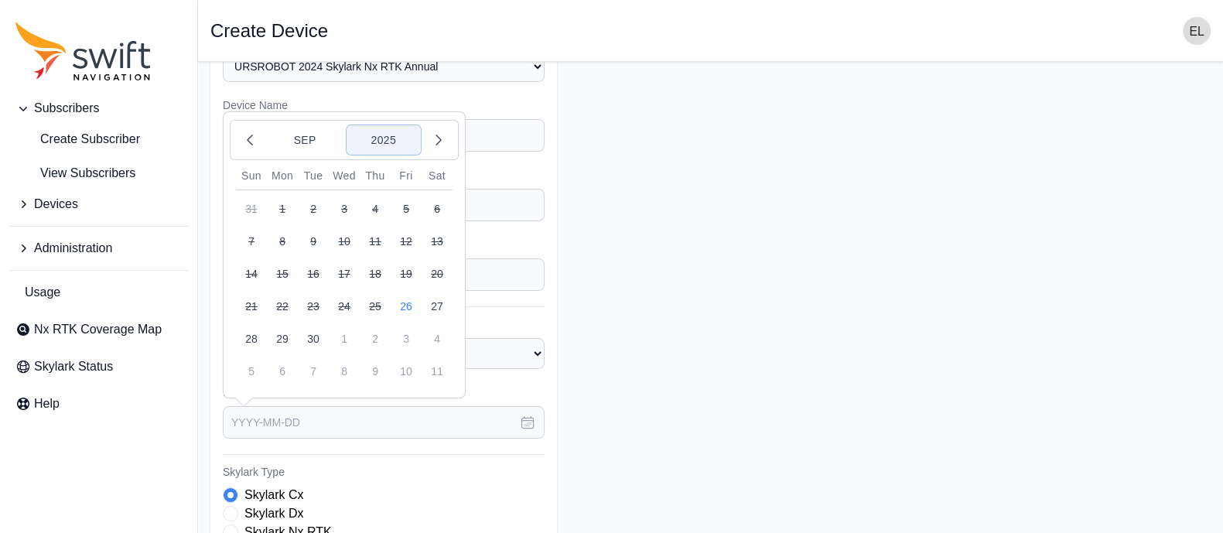
click at [381, 136] on button "2025" at bounding box center [383, 139] width 74 height 29
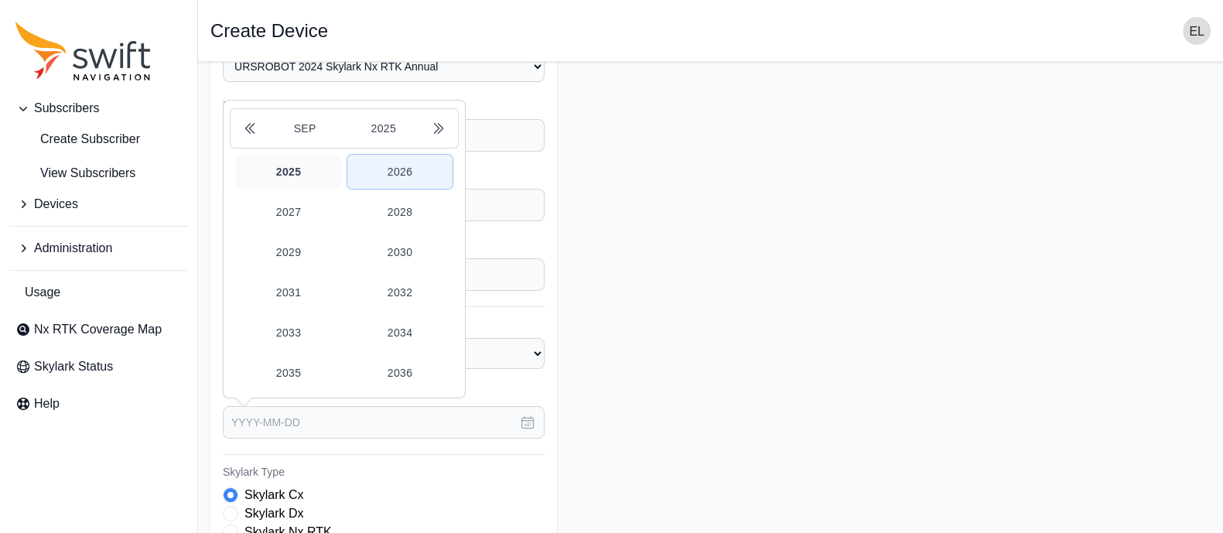
click at [400, 167] on button "2026" at bounding box center [399, 172] width 105 height 34
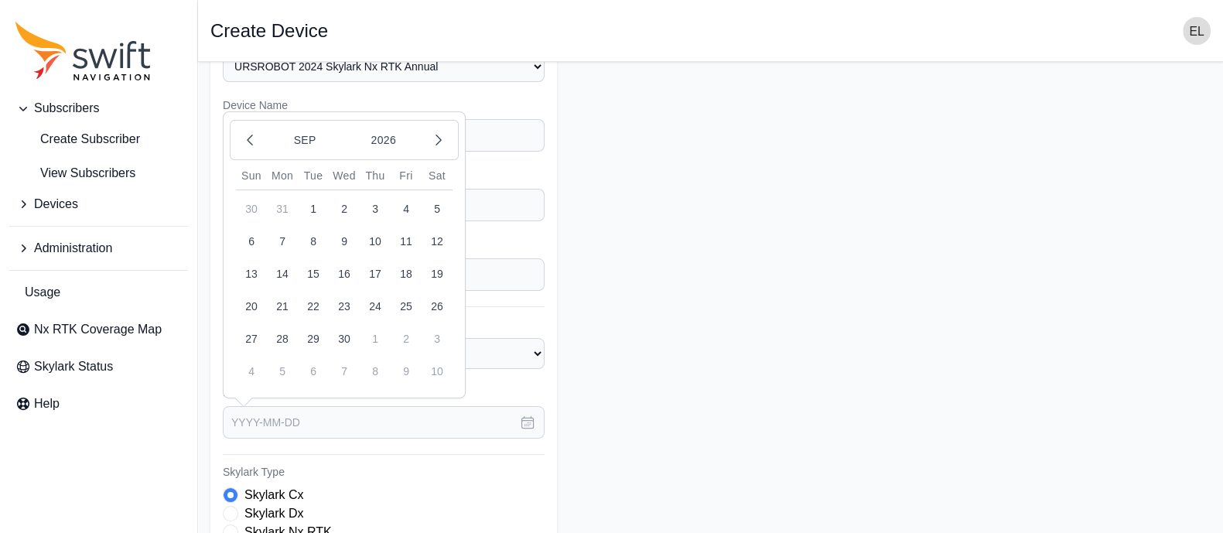
click at [441, 301] on button "26" at bounding box center [437, 306] width 31 height 31
type input "[DATE]"
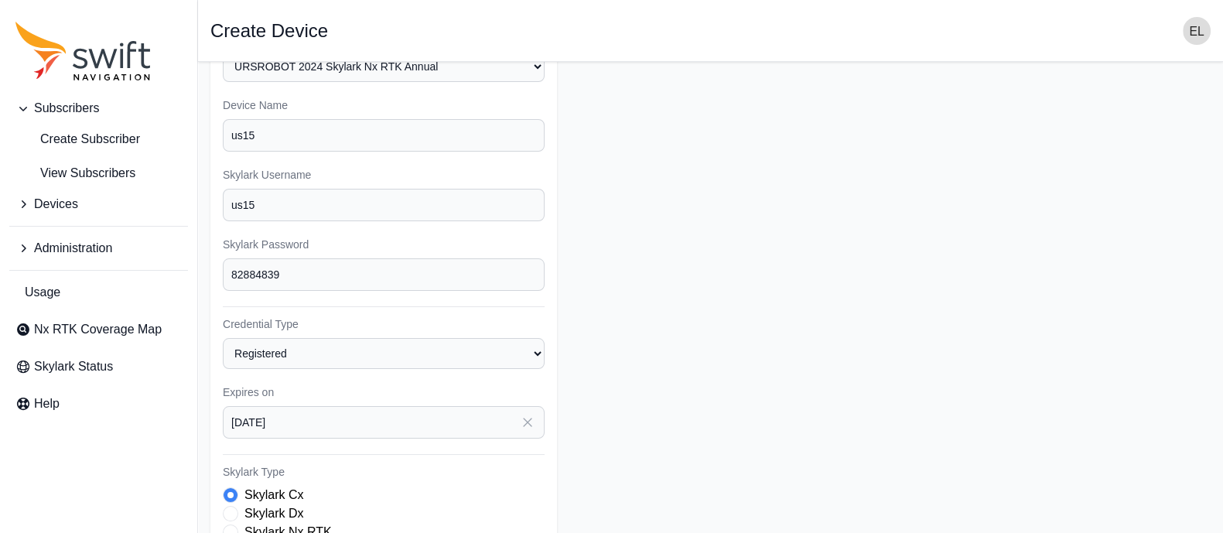
scroll to position [305, 0]
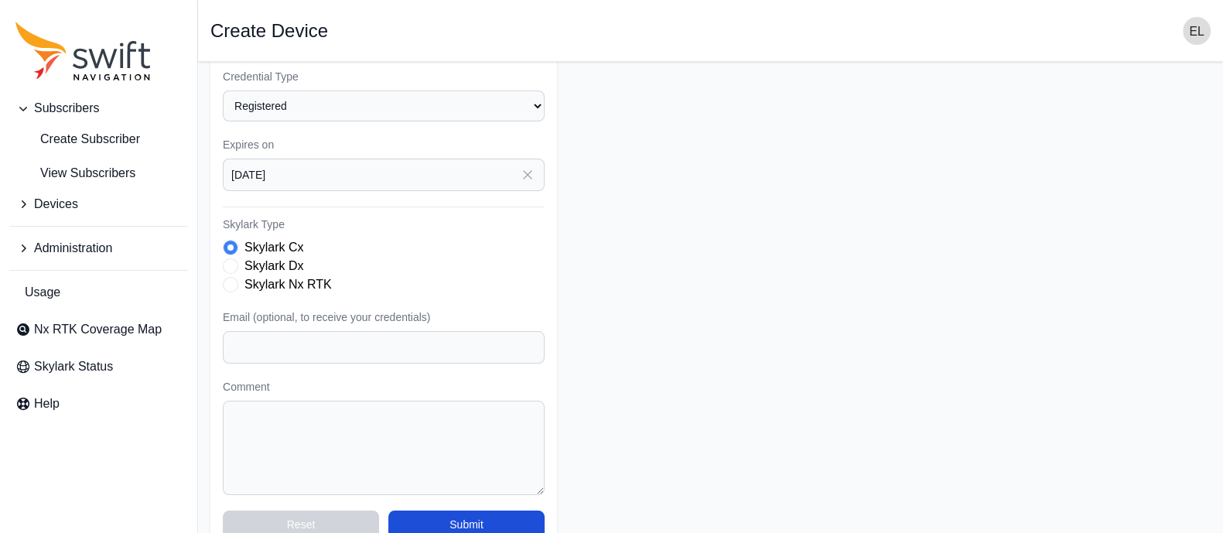
click at [228, 279] on span "Skylark Type" at bounding box center [230, 284] width 15 height 15
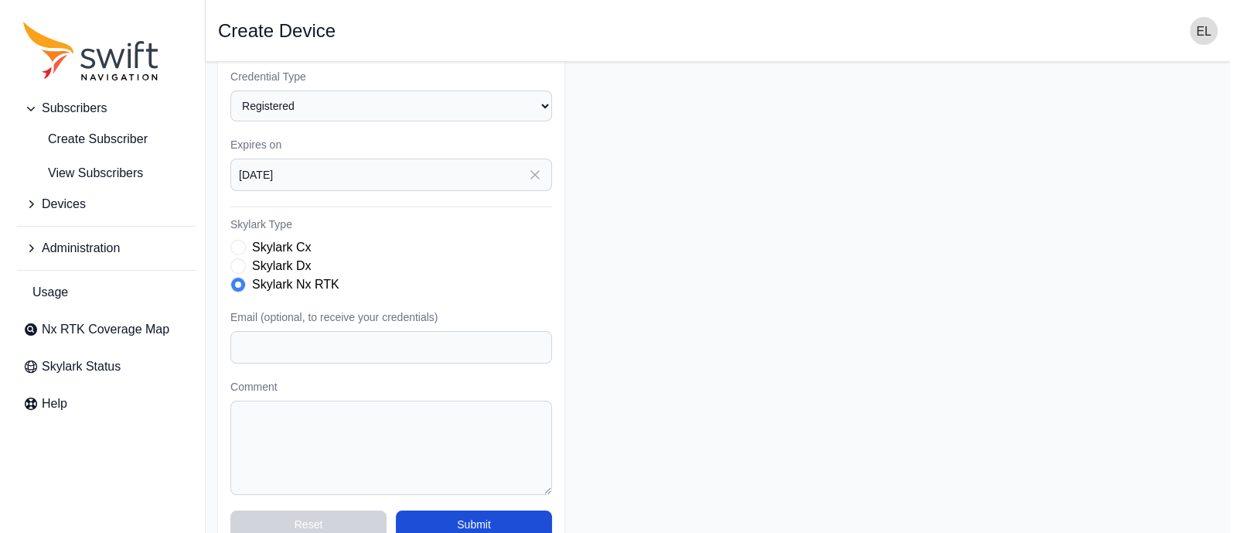
scroll to position [331, 0]
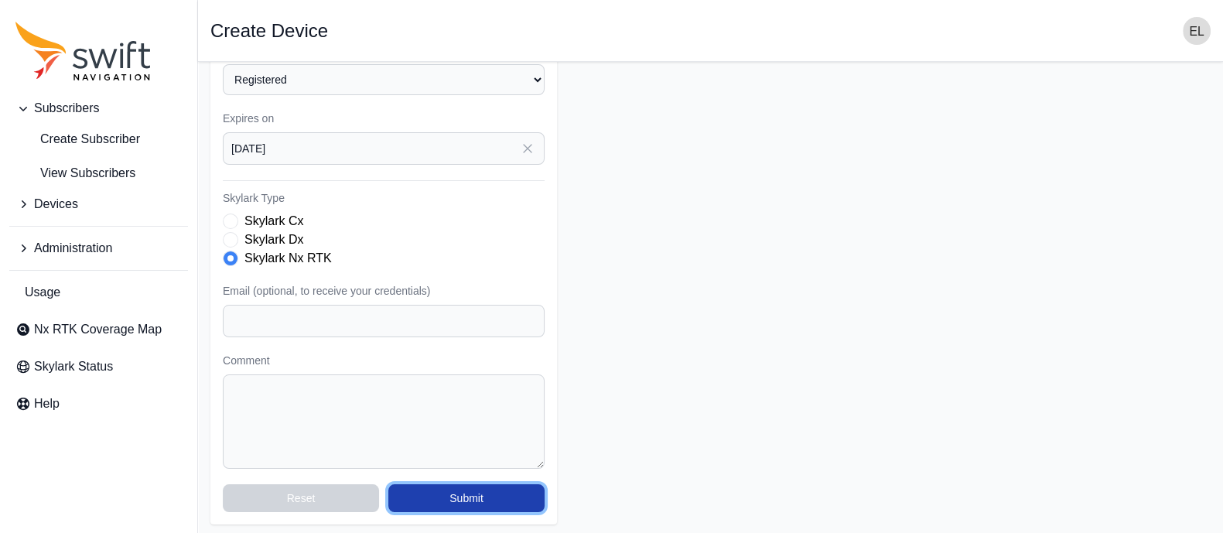
click at [468, 492] on button "Submit" at bounding box center [466, 498] width 156 height 28
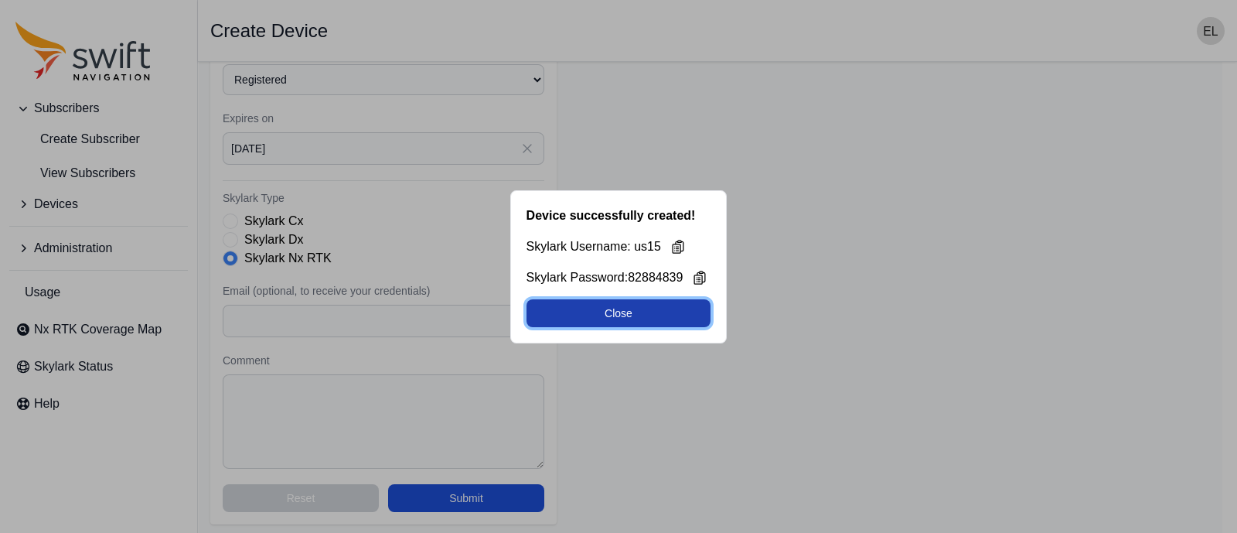
click at [681, 299] on button "Close" at bounding box center [619, 313] width 185 height 28
select select "b644441d-e755-4979-866a-1eb00d20fa50"
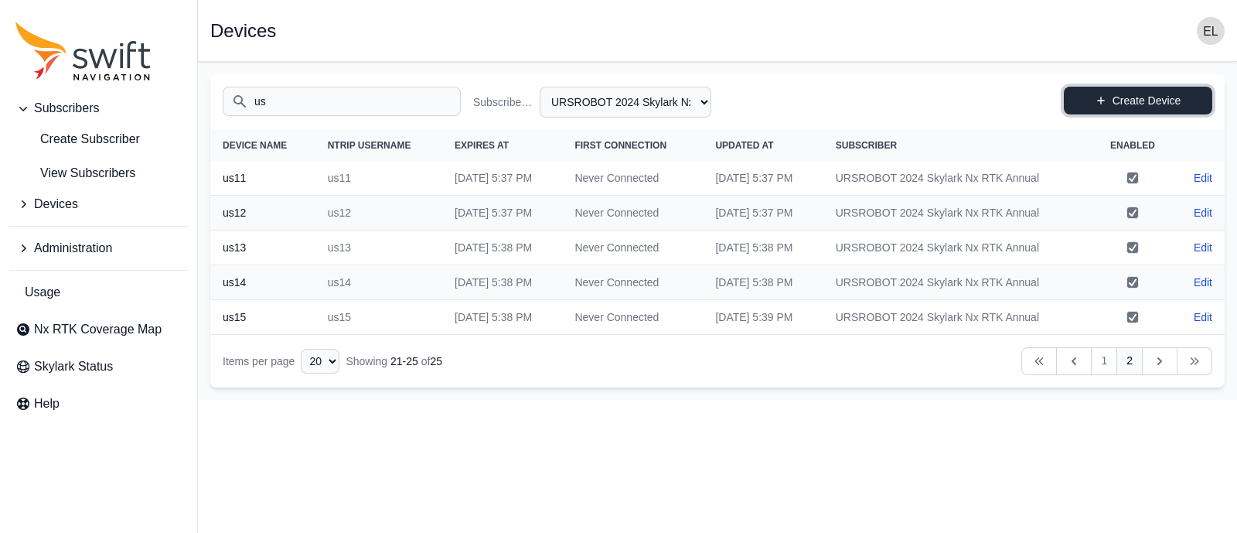
click at [1117, 94] on link "Create Device" at bounding box center [1138, 101] width 148 height 28
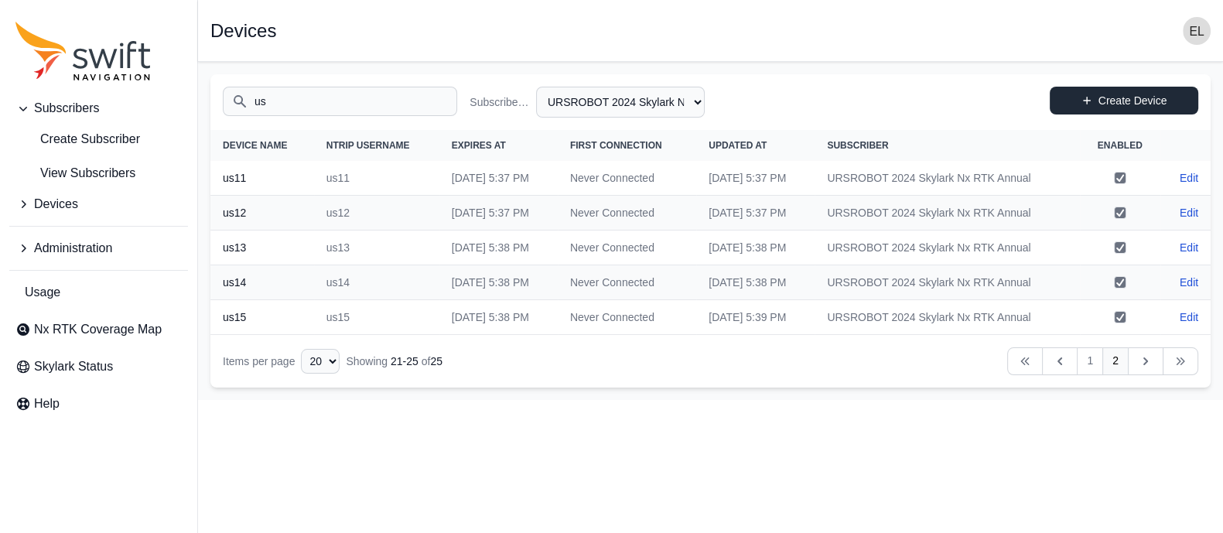
select select "b644441d-e755-4979-866a-1eb00d20fa50"
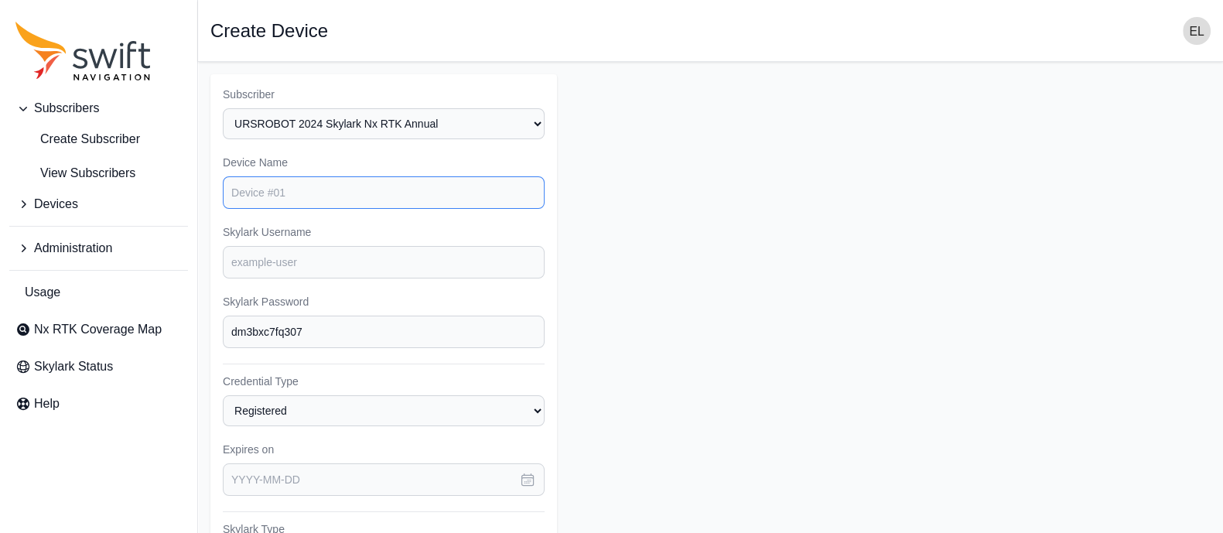
click at [404, 191] on input "Device Name" at bounding box center [384, 192] width 322 height 32
type input "us16"
type input "82884839"
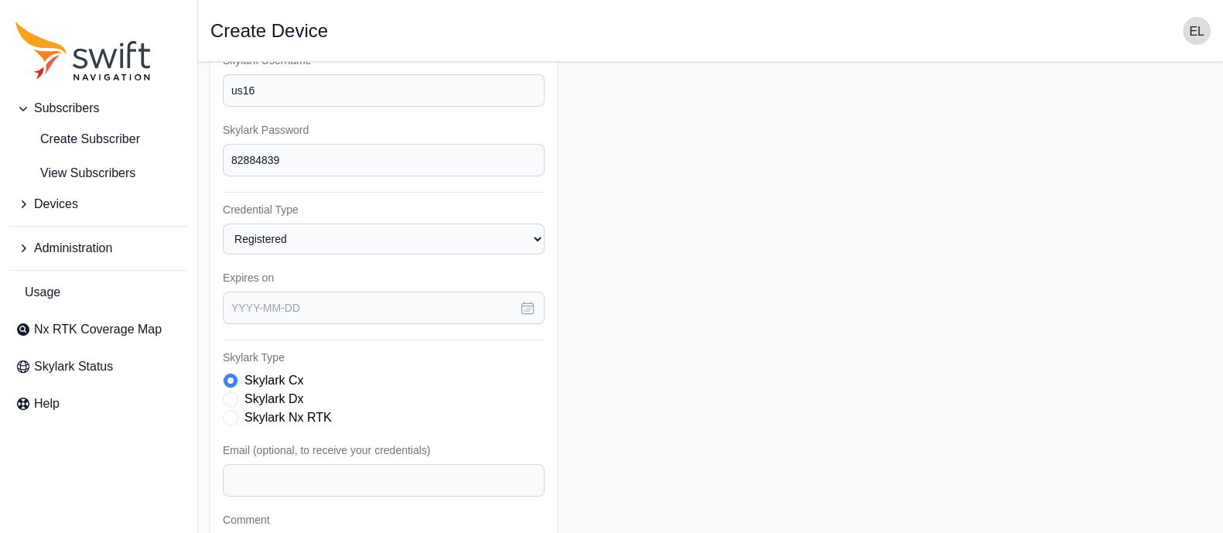
click at [530, 292] on button "button" at bounding box center [527, 308] width 34 height 32
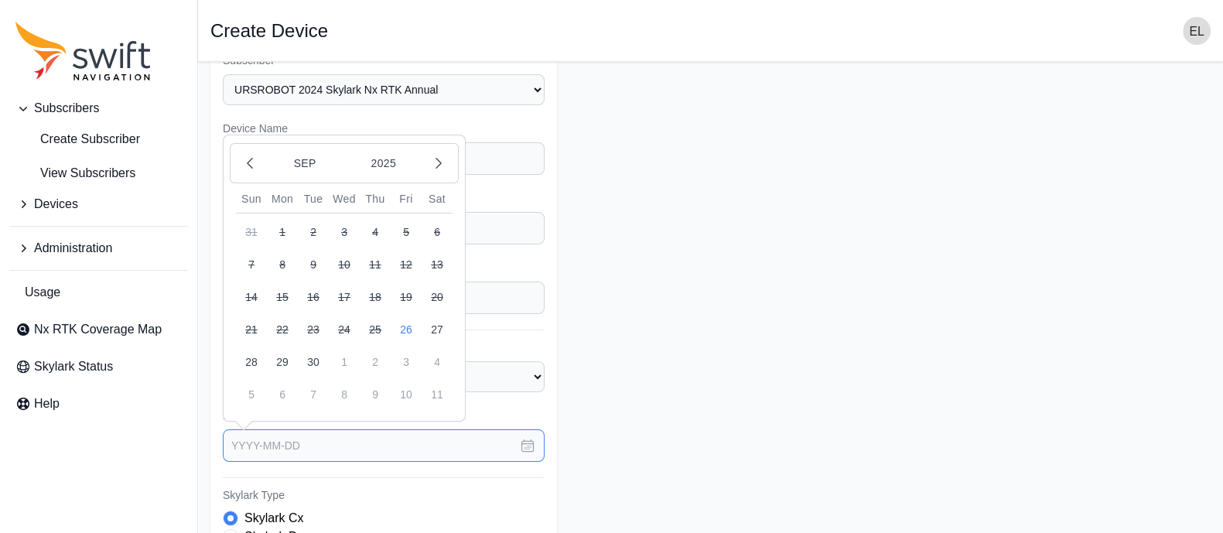
scroll to position [32, 0]
click at [397, 158] on button "2025" at bounding box center [383, 164] width 74 height 29
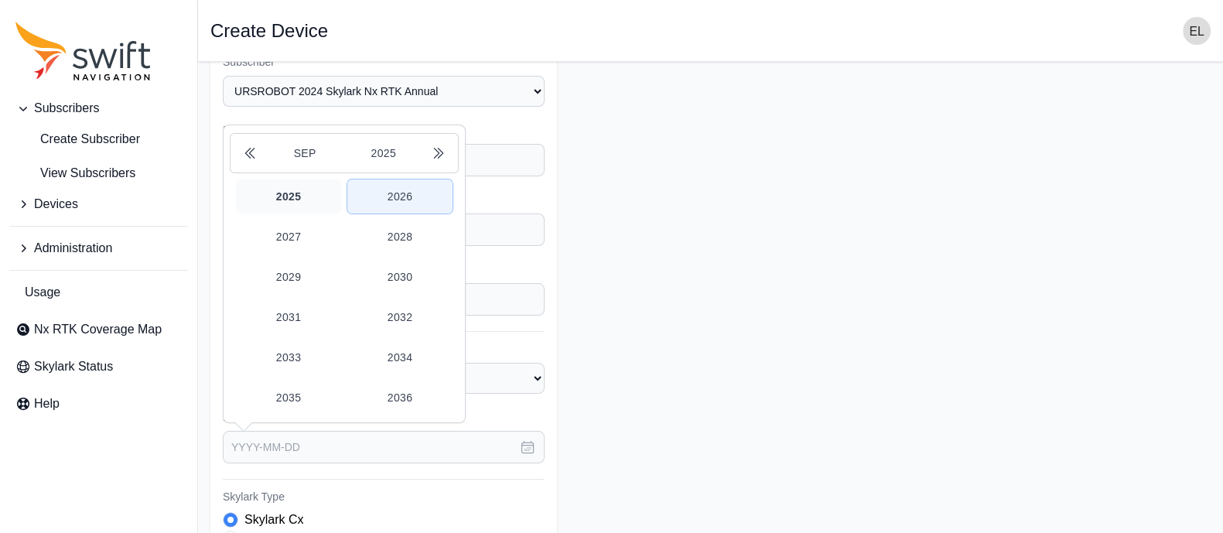
click at [392, 195] on button "2026" at bounding box center [399, 196] width 105 height 34
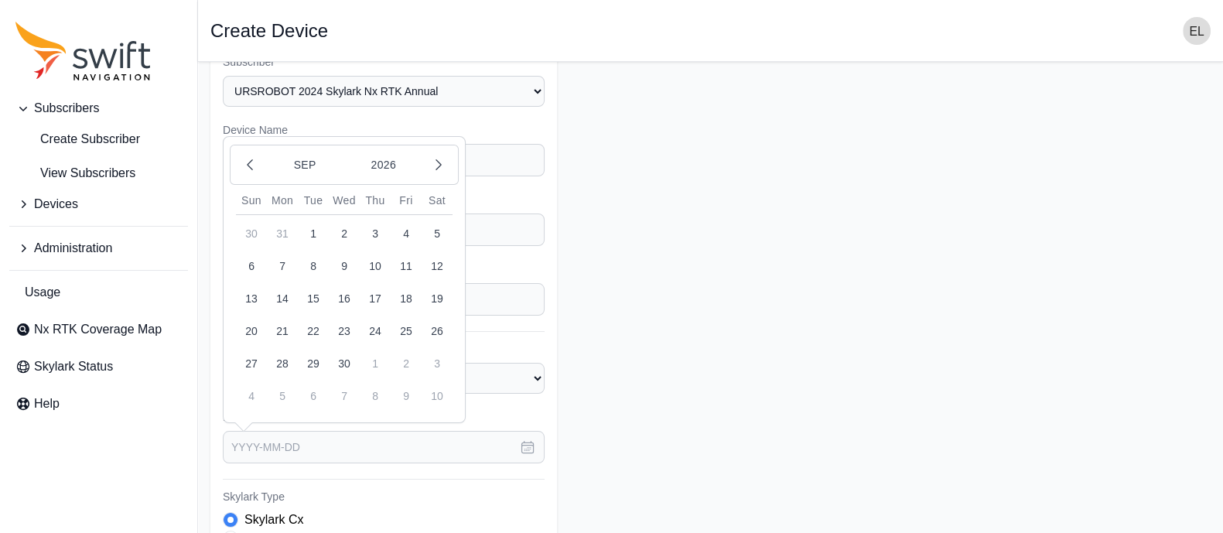
click at [439, 330] on button "26" at bounding box center [437, 331] width 31 height 31
type input "[DATE]"
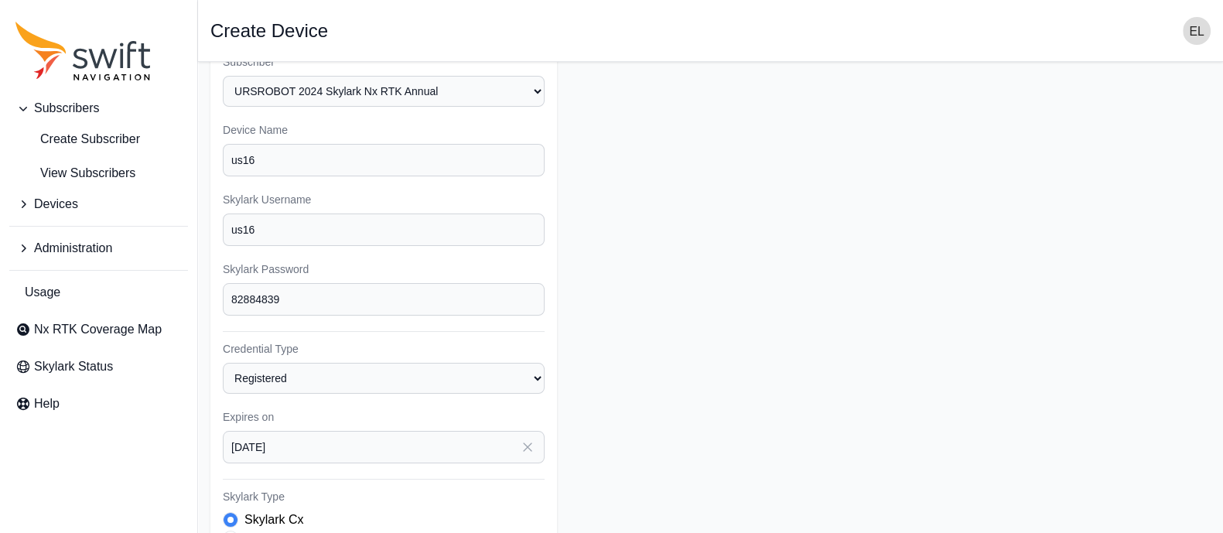
scroll to position [198, 0]
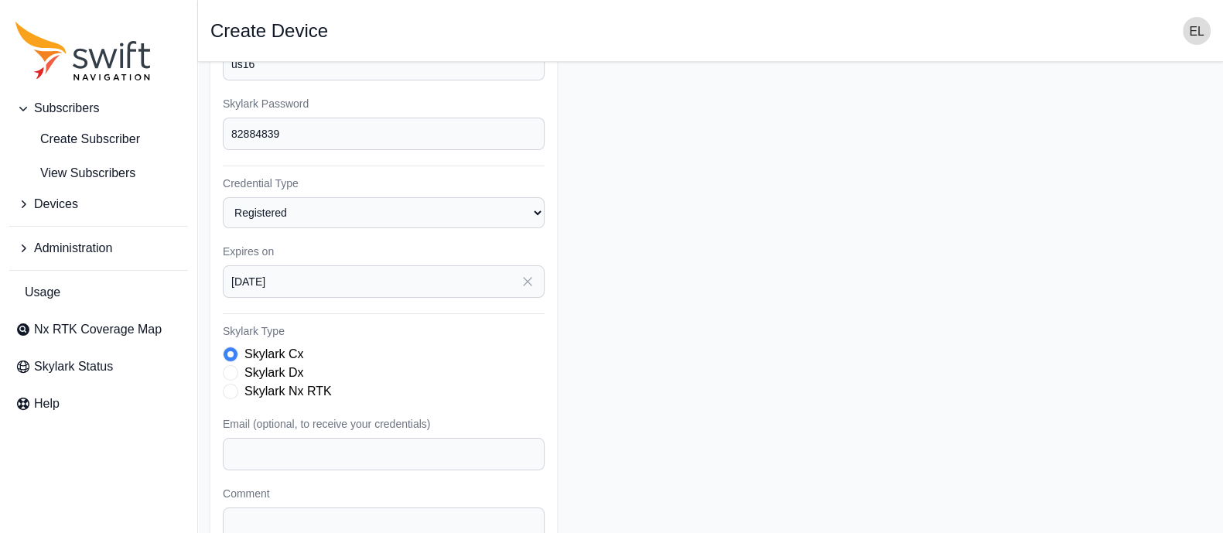
click at [233, 386] on span "Skylark Type" at bounding box center [230, 391] width 15 height 15
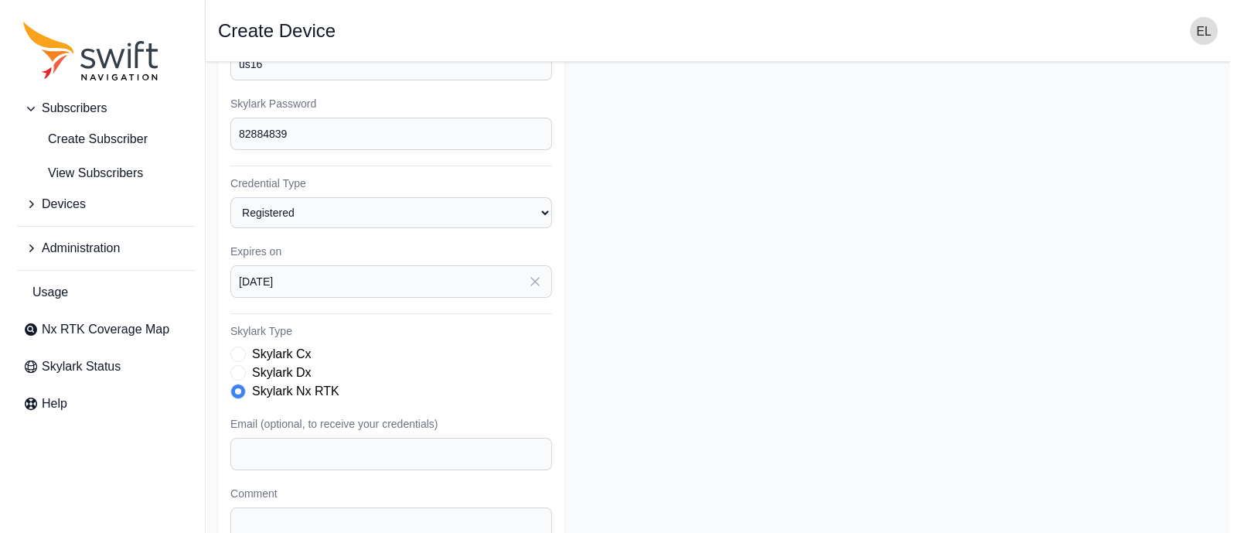
scroll to position [331, 0]
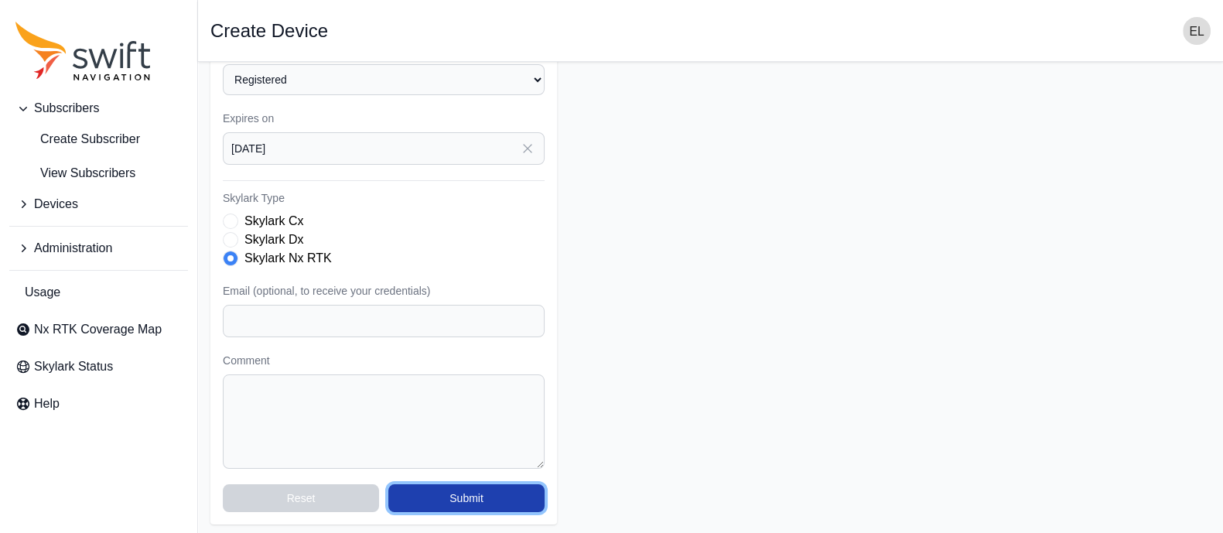
click at [473, 489] on button "Submit" at bounding box center [466, 498] width 156 height 28
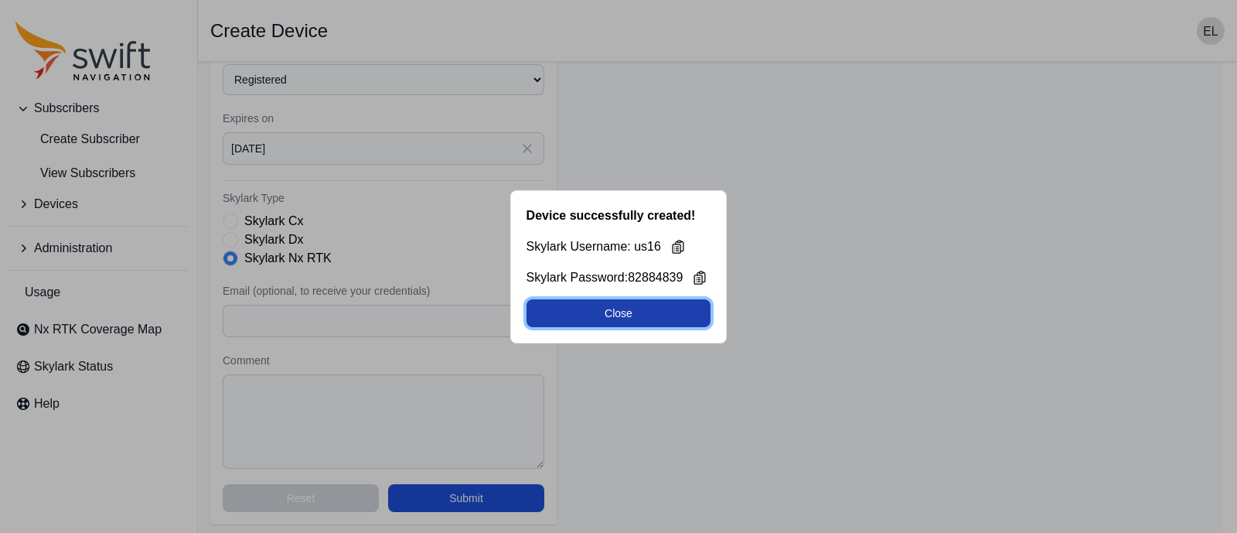
click at [651, 306] on button "Close" at bounding box center [619, 313] width 185 height 28
select select "b644441d-e755-4979-866a-1eb00d20fa50"
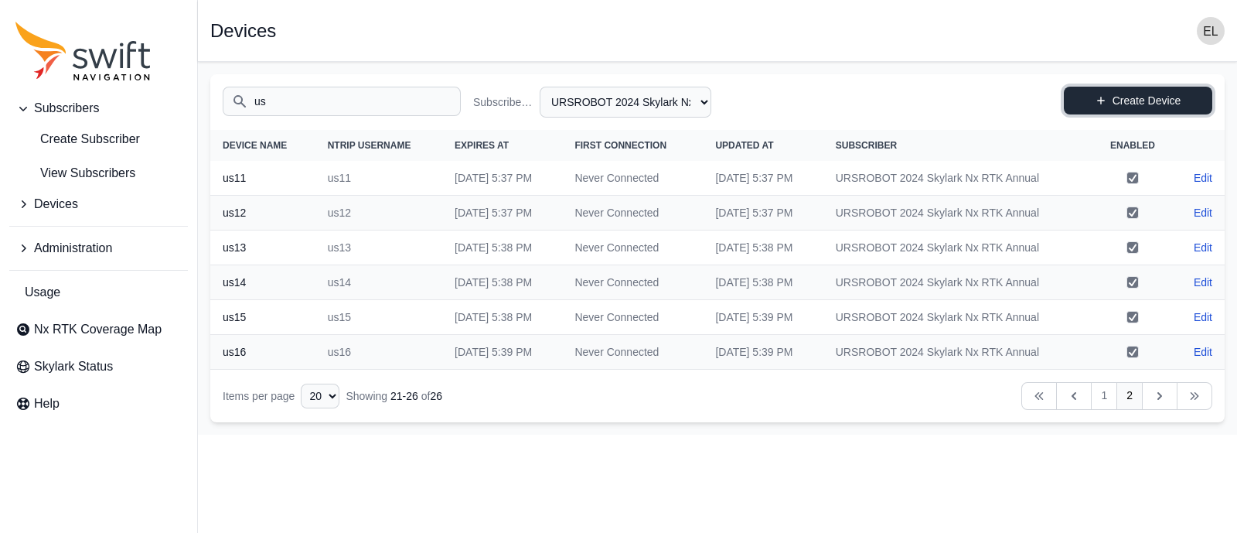
click at [1101, 97] on icon at bounding box center [1101, 101] width 8 height 8
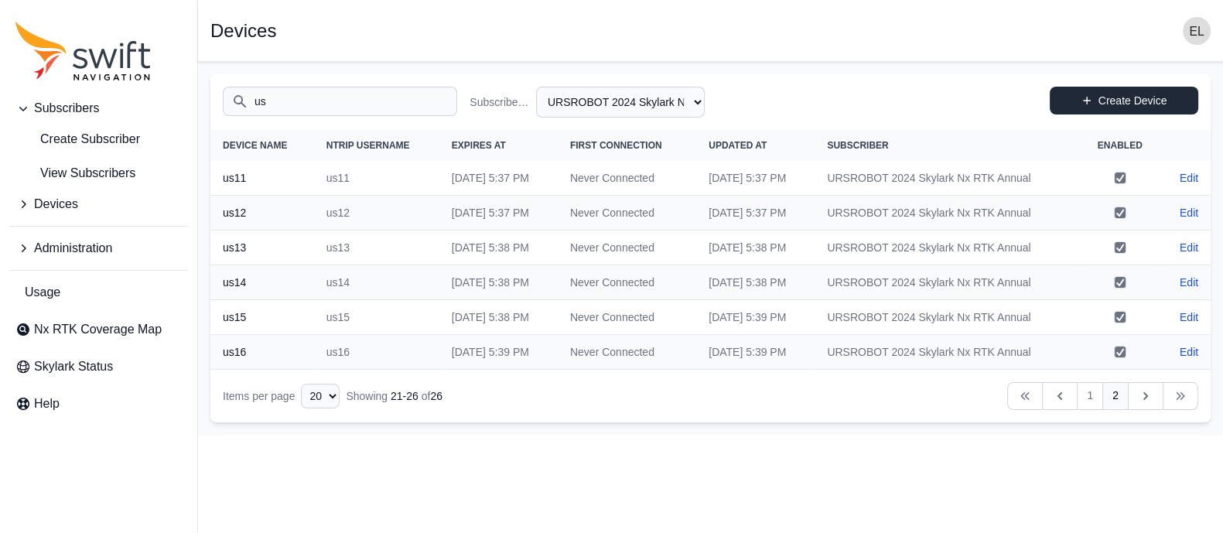
select select "b644441d-e755-4979-866a-1eb00d20fa50"
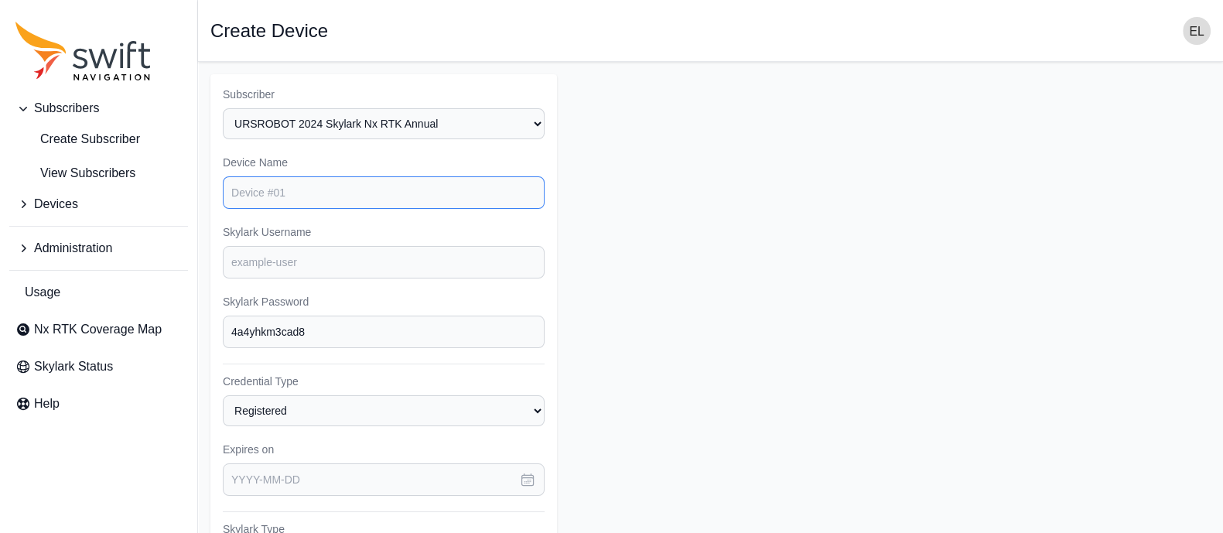
click at [319, 194] on input "Device Name" at bounding box center [384, 192] width 322 height 32
type input "us17"
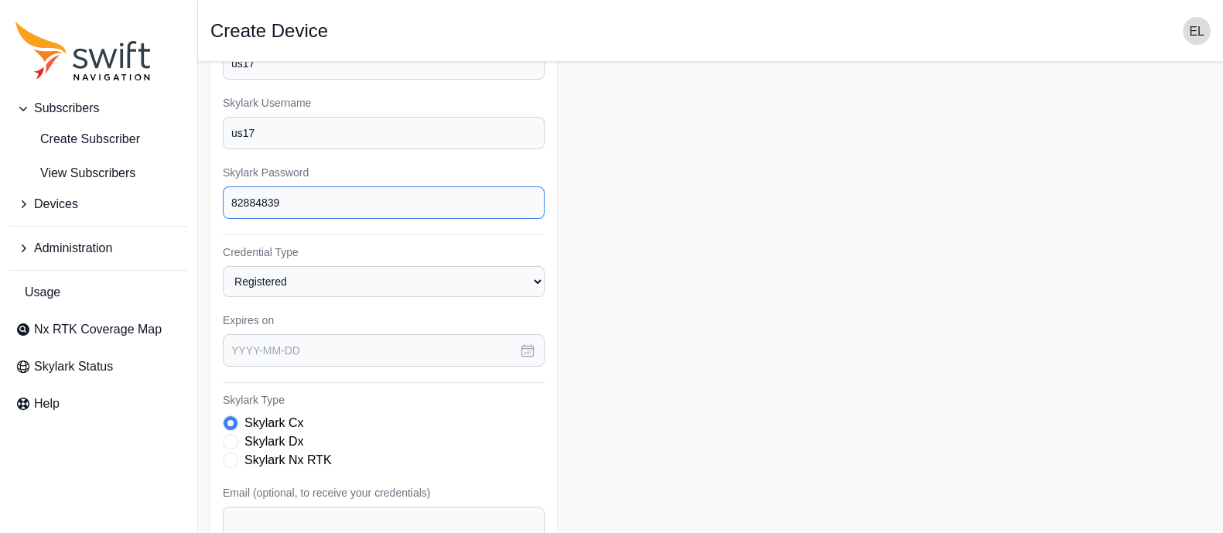
type input "82884839"
click at [522, 353] on icon "button" at bounding box center [528, 351] width 12 height 12
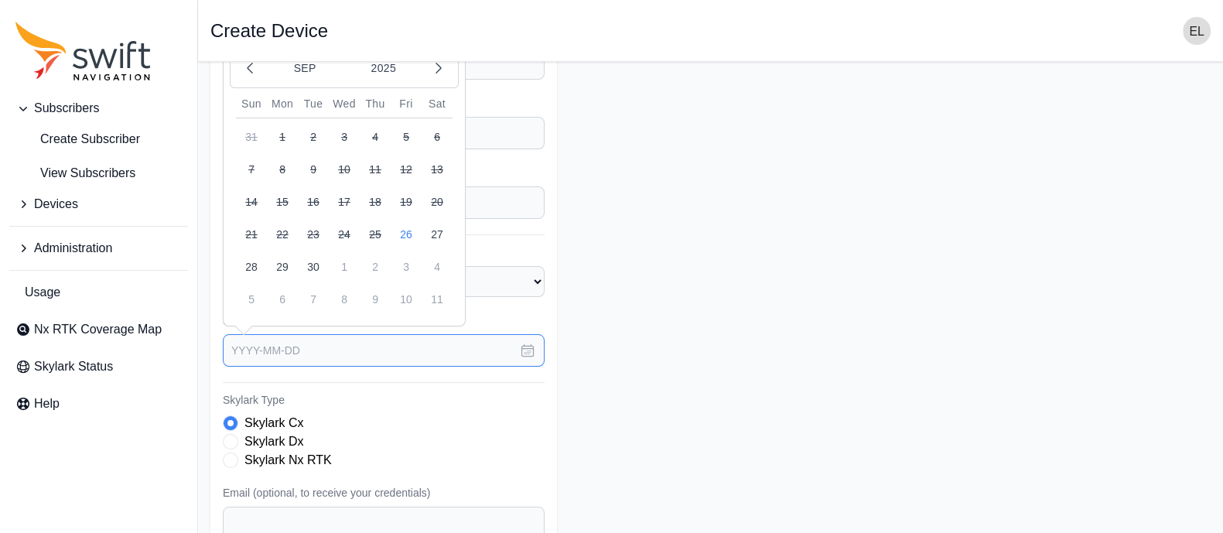
scroll to position [0, 0]
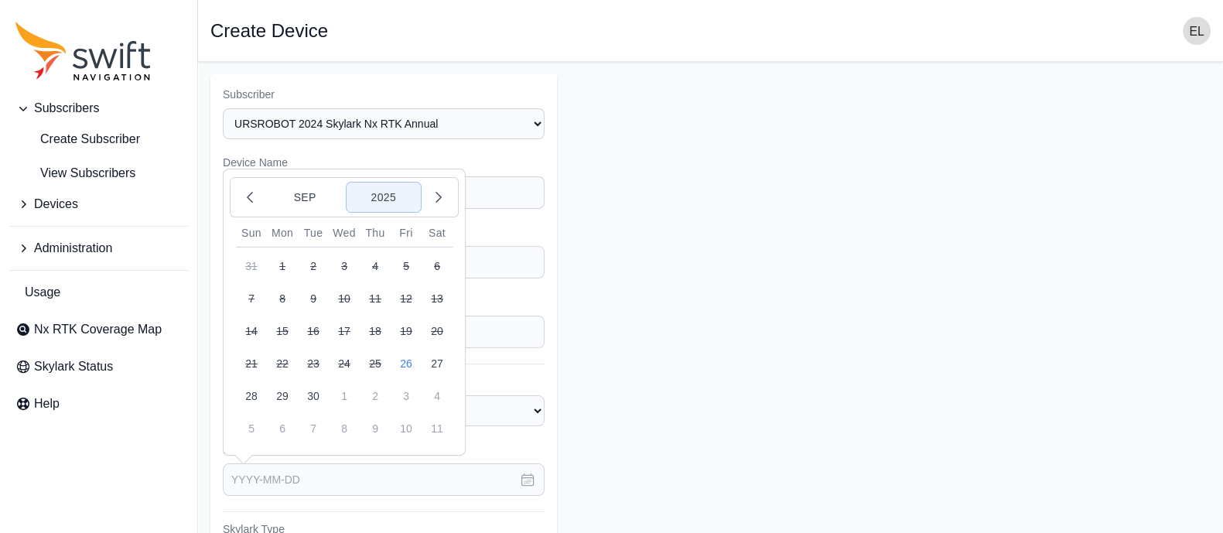
click at [379, 189] on button "2025" at bounding box center [383, 197] width 74 height 29
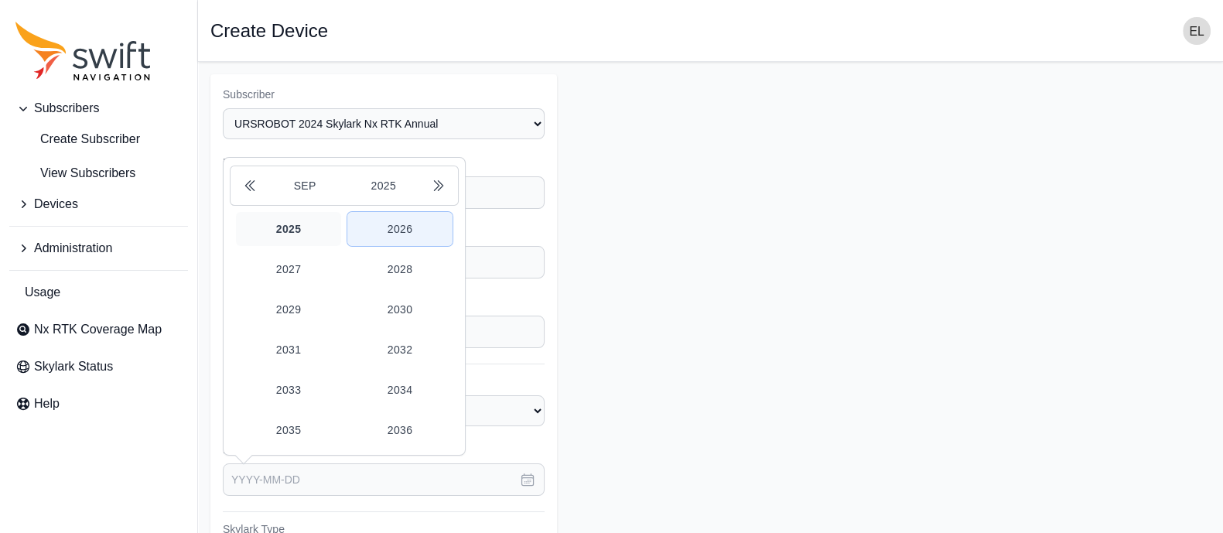
click at [391, 227] on button "2026" at bounding box center [399, 229] width 105 height 34
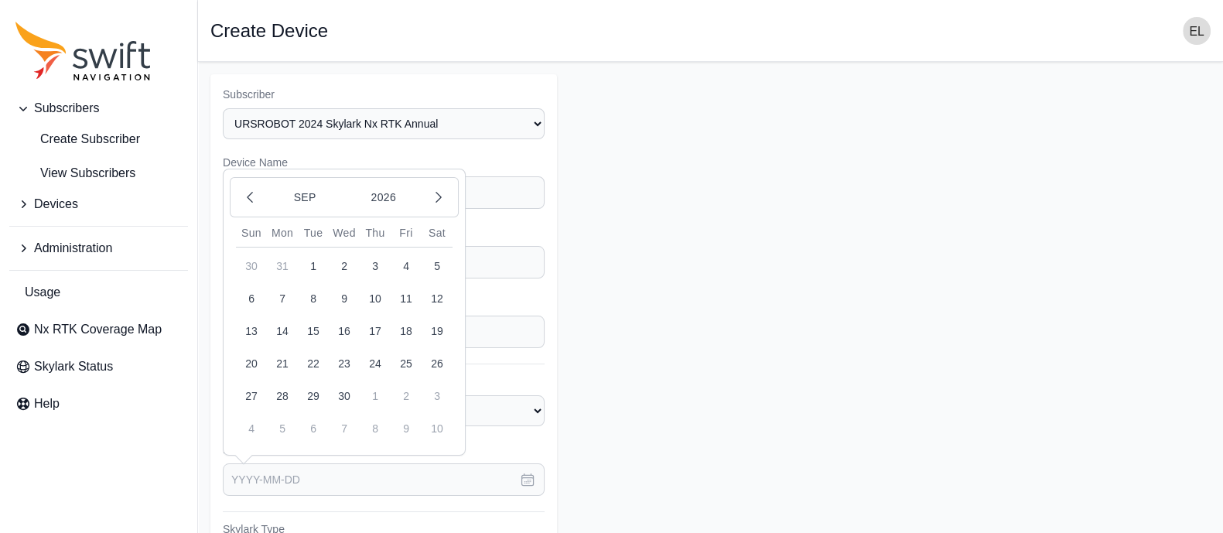
click at [445, 364] on button "26" at bounding box center [437, 363] width 31 height 31
type input "[DATE]"
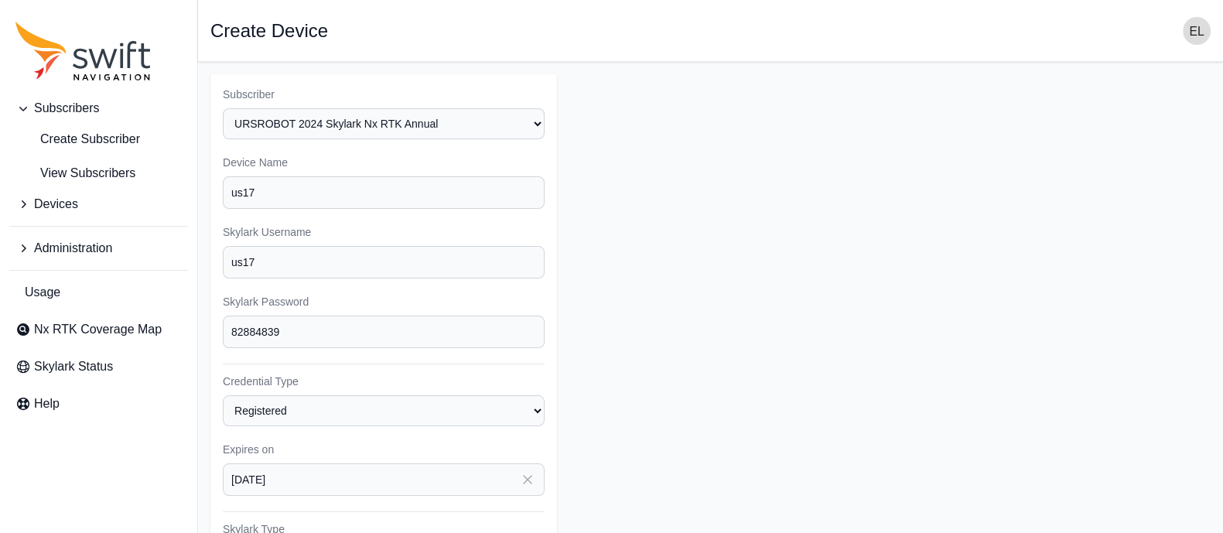
scroll to position [222, 0]
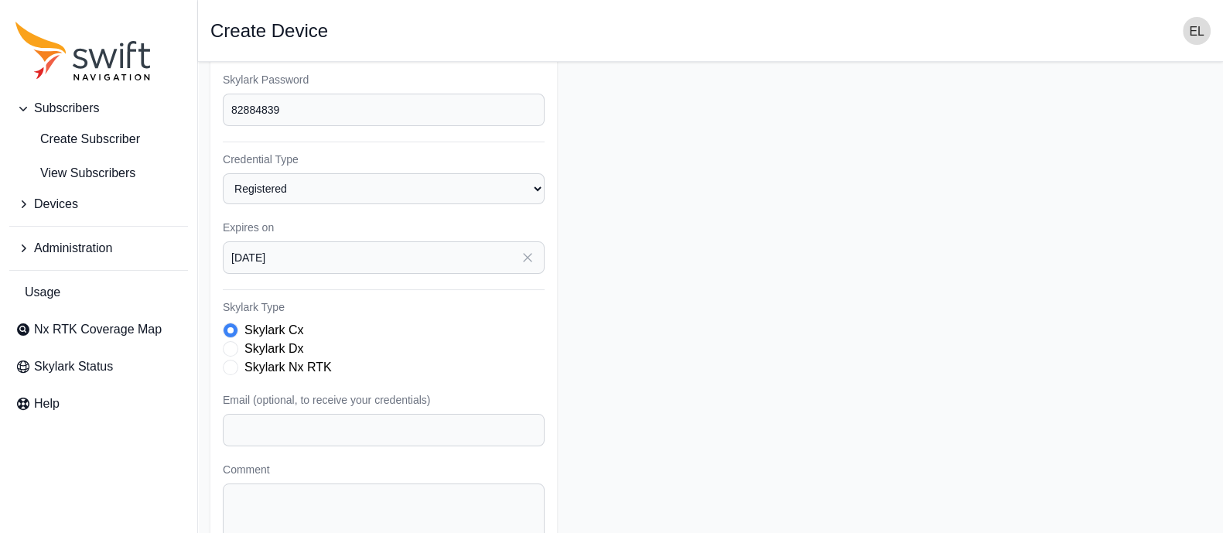
click at [234, 363] on span "Skylark Type" at bounding box center [230, 367] width 15 height 15
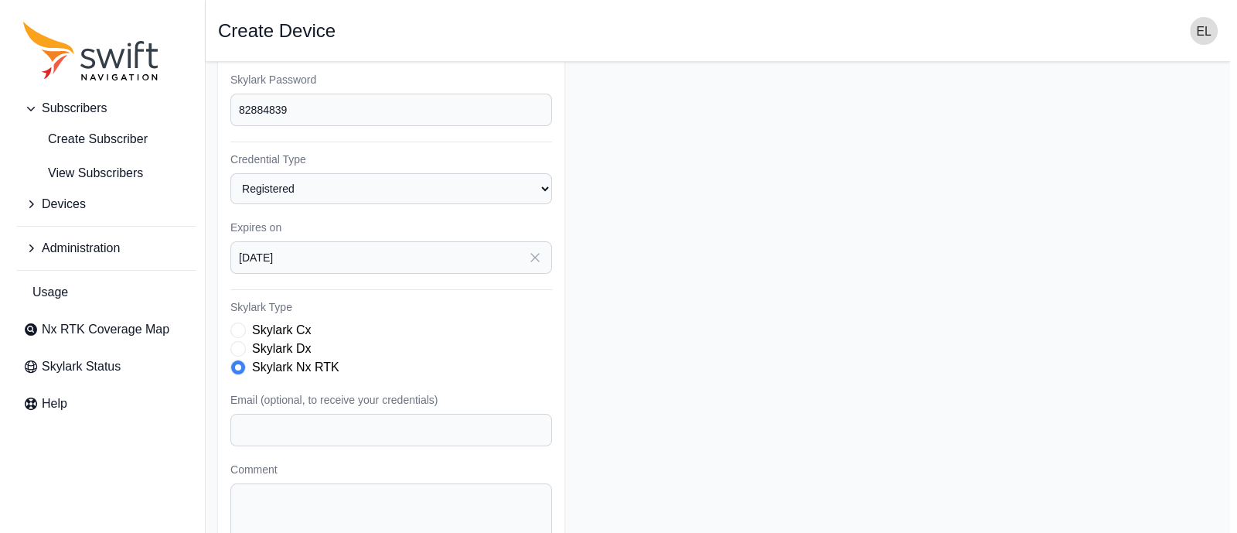
scroll to position [331, 0]
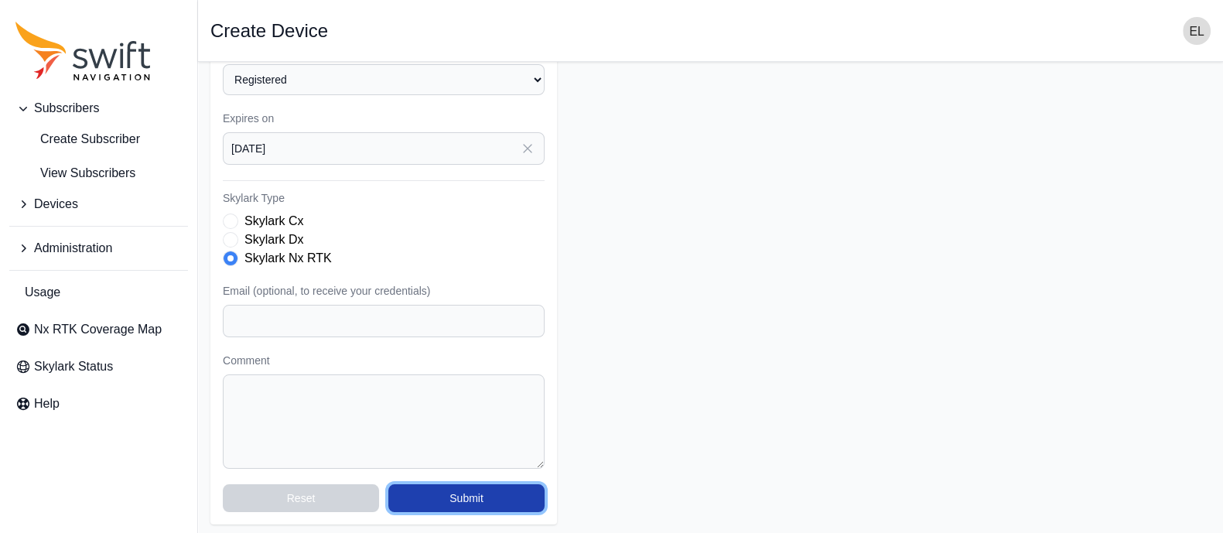
click at [499, 497] on button "Submit" at bounding box center [466, 498] width 156 height 28
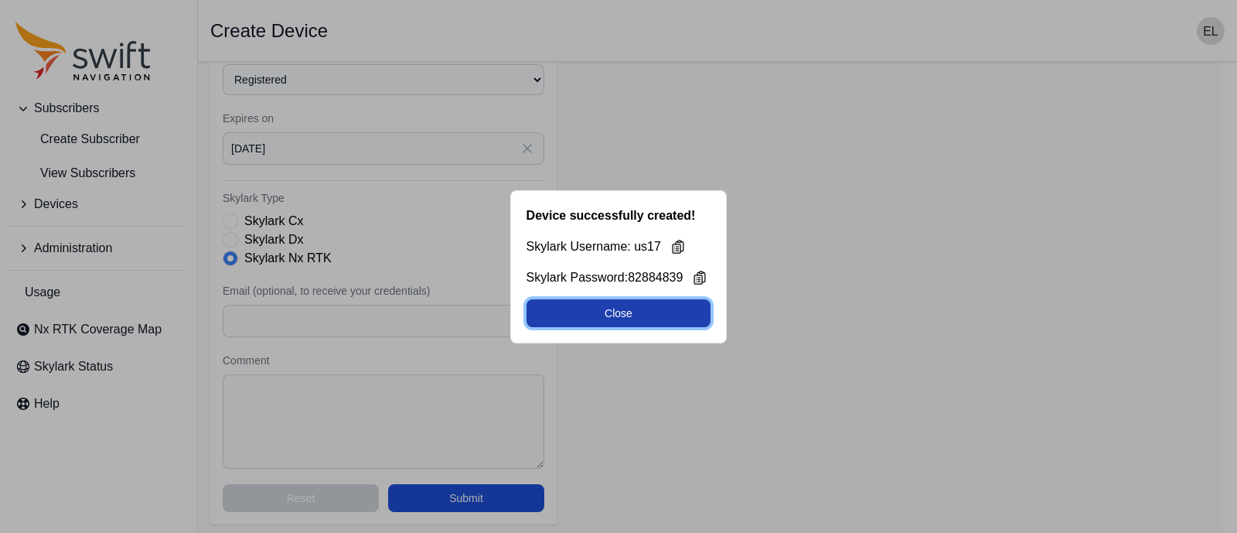
click at [643, 315] on button "Close" at bounding box center [619, 313] width 185 height 28
select select "b644441d-e755-4979-866a-1eb00d20fa50"
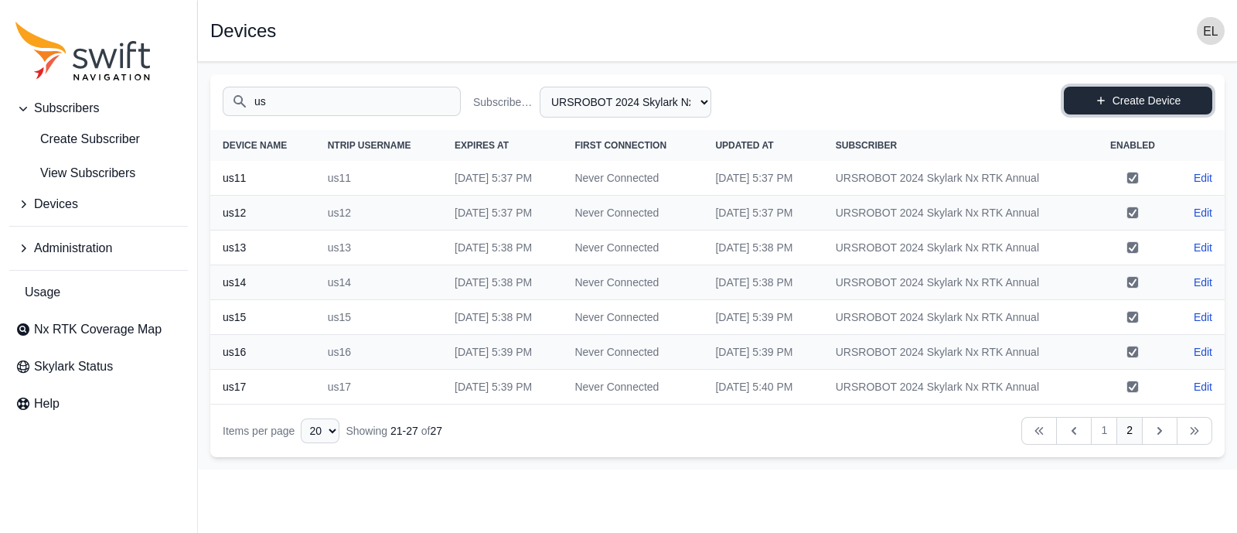
click at [1067, 93] on link "Create Device" at bounding box center [1138, 101] width 148 height 28
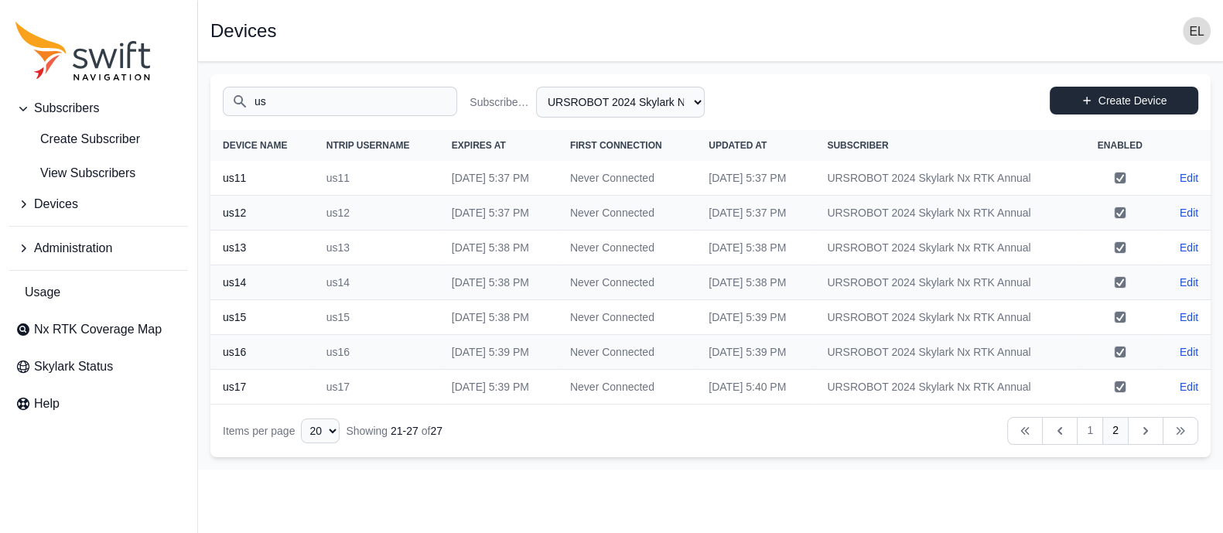
select select "b644441d-e755-4979-866a-1eb00d20fa50"
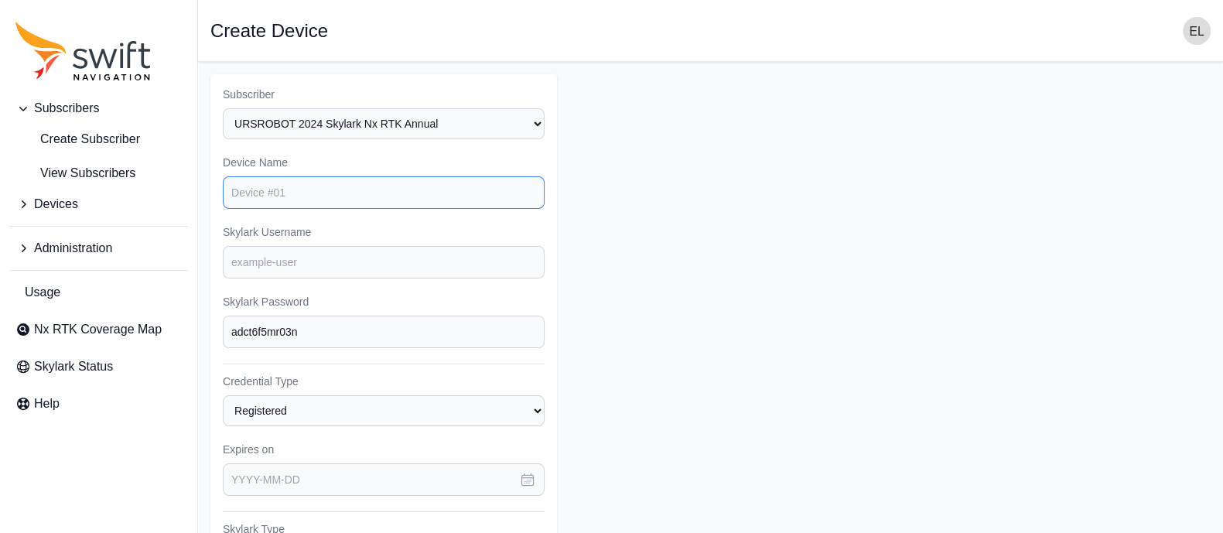
click at [352, 189] on input "Device Name" at bounding box center [384, 192] width 322 height 32
type input "us18"
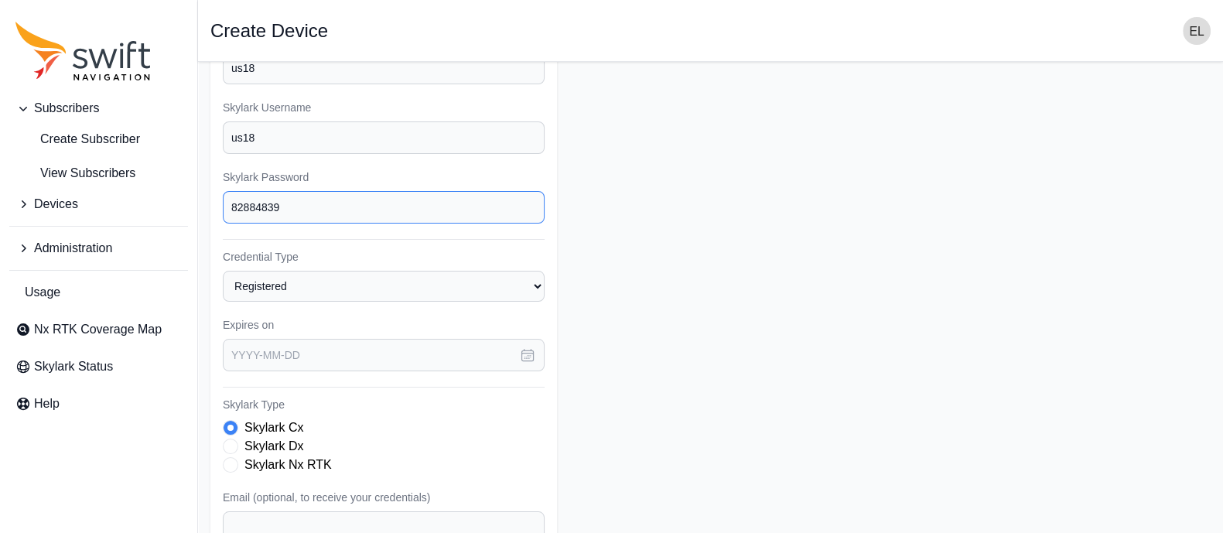
scroll to position [125, 0]
type input "82884839"
click at [527, 347] on icon "button" at bounding box center [527, 353] width 15 height 15
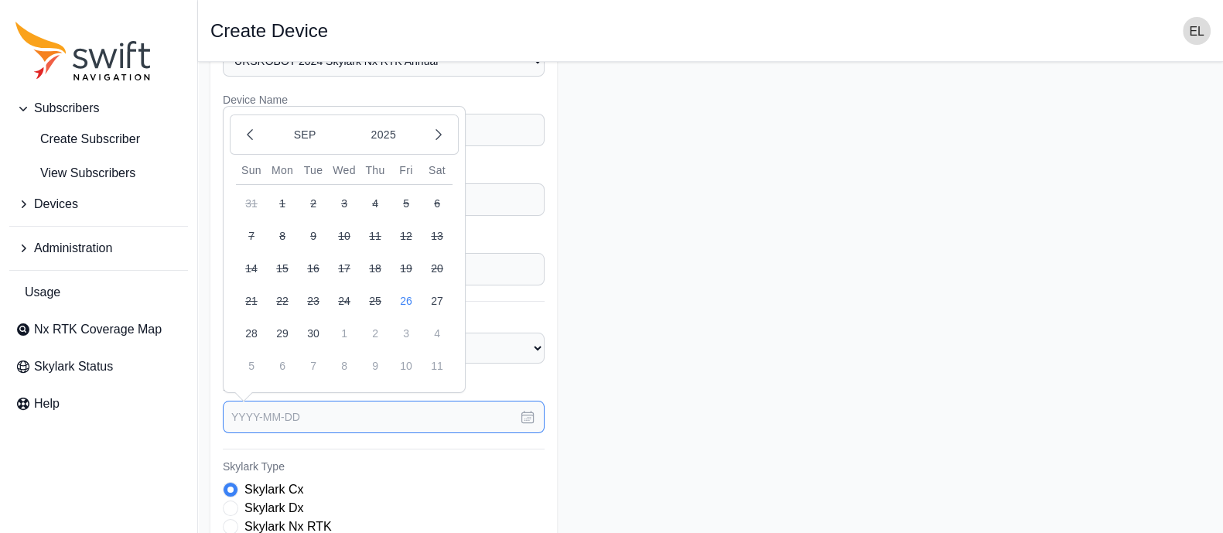
scroll to position [62, 0]
click at [386, 127] on button "2025" at bounding box center [383, 135] width 74 height 29
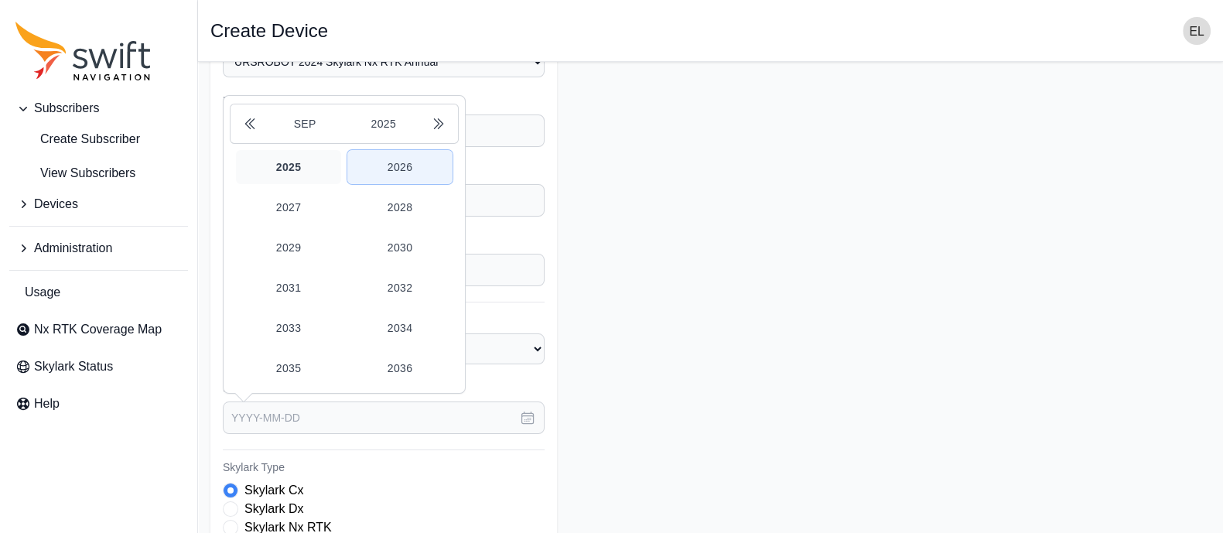
click at [405, 165] on button "2026" at bounding box center [399, 167] width 105 height 34
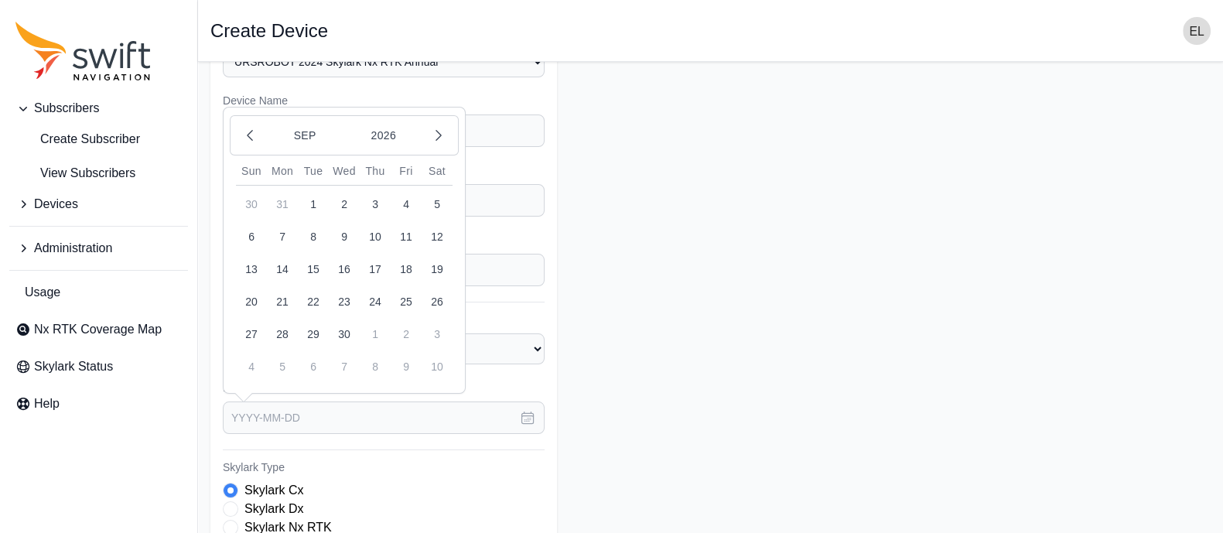
click at [438, 303] on button "26" at bounding box center [437, 301] width 31 height 31
type input "[DATE]"
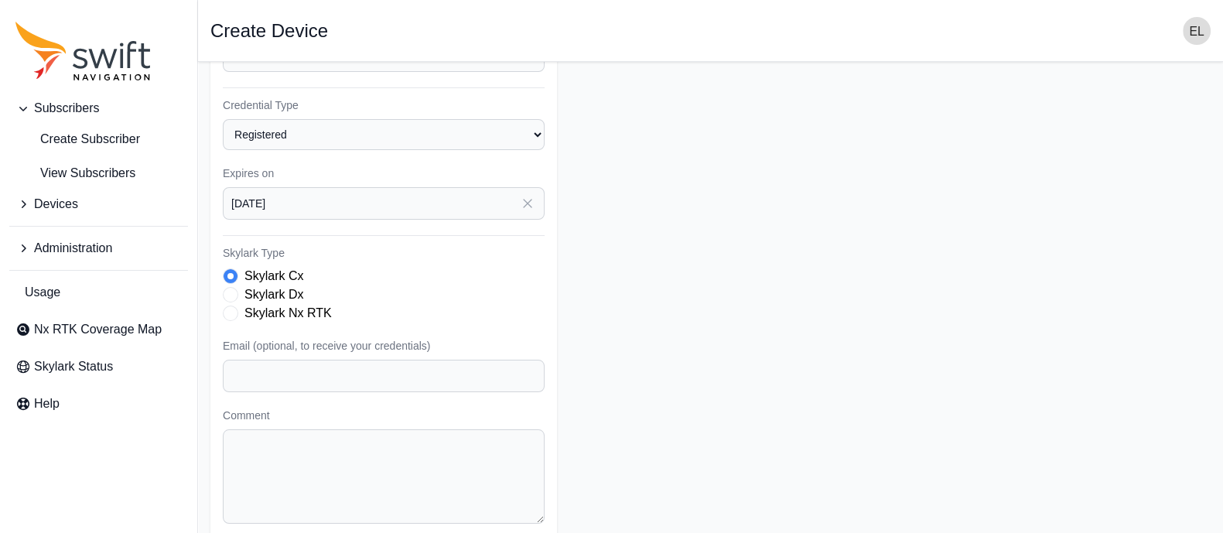
scroll to position [278, 0]
click at [231, 306] on span "Skylark Type" at bounding box center [230, 310] width 15 height 15
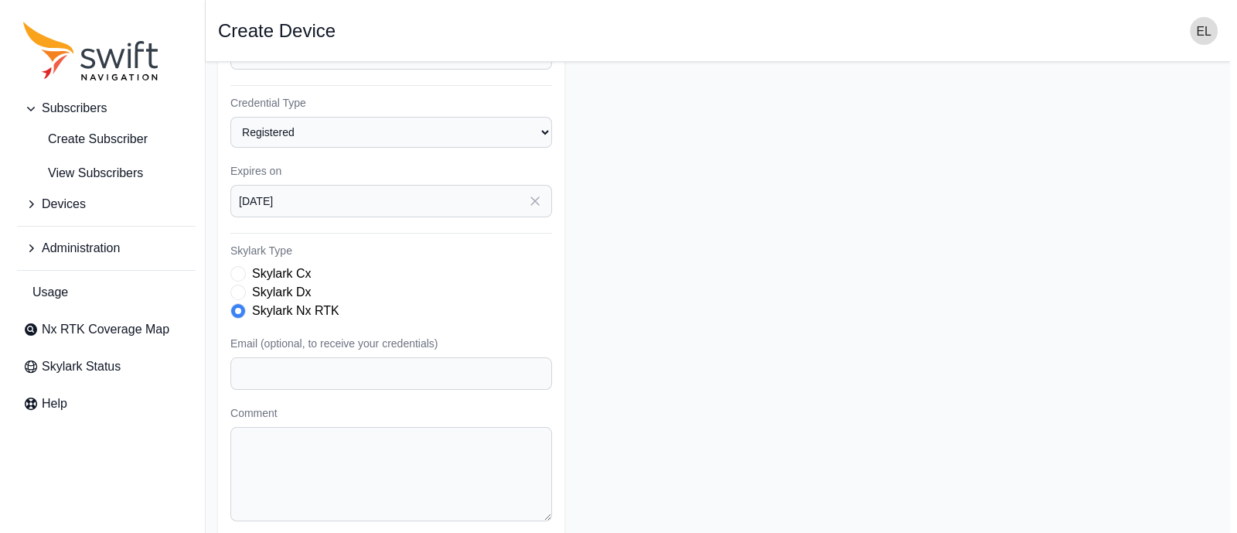
scroll to position [331, 0]
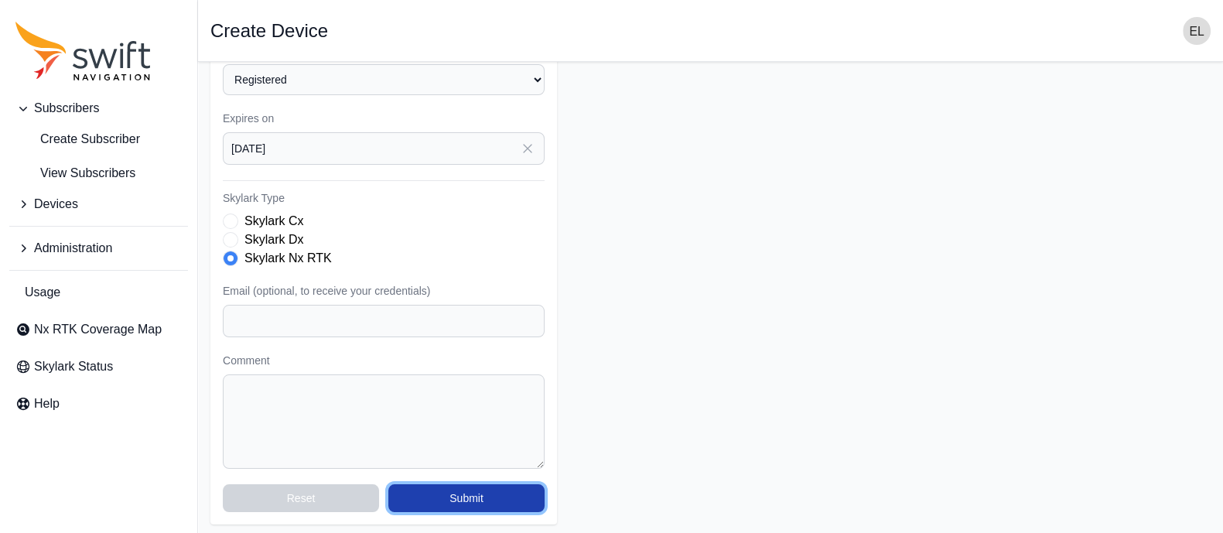
click at [469, 489] on button "Submit" at bounding box center [466, 498] width 156 height 28
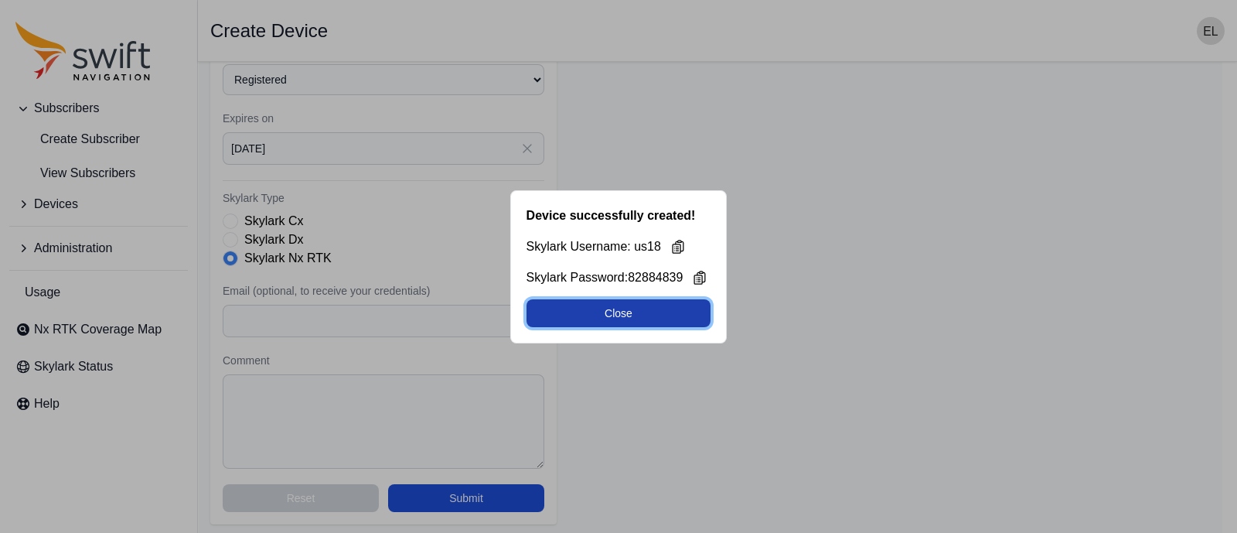
click at [606, 309] on button "Close" at bounding box center [619, 313] width 185 height 28
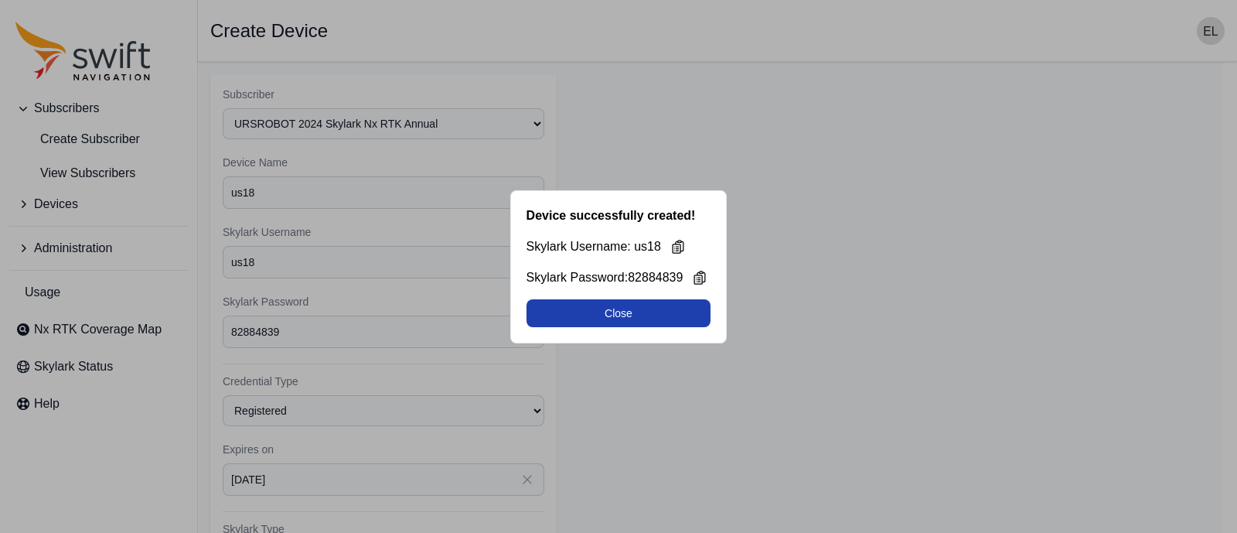
select select "b644441d-e755-4979-866a-1eb00d20fa50"
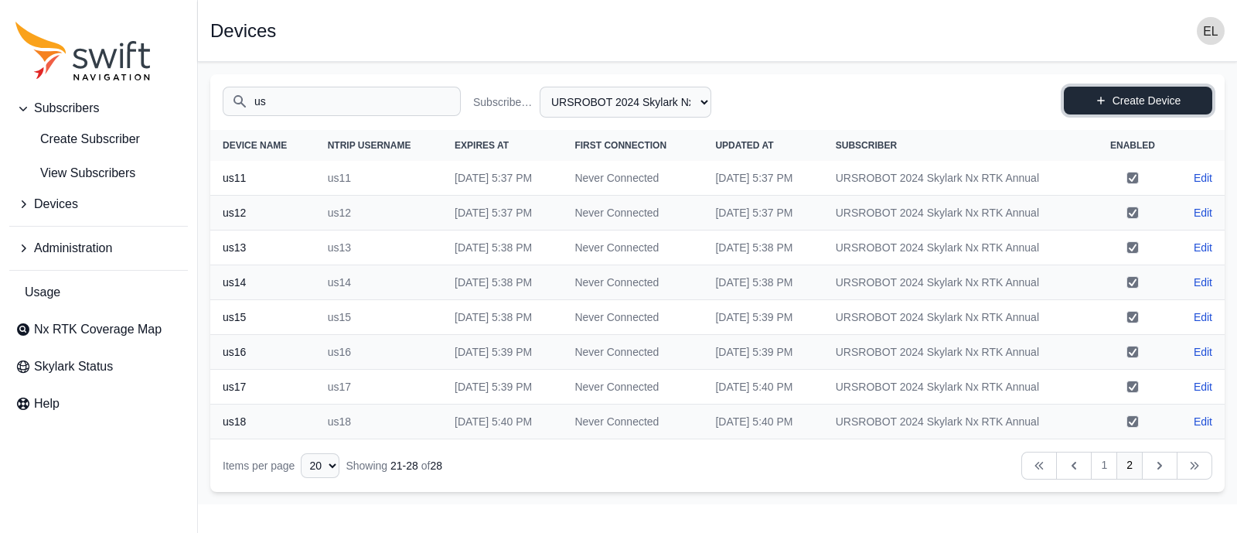
click at [1094, 95] on link "Create Device" at bounding box center [1138, 101] width 148 height 28
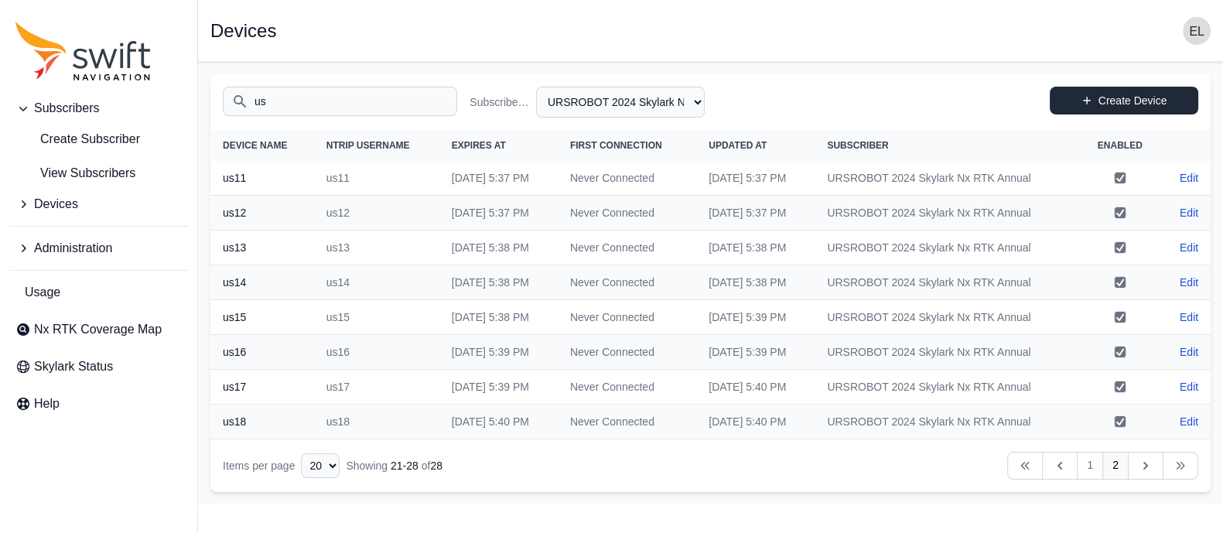
select select "b644441d-e755-4979-866a-1eb00d20fa50"
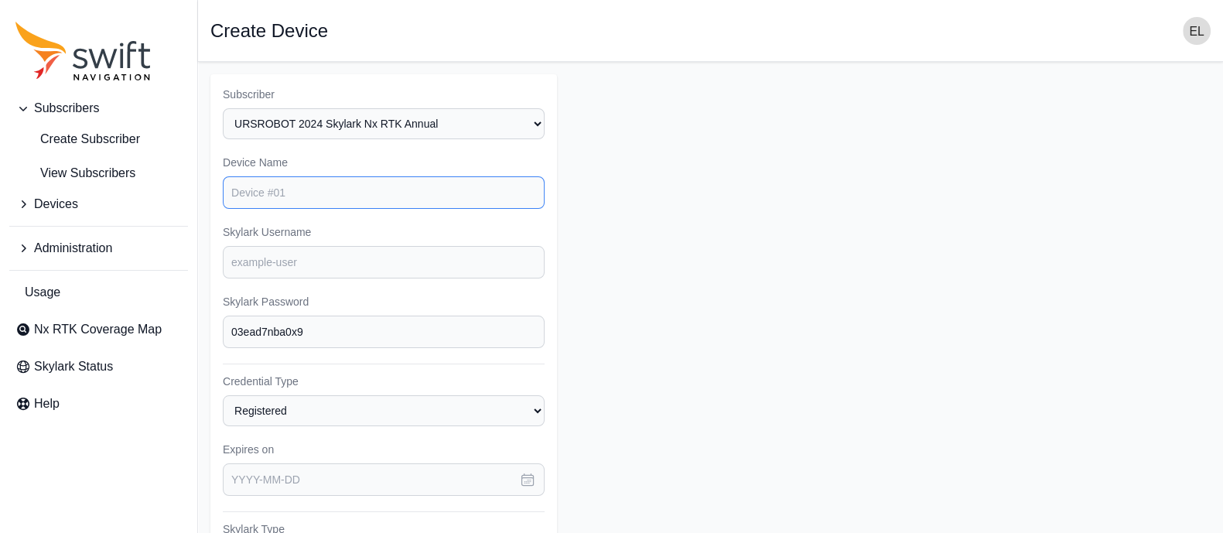
click at [438, 195] on input "Device Name" at bounding box center [384, 192] width 322 height 32
type input "us19"
type input "p"
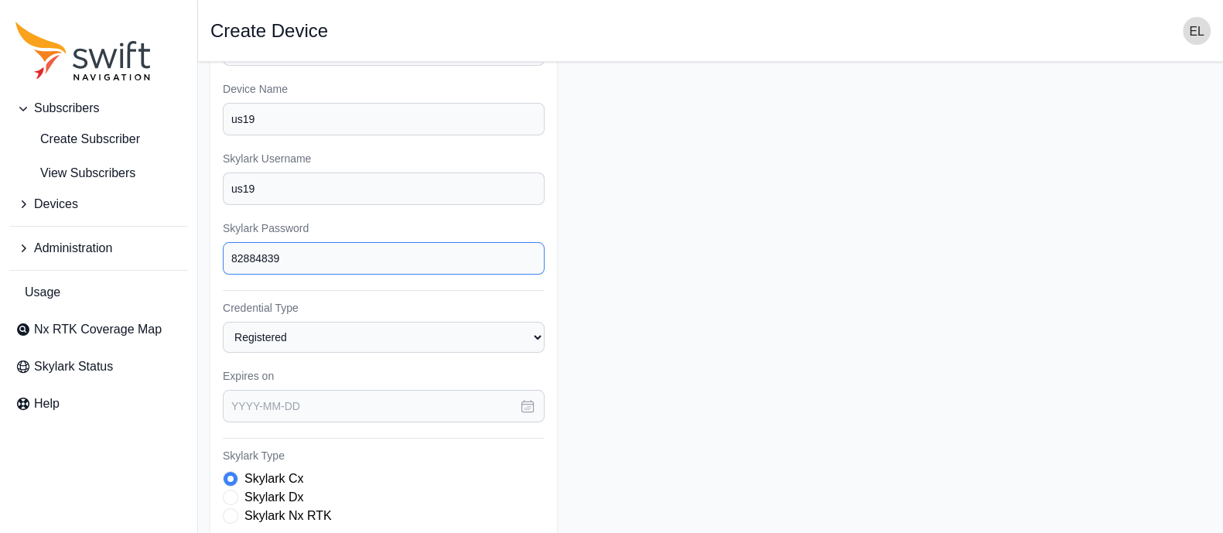
scroll to position [193, 0]
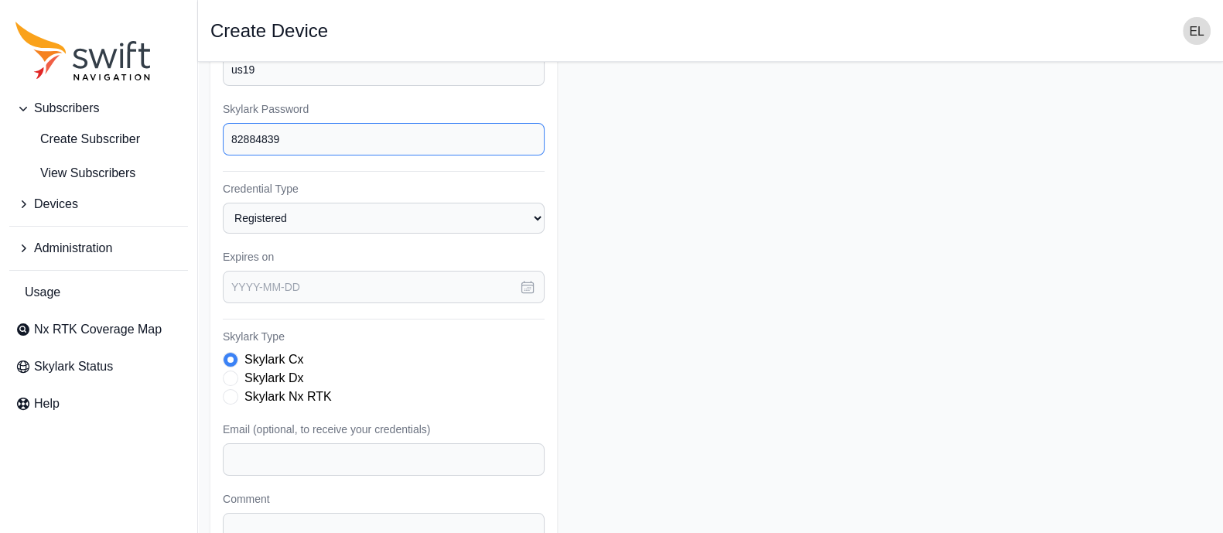
type input "82884839"
click at [527, 288] on icon "button" at bounding box center [527, 286] width 15 height 15
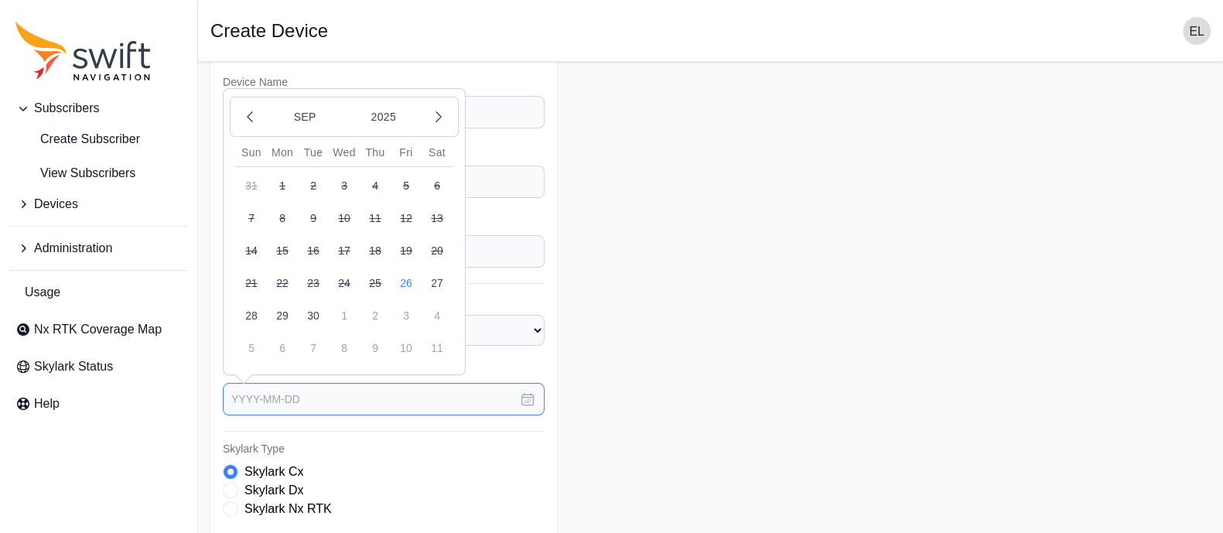
scroll to position [58, 0]
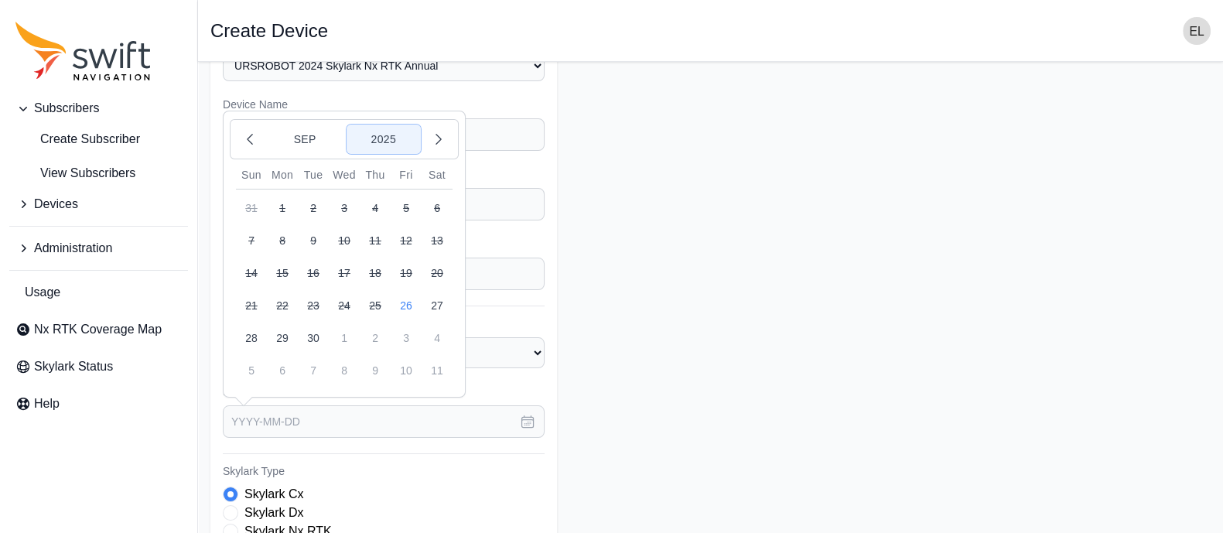
click at [379, 136] on button "2025" at bounding box center [383, 139] width 74 height 29
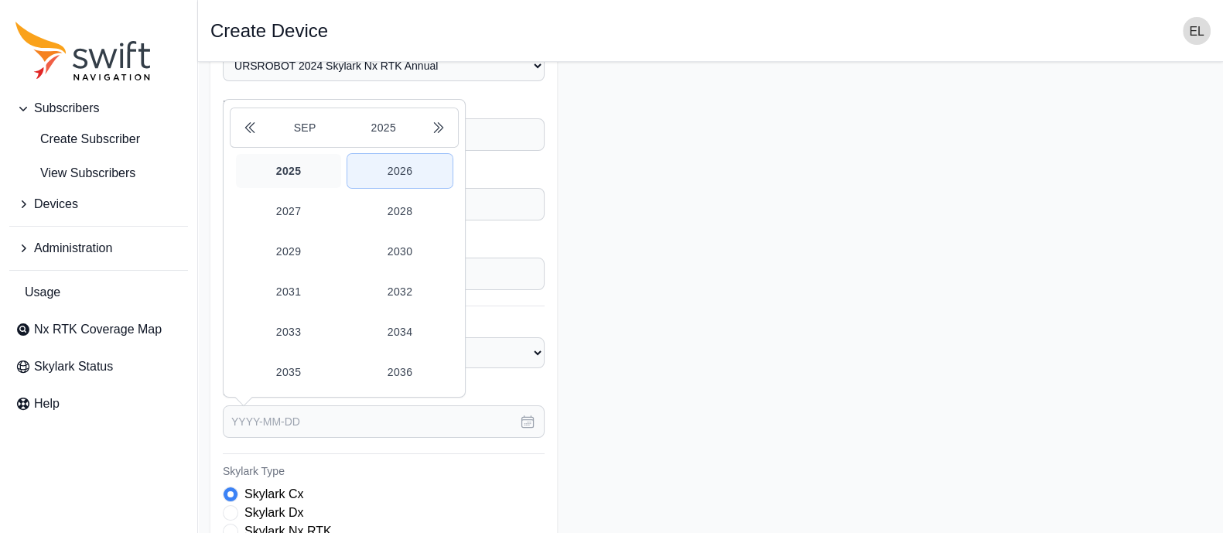
click at [391, 171] on button "2026" at bounding box center [399, 171] width 105 height 34
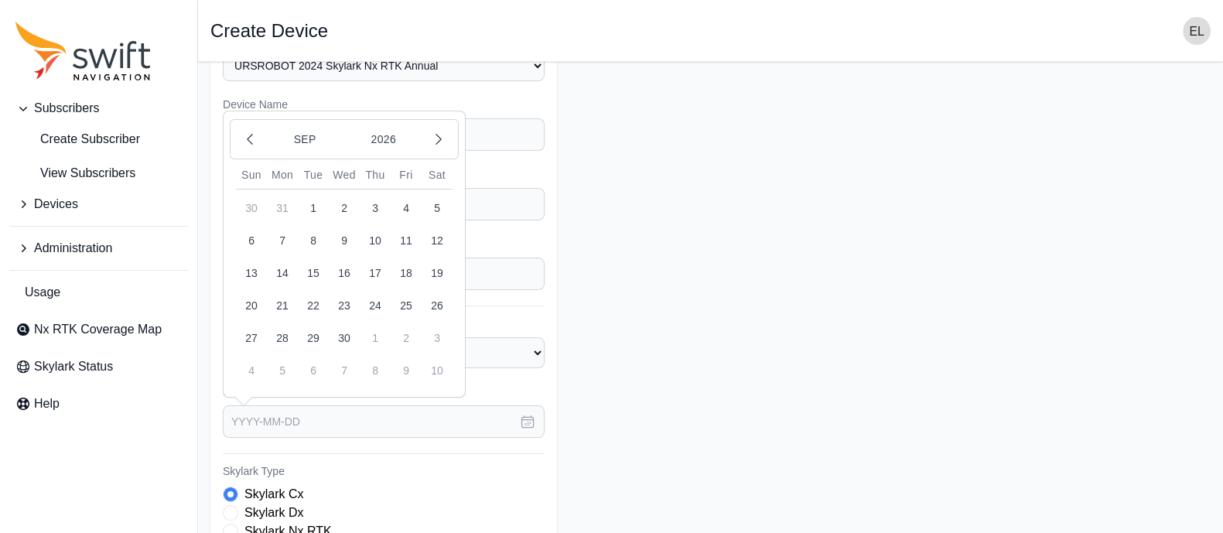
click at [440, 300] on button "26" at bounding box center [437, 305] width 31 height 31
type input "[DATE]"
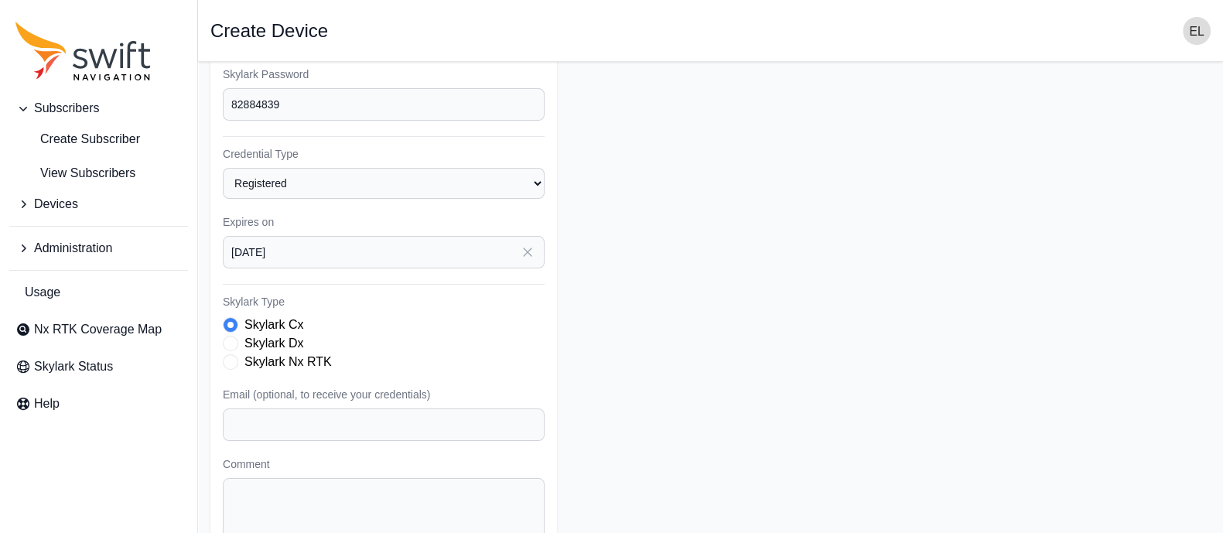
scroll to position [229, 0]
click at [235, 355] on span "Skylark Type" at bounding box center [230, 360] width 15 height 15
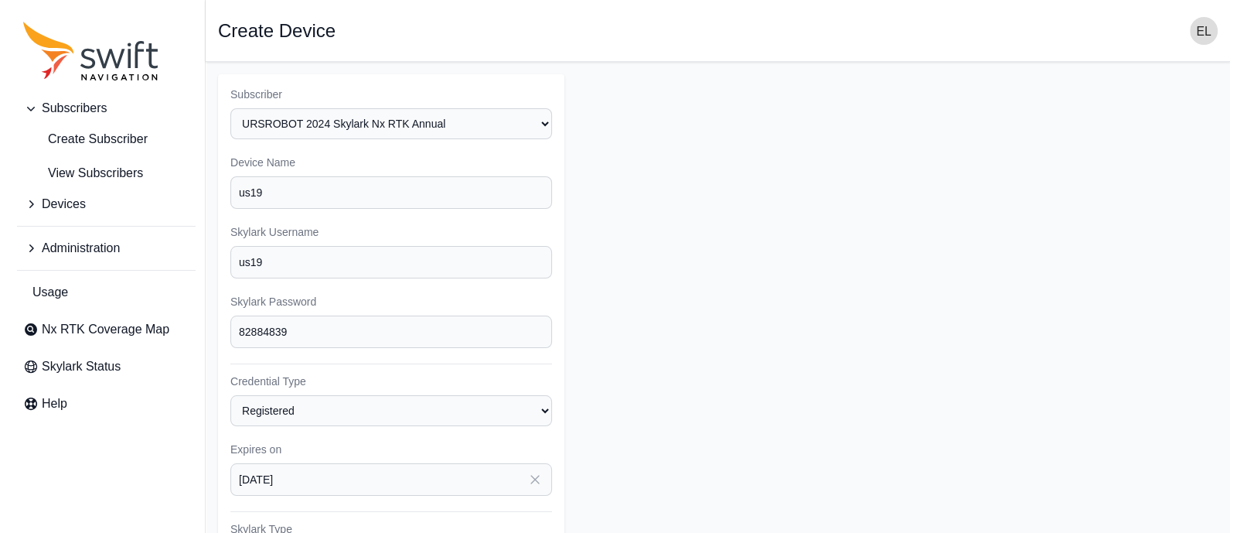
scroll to position [331, 0]
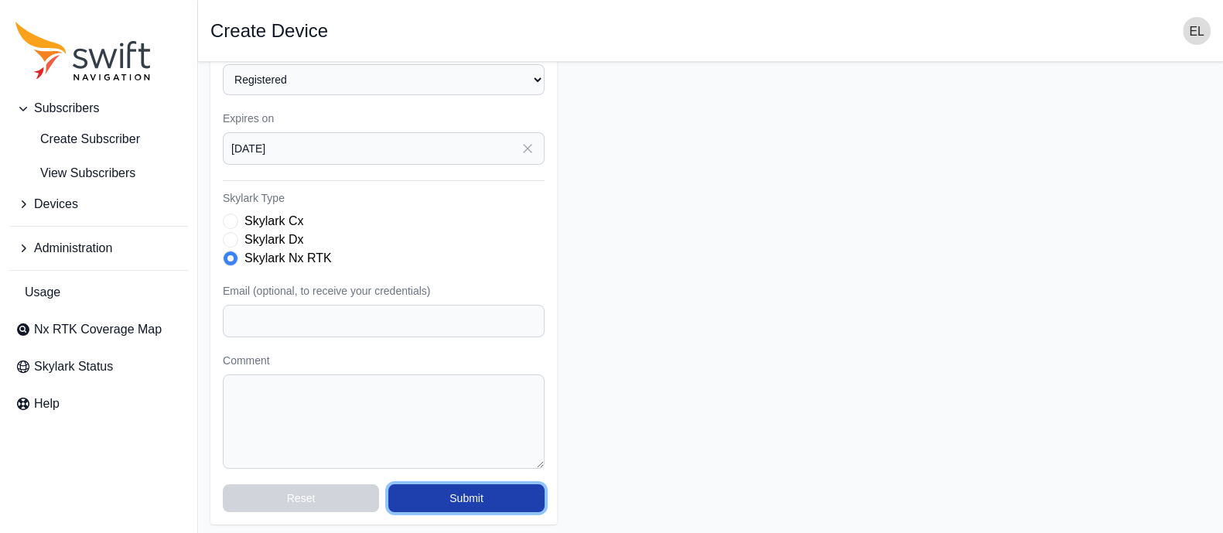
click at [454, 500] on button "Submit" at bounding box center [466, 498] width 156 height 28
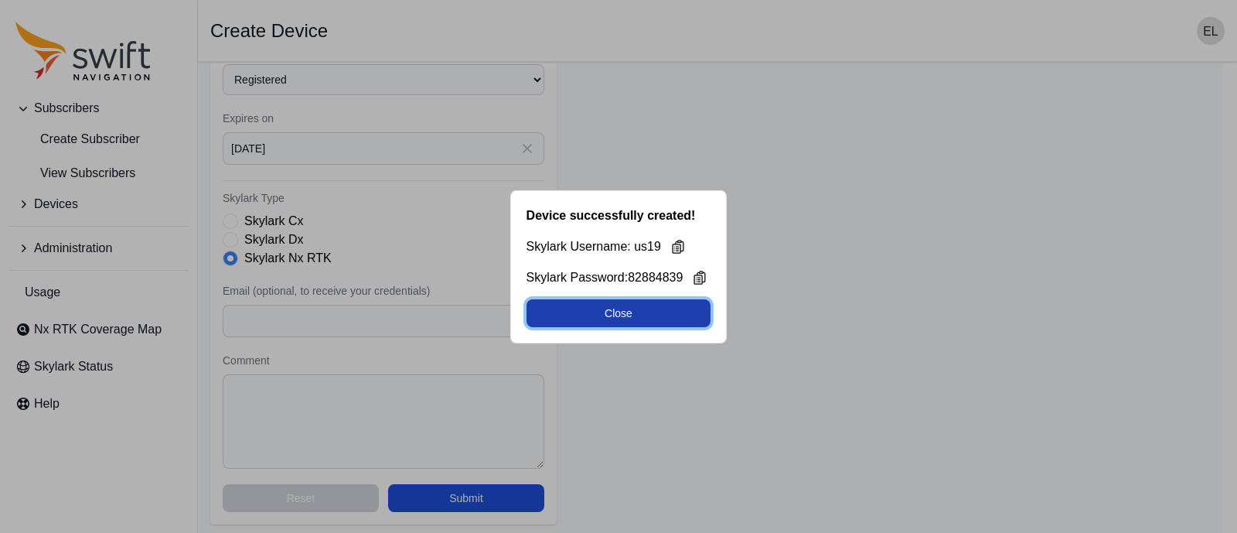
click at [681, 311] on button "Close" at bounding box center [619, 313] width 185 height 28
select select "b644441d-e755-4979-866a-1eb00d20fa50"
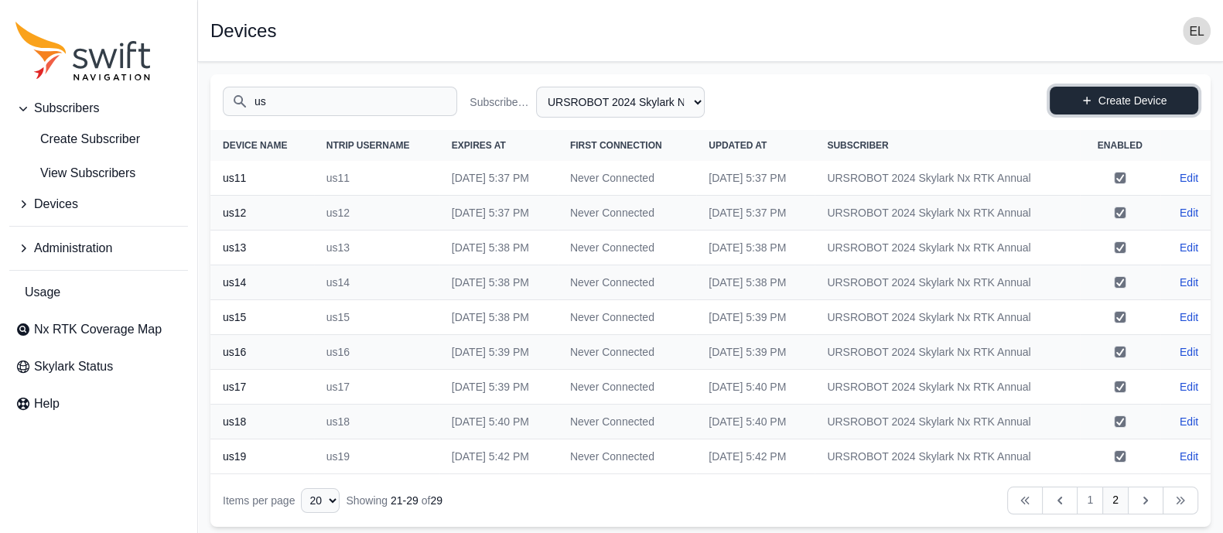
click at [1090, 104] on icon at bounding box center [1086, 100] width 11 height 11
select select "b644441d-e755-4979-866a-1eb00d20fa50"
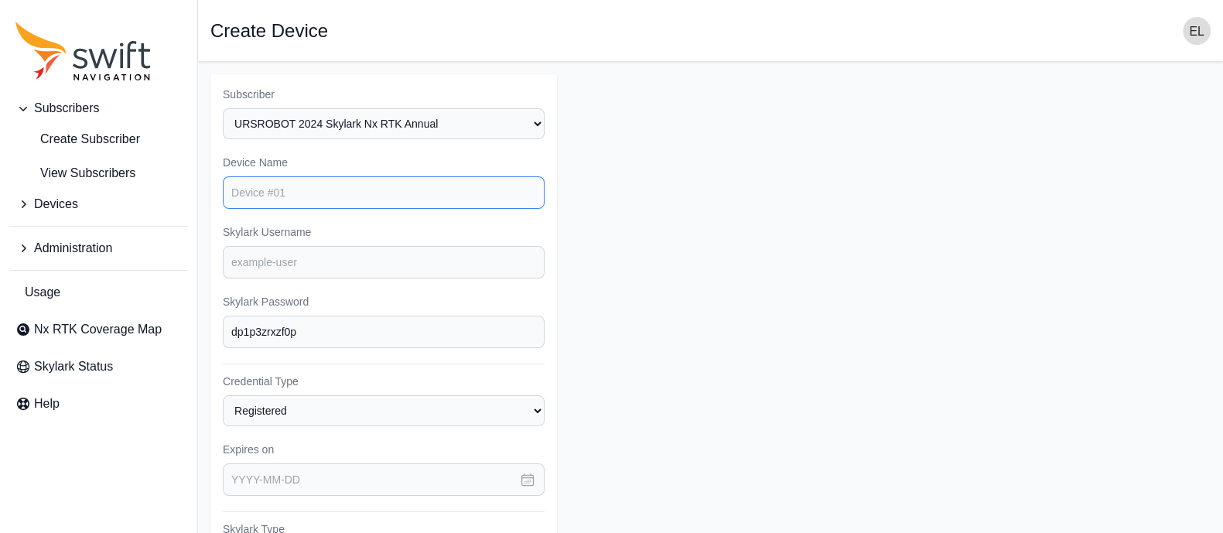
click at [343, 194] on input "Device Name" at bounding box center [384, 192] width 322 height 32
type input "us20"
type input "82884839"
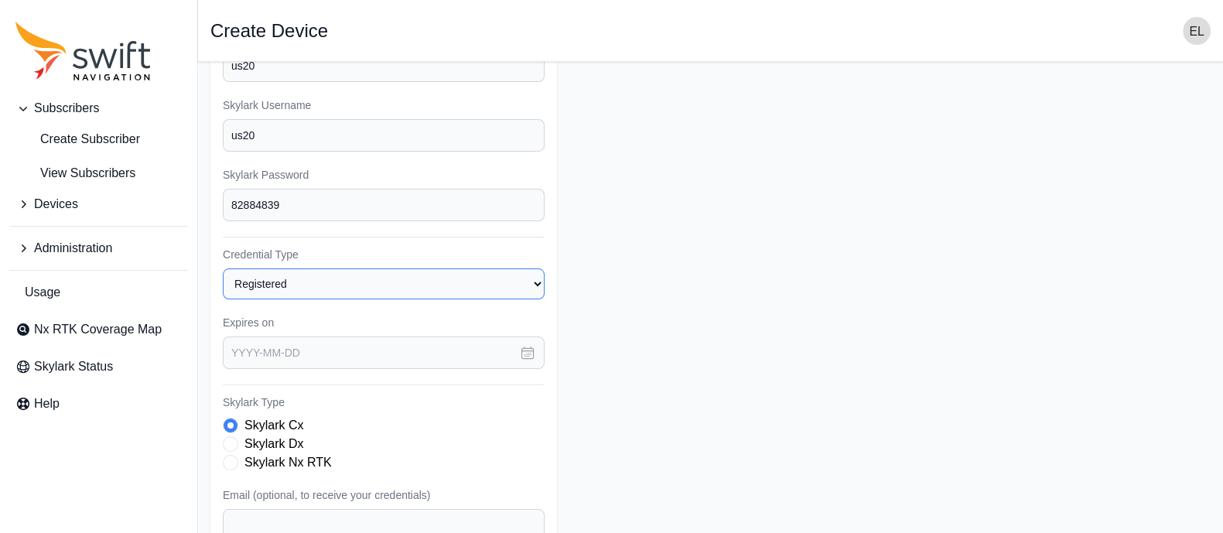
scroll to position [128, 0]
click at [526, 350] on icon "button" at bounding box center [527, 351] width 15 height 15
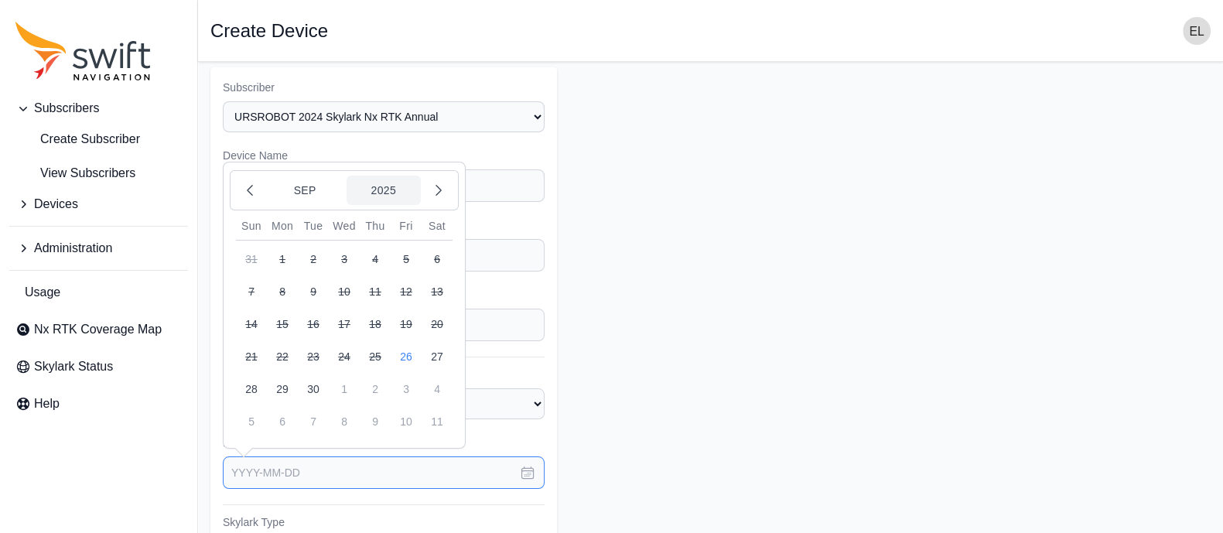
scroll to position [5, 0]
click at [384, 184] on button "2025" at bounding box center [383, 191] width 74 height 29
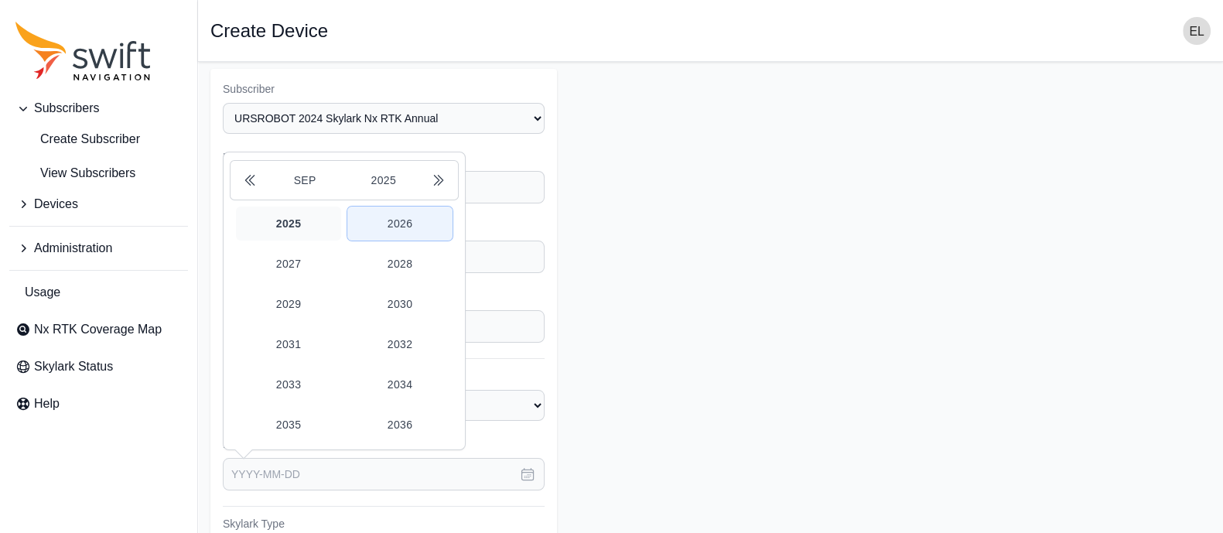
click at [408, 220] on button "2026" at bounding box center [399, 224] width 105 height 34
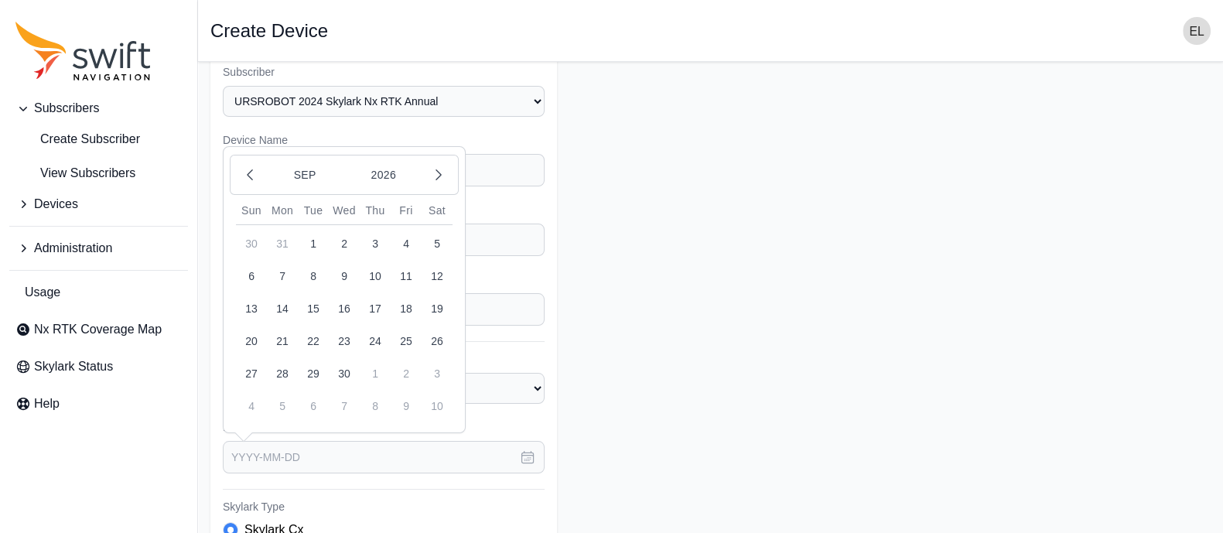
scroll to position [22, 0]
click at [428, 338] on button "26" at bounding box center [437, 341] width 31 height 31
type input "[DATE]"
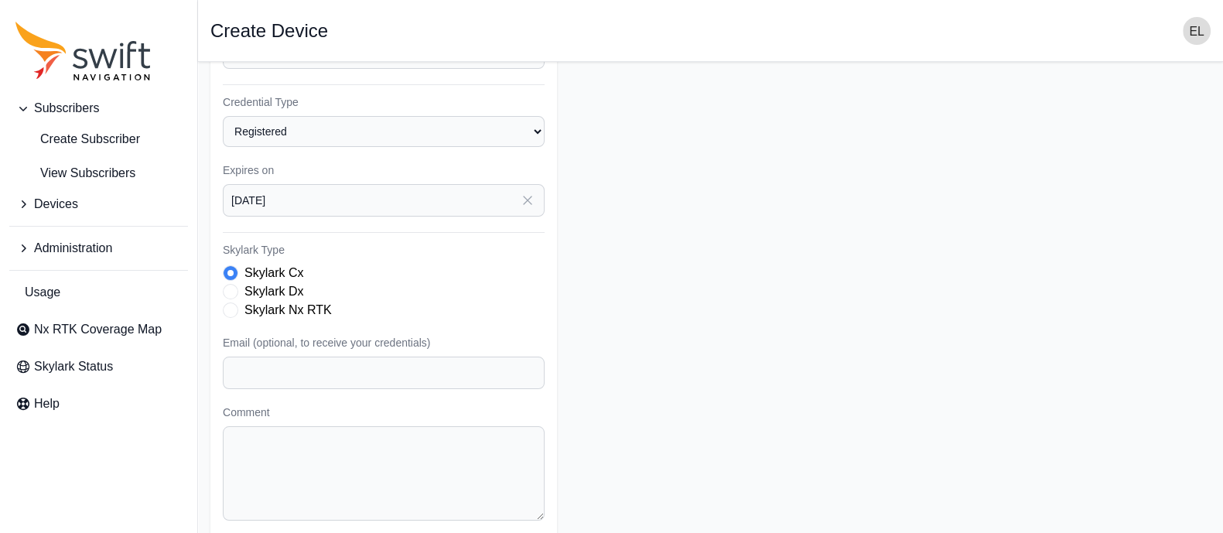
scroll to position [280, 0]
click at [234, 307] on span "Skylark Type" at bounding box center [230, 309] width 15 height 15
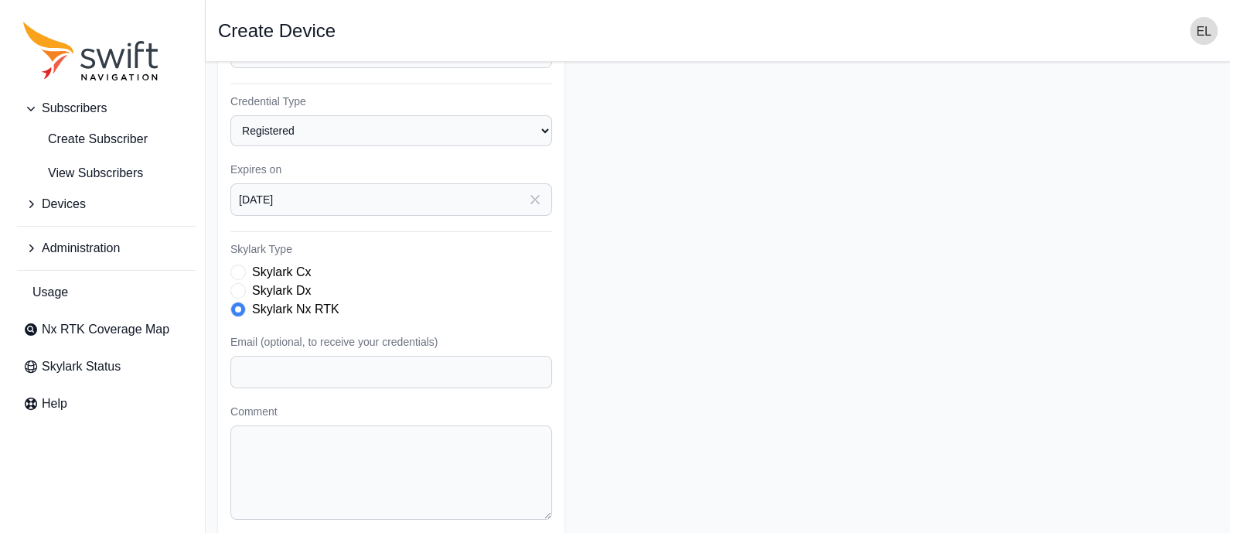
scroll to position [331, 0]
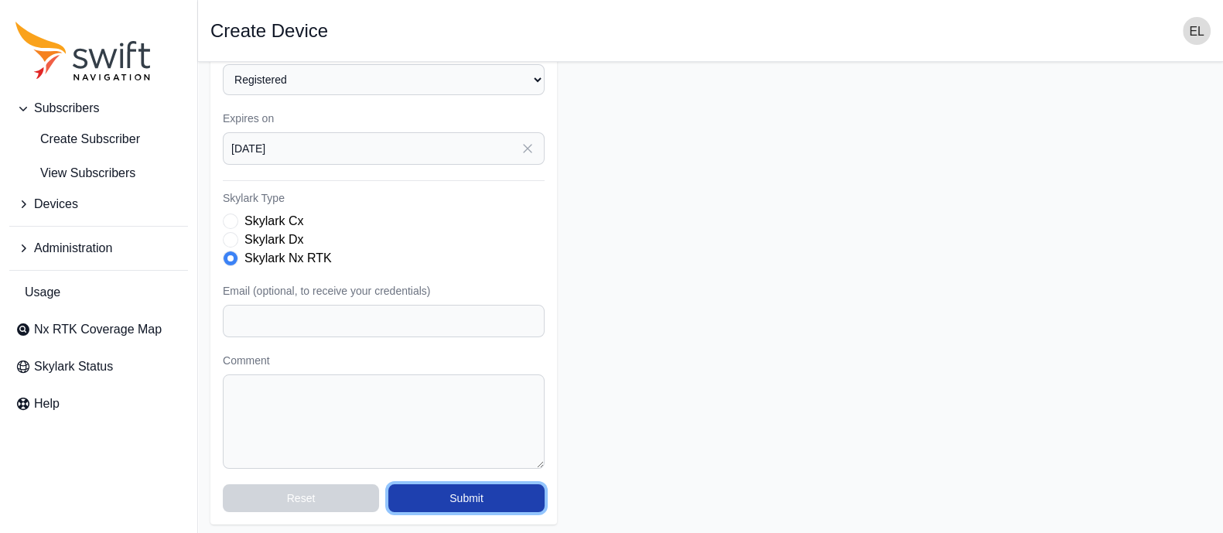
click at [459, 490] on button "Submit" at bounding box center [466, 498] width 156 height 28
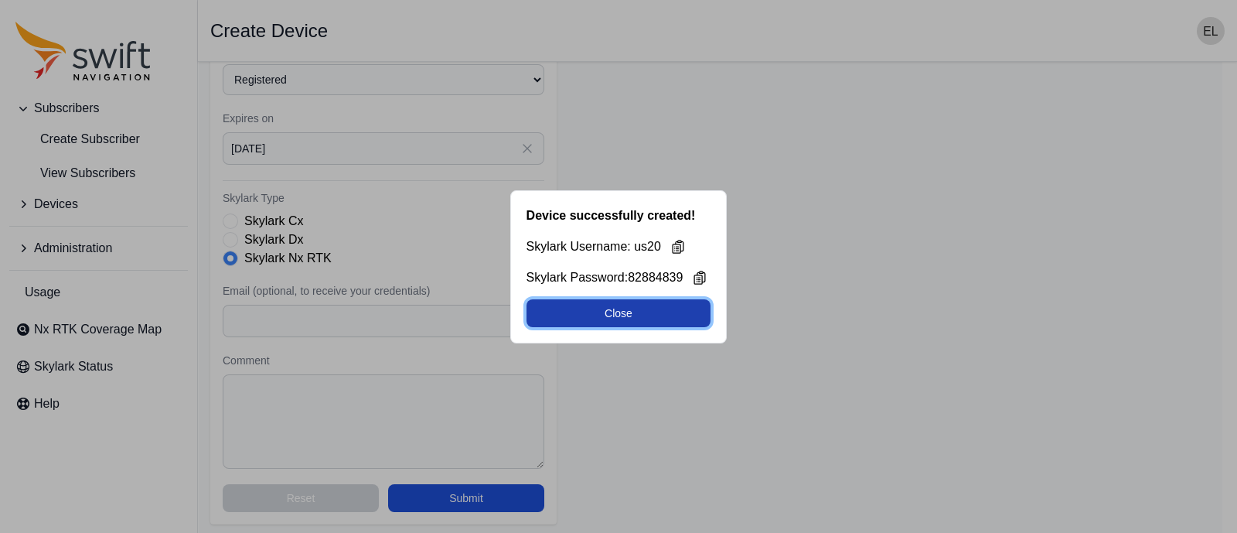
click at [626, 317] on button "Close" at bounding box center [619, 313] width 185 height 28
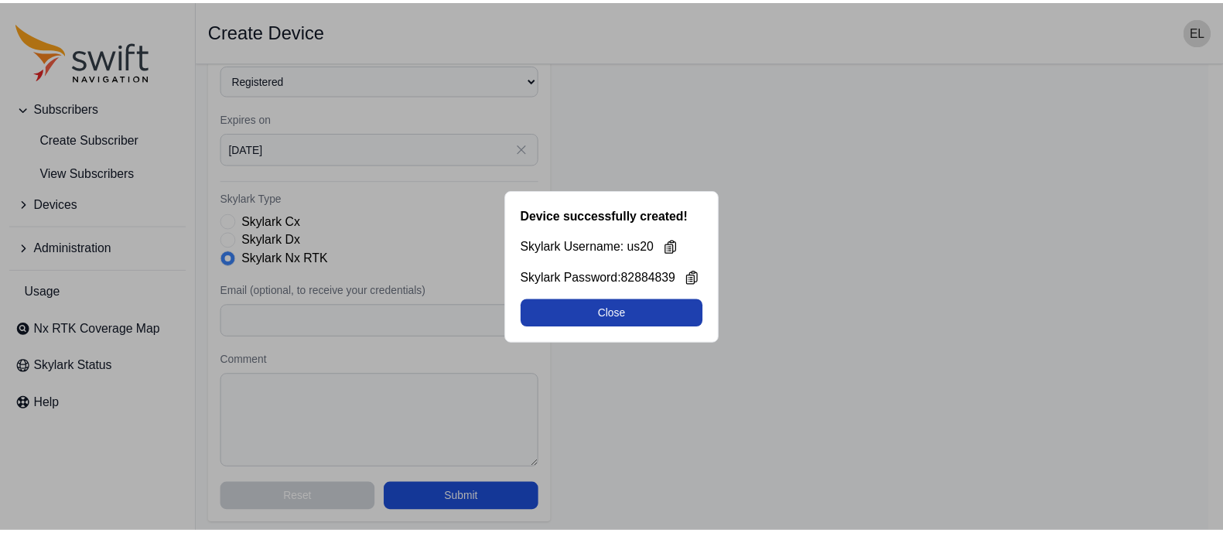
scroll to position [3, 0]
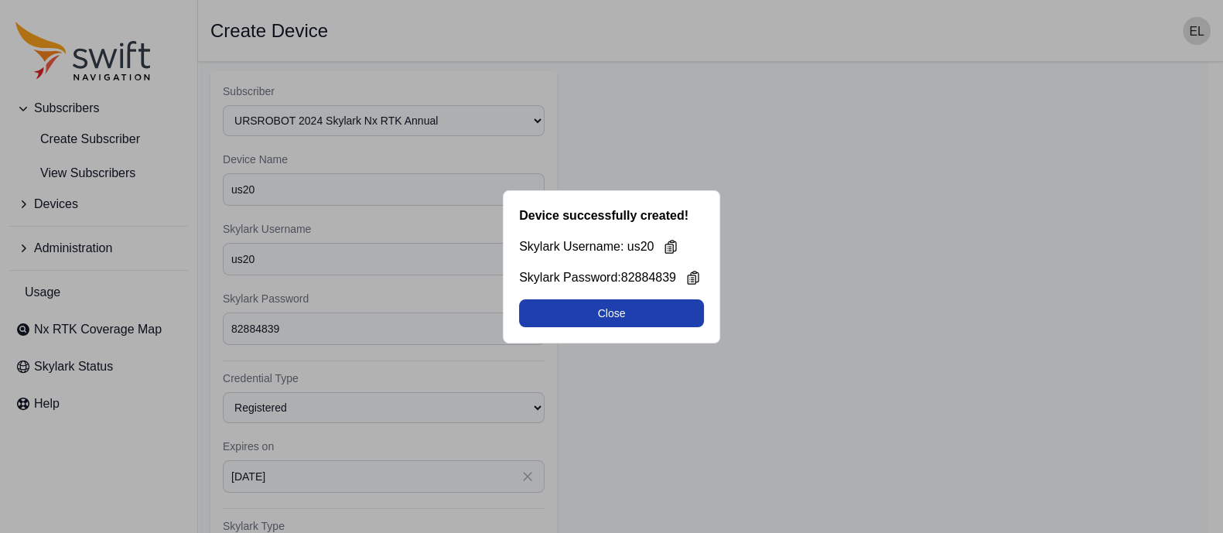
select select "b644441d-e755-4979-866a-1eb00d20fa50"
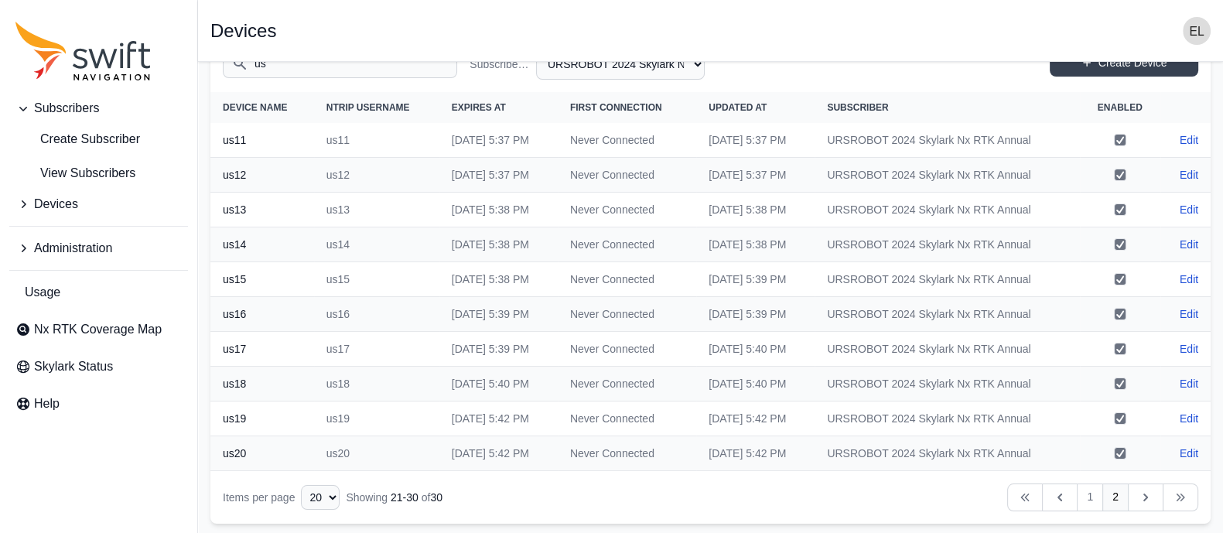
scroll to position [0, 0]
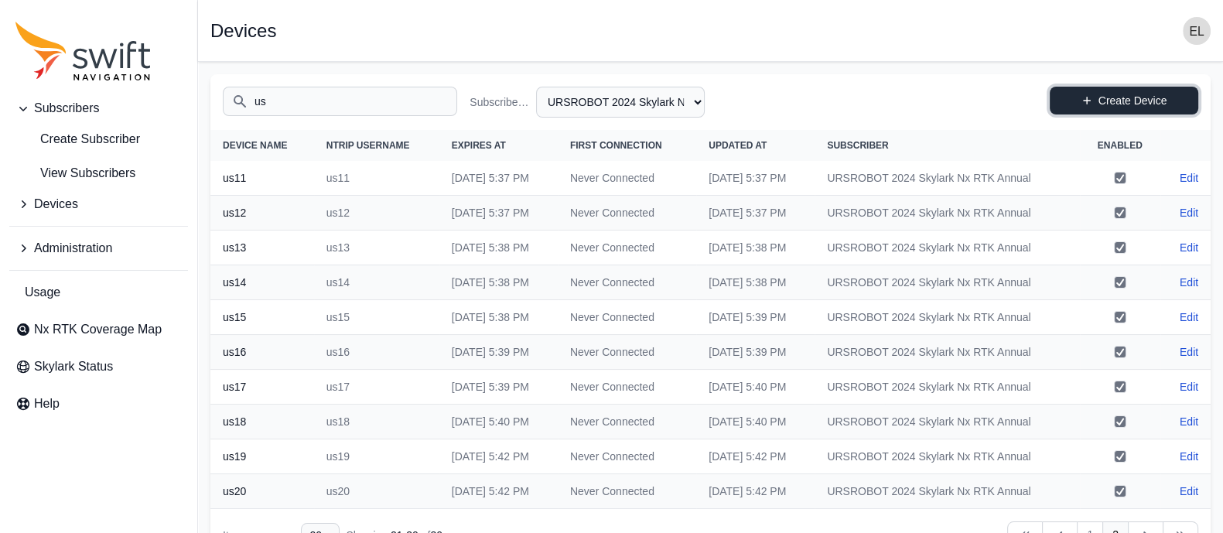
click at [1110, 100] on link "Create Device" at bounding box center [1124, 101] width 148 height 28
select select "b644441d-e755-4979-866a-1eb00d20fa50"
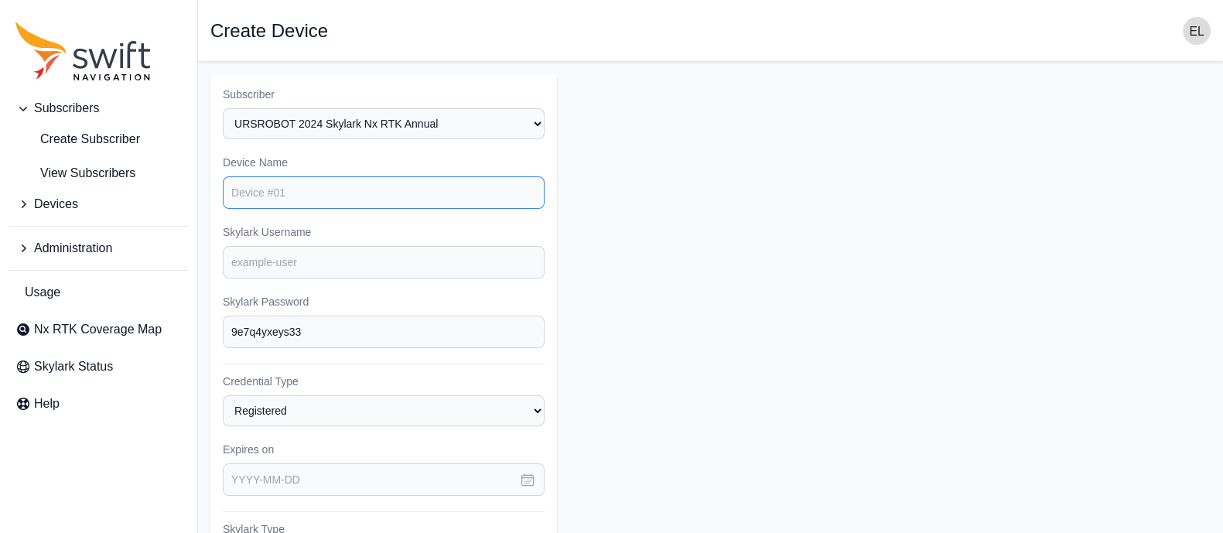
click at [300, 198] on input "Device Name" at bounding box center [384, 192] width 322 height 32
type input "us21"
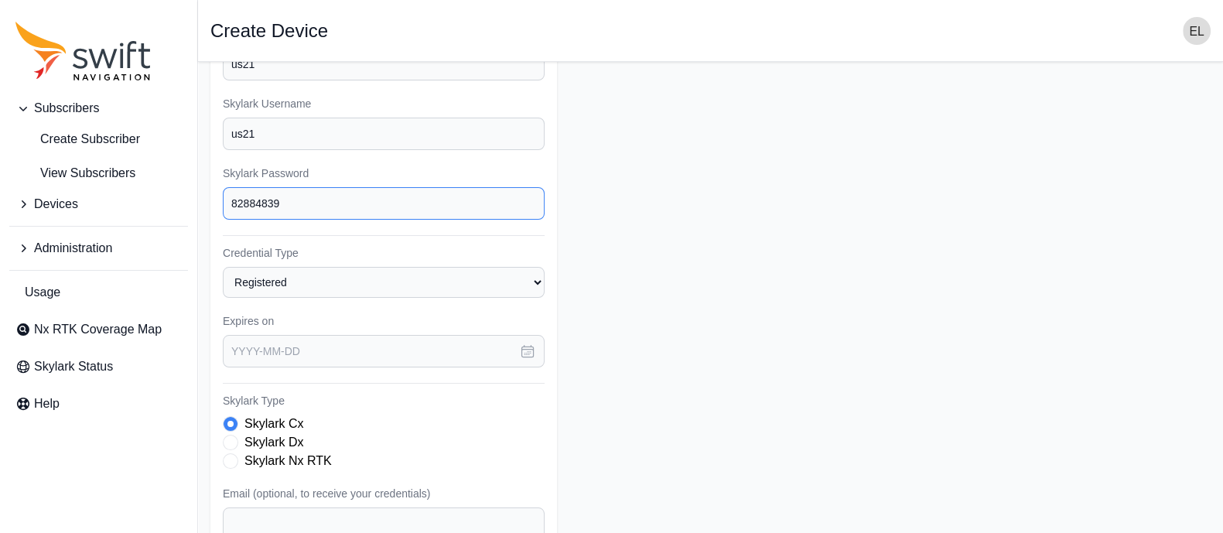
scroll to position [131, 0]
type input "82884839"
click at [527, 343] on icon "button" at bounding box center [527, 348] width 15 height 15
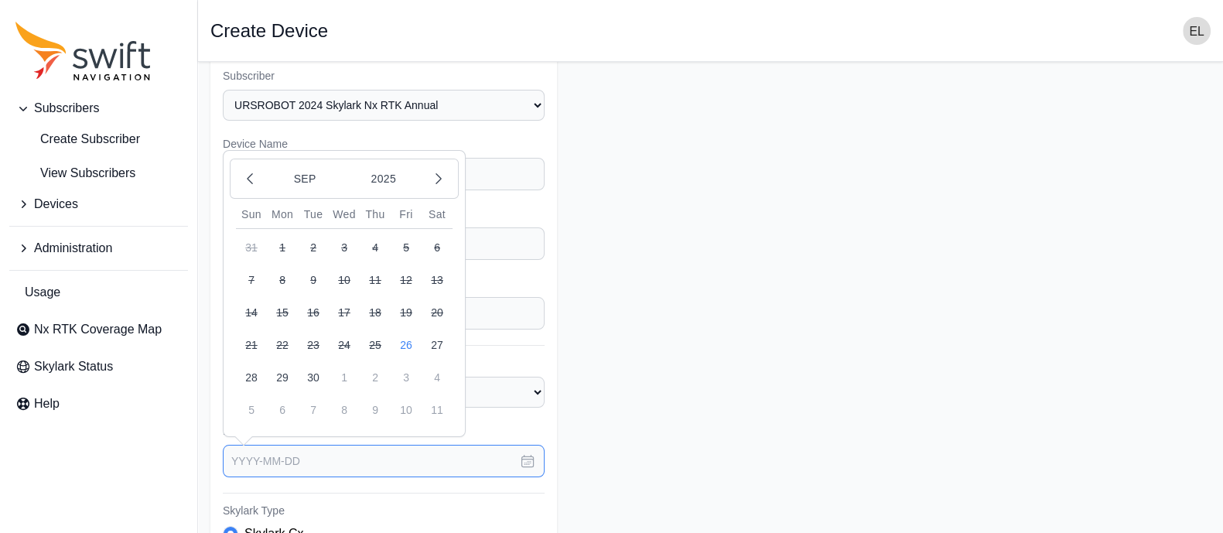
scroll to position [19, 0]
click at [377, 167] on button "2025" at bounding box center [383, 178] width 74 height 29
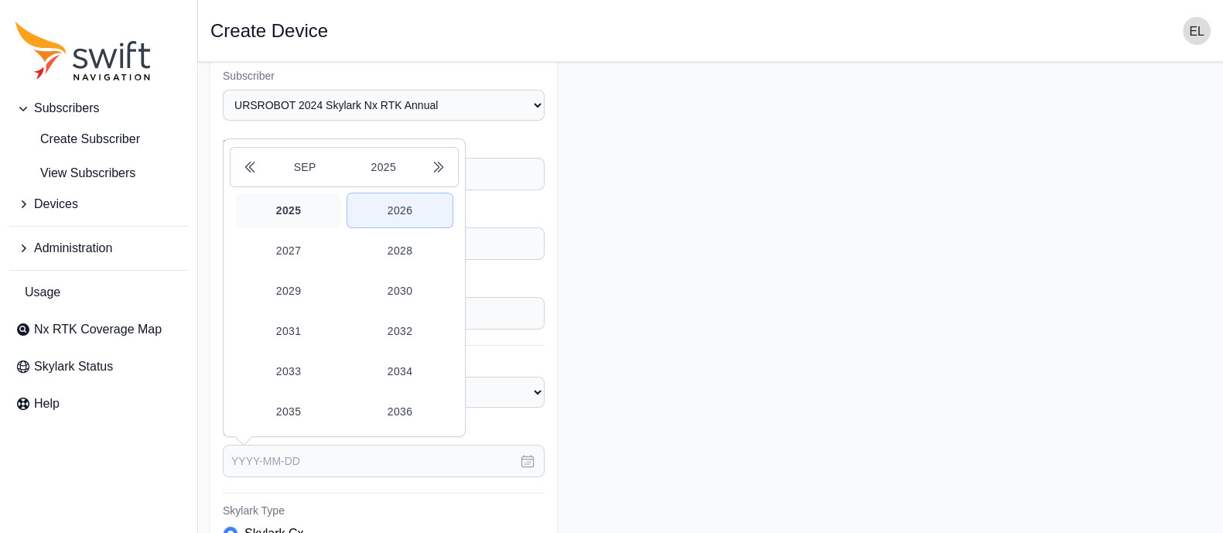
click at [401, 211] on button "2026" at bounding box center [399, 210] width 105 height 34
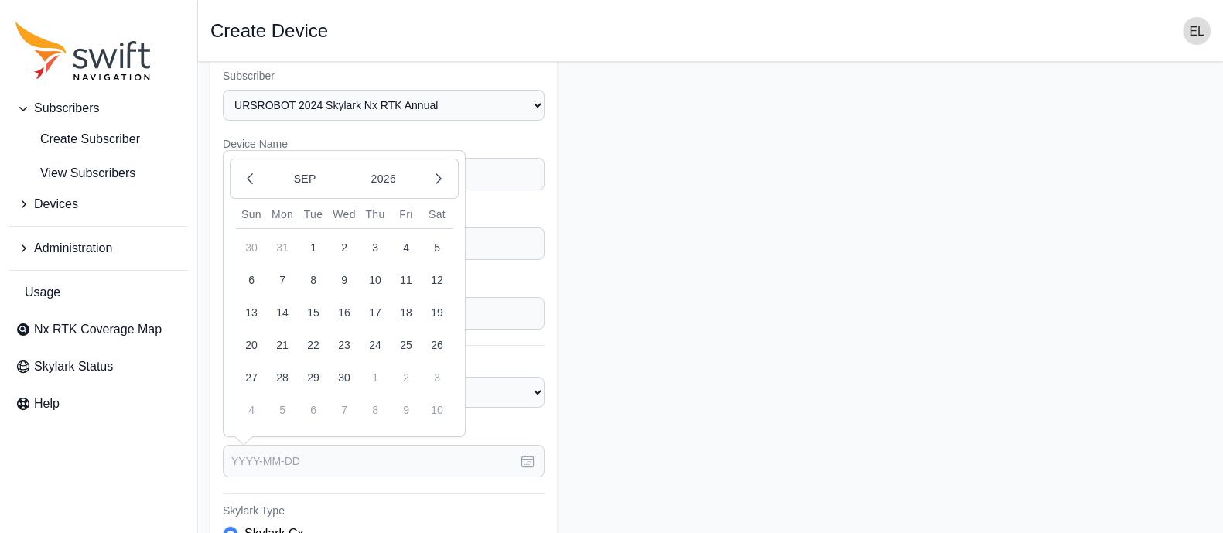
click at [434, 336] on button "26" at bounding box center [437, 344] width 31 height 31
type input "[DATE]"
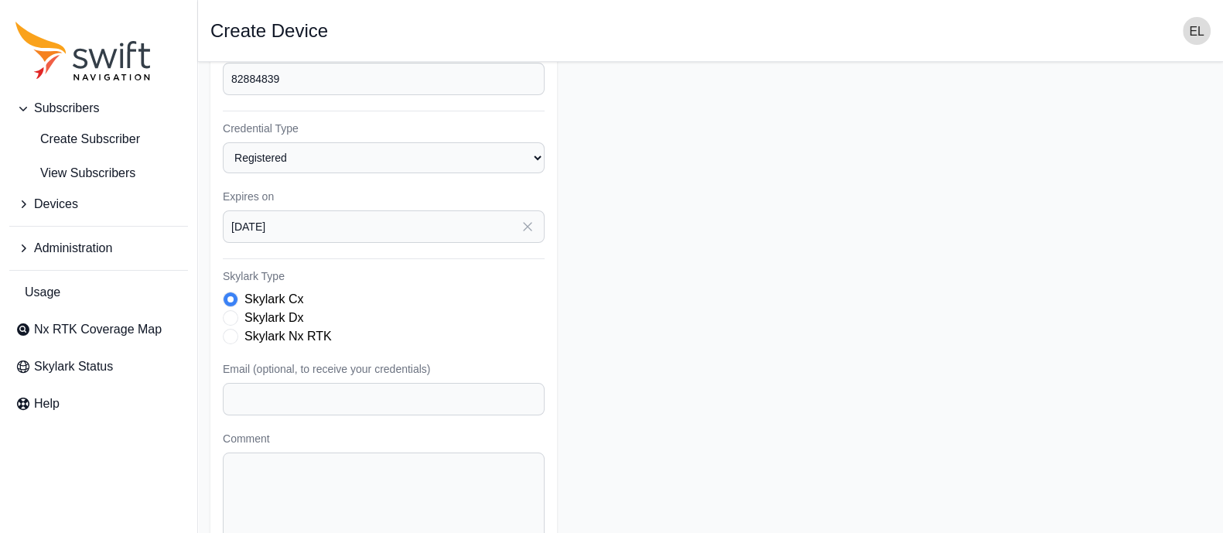
scroll to position [254, 0]
click at [232, 340] on div "Skylark Nx RTK" at bounding box center [384, 335] width 322 height 19
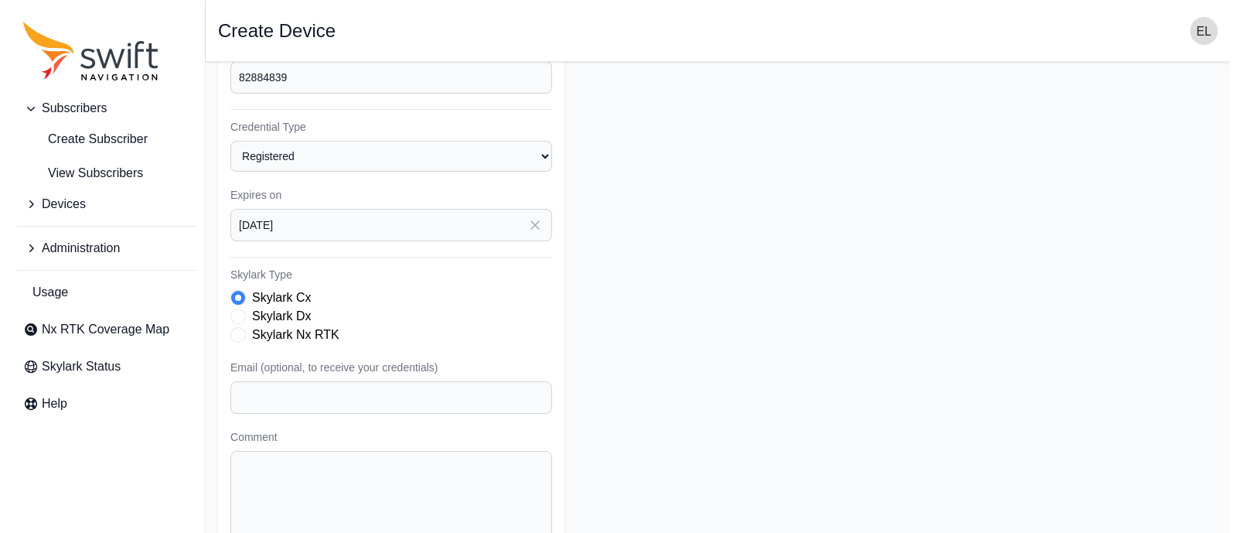
scroll to position [331, 0]
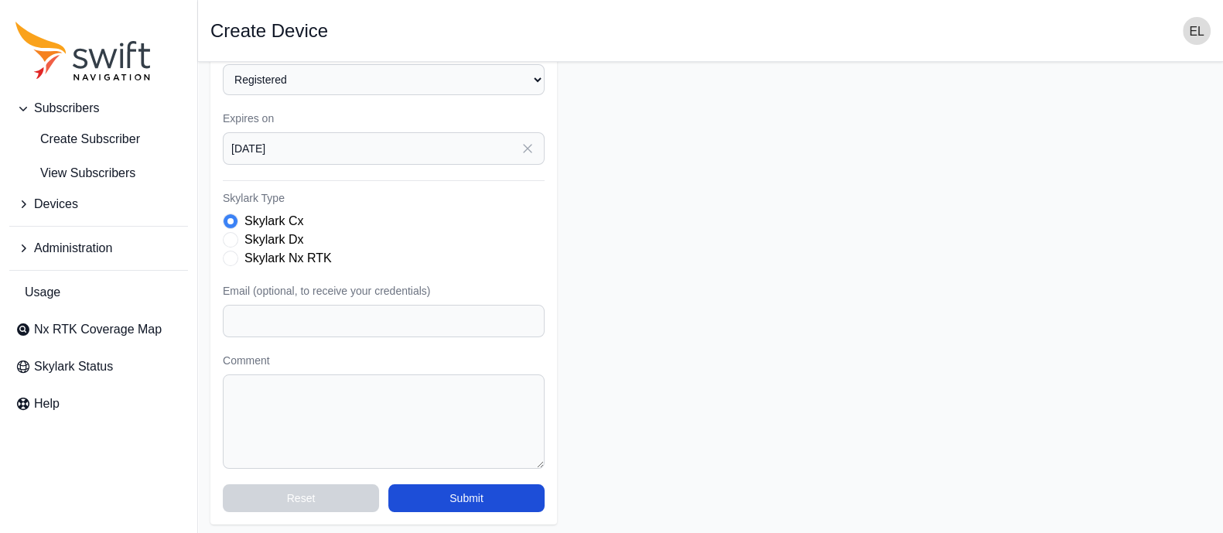
click at [233, 255] on span "Skylark Type" at bounding box center [230, 258] width 15 height 15
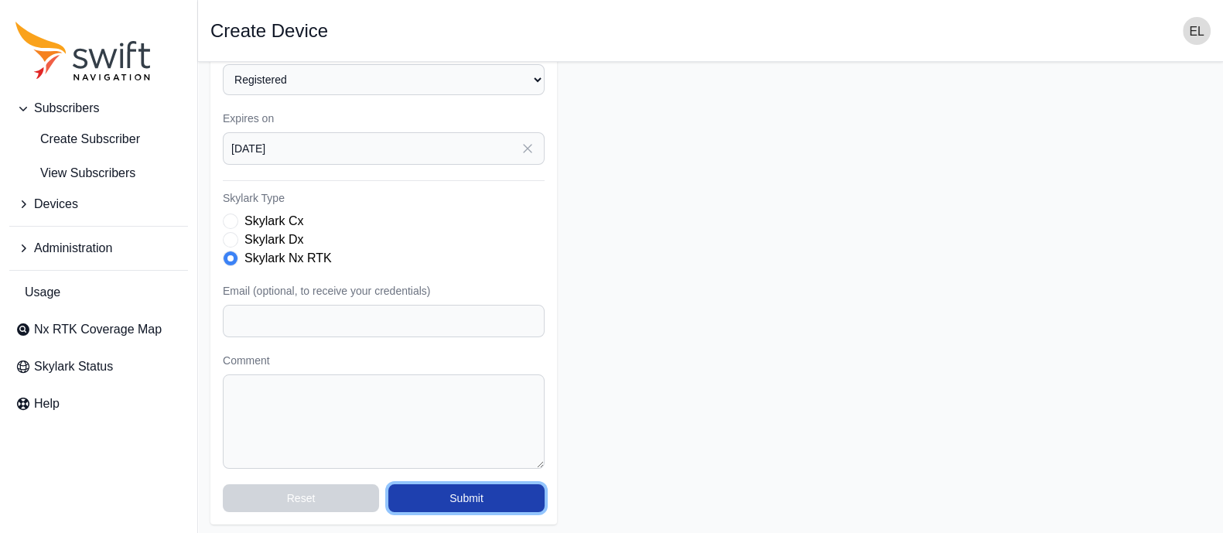
click at [463, 493] on button "Submit" at bounding box center [466, 498] width 156 height 28
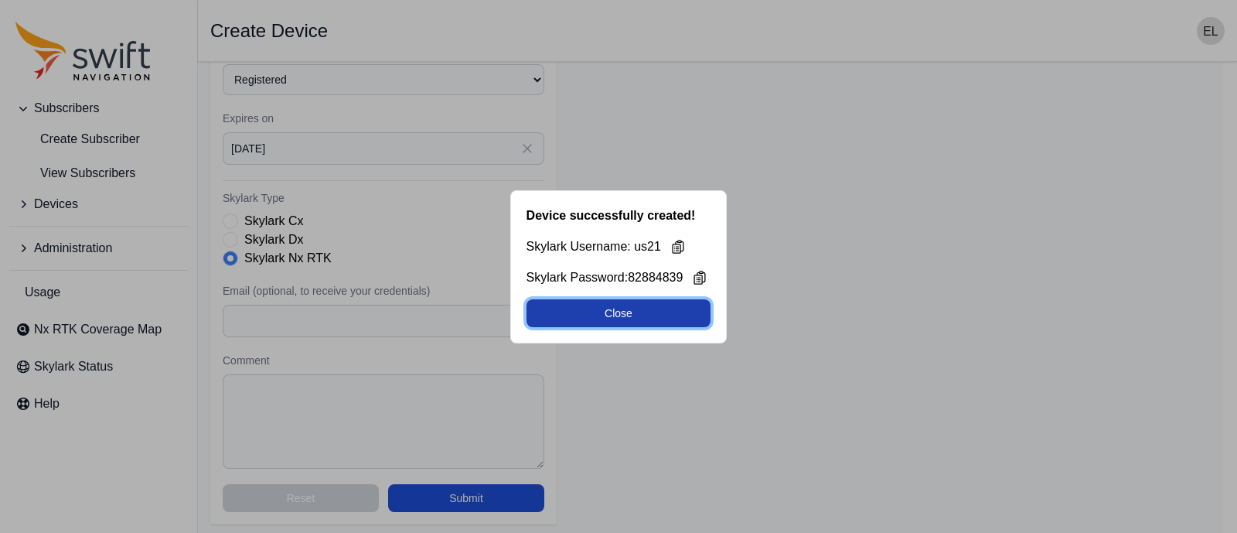
click at [592, 319] on button "Close" at bounding box center [619, 313] width 185 height 28
select select "b644441d-e755-4979-866a-1eb00d20fa50"
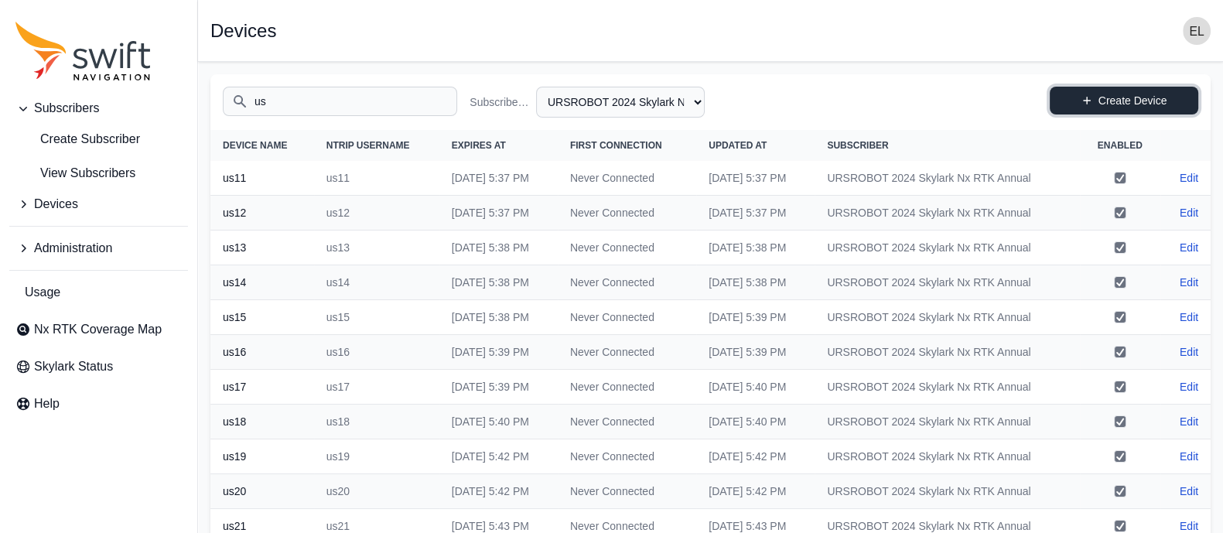
click at [1108, 107] on link "Create Device" at bounding box center [1124, 101] width 148 height 28
select select "b644441d-e755-4979-866a-1eb00d20fa50"
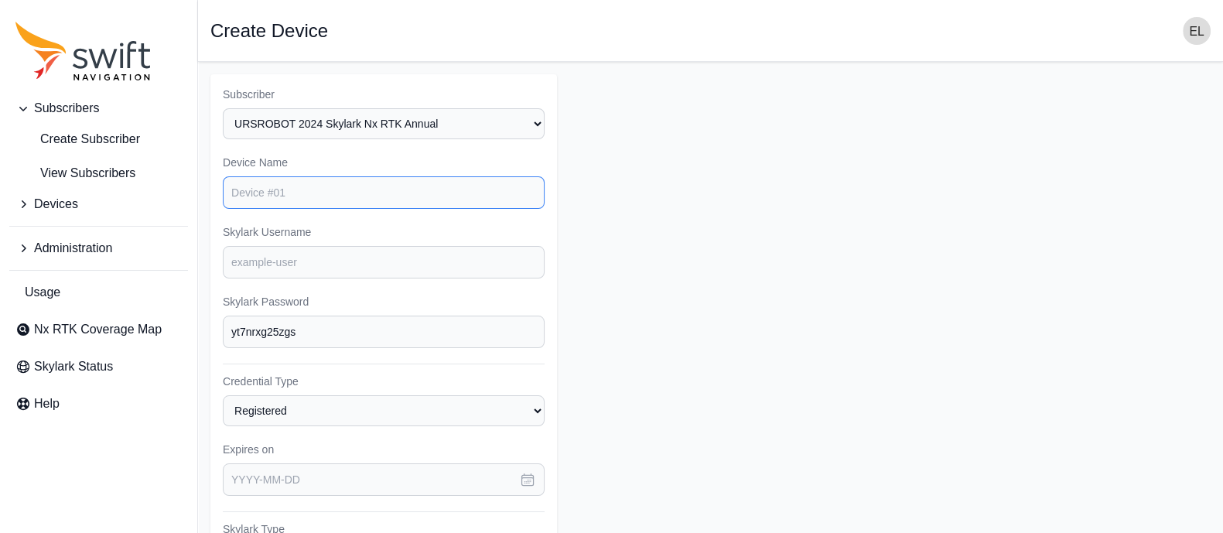
click at [375, 187] on input "Device Name" at bounding box center [384, 192] width 322 height 32
type input "us22"
type input "82884839"
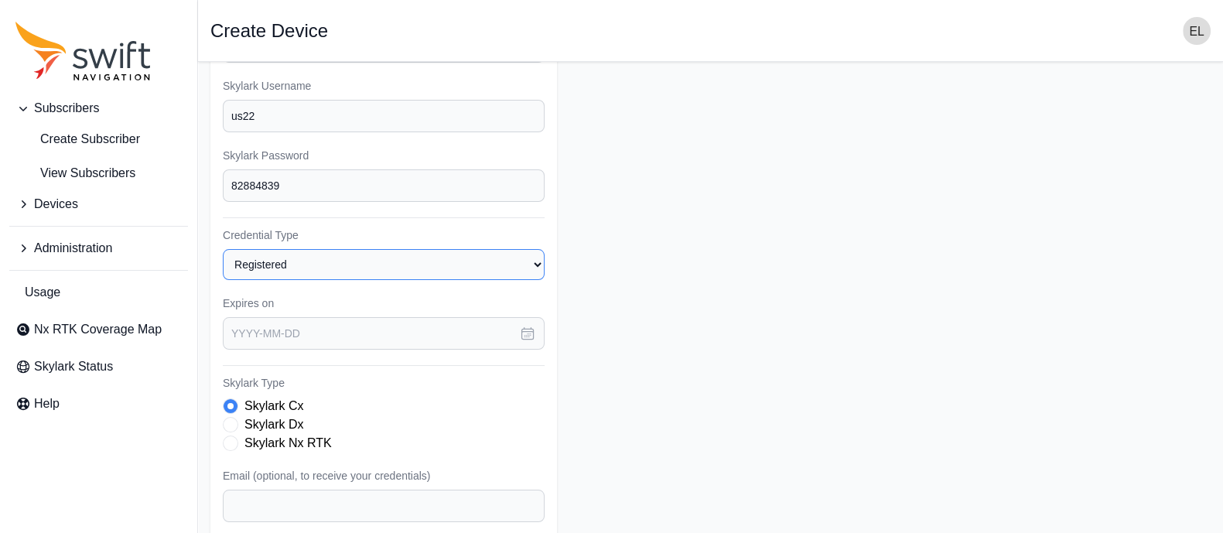
scroll to position [147, 0]
click at [524, 332] on icon "button" at bounding box center [528, 333] width 12 height 12
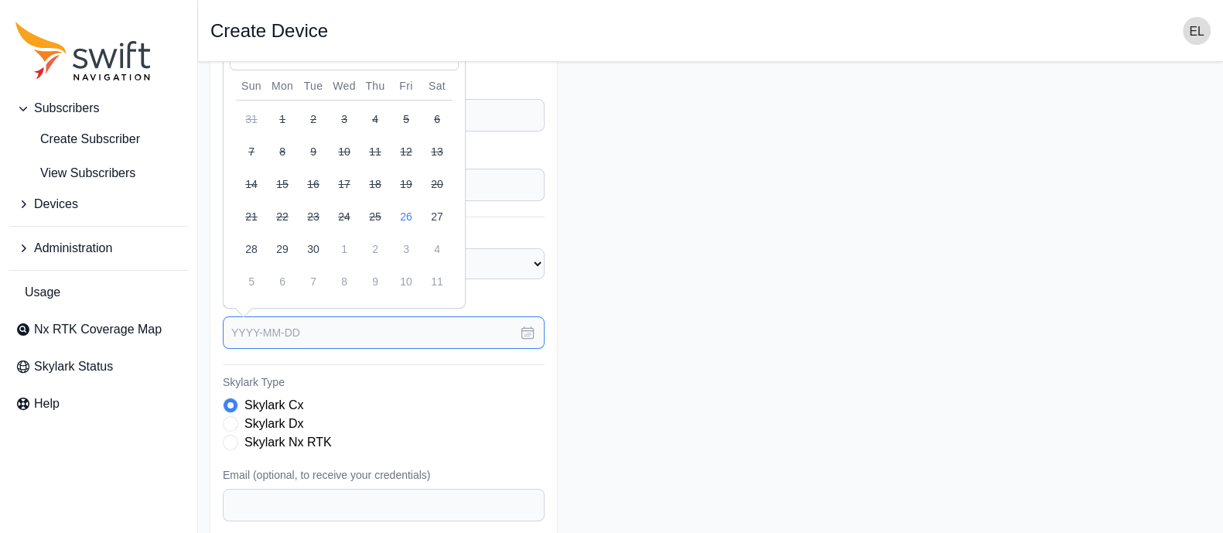
scroll to position [0, 0]
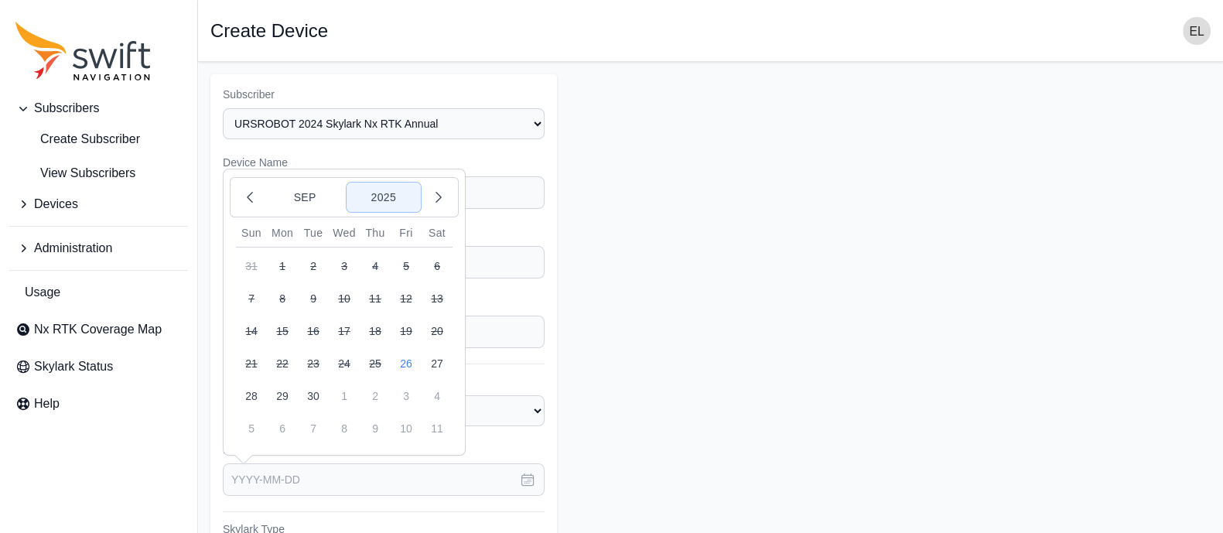
click at [379, 199] on button "2025" at bounding box center [383, 197] width 74 height 29
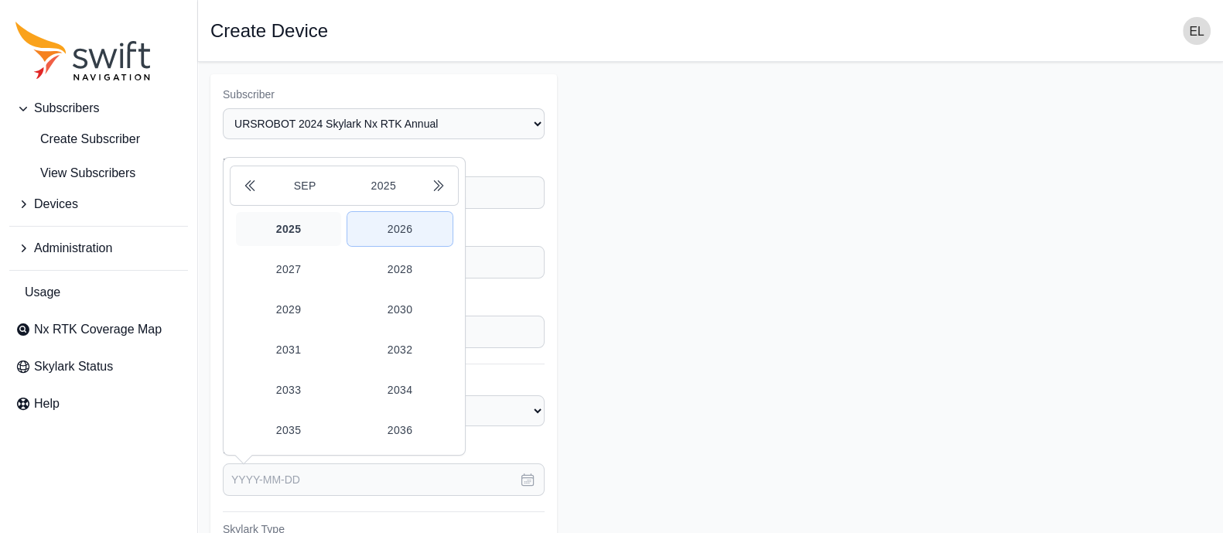
click at [387, 227] on button "2026" at bounding box center [399, 229] width 105 height 34
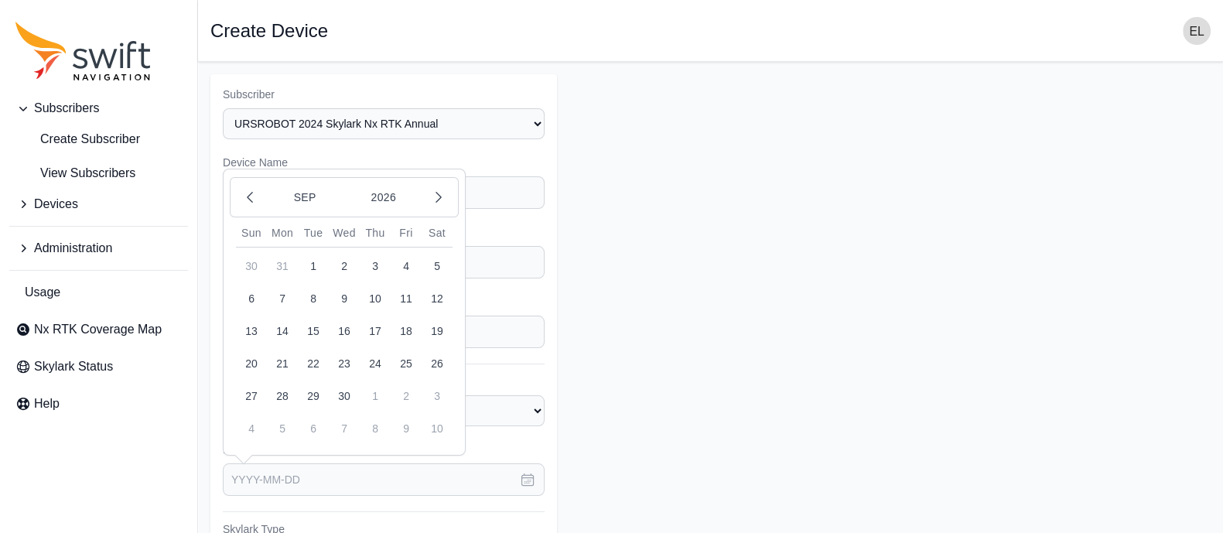
click at [433, 357] on button "26" at bounding box center [437, 363] width 31 height 31
type input "[DATE]"
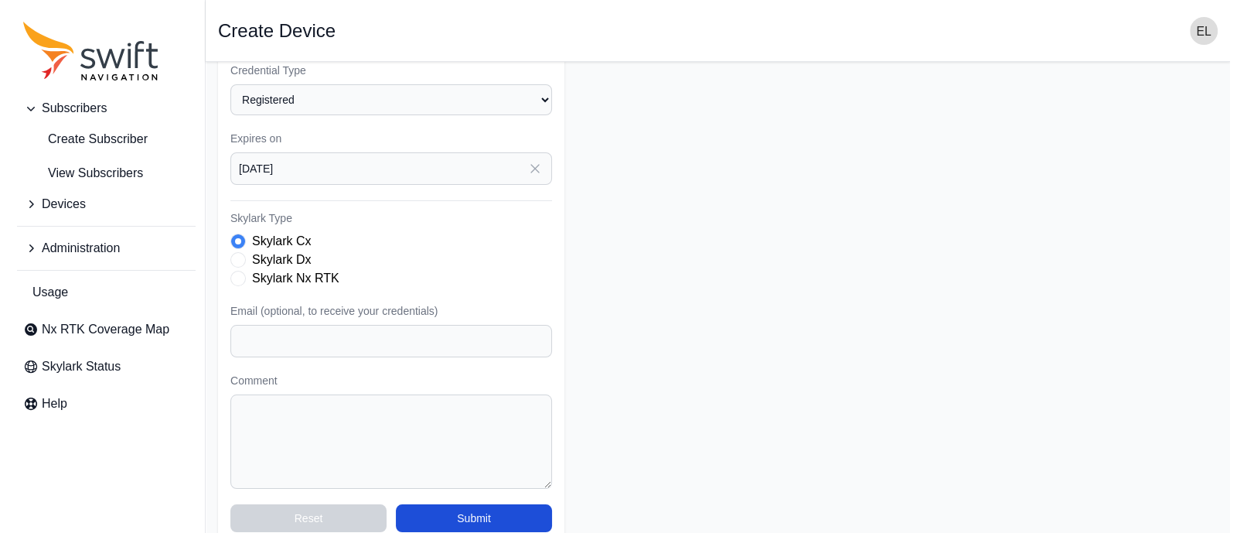
scroll to position [312, 0]
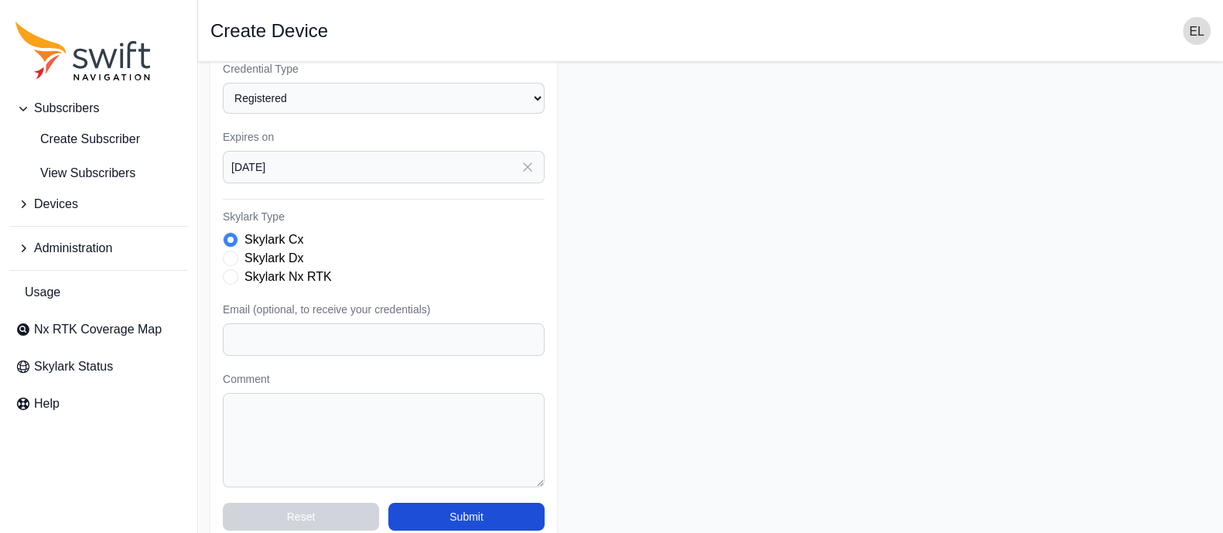
click at [232, 276] on span "Skylark Type" at bounding box center [230, 276] width 15 height 15
click at [423, 516] on button "Submit" at bounding box center [466, 517] width 156 height 28
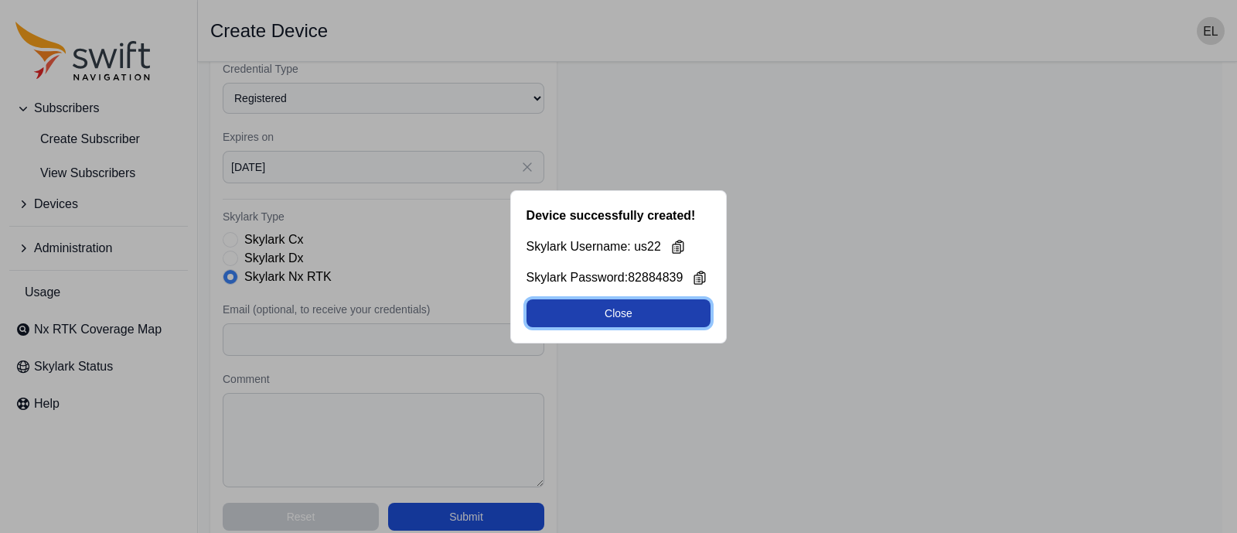
click at [616, 323] on button "Close" at bounding box center [619, 313] width 185 height 28
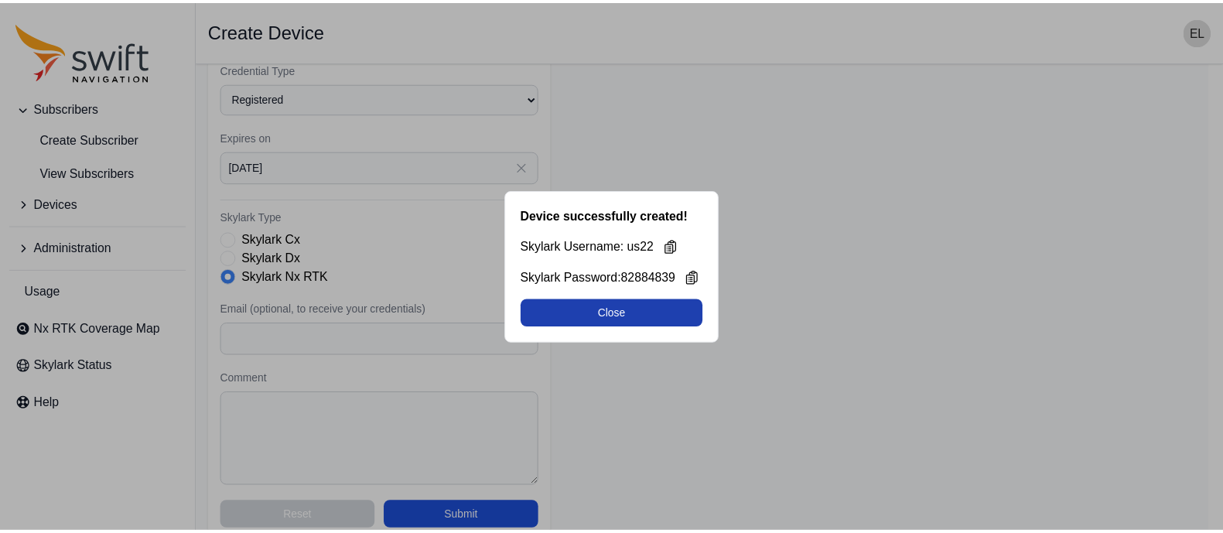
scroll to position [73, 0]
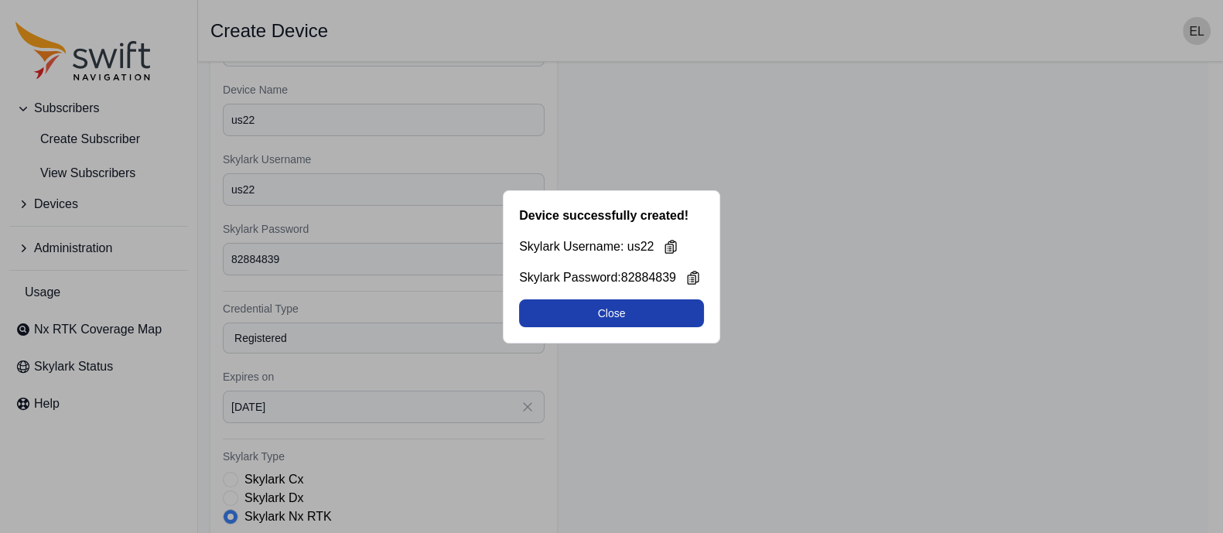
select select "b644441d-e755-4979-866a-1eb00d20fa50"
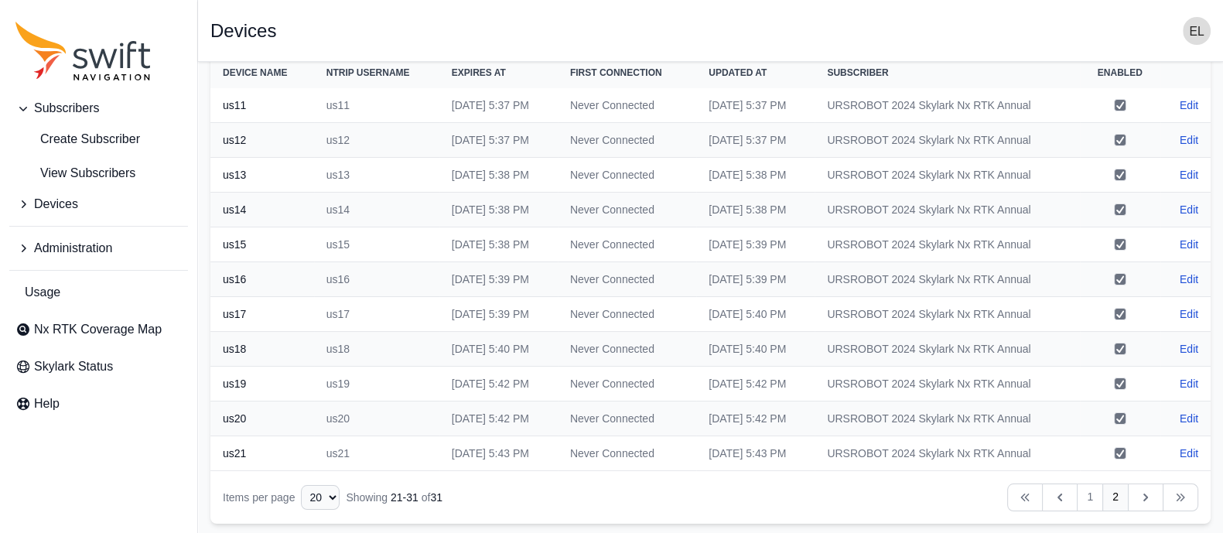
scroll to position [0, 0]
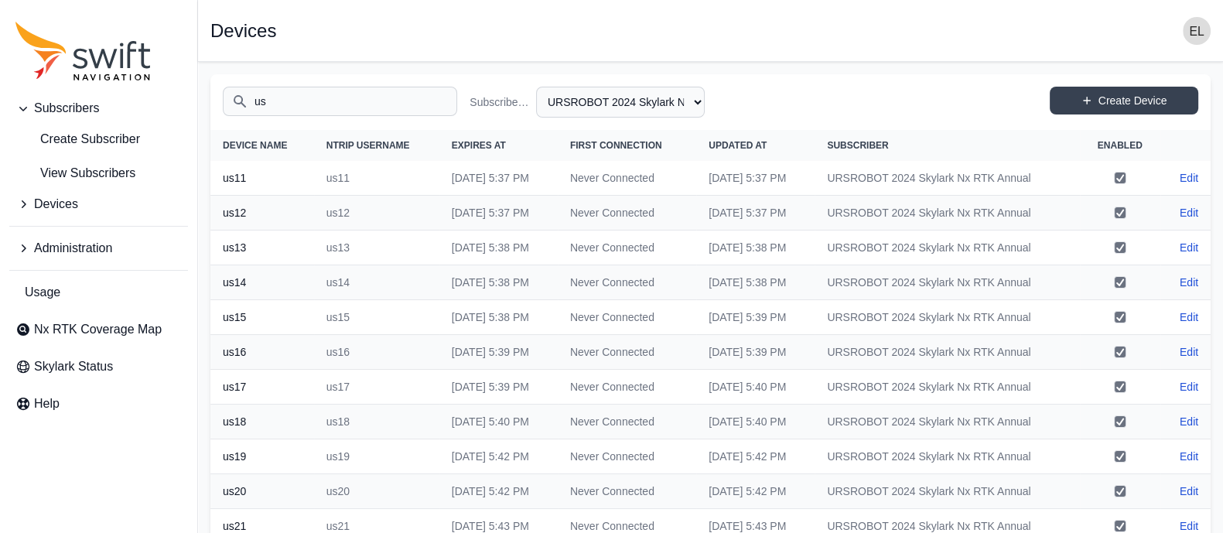
click at [363, 110] on input "us" at bounding box center [340, 101] width 234 height 29
type input "u"
type input "us"
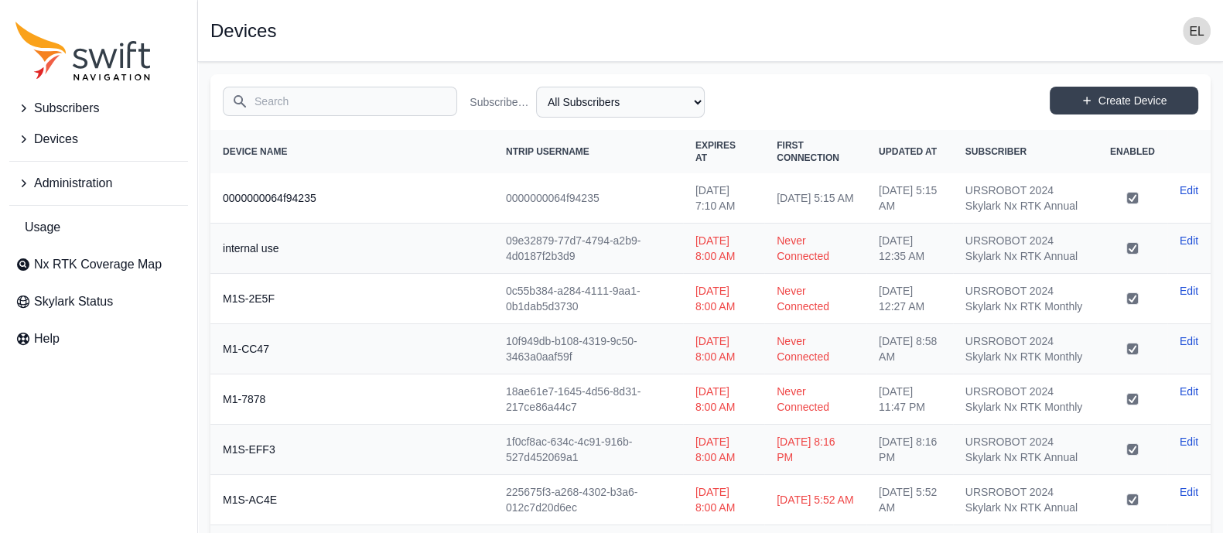
click at [364, 108] on input "Search" at bounding box center [340, 101] width 234 height 29
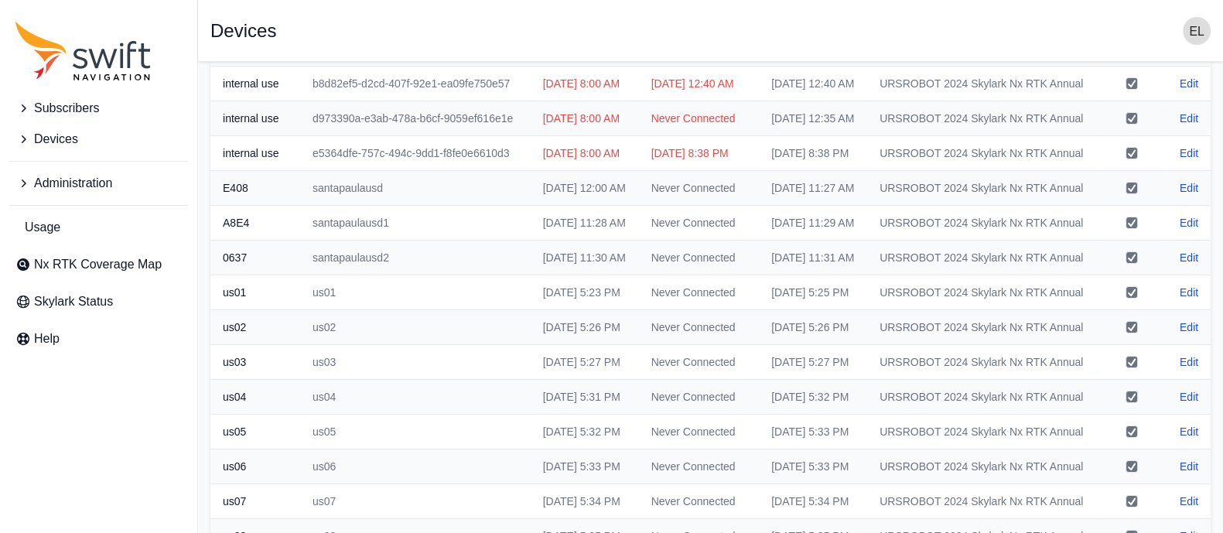
scroll to position [706, 0]
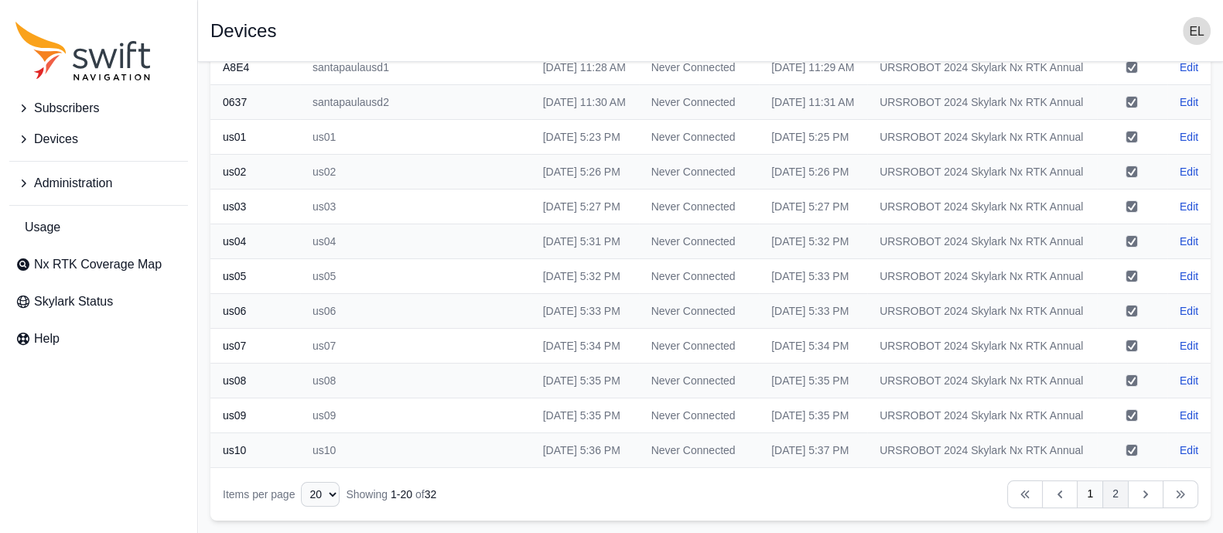
type input "us"
click at [1110, 492] on link "2" at bounding box center [1115, 494] width 26 height 28
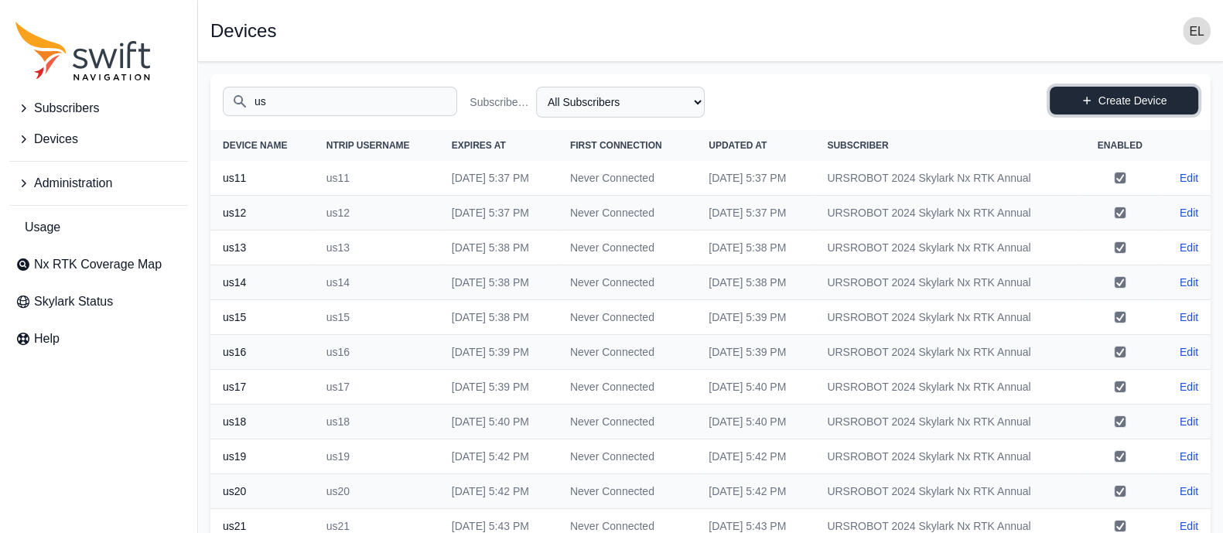
click at [1162, 96] on link "Create Device" at bounding box center [1124, 101] width 148 height 28
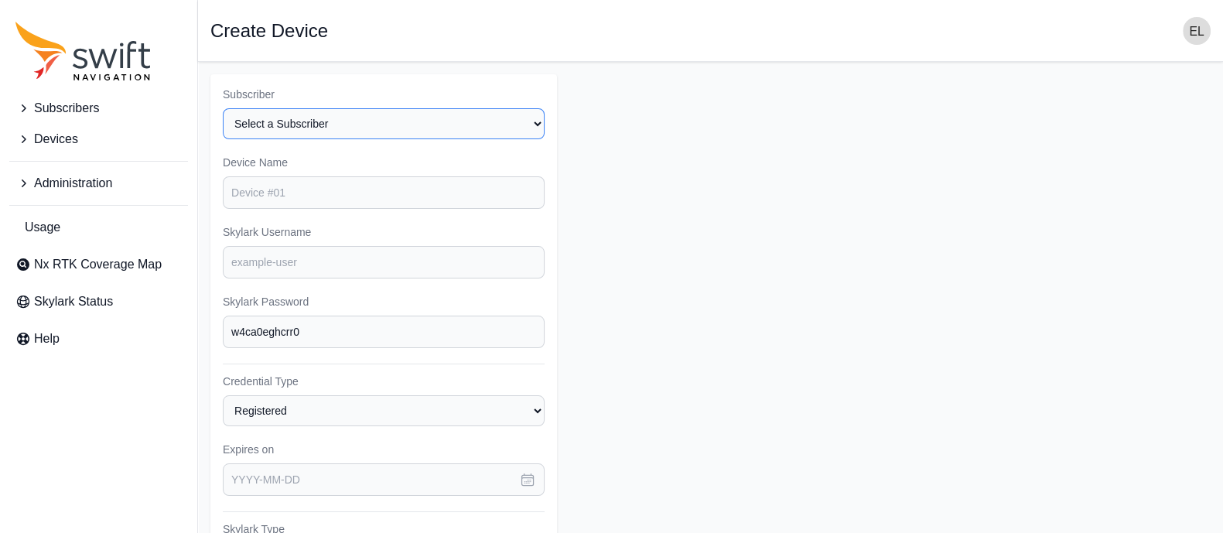
click at [391, 133] on select "Select a Subscriber M1L URSROBOT 2024 Skylark Nx RTK Annual URSROBOT 2024 Skyla…" at bounding box center [384, 123] width 322 height 31
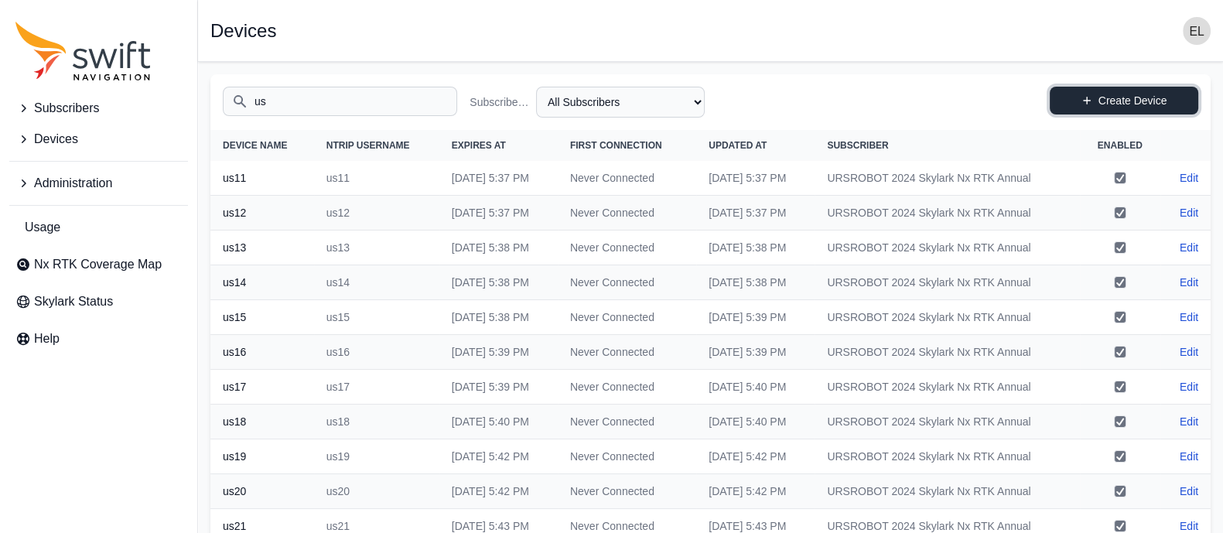
click at [1079, 110] on link "Create Device" at bounding box center [1124, 101] width 148 height 28
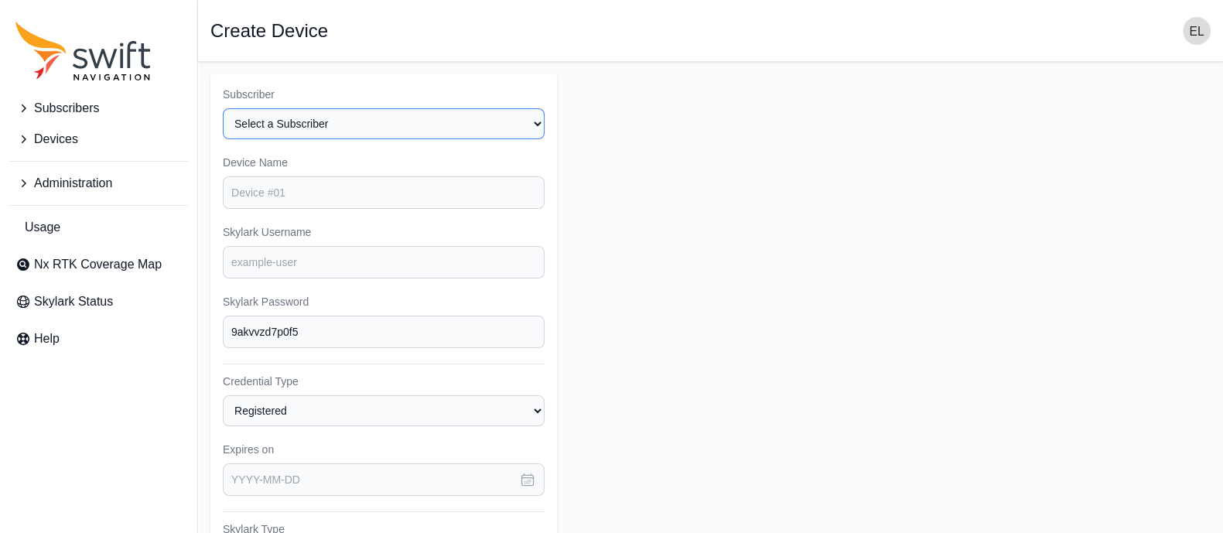
click at [432, 121] on select "Select a Subscriber M1L URSROBOT 2024 Skylark Nx RTK Annual URSROBOT 2024 Skyla…" at bounding box center [384, 123] width 322 height 31
click at [244, 15] on nav "Open sidebar Create Device" at bounding box center [710, 31] width 1025 height 62
click at [80, 111] on span "Subscribers" at bounding box center [66, 108] width 65 height 19
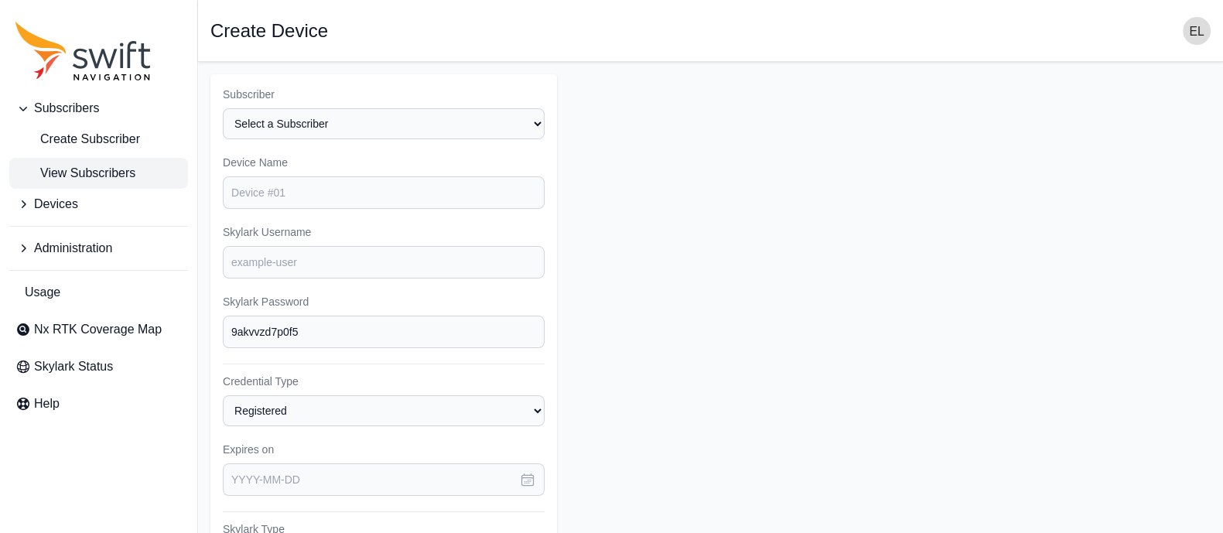
click at [82, 160] on link "View Subscribers" at bounding box center [98, 173] width 179 height 31
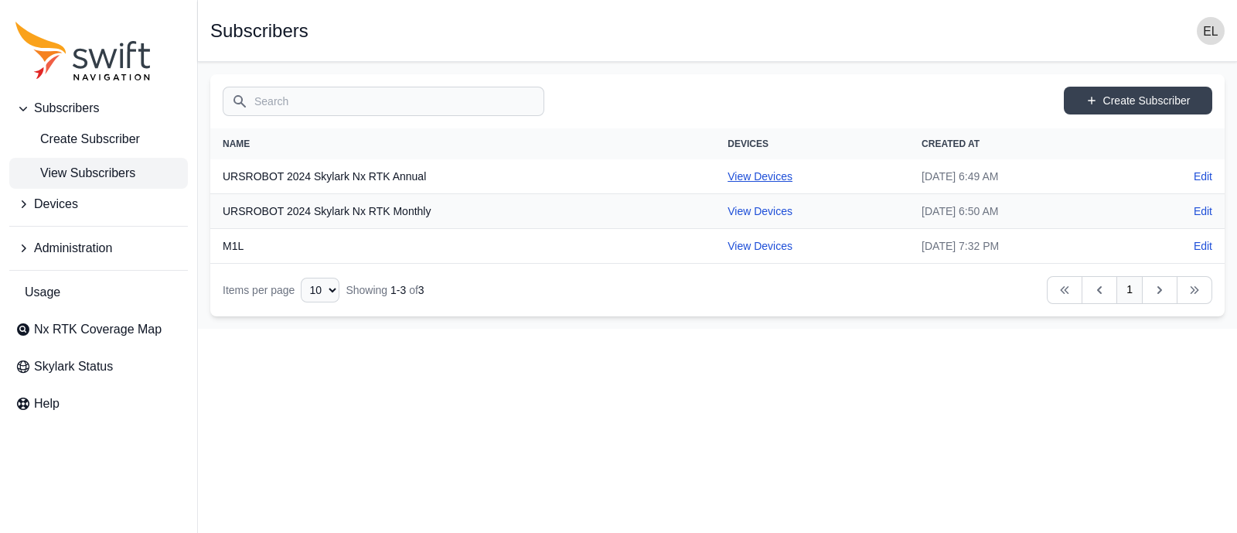
click at [728, 179] on link "View Devices" at bounding box center [760, 176] width 65 height 12
select select "b644441d-e755-4979-866a-1eb00d20fa50"
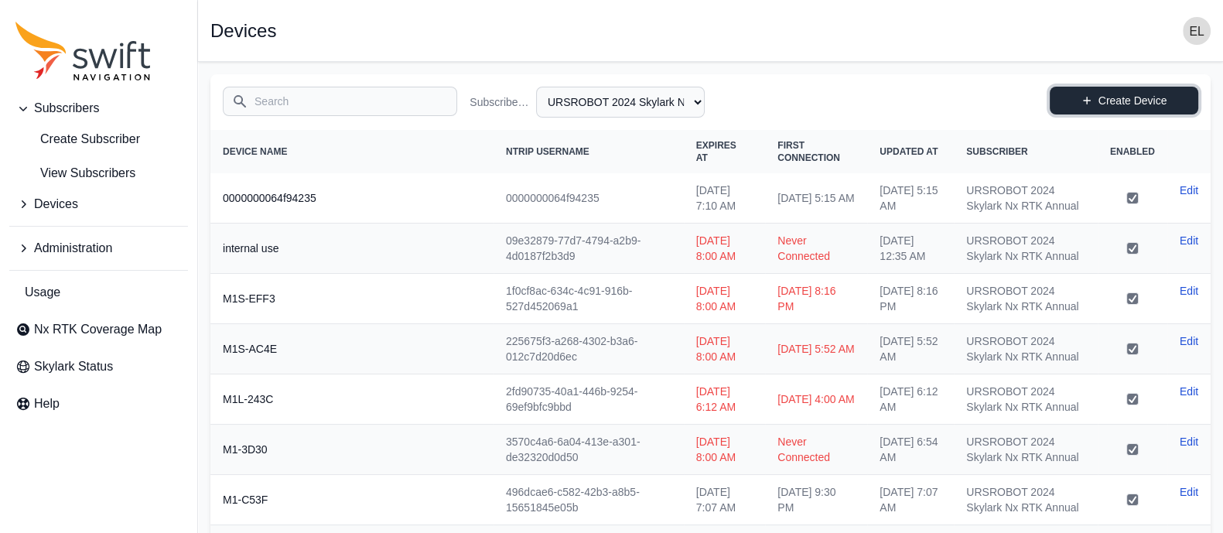
click at [1119, 105] on link "Create Device" at bounding box center [1124, 101] width 148 height 28
select select "b644441d-e755-4979-866a-1eb00d20fa50"
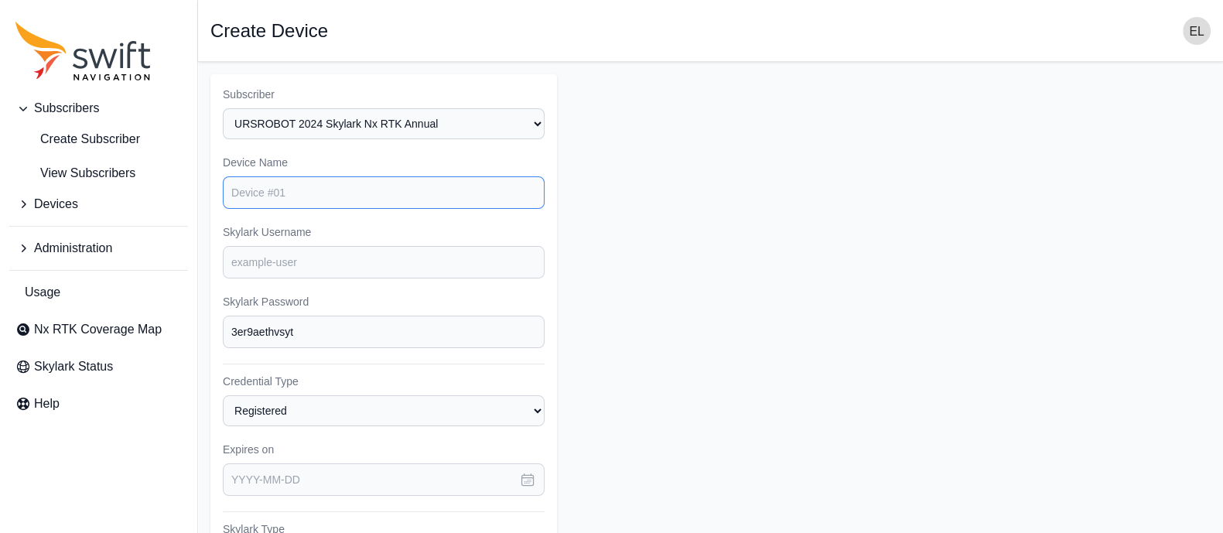
click at [459, 199] on input "Device Name" at bounding box center [384, 192] width 322 height 32
type input "us"
click at [720, 207] on form "Subscriber Select a Subscriber M1L URSROBOT 2024 Skylark Nx RTK Annual URSROBOT…" at bounding box center [710, 464] width 1000 height 781
click at [84, 159] on link "View Subscribers" at bounding box center [98, 173] width 179 height 31
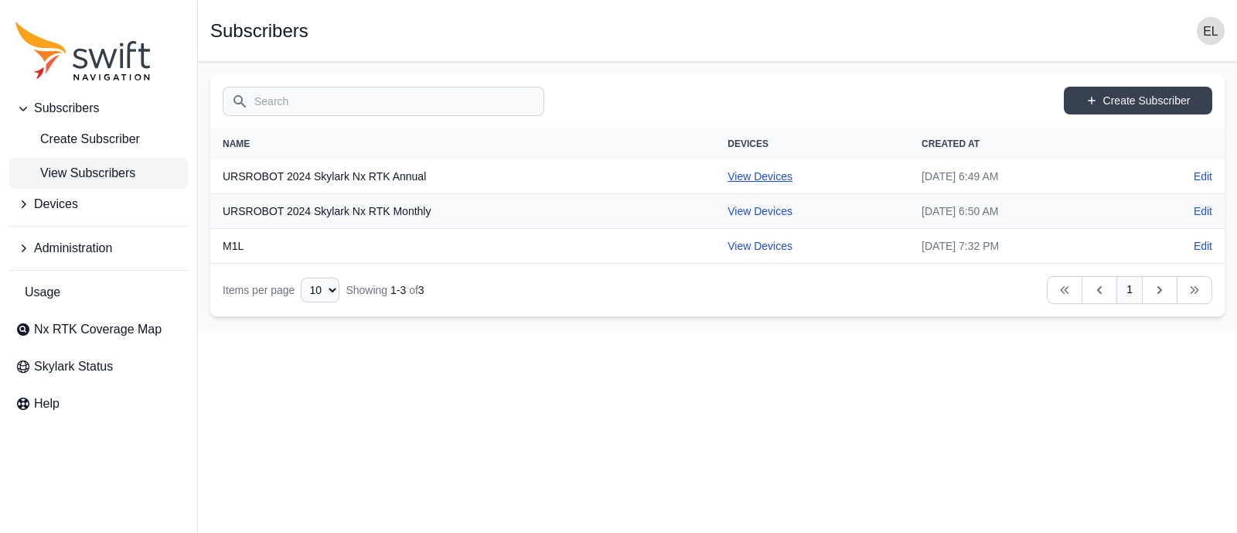
click at [728, 176] on link "View Devices" at bounding box center [760, 176] width 65 height 12
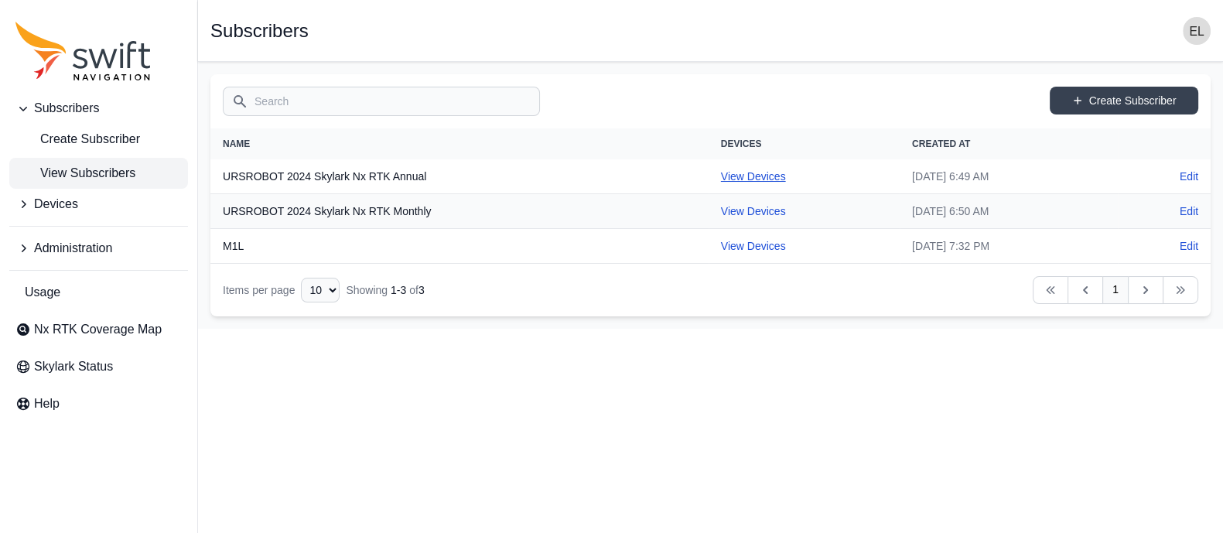
select select "b644441d-e755-4979-866a-1eb00d20fa50"
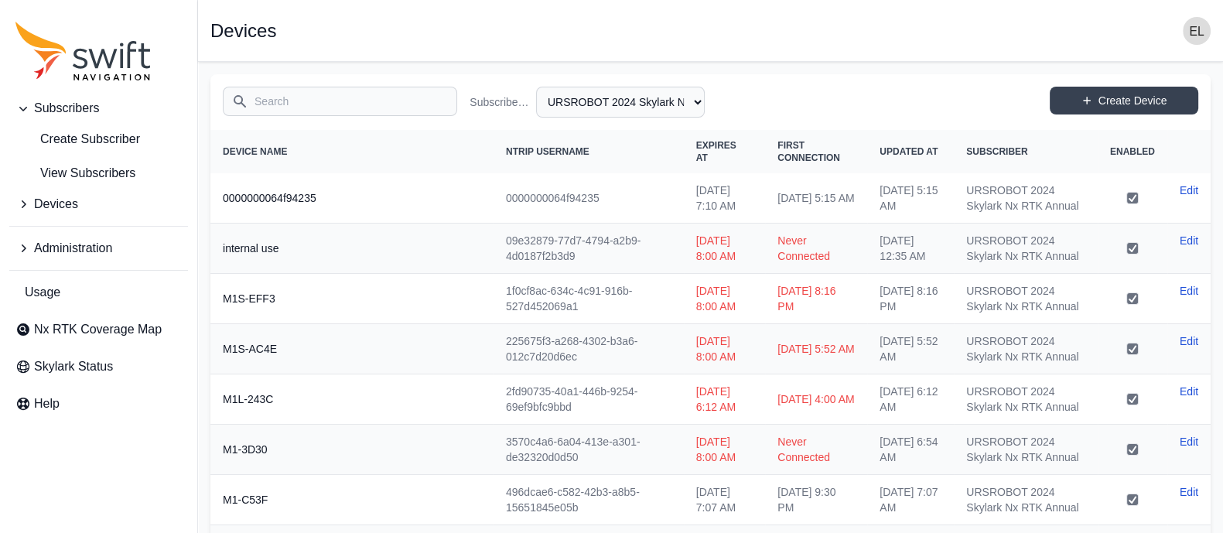
click at [364, 98] on input "Search" at bounding box center [340, 101] width 234 height 29
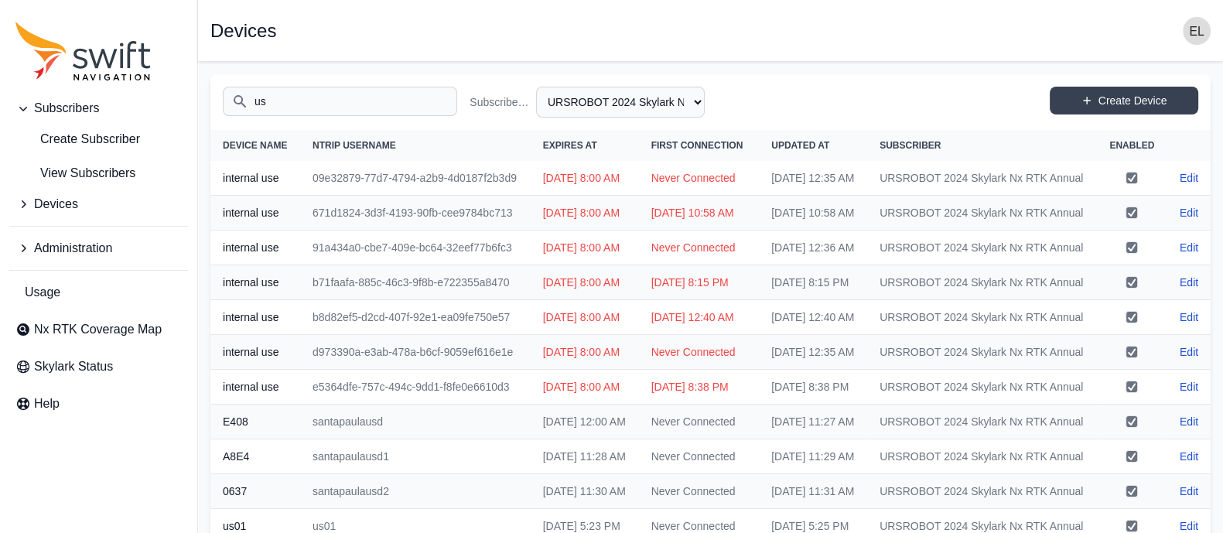
type input "us"
click at [405, 41] on div "Open sidebar Devices" at bounding box center [710, 31] width 1000 height 28
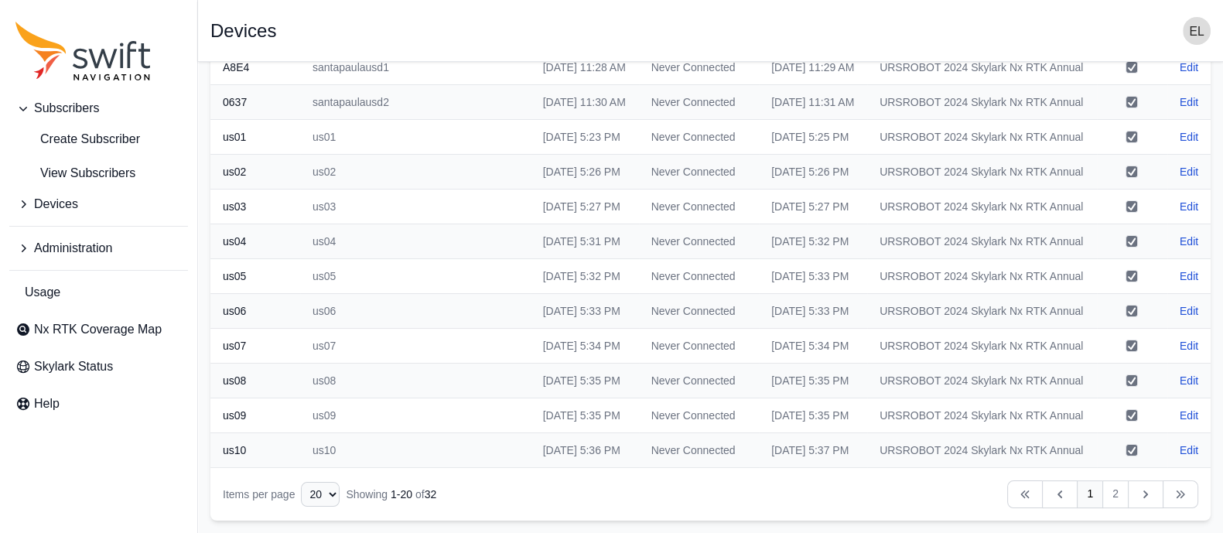
scroll to position [706, 0]
click at [1121, 493] on link "2" at bounding box center [1115, 494] width 26 height 28
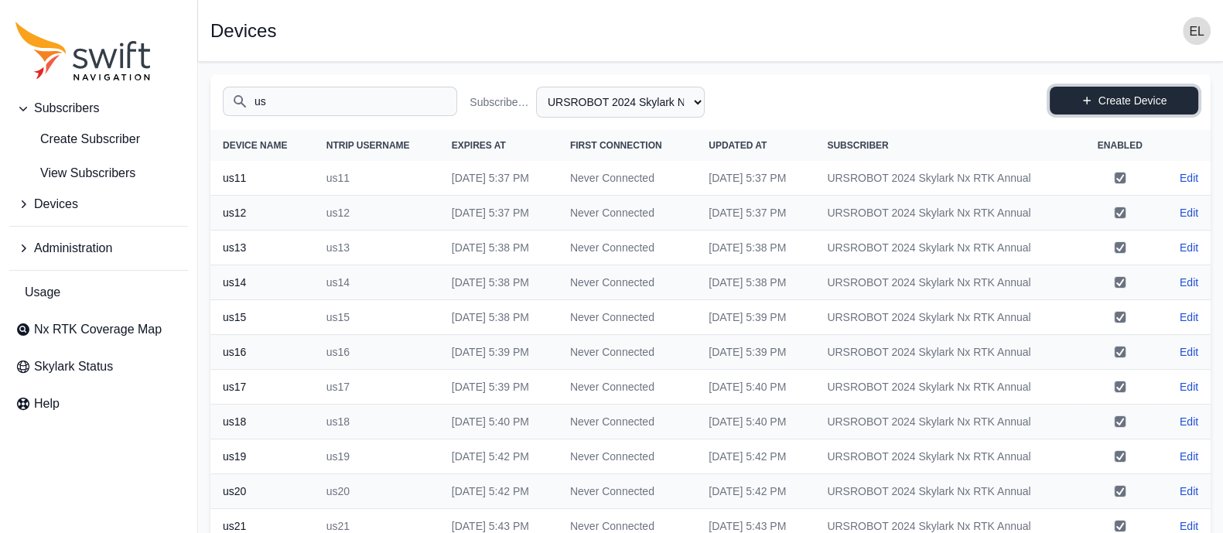
click at [1087, 95] on icon at bounding box center [1086, 100] width 11 height 11
select select "b644441d-e755-4979-866a-1eb00d20fa50"
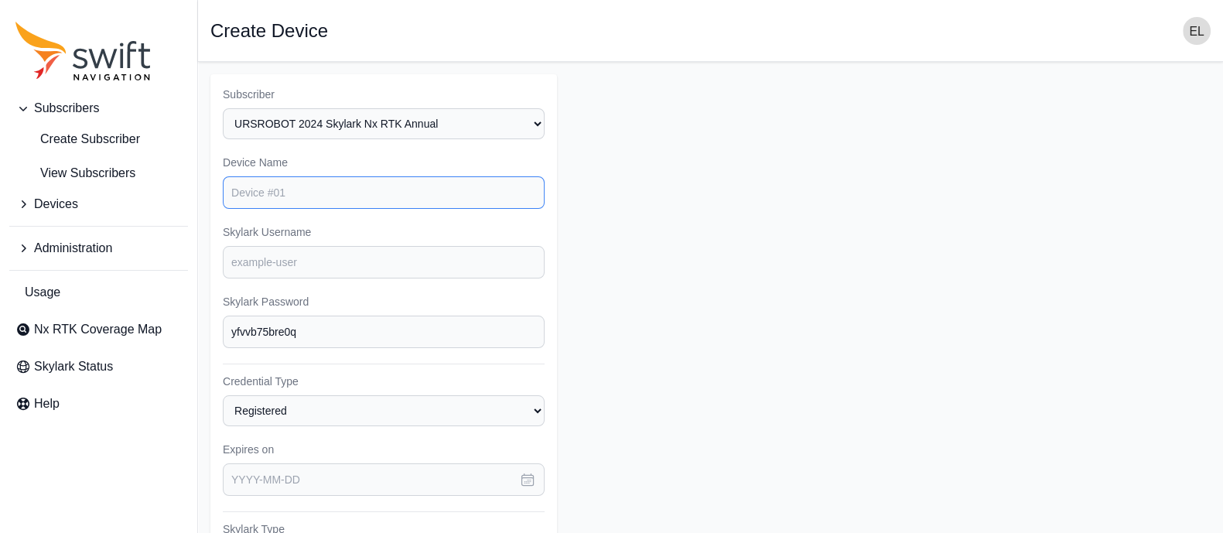
click at [301, 197] on input "Device Name" at bounding box center [384, 192] width 322 height 32
type input "us23"
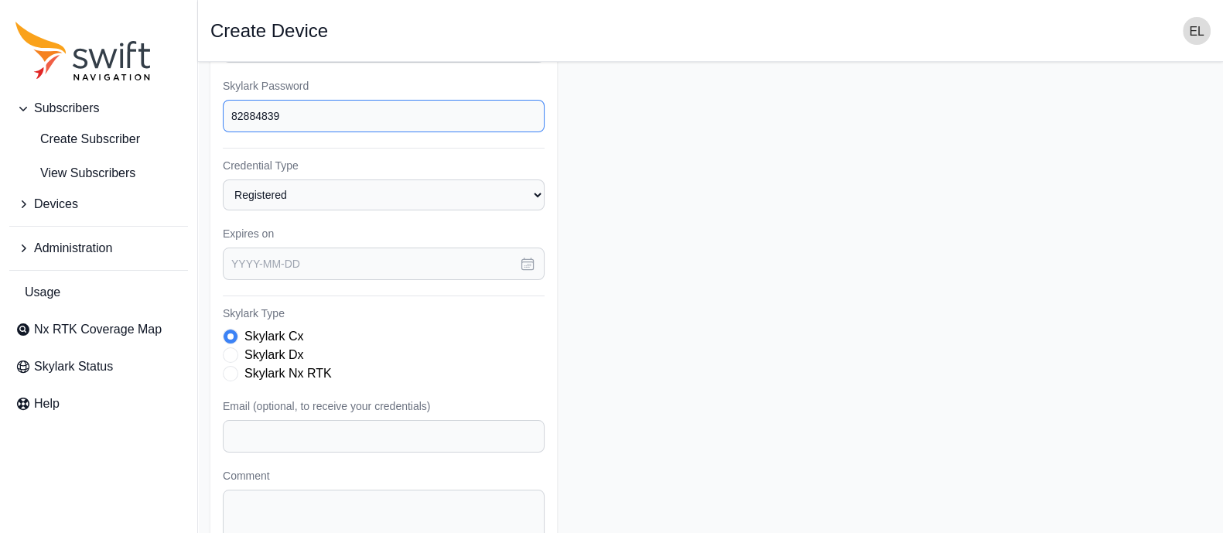
scroll to position [217, 0]
type input "82884839"
click at [527, 266] on icon "button" at bounding box center [528, 264] width 12 height 12
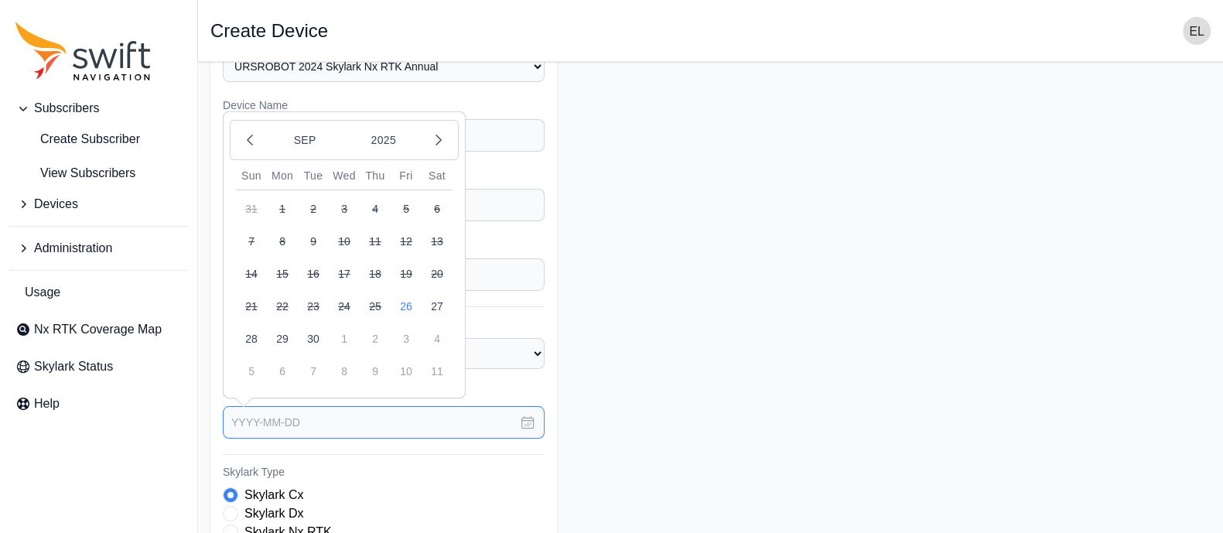
scroll to position [54, 0]
click at [394, 142] on button "2025" at bounding box center [383, 142] width 74 height 29
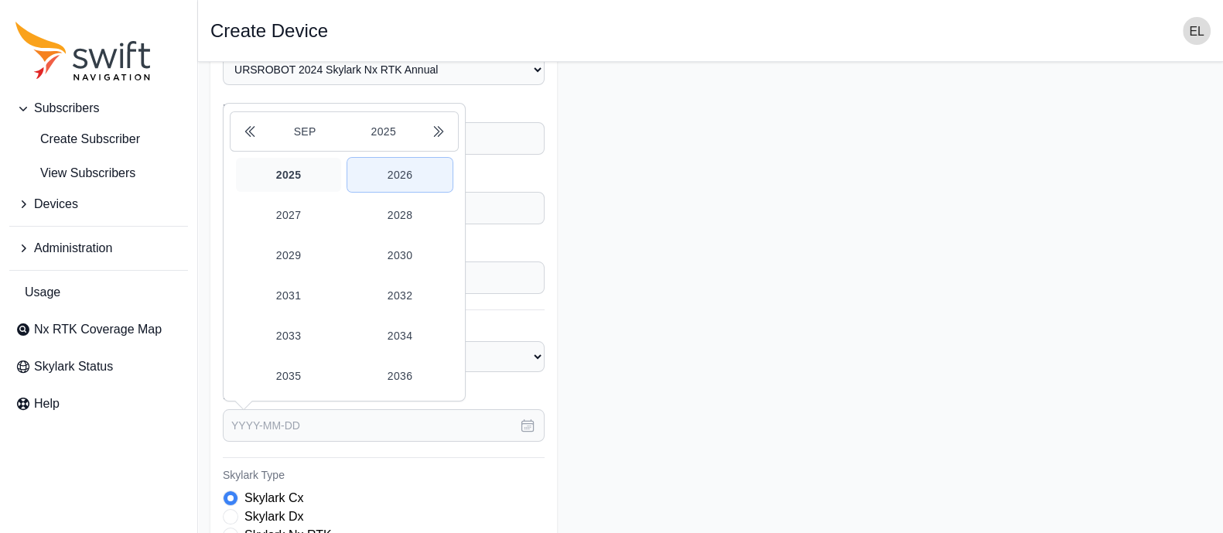
click at [398, 169] on button "2026" at bounding box center [399, 175] width 105 height 34
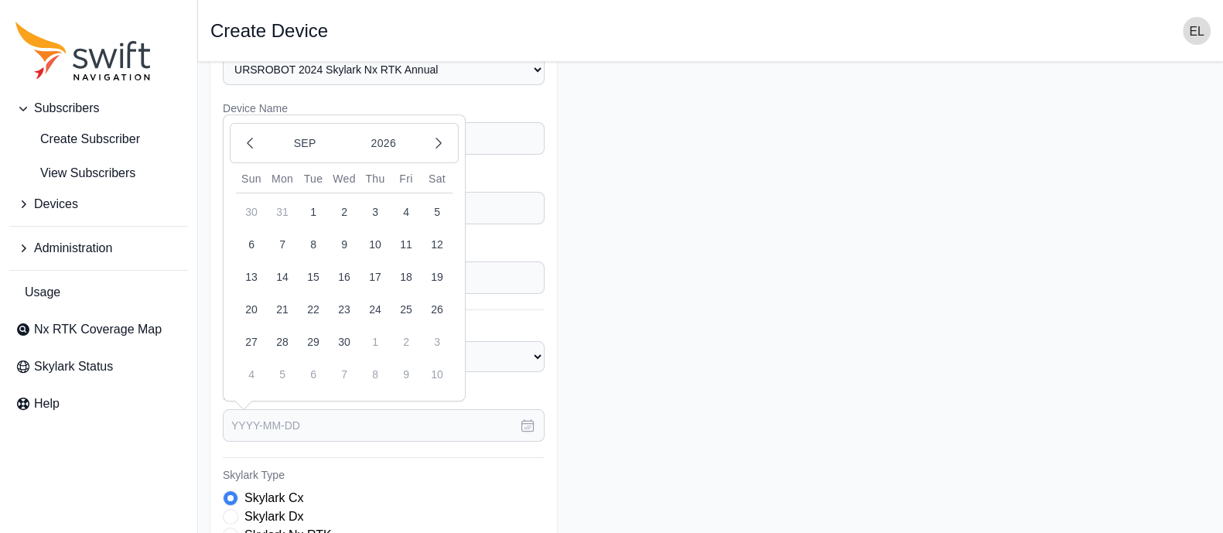
click at [437, 299] on button "26" at bounding box center [437, 309] width 31 height 31
type input "[DATE]"
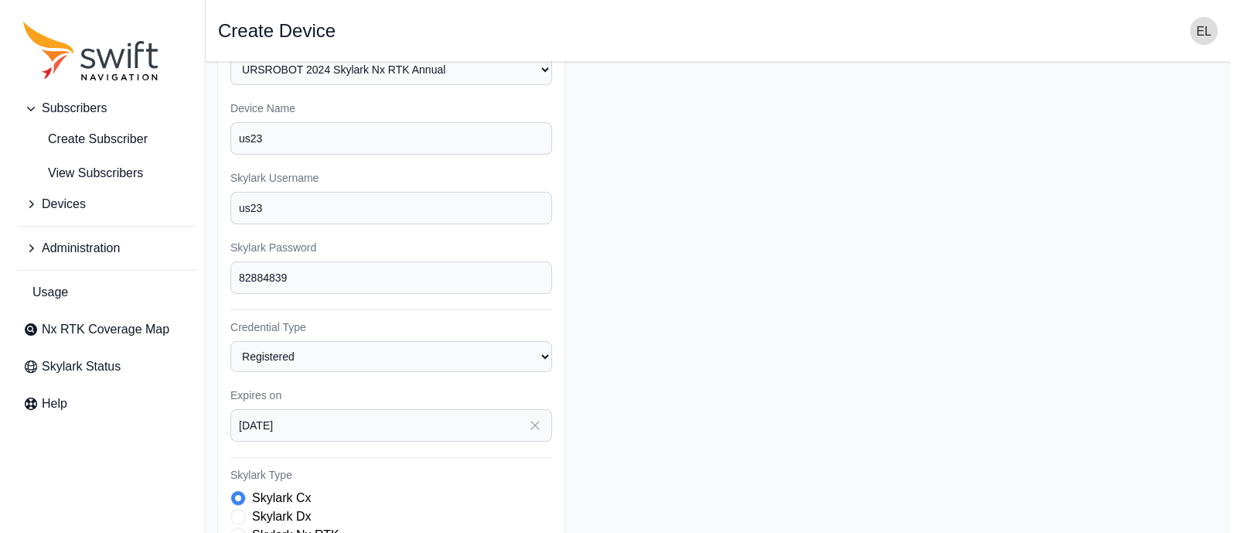
scroll to position [331, 0]
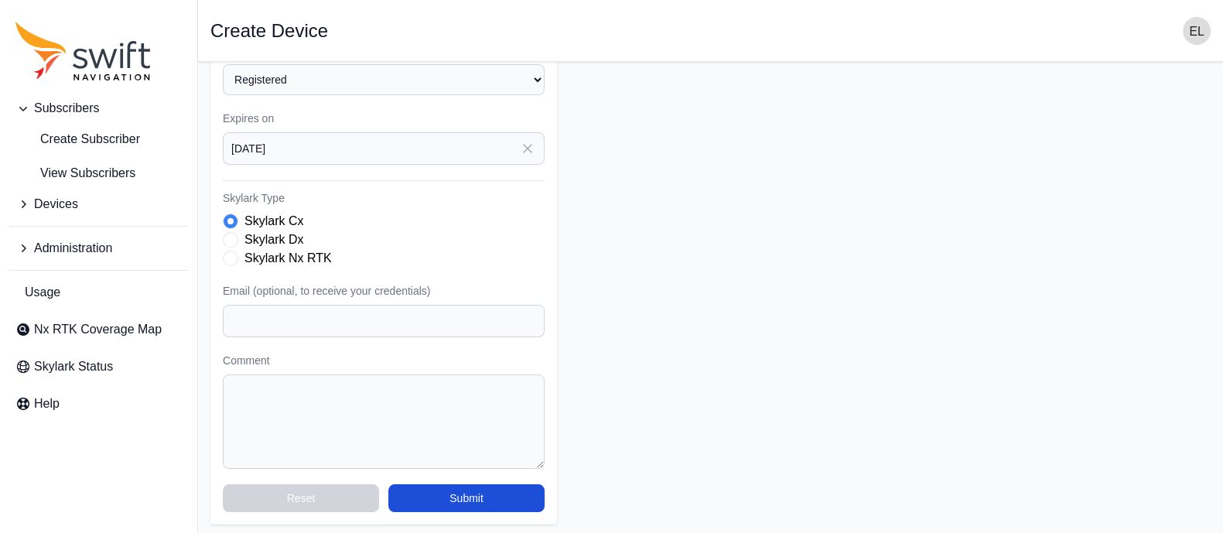
click at [229, 253] on span "Skylark Type" at bounding box center [230, 258] width 15 height 15
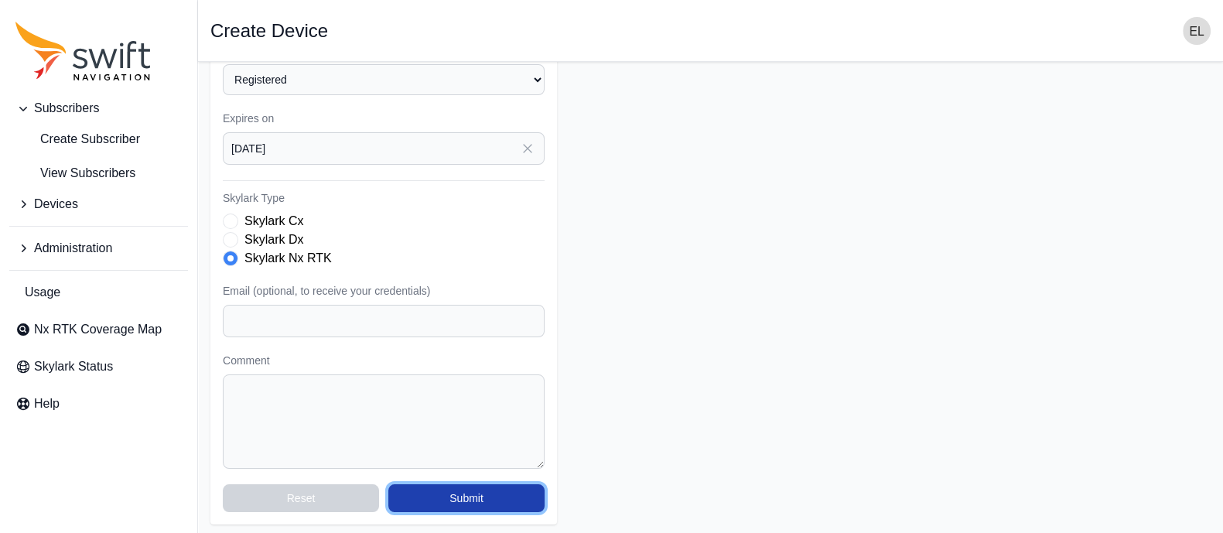
click at [437, 494] on button "Submit" at bounding box center [466, 498] width 156 height 28
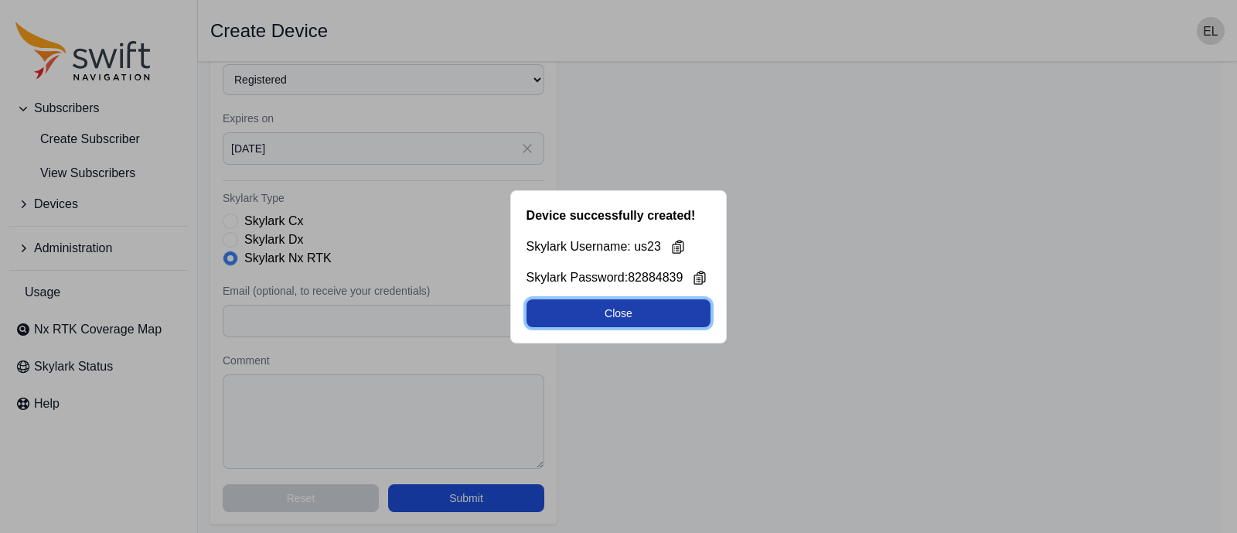
click at [655, 323] on button "Close" at bounding box center [619, 313] width 185 height 28
select select "b644441d-e755-4979-866a-1eb00d20fa50"
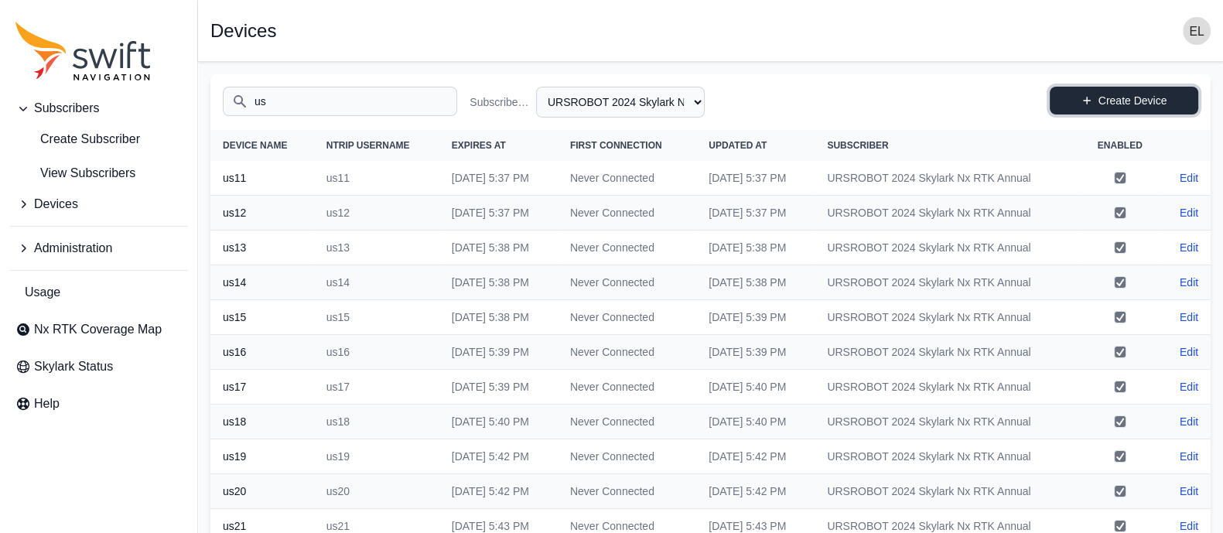
click at [1080, 100] on link "Create Device" at bounding box center [1124, 101] width 148 height 28
select select "b644441d-e755-4979-866a-1eb00d20fa50"
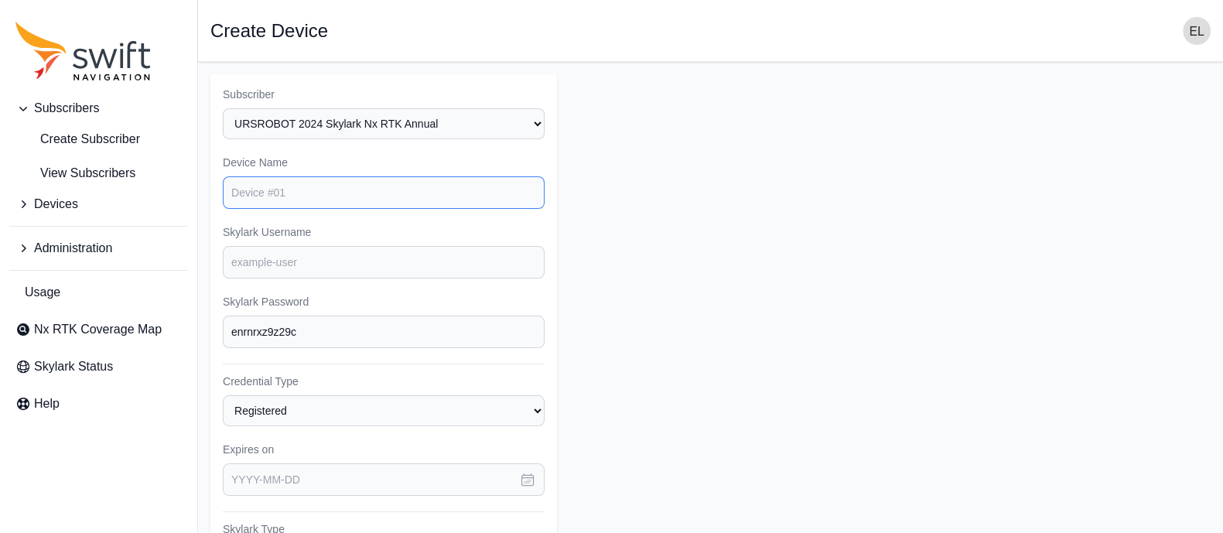
click at [322, 186] on input "Device Name" at bounding box center [384, 192] width 322 height 32
type input "us24"
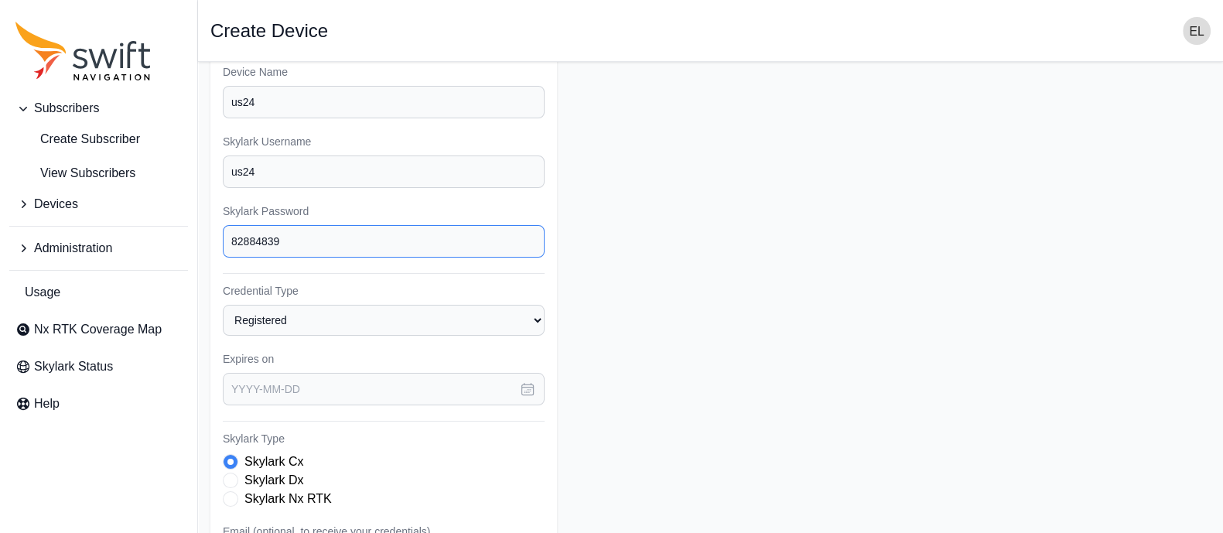
scroll to position [92, 0]
type input "82884839"
click at [527, 387] on icon "button" at bounding box center [527, 387] width 15 height 15
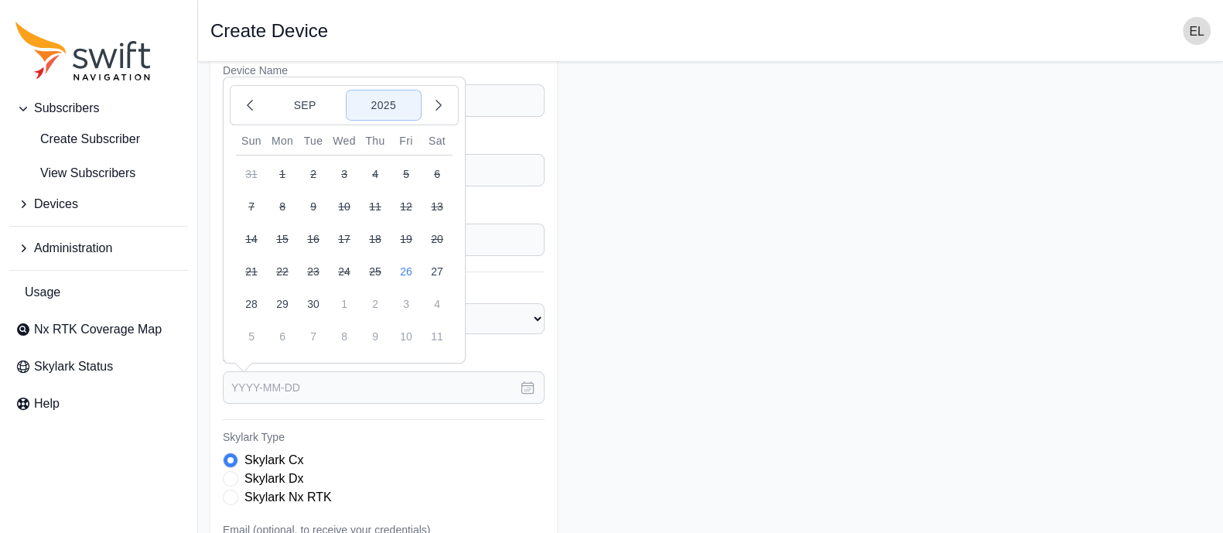
click at [394, 110] on button "2025" at bounding box center [383, 104] width 74 height 29
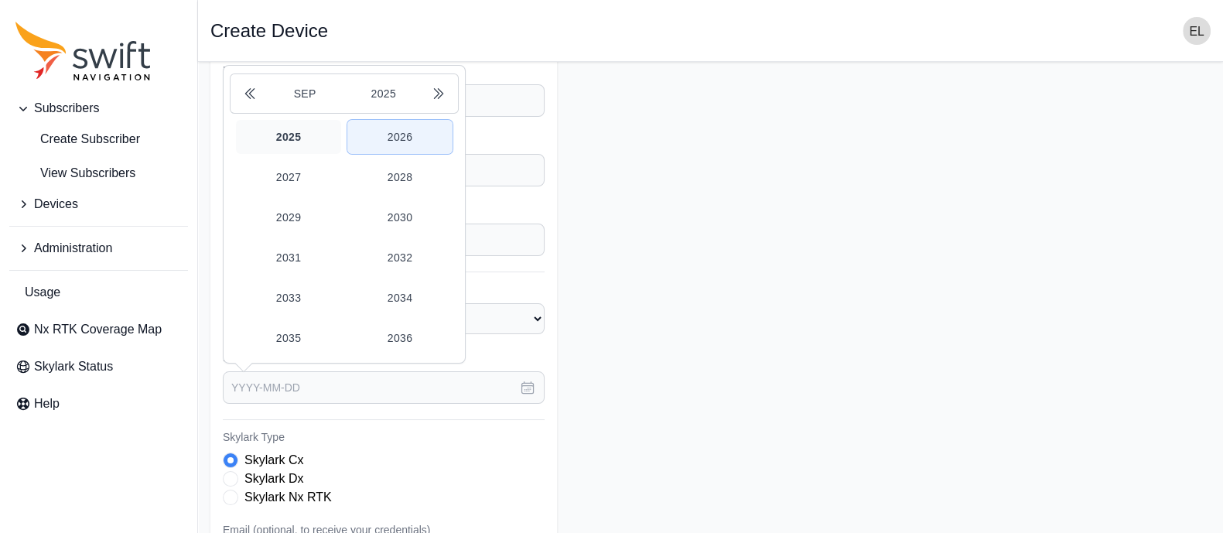
click at [411, 139] on button "2026" at bounding box center [399, 137] width 105 height 34
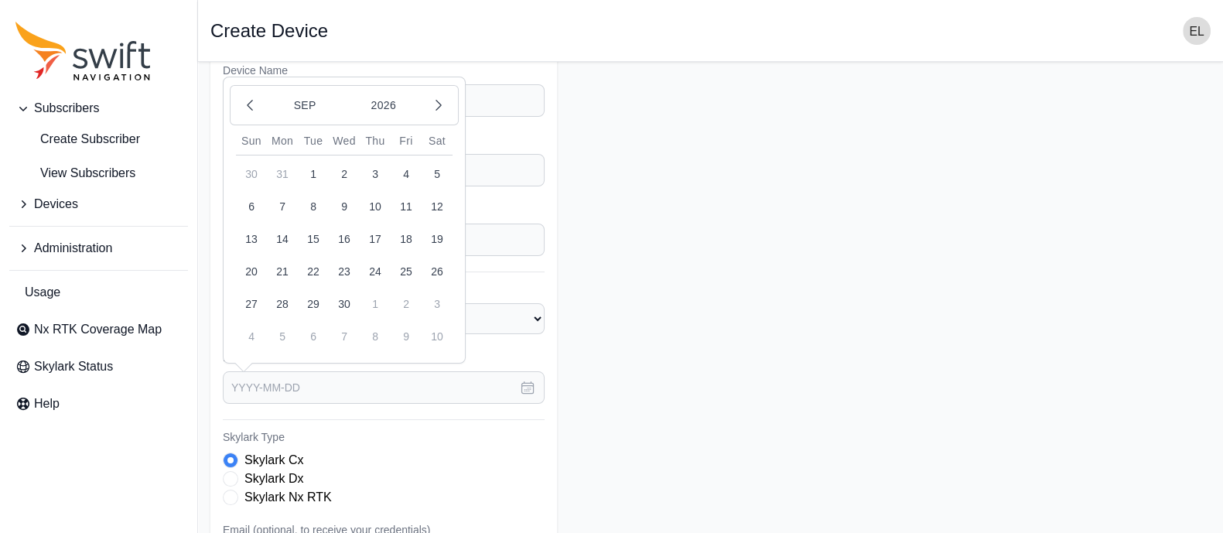
click at [435, 271] on button "26" at bounding box center [437, 271] width 31 height 31
type input "[DATE]"
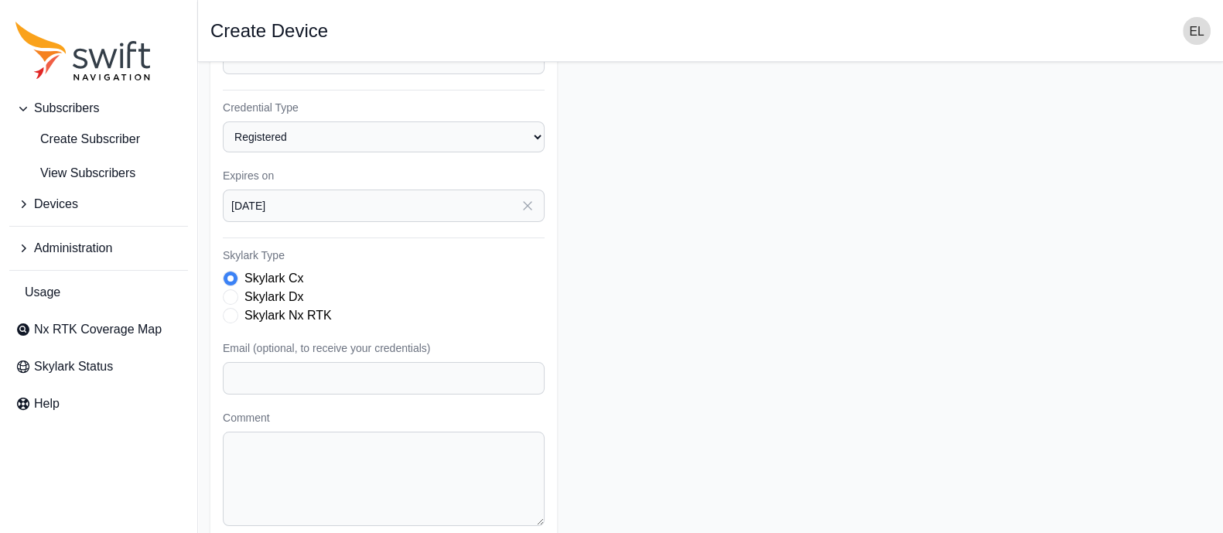
scroll to position [278, 0]
click at [237, 309] on span "Skylark Type" at bounding box center [230, 310] width 15 height 15
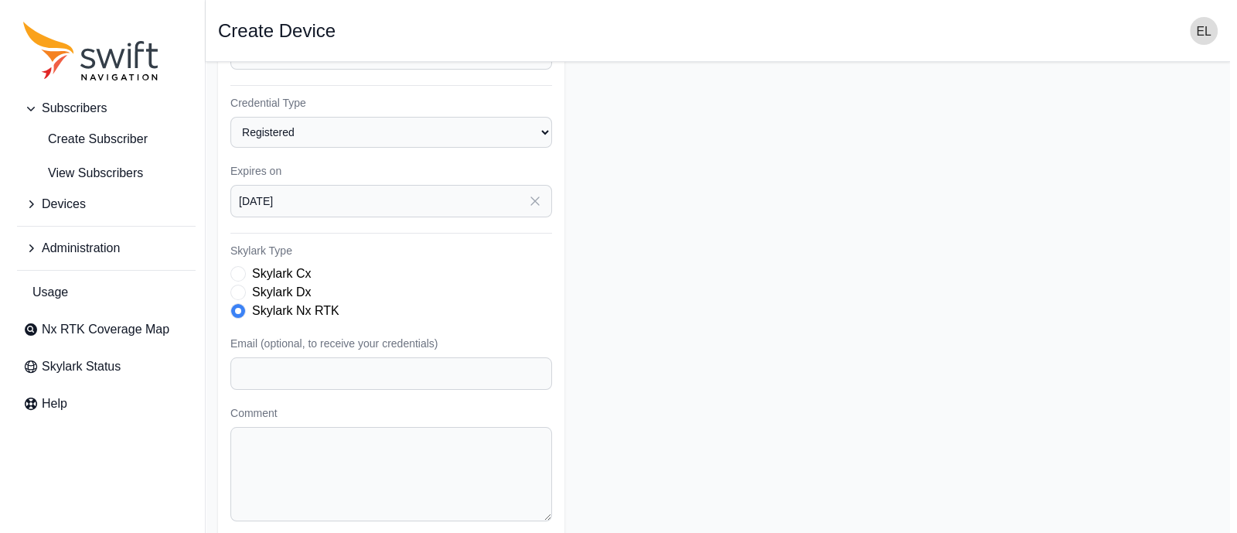
scroll to position [331, 0]
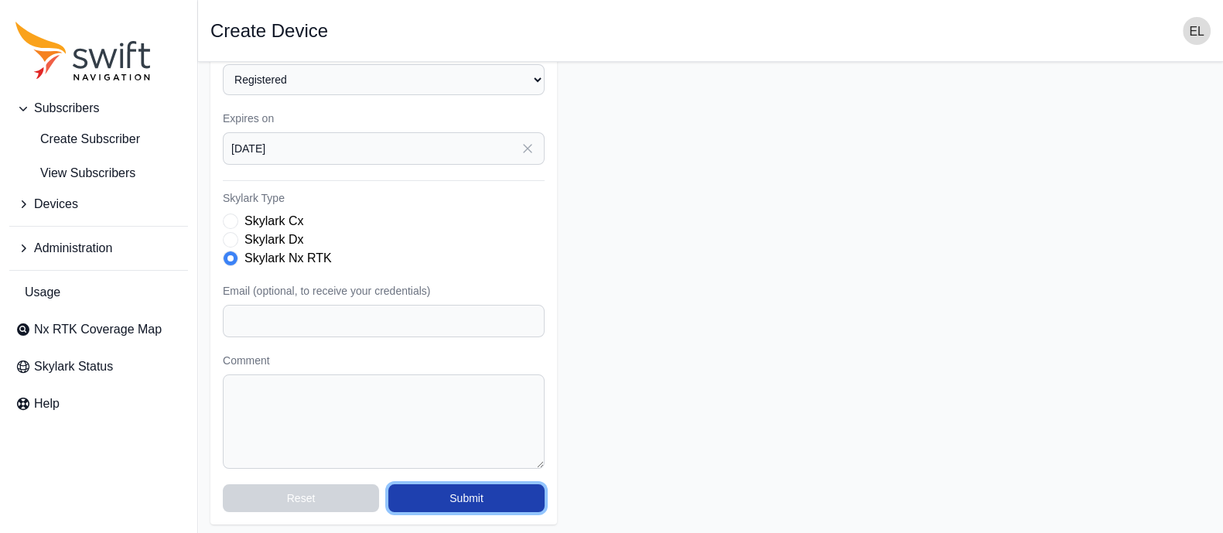
click at [510, 486] on button "Submit" at bounding box center [466, 498] width 156 height 28
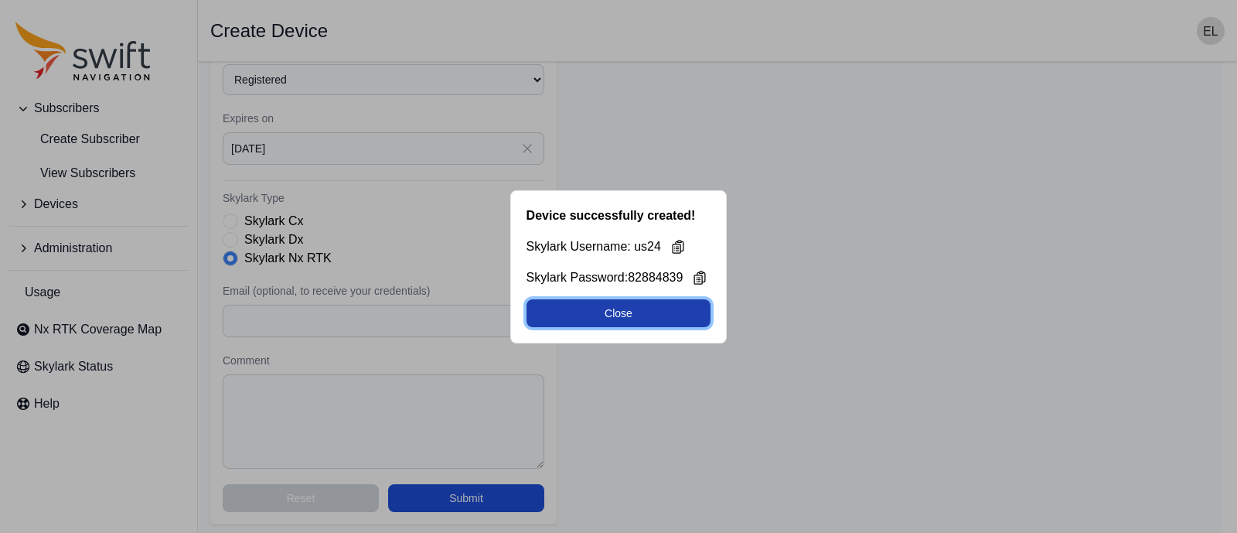
click at [584, 316] on button "Close" at bounding box center [619, 313] width 185 height 28
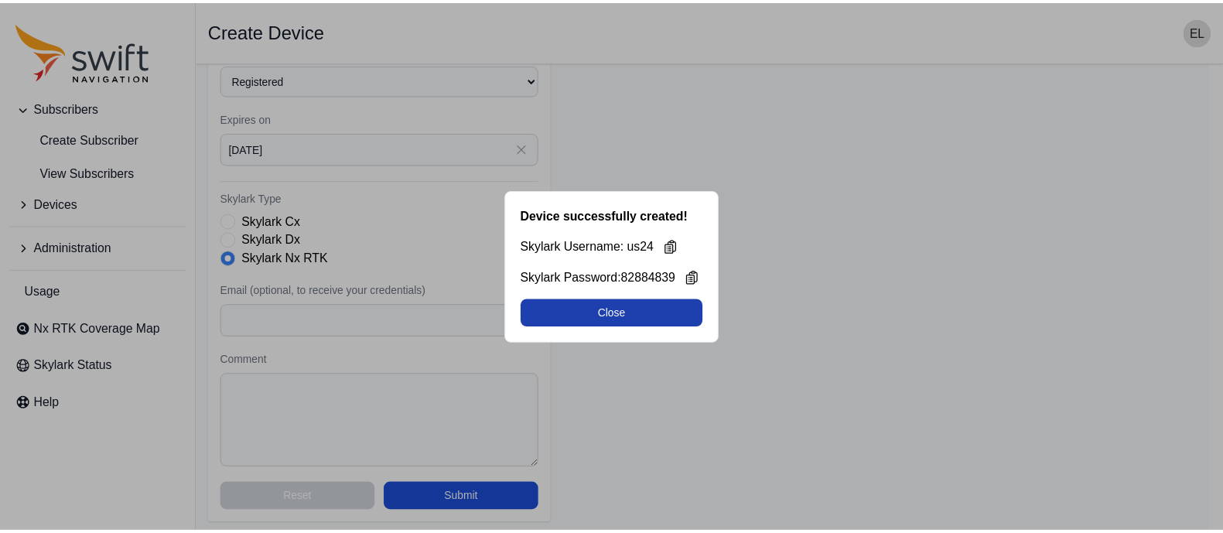
scroll to position [142, 0]
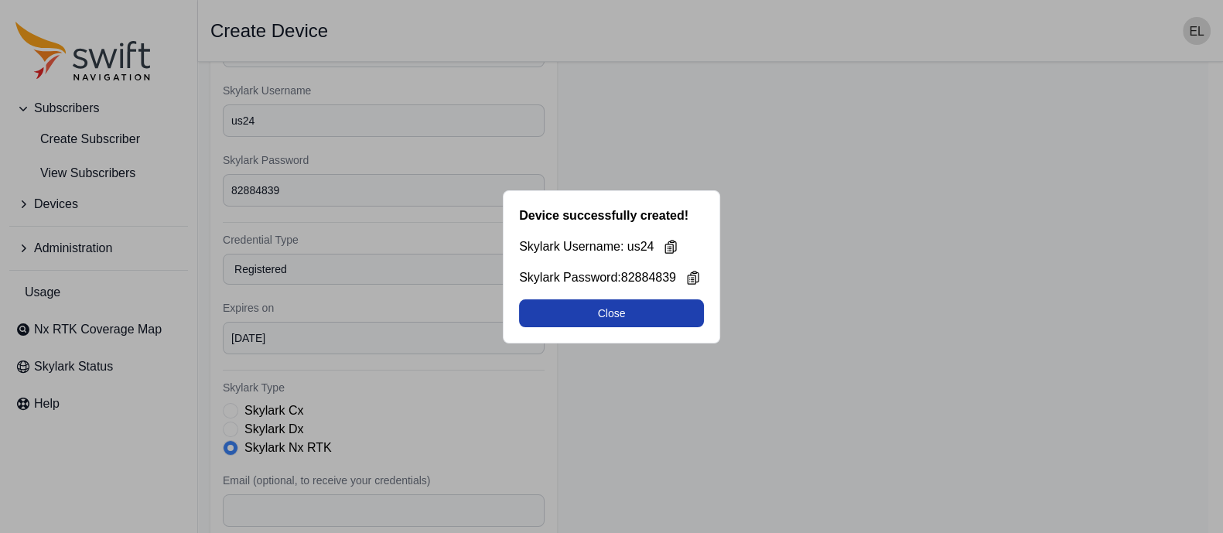
select select "b644441d-e755-4979-866a-1eb00d20fa50"
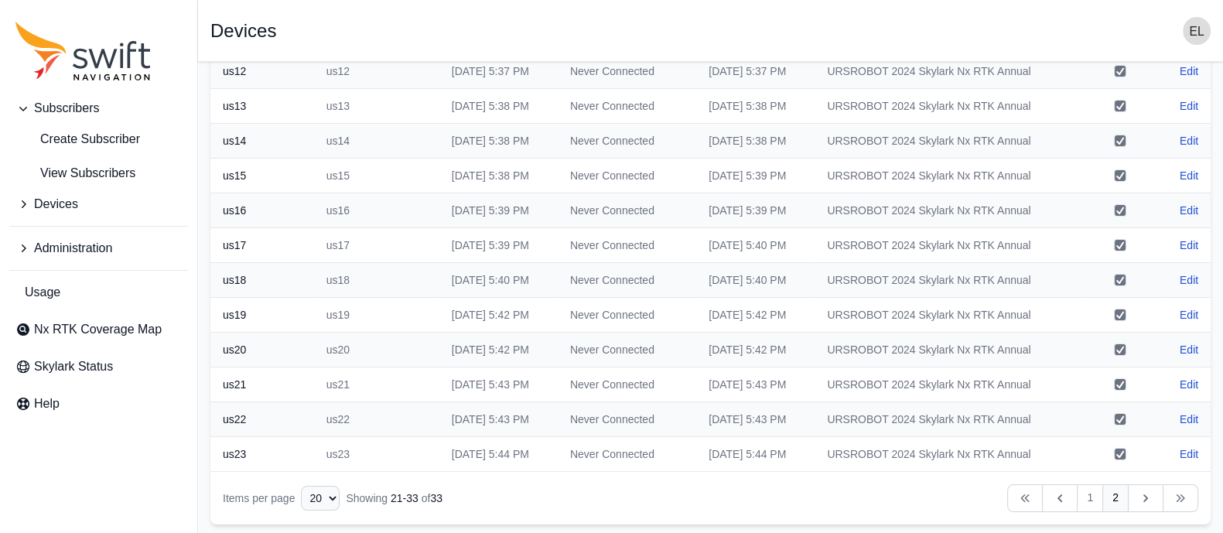
scroll to position [0, 0]
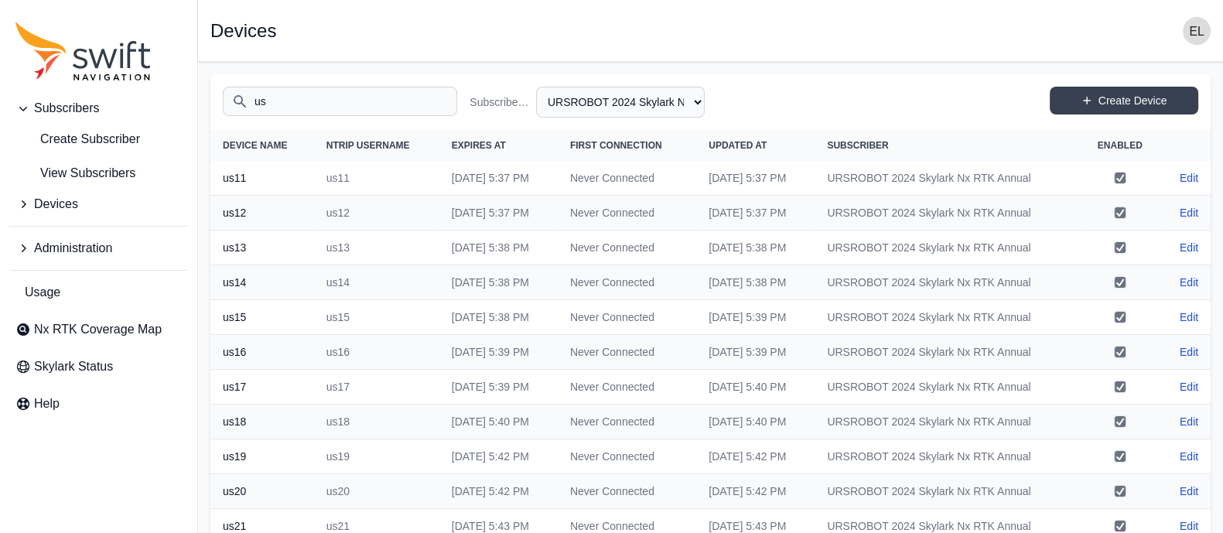
click at [326, 99] on input "us" at bounding box center [340, 101] width 234 height 29
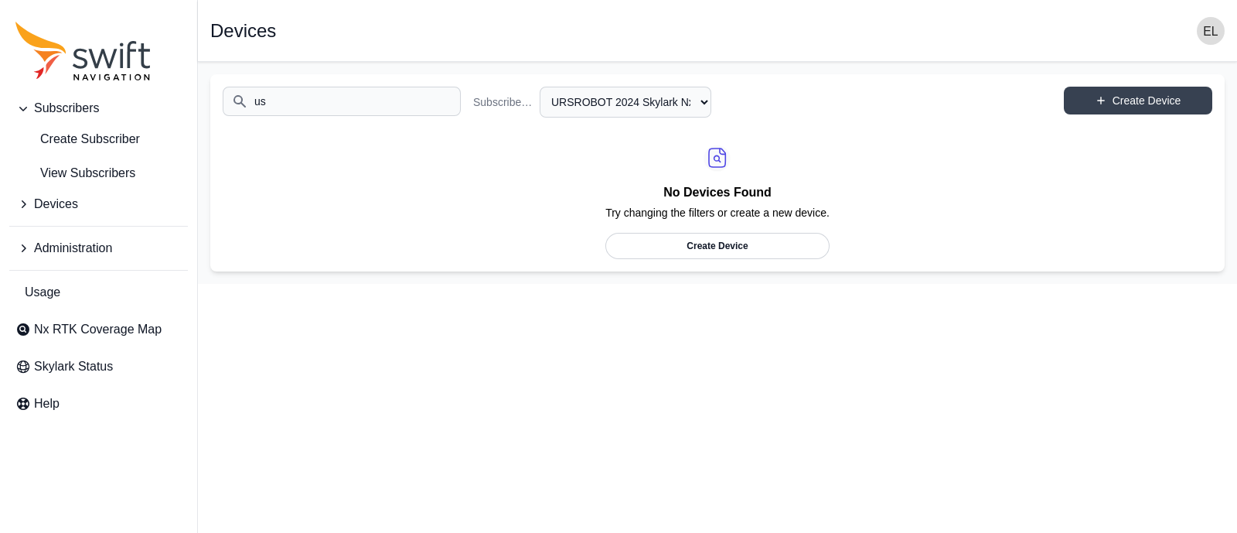
type input "u"
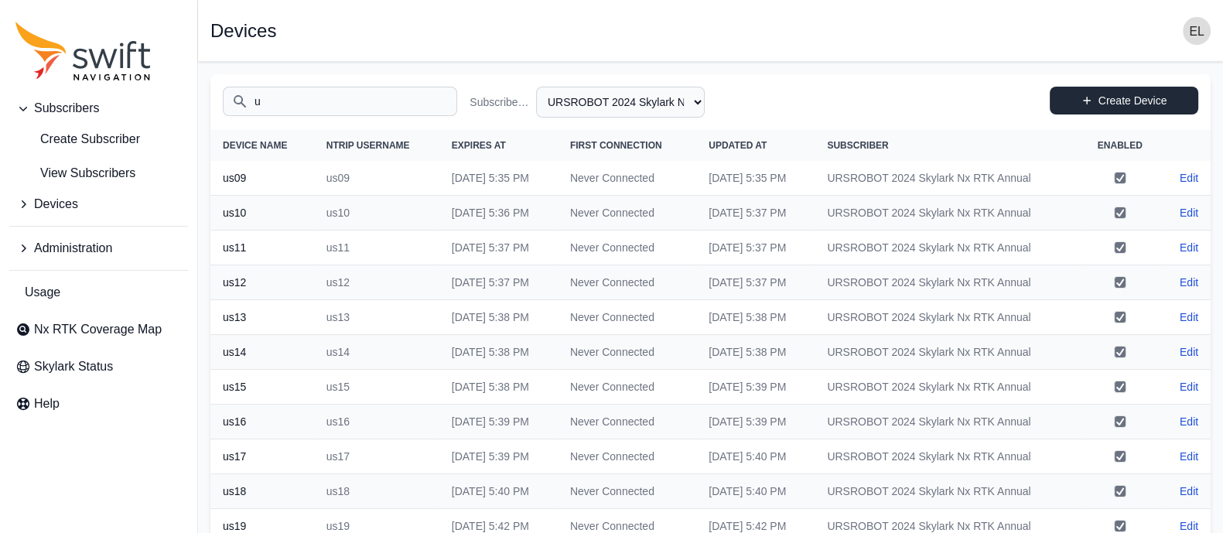
type input "us"
click at [1108, 109] on link "Create Device" at bounding box center [1124, 101] width 148 height 28
select select "b644441d-e755-4979-866a-1eb00d20fa50"
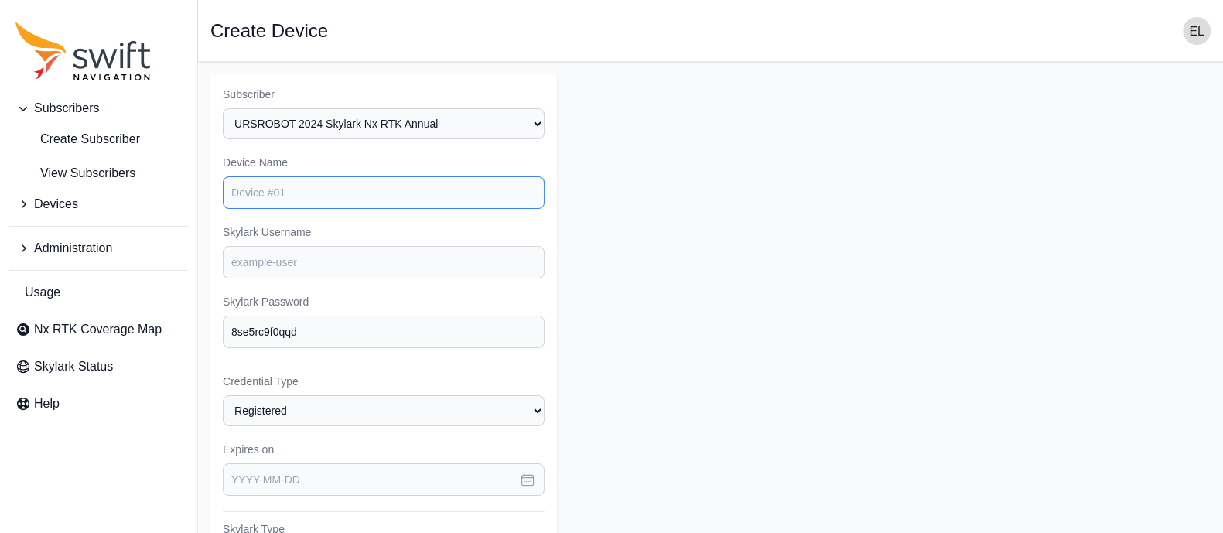
click at [388, 196] on input "Device Name" at bounding box center [384, 192] width 322 height 32
type input "us25"
type input "82884839"
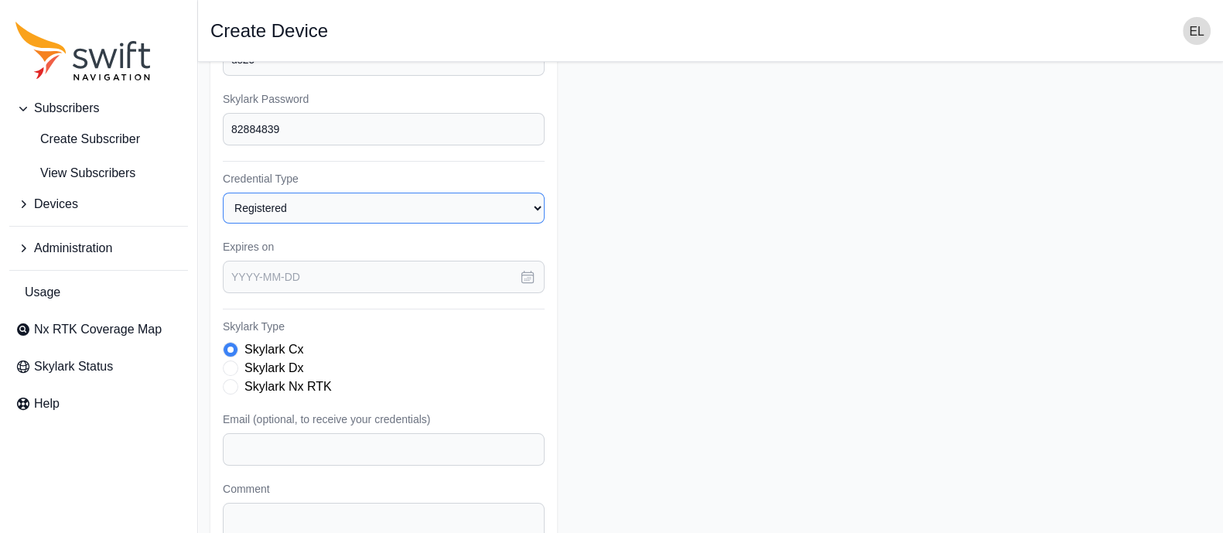
scroll to position [202, 0]
click at [530, 275] on icon "button" at bounding box center [528, 278] width 12 height 12
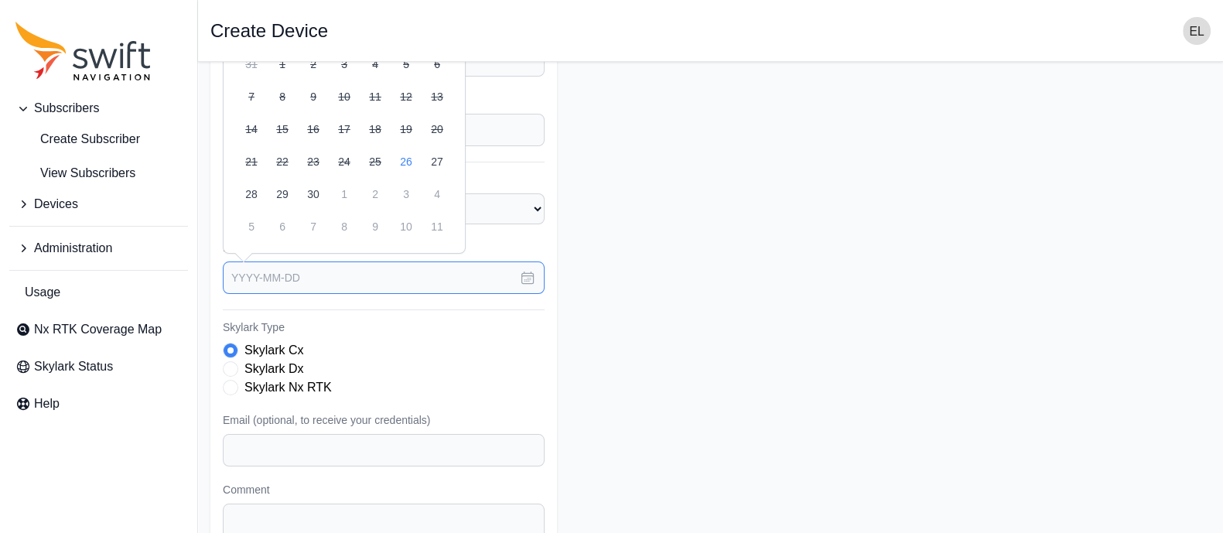
scroll to position [0, 0]
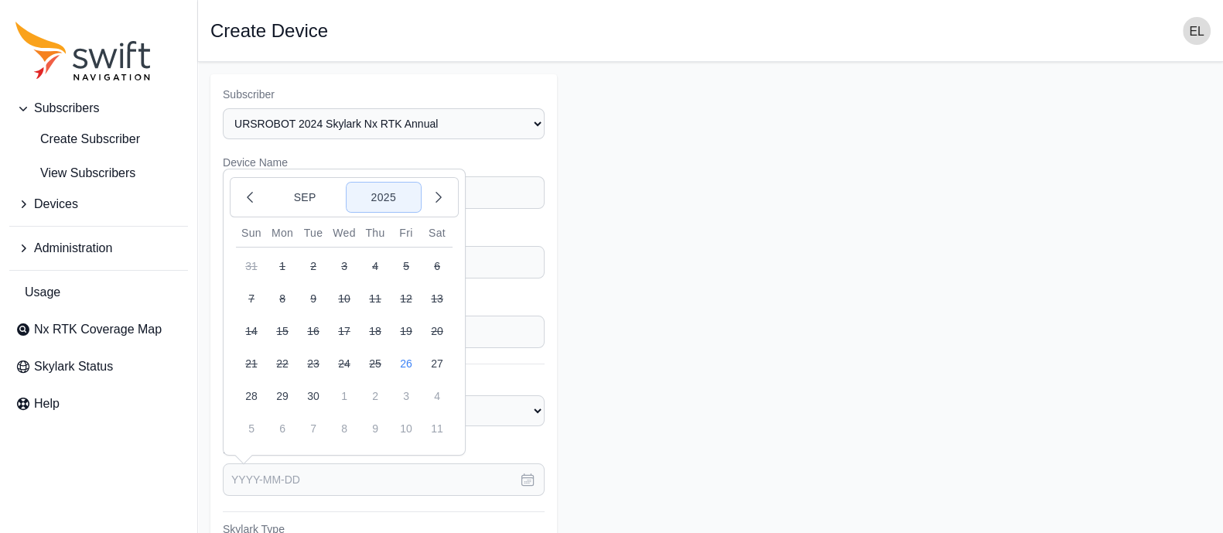
click at [373, 185] on button "2025" at bounding box center [383, 197] width 74 height 29
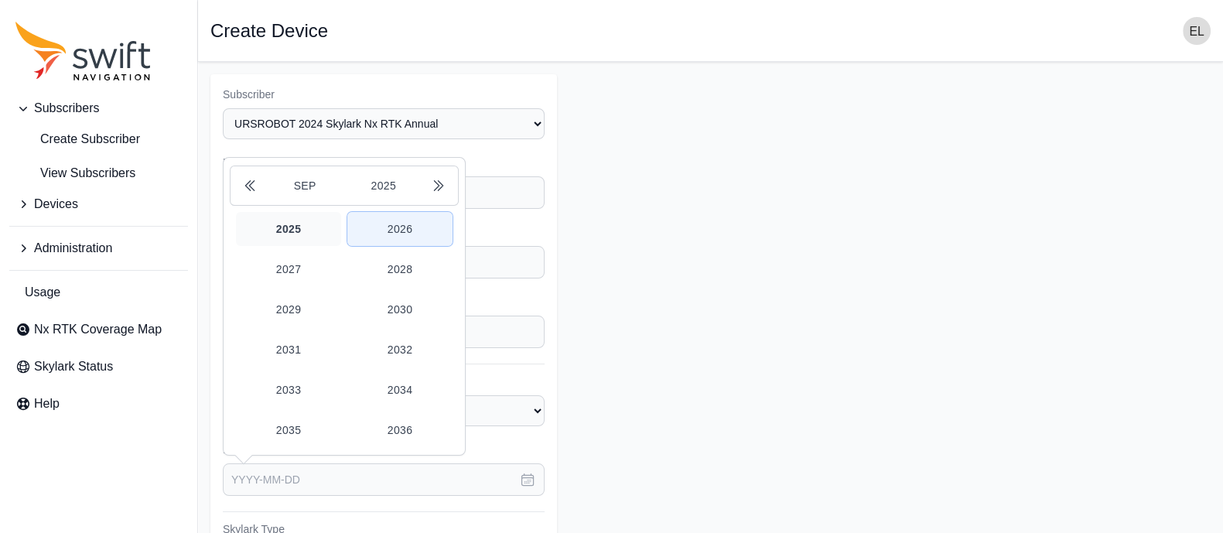
click at [402, 234] on button "2026" at bounding box center [399, 229] width 105 height 34
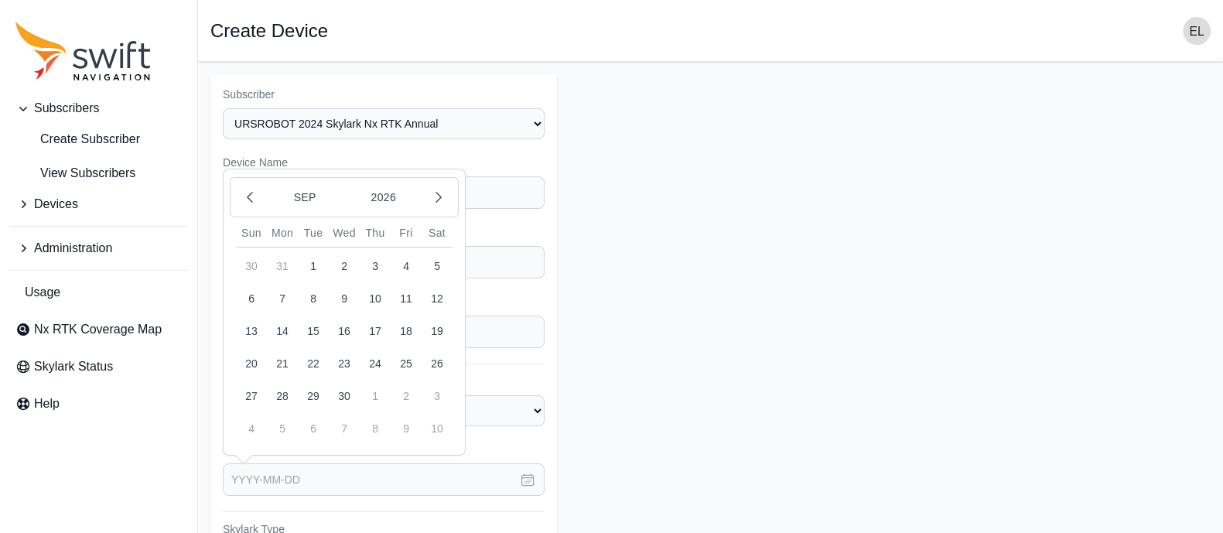
click at [425, 357] on button "26" at bounding box center [437, 363] width 31 height 31
type input "[DATE]"
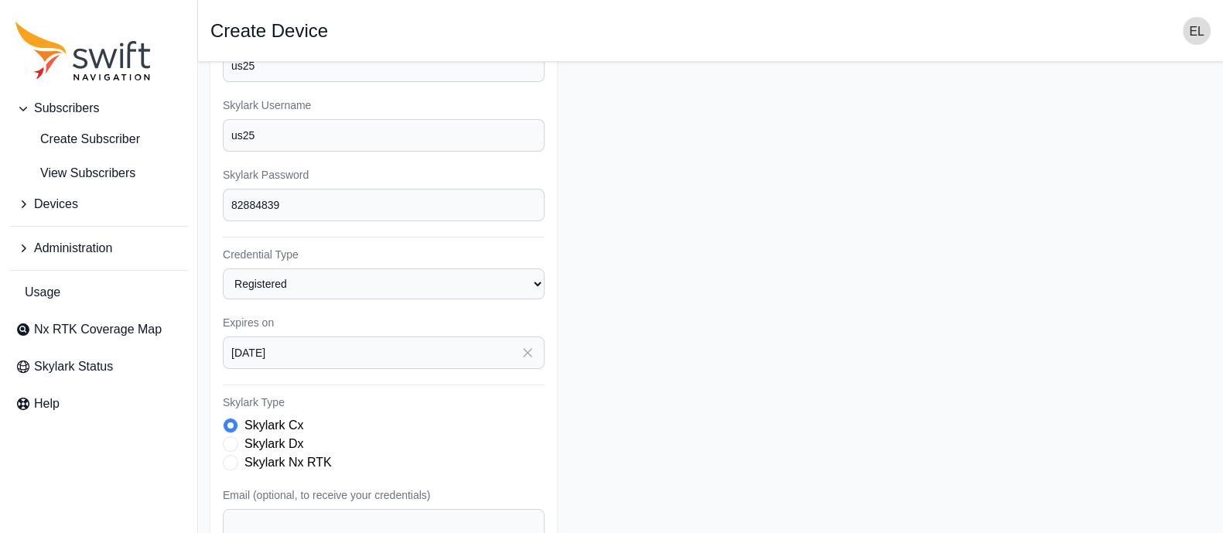
scroll to position [183, 0]
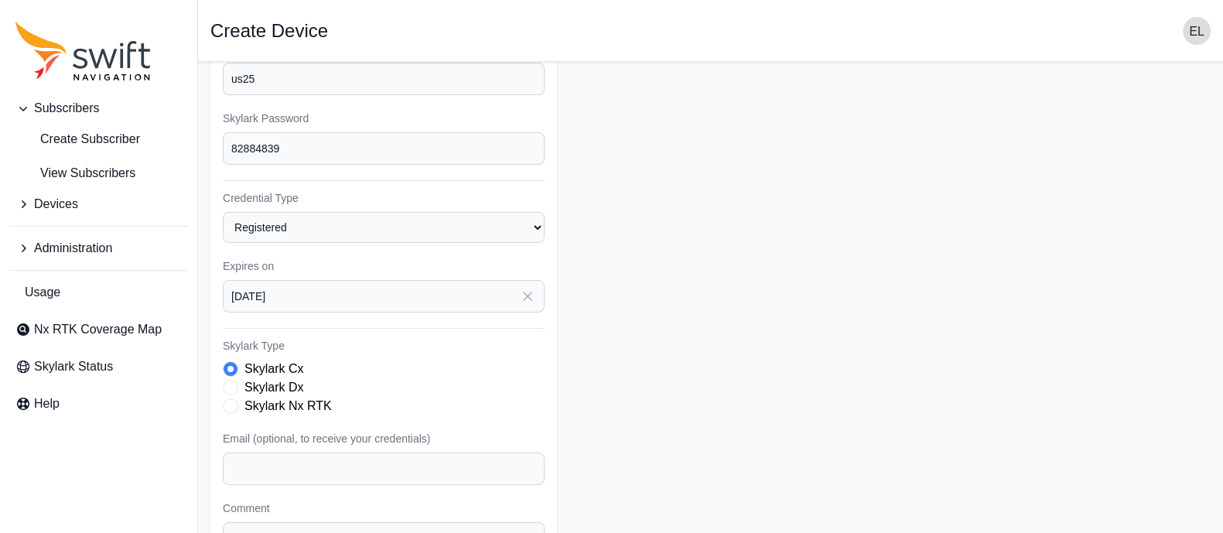
click at [233, 405] on span "Skylark Type" at bounding box center [230, 405] width 15 height 15
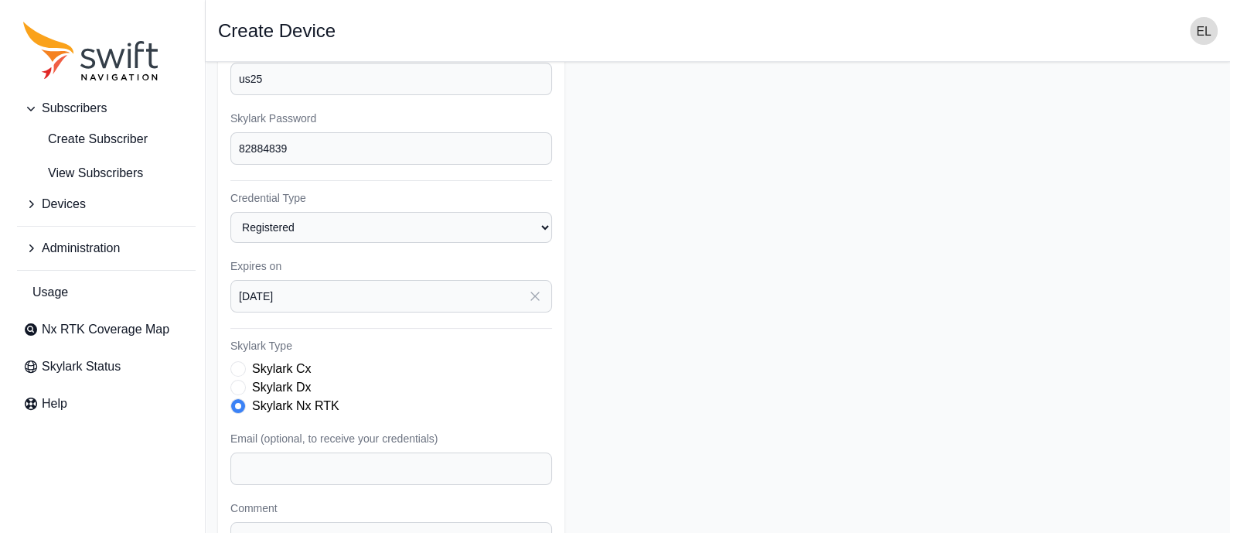
scroll to position [331, 0]
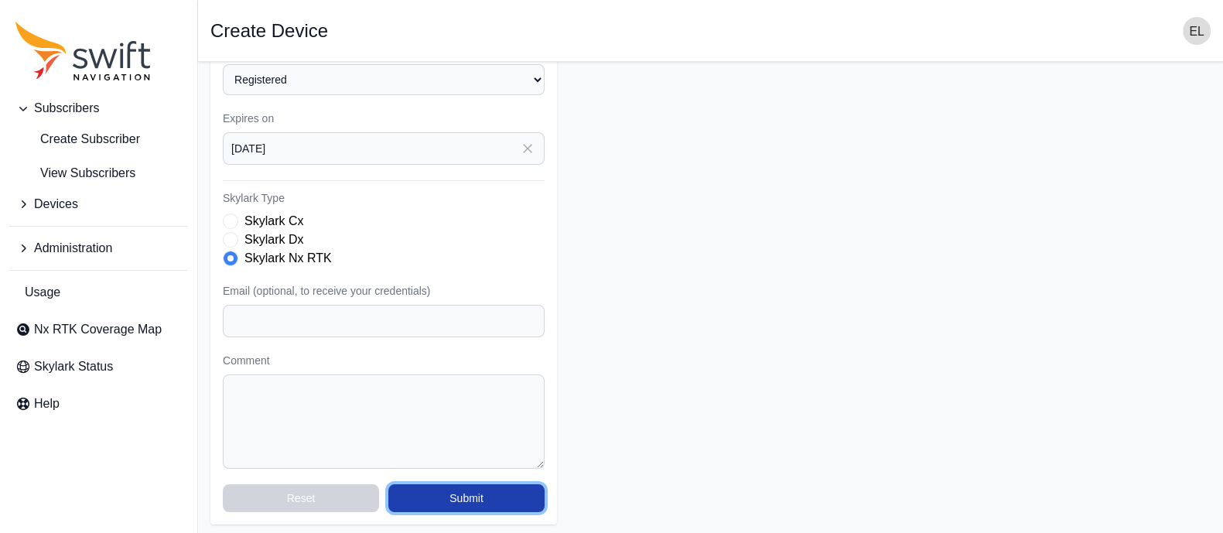
click at [464, 500] on button "Submit" at bounding box center [466, 498] width 156 height 28
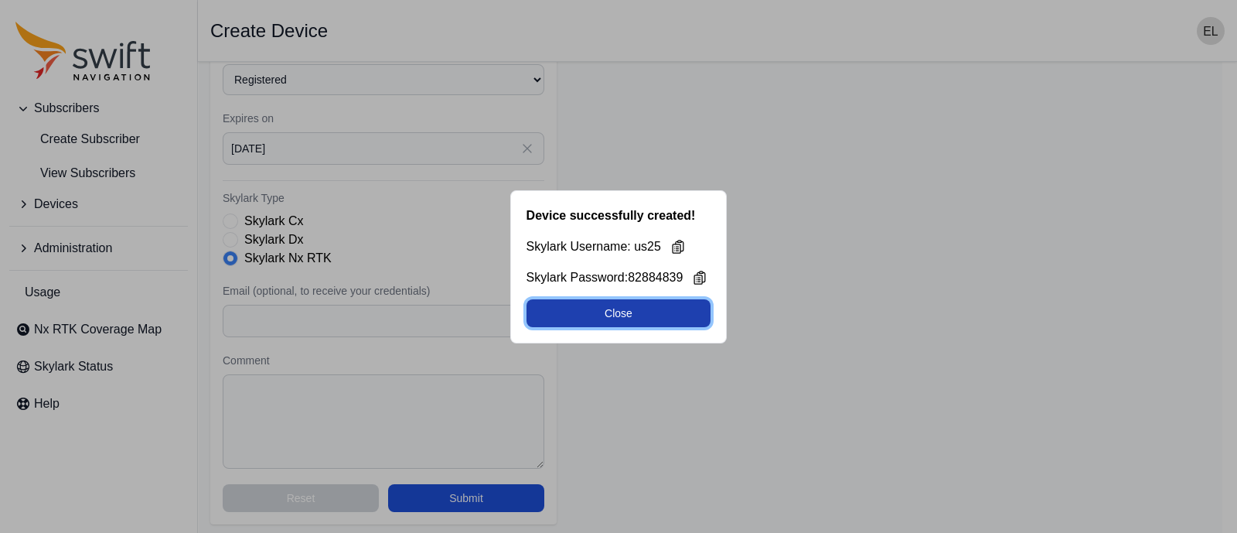
click at [619, 309] on button "Close" at bounding box center [619, 313] width 185 height 28
select select "b644441d-e755-4979-866a-1eb00d20fa50"
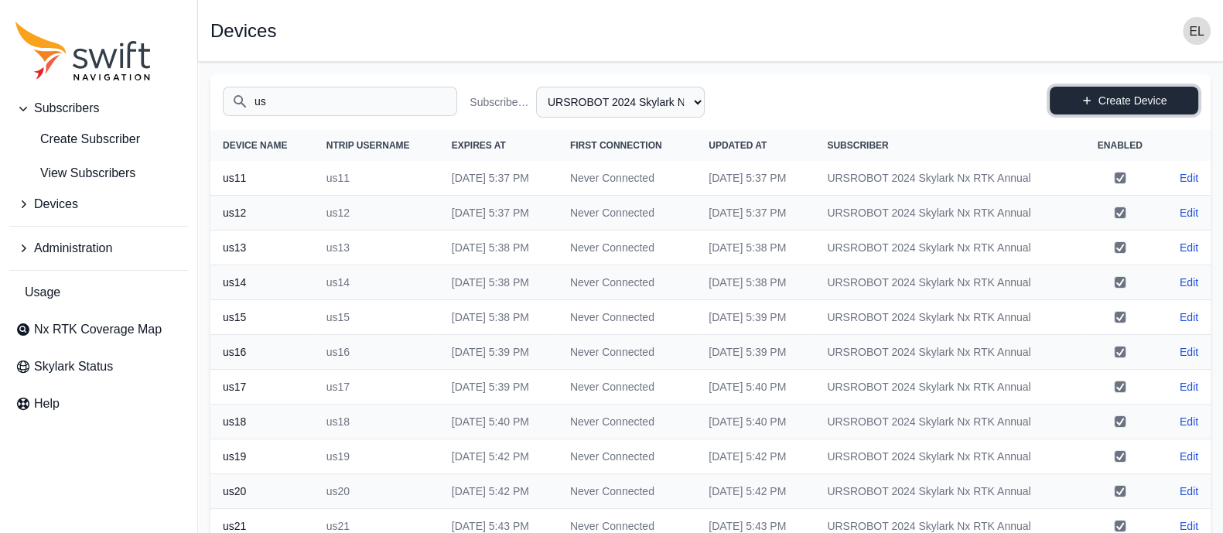
click at [1070, 97] on link "Create Device" at bounding box center [1124, 101] width 148 height 28
select select "b644441d-e755-4979-866a-1eb00d20fa50"
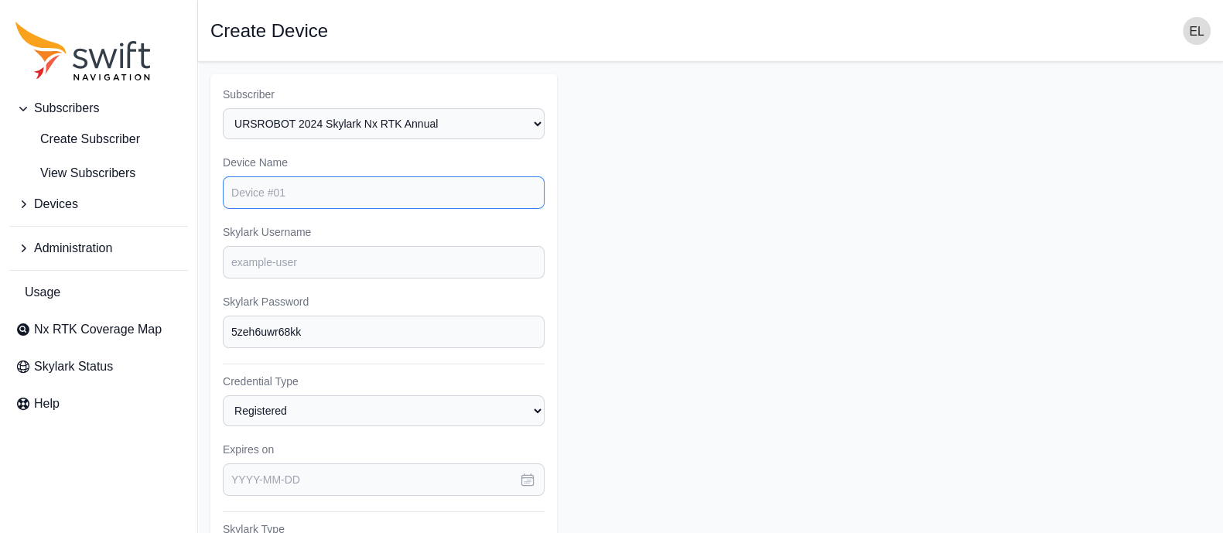
click at [308, 185] on input "Device Name" at bounding box center [384, 192] width 322 height 32
type input "us26"
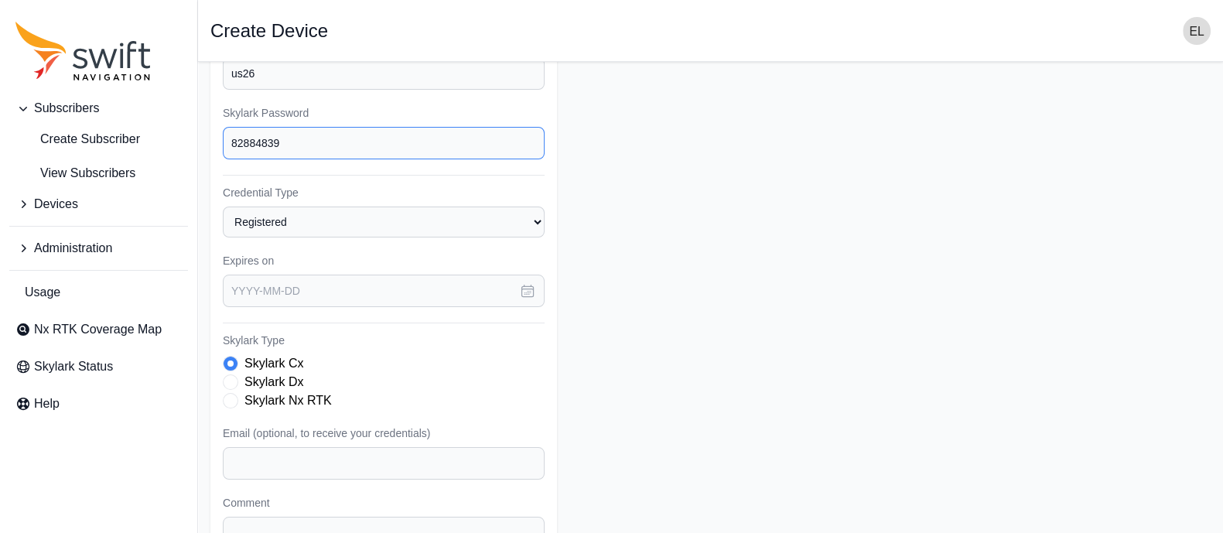
scroll to position [190, 0]
type input "82884839"
click at [521, 292] on icon "button" at bounding box center [527, 289] width 15 height 15
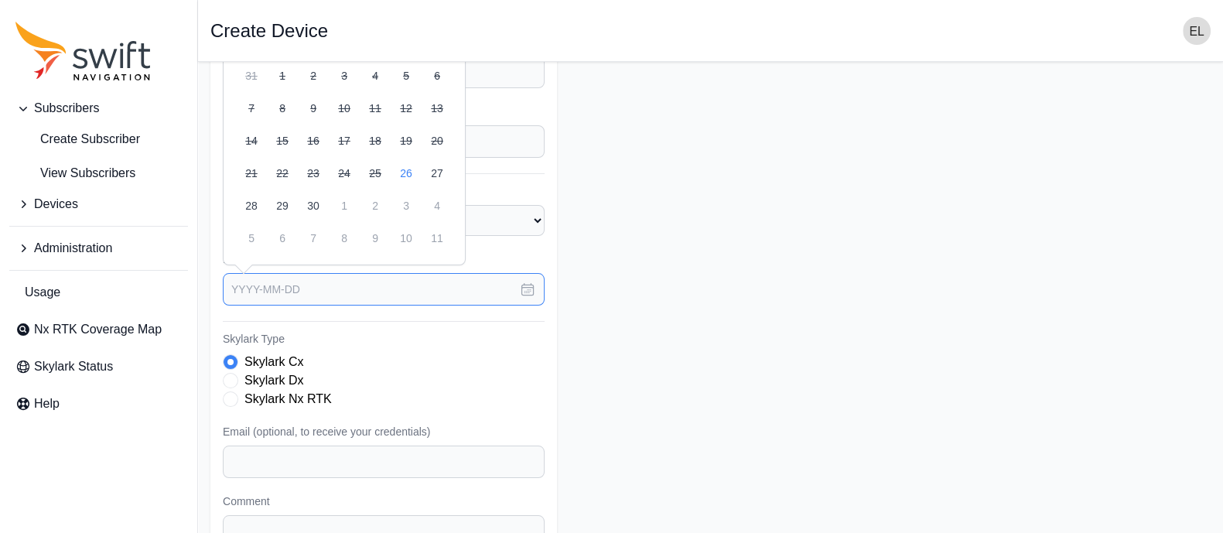
scroll to position [0, 0]
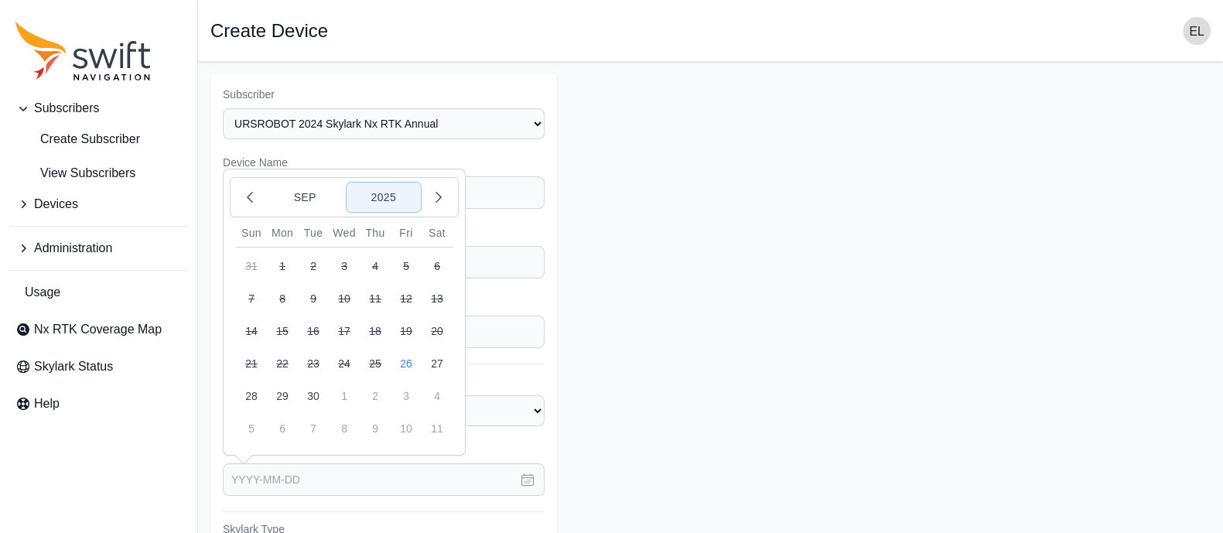
click at [387, 187] on button "2025" at bounding box center [383, 197] width 74 height 29
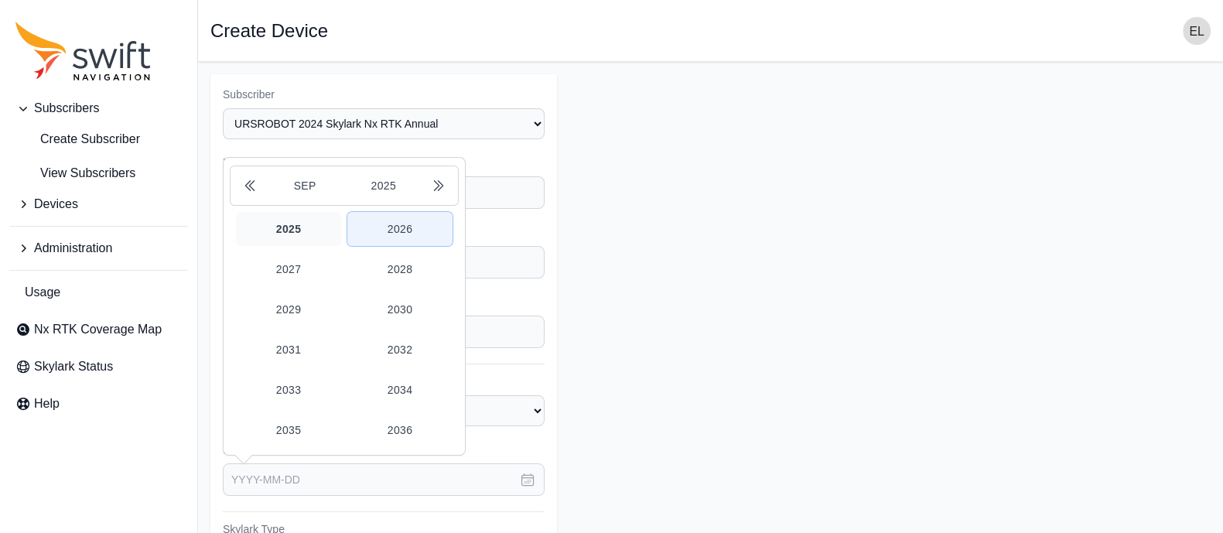
click at [402, 231] on button "2026" at bounding box center [399, 229] width 105 height 34
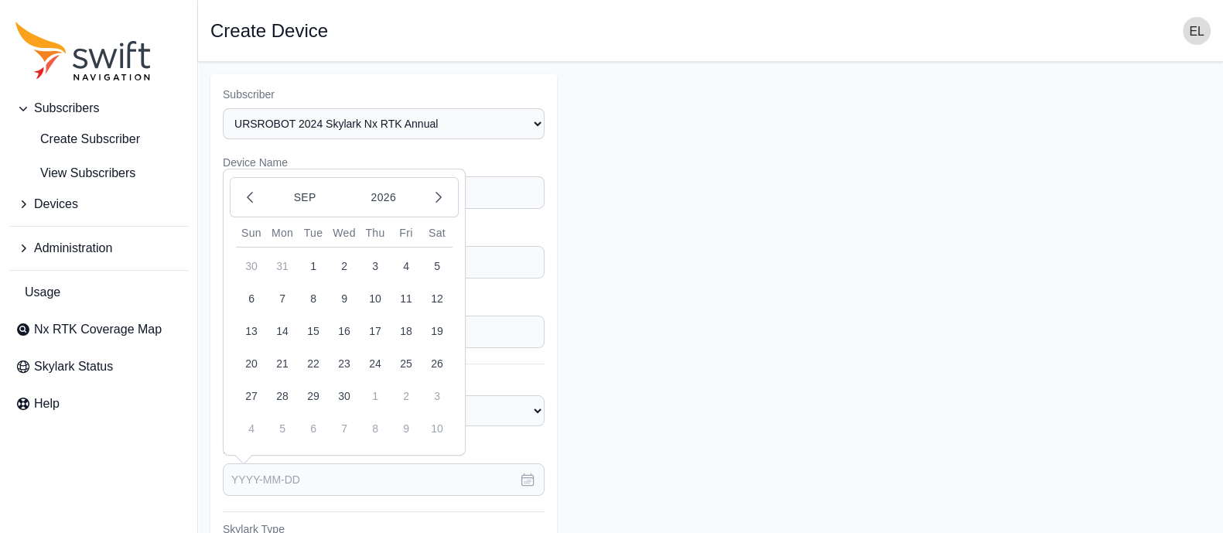
click at [443, 354] on button "26" at bounding box center [437, 363] width 31 height 31
type input "[DATE]"
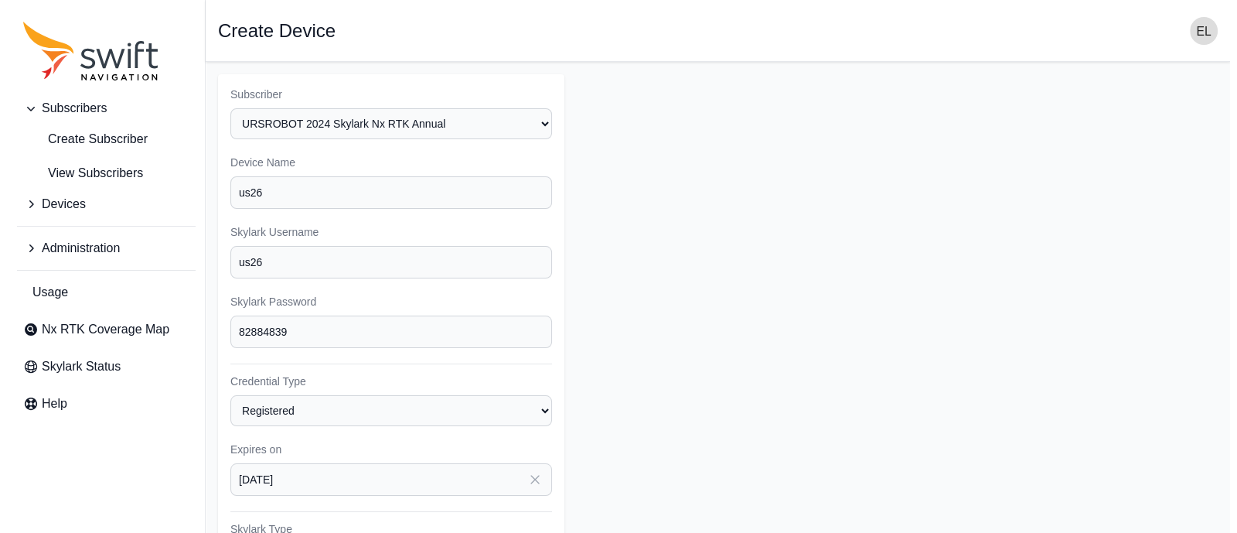
scroll to position [331, 0]
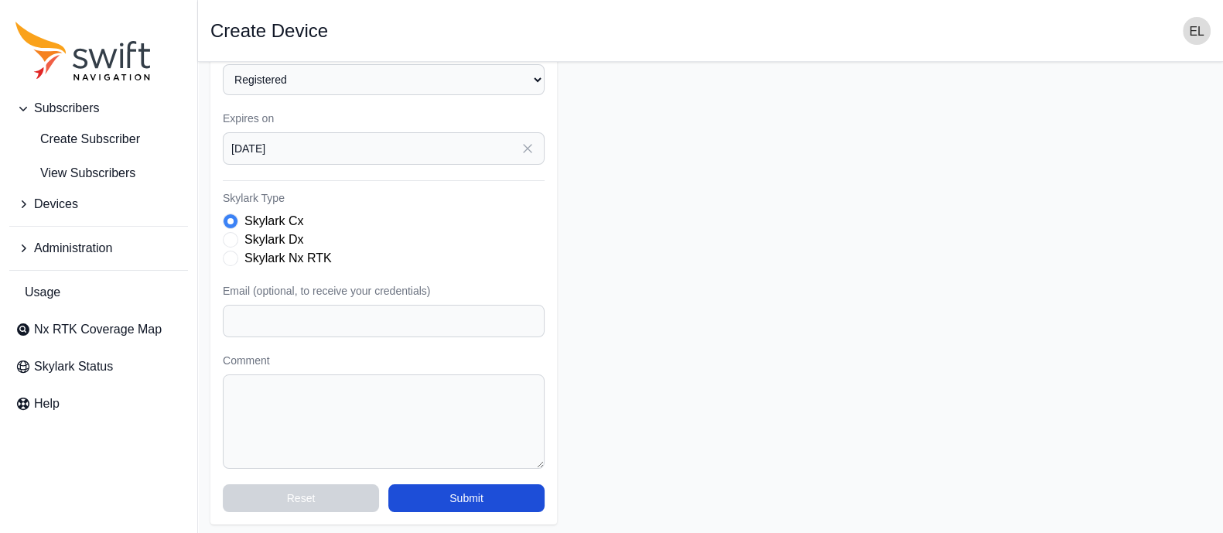
click at [229, 254] on span "Skylark Type" at bounding box center [230, 258] width 15 height 15
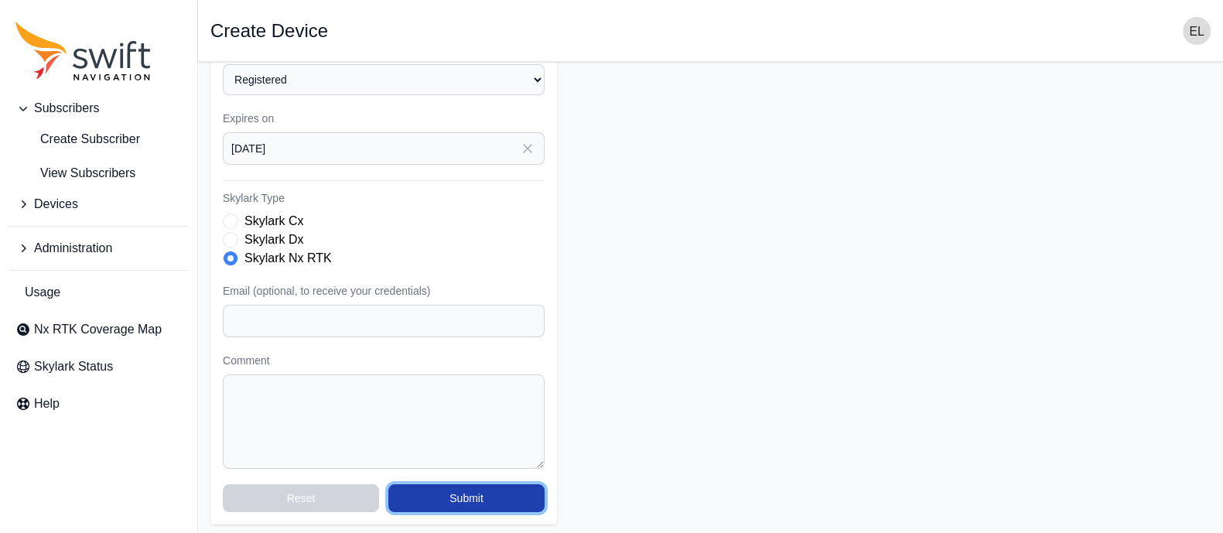
click at [452, 494] on button "Submit" at bounding box center [466, 498] width 156 height 28
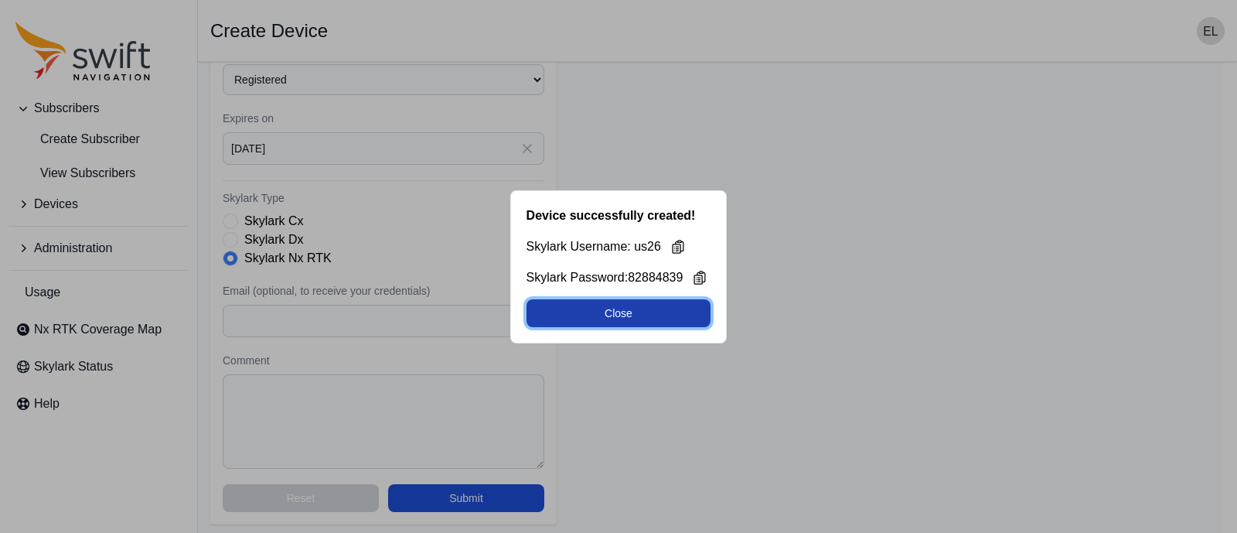
click at [623, 307] on button "Close" at bounding box center [619, 313] width 185 height 28
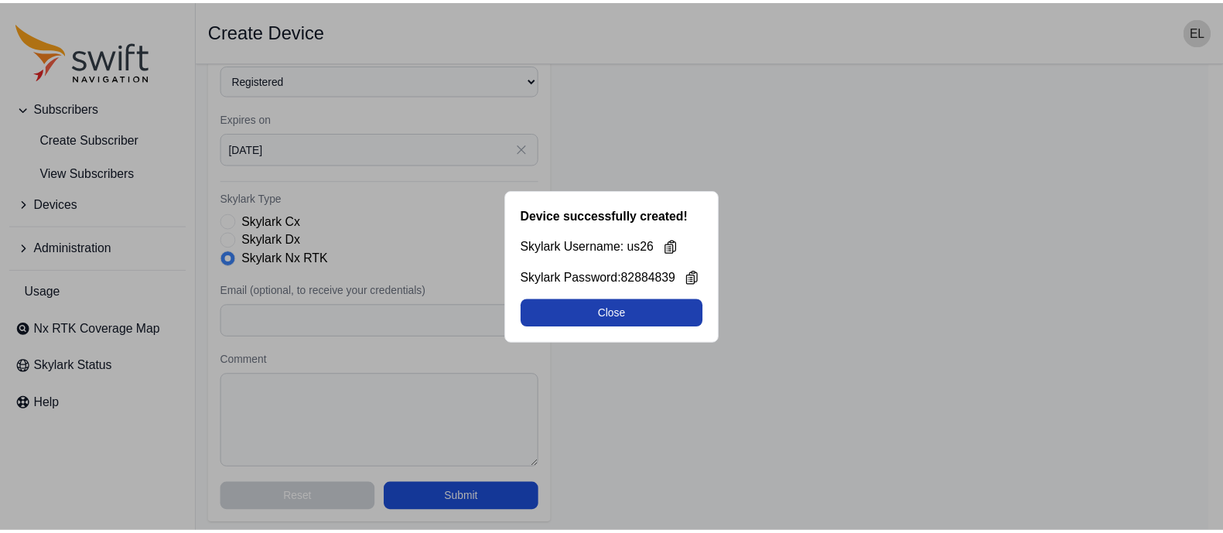
scroll to position [211, 0]
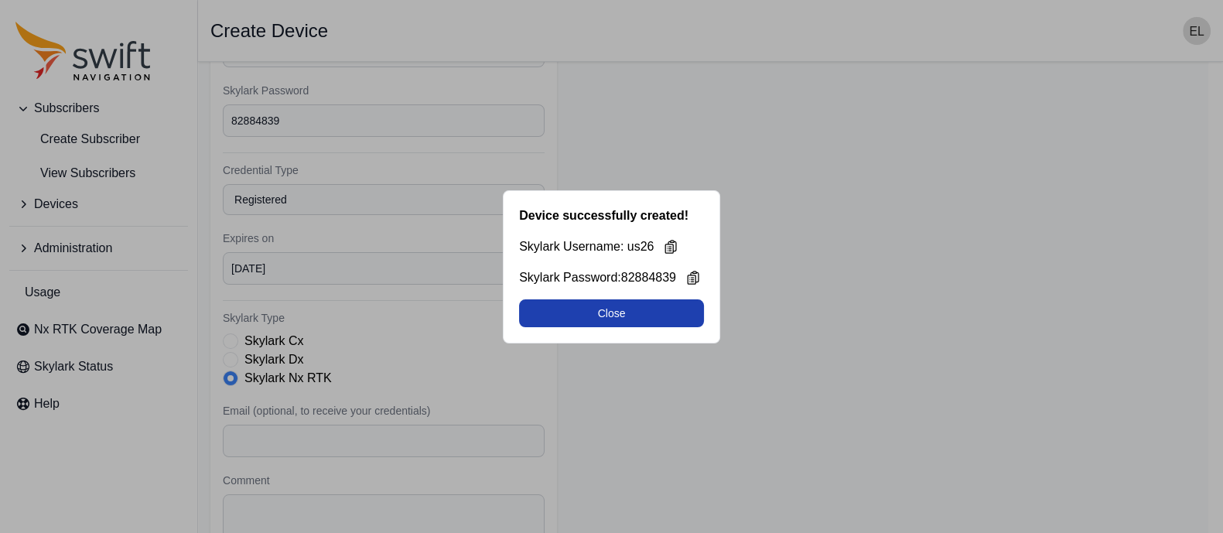
select select "b644441d-e755-4979-866a-1eb00d20fa50"
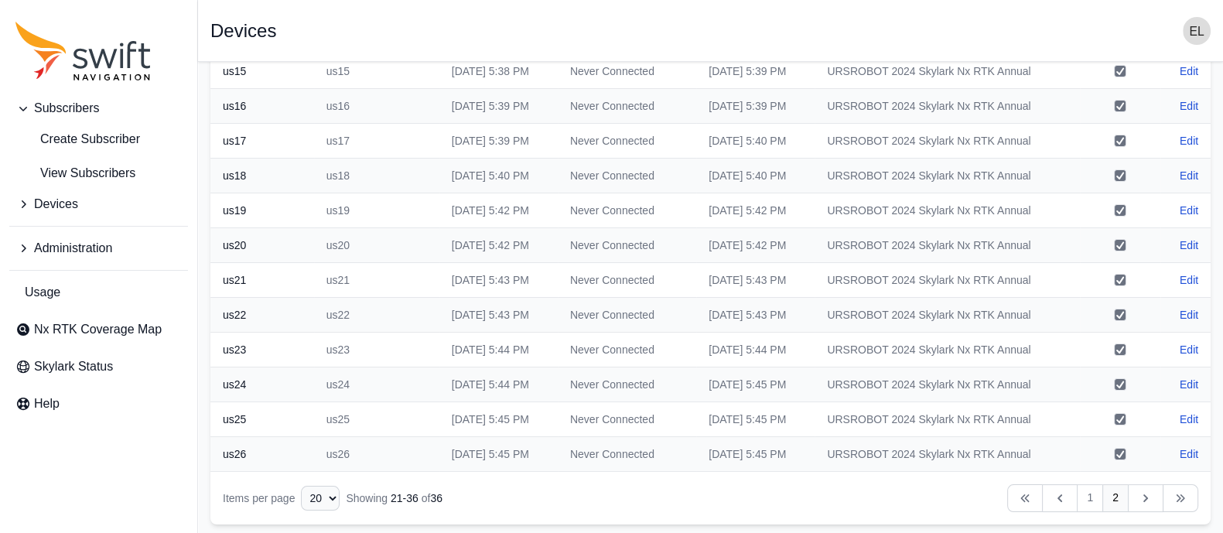
scroll to position [0, 0]
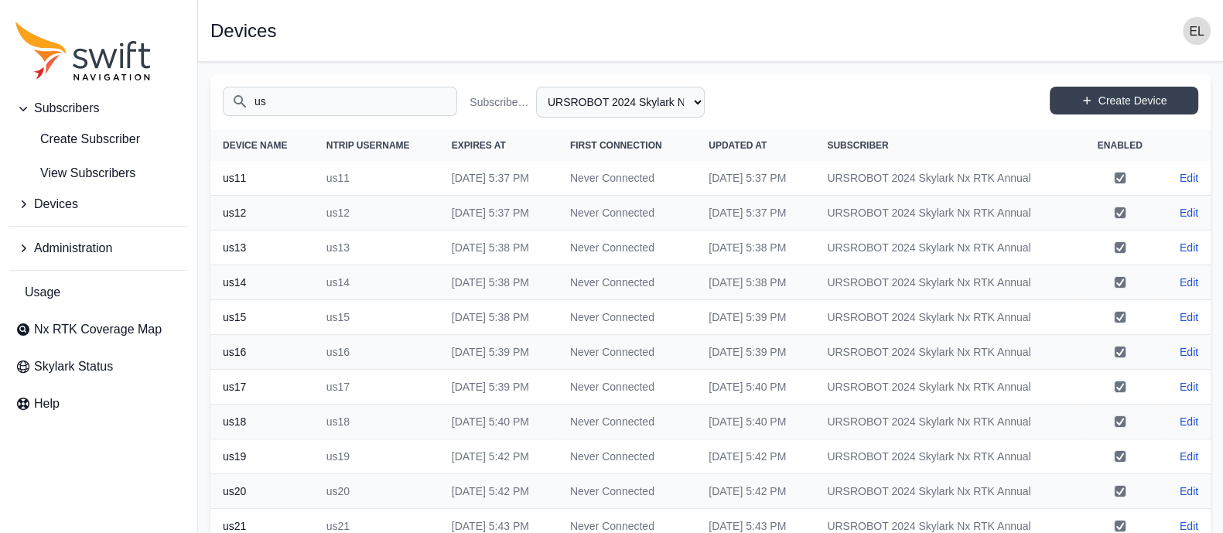
click at [347, 108] on input "us" at bounding box center [340, 101] width 234 height 29
type input "u"
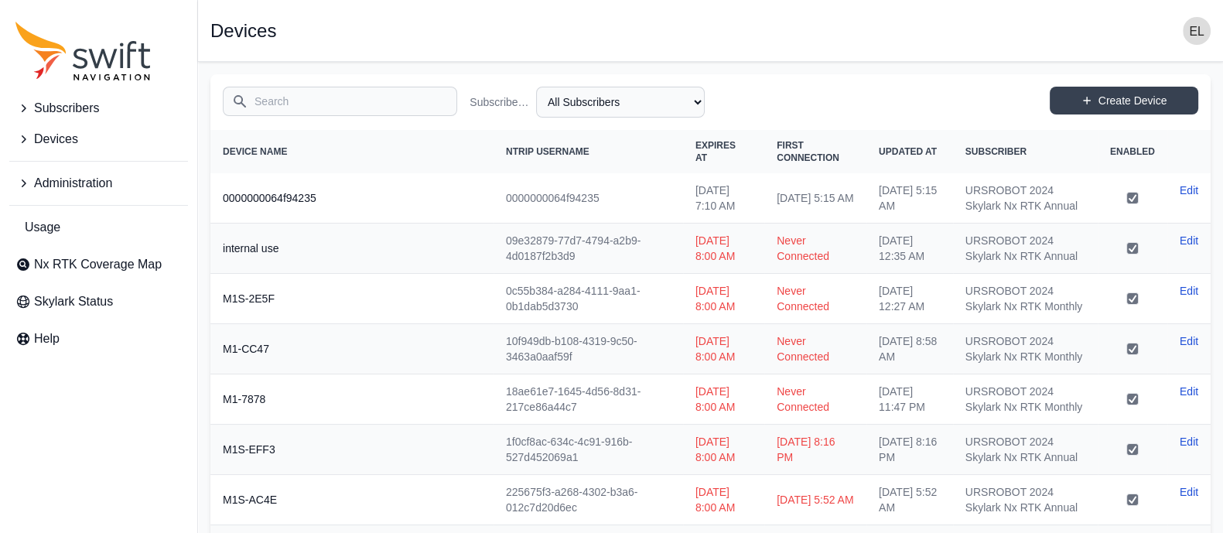
click at [72, 136] on span "Devices" at bounding box center [56, 139] width 44 height 19
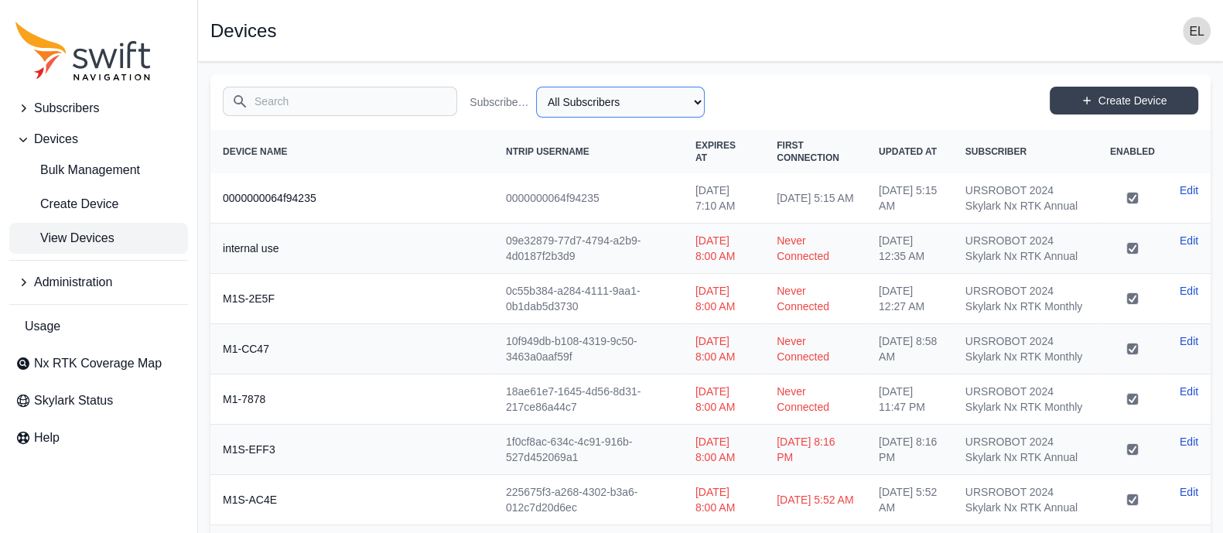
click at [615, 97] on select "All Subscribers M1L URSROBOT 2024 Skylark Nx RTK Annual URSROBOT 2024 Skylark N…" at bounding box center [620, 102] width 169 height 31
click at [539, 87] on select "All Subscribers M1L URSROBOT 2024 Skylark Nx RTK Annual URSROBOT 2024 Skylark N…" at bounding box center [620, 102] width 169 height 31
select select "b644441d-e755-4979-866a-1eb00d20fa50"
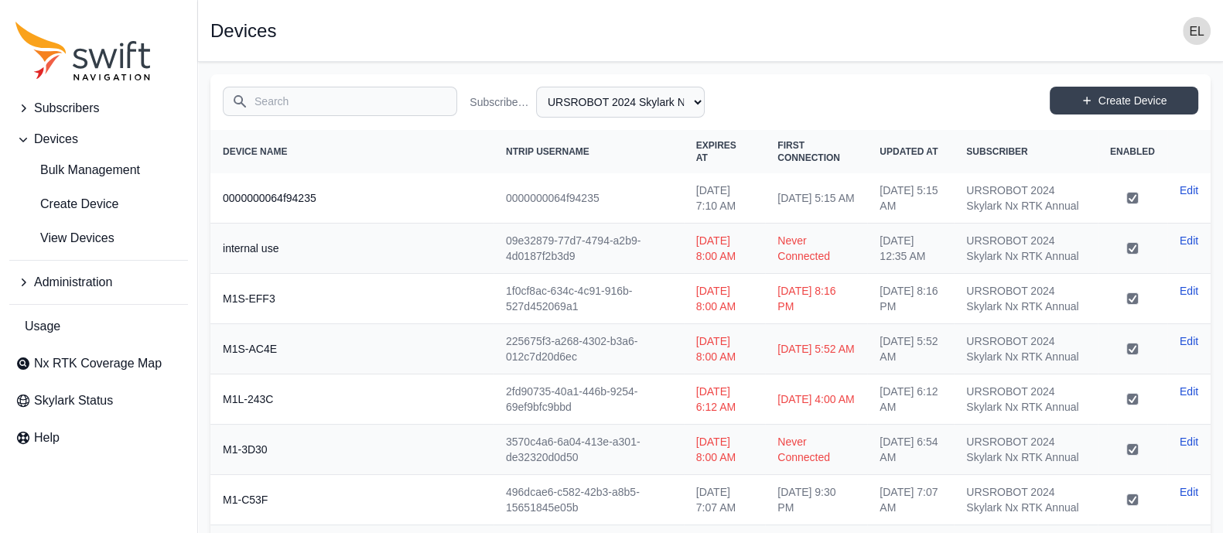
click at [325, 108] on input "Search" at bounding box center [340, 101] width 234 height 29
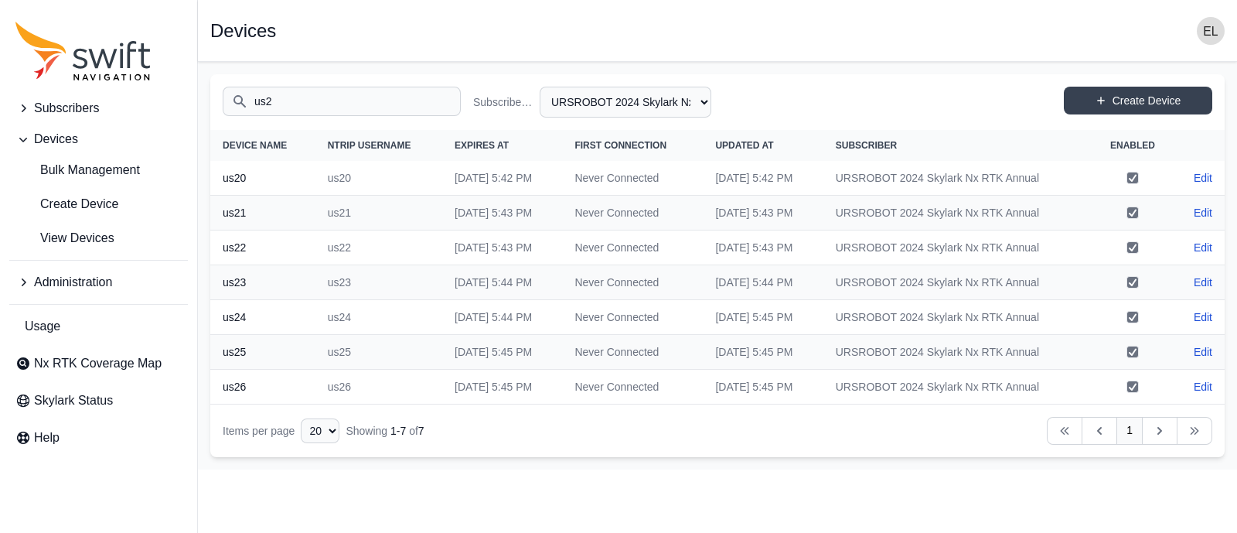
type input "us2"
